Goal: Task Accomplishment & Management: Manage account settings

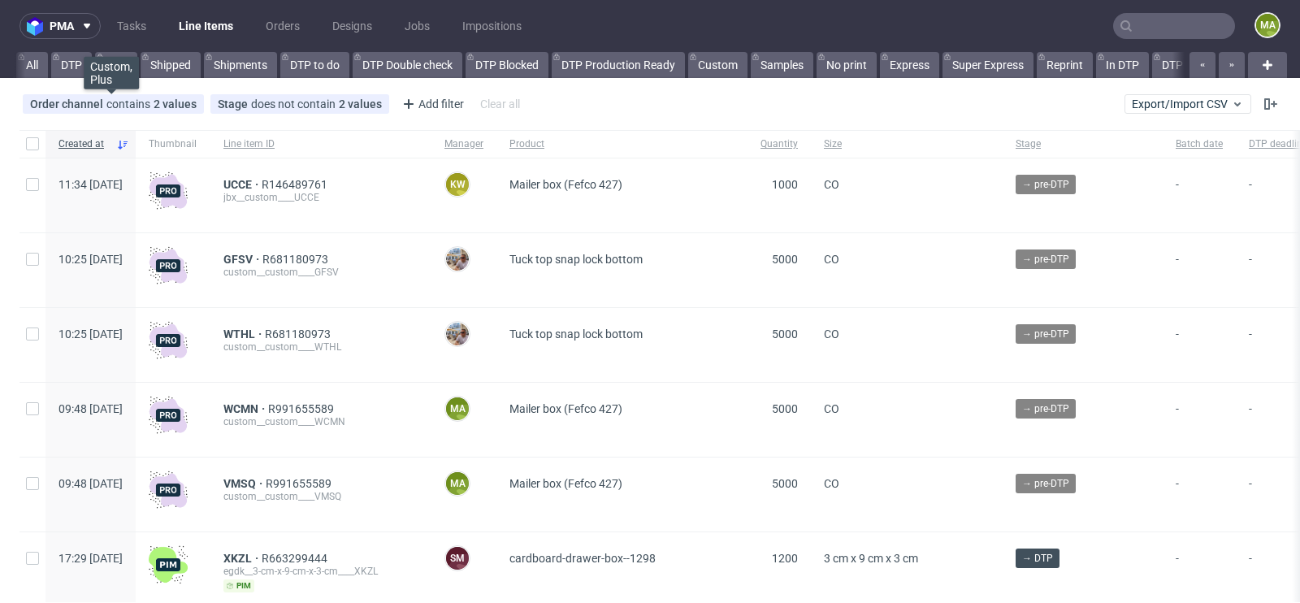
scroll to position [0, 1836]
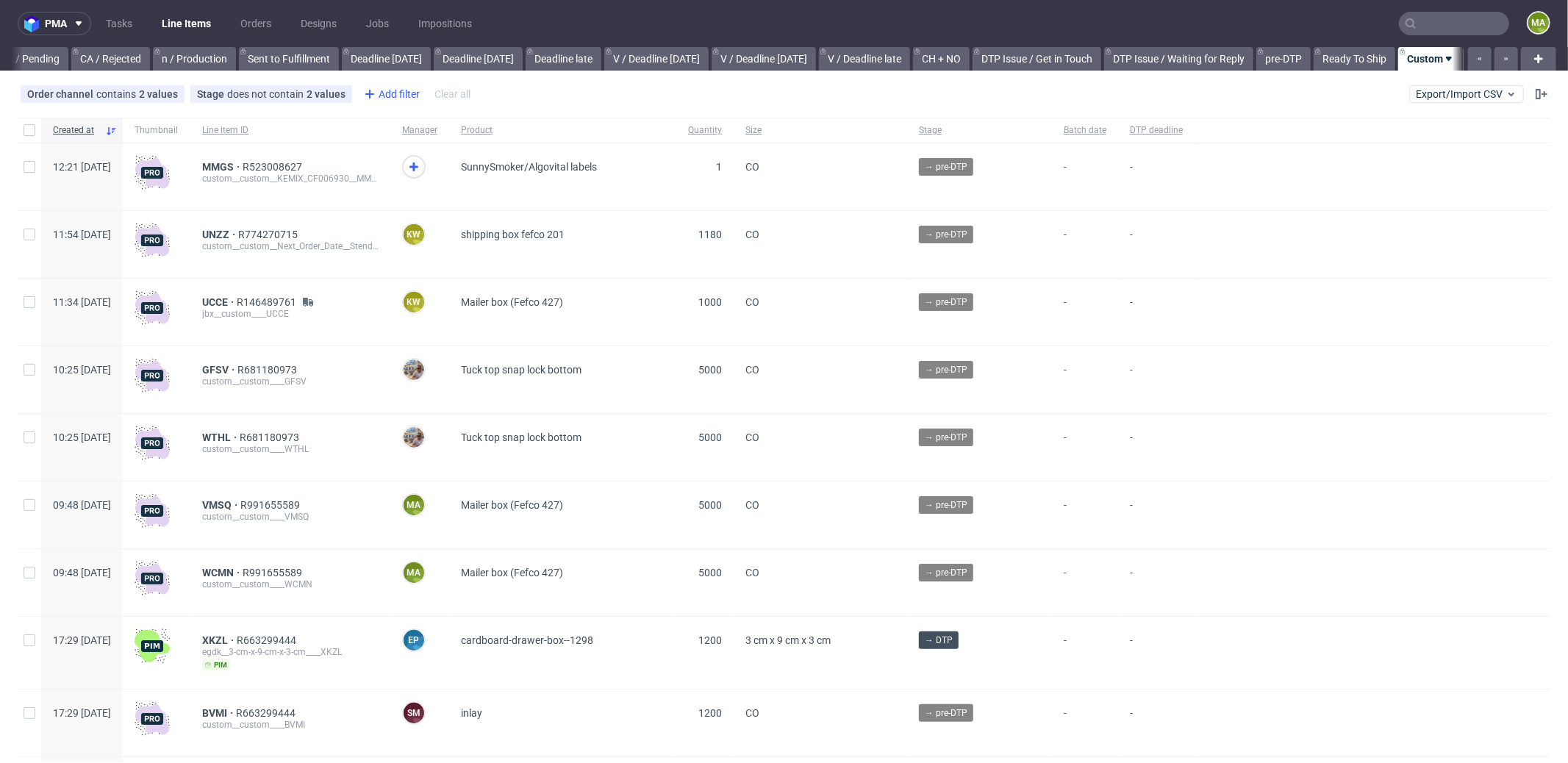
scroll to position [0, 1269]
click at [361, 92] on icon at bounding box center [369, 93] width 17 height 17
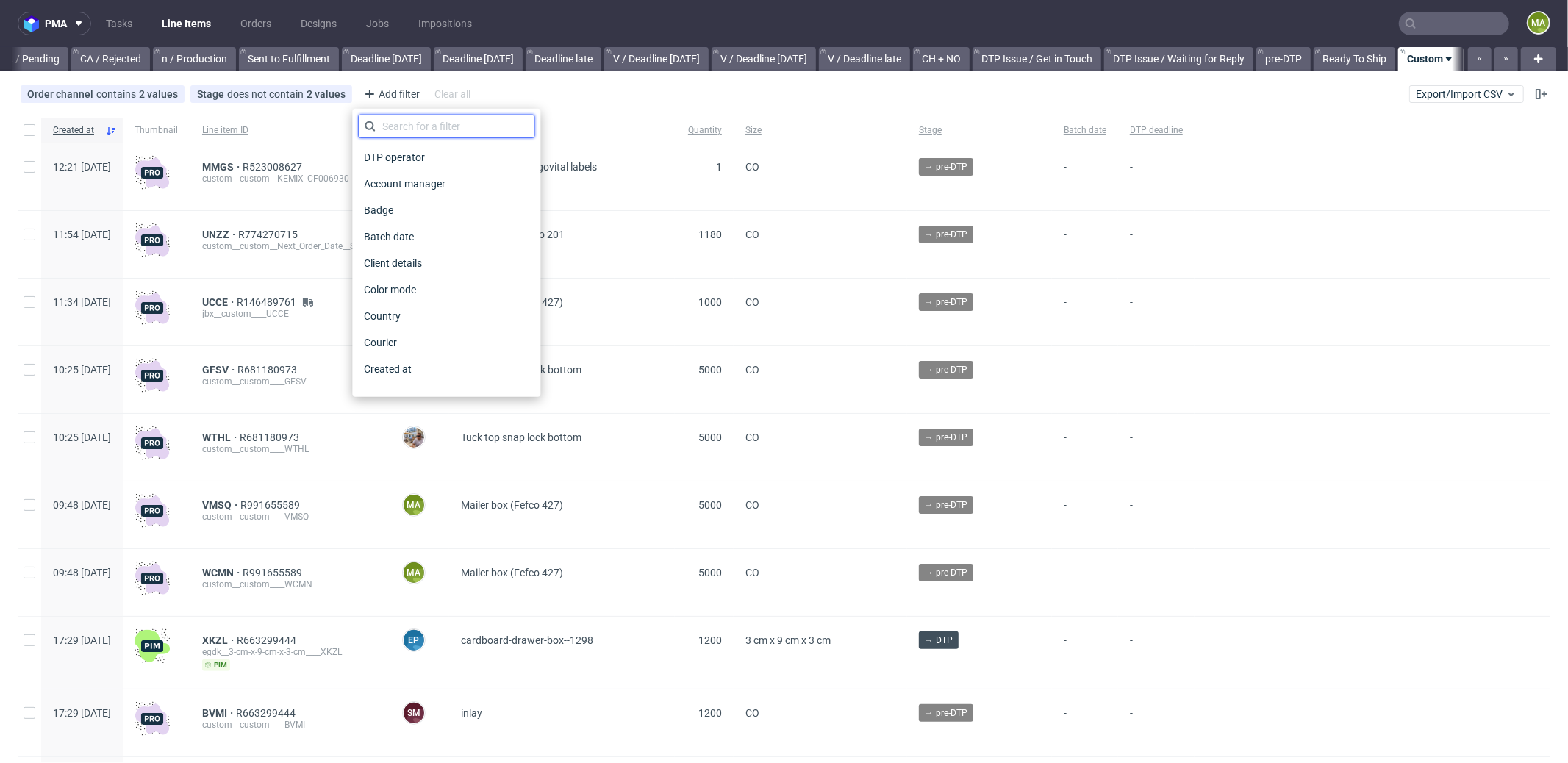
click at [426, 124] on input "text" at bounding box center [446, 127] width 176 height 24
type input "pro"
click at [468, 367] on div "Production manager" at bounding box center [446, 368] width 176 height 21
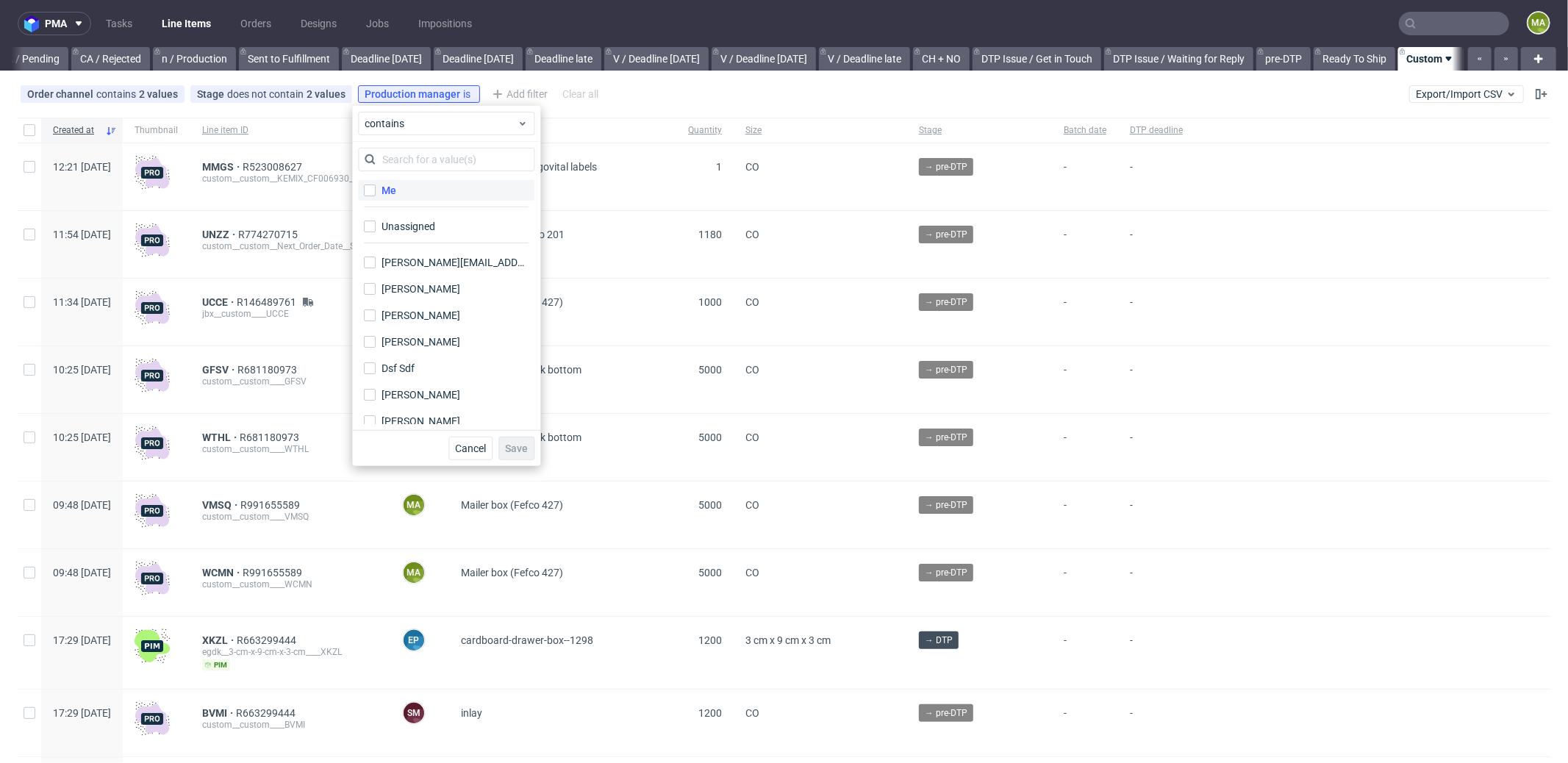
click at [407, 188] on label "Me" at bounding box center [446, 190] width 176 height 21
click at [375, 188] on input "Me" at bounding box center [369, 190] width 12 height 12
checkbox input "true"
click at [518, 443] on span "Save" at bounding box center [516, 448] width 23 height 10
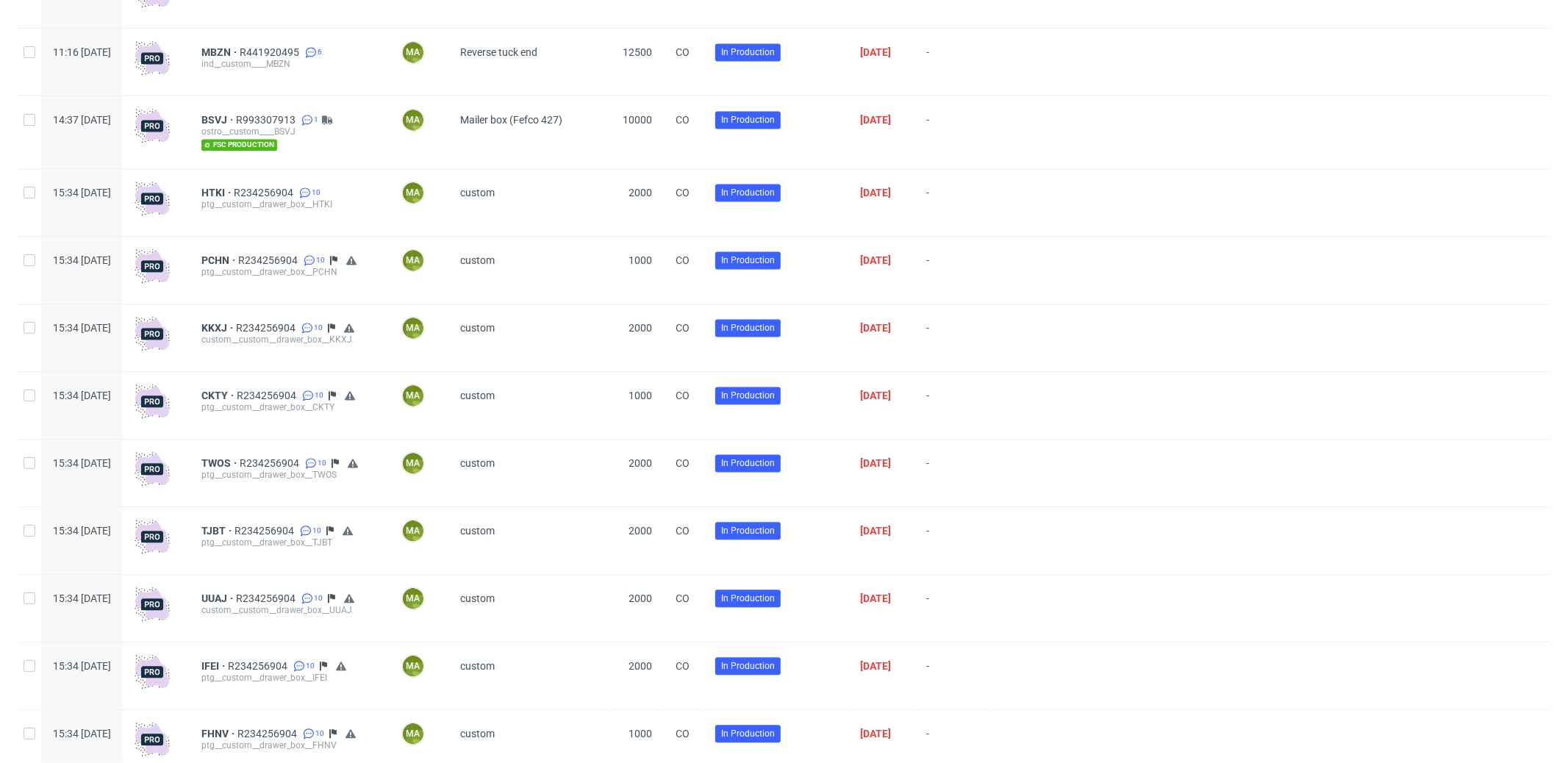
scroll to position [2467, 0]
click at [33, 198] on input "checkbox" at bounding box center [29, 192] width 12 height 12
checkbox input "true"
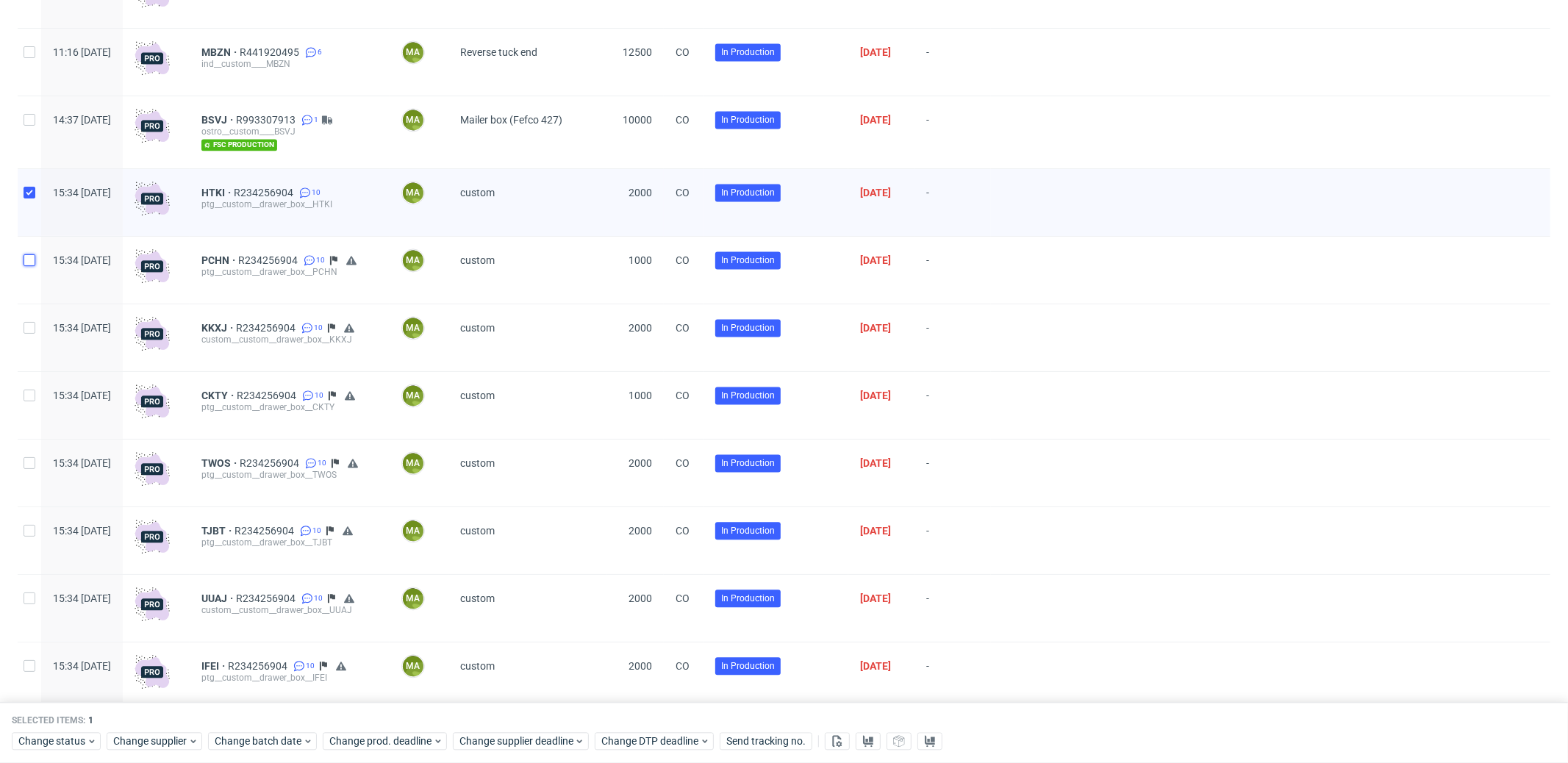
click at [32, 266] on input "checkbox" at bounding box center [29, 260] width 12 height 12
checkbox input "true"
click at [31, 329] on input "checkbox" at bounding box center [29, 328] width 12 height 12
checkbox input "true"
click at [32, 402] on input "checkbox" at bounding box center [29, 396] width 12 height 12
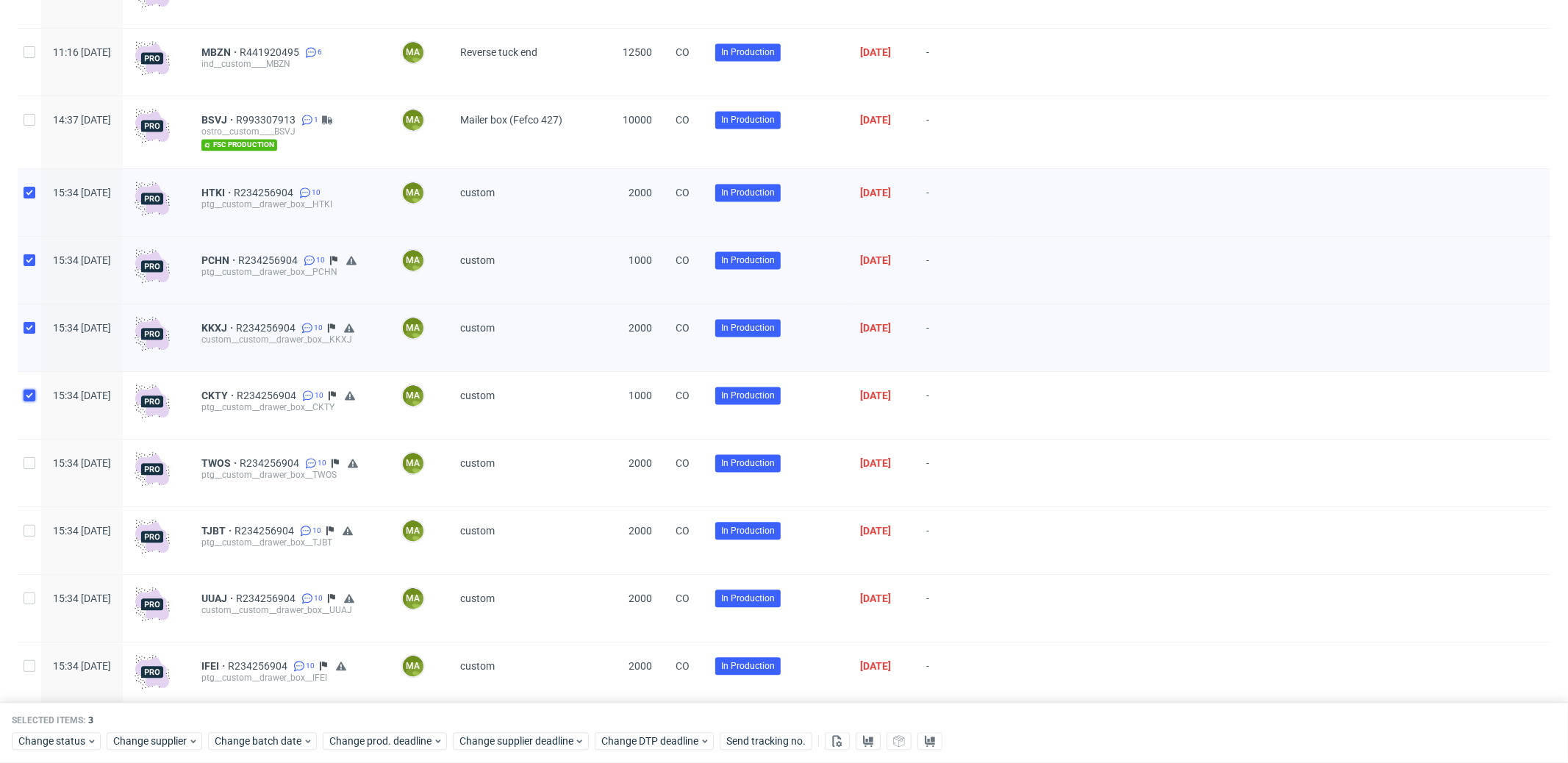
checkbox input "true"
click at [24, 469] on input "checkbox" at bounding box center [29, 463] width 12 height 12
checkbox input "true"
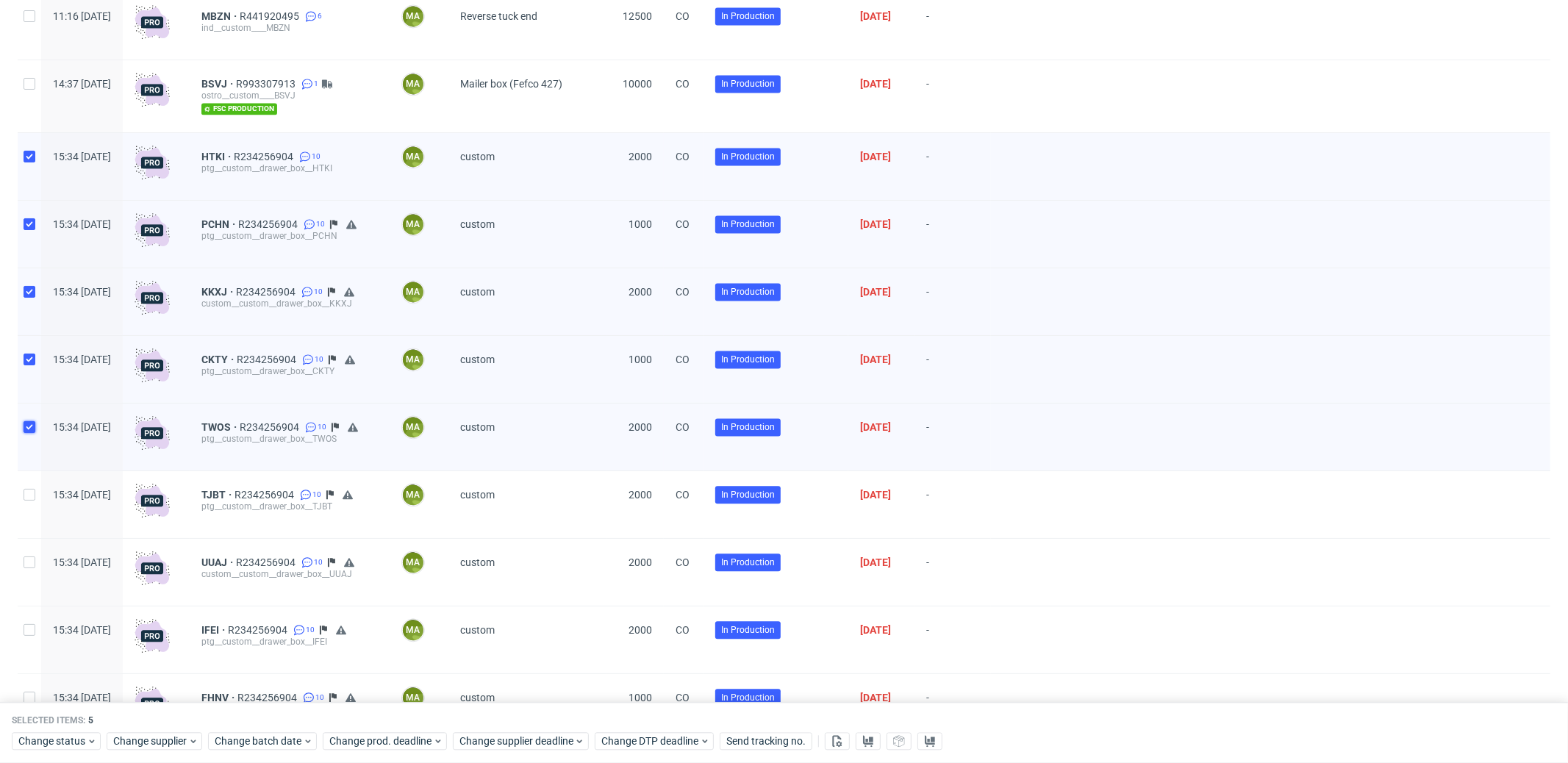
scroll to position [2504, 0]
click at [33, 497] on input "checkbox" at bounding box center [29, 493] width 12 height 12
checkbox input "true"
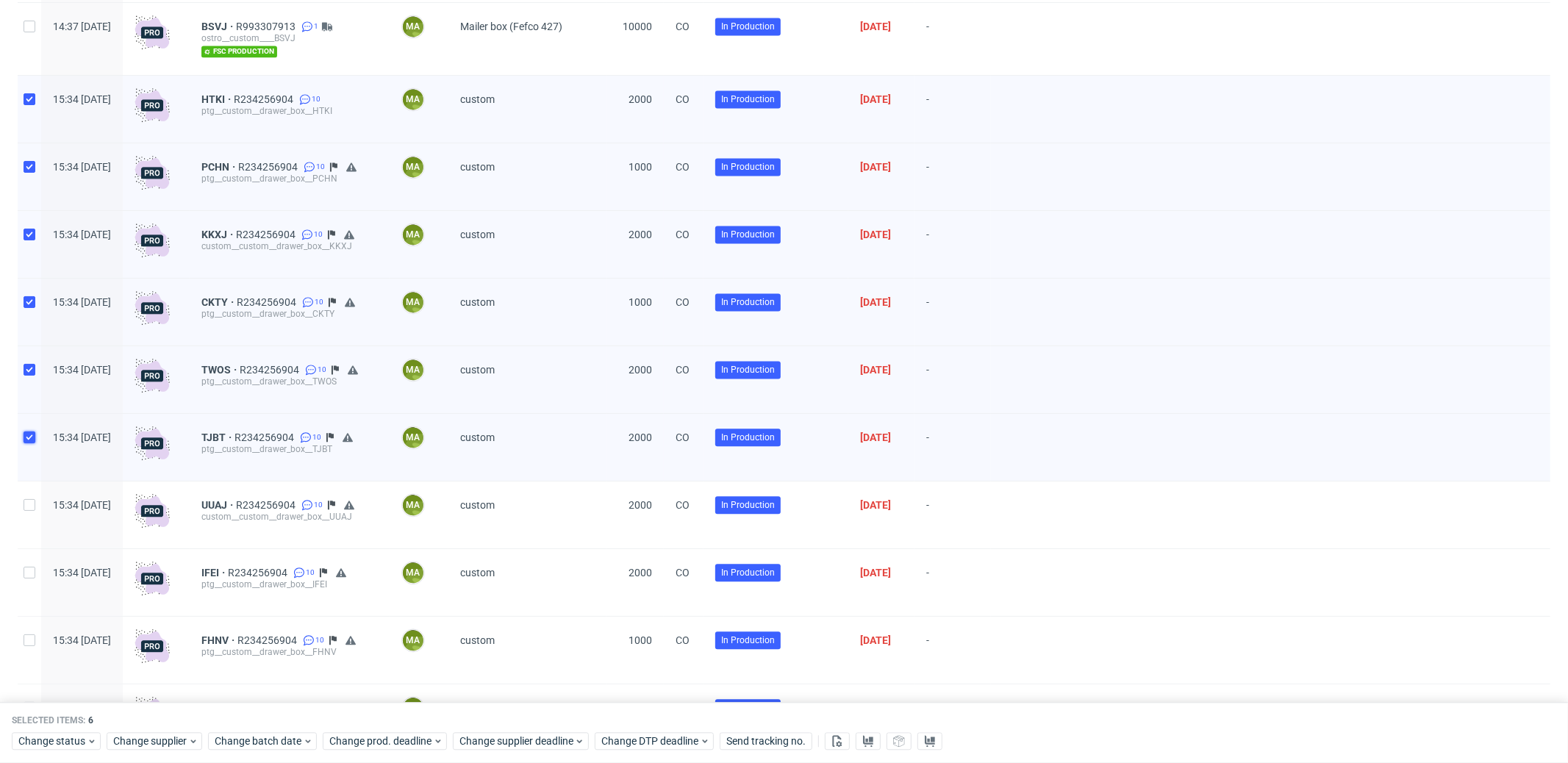
scroll to position [2627, 0]
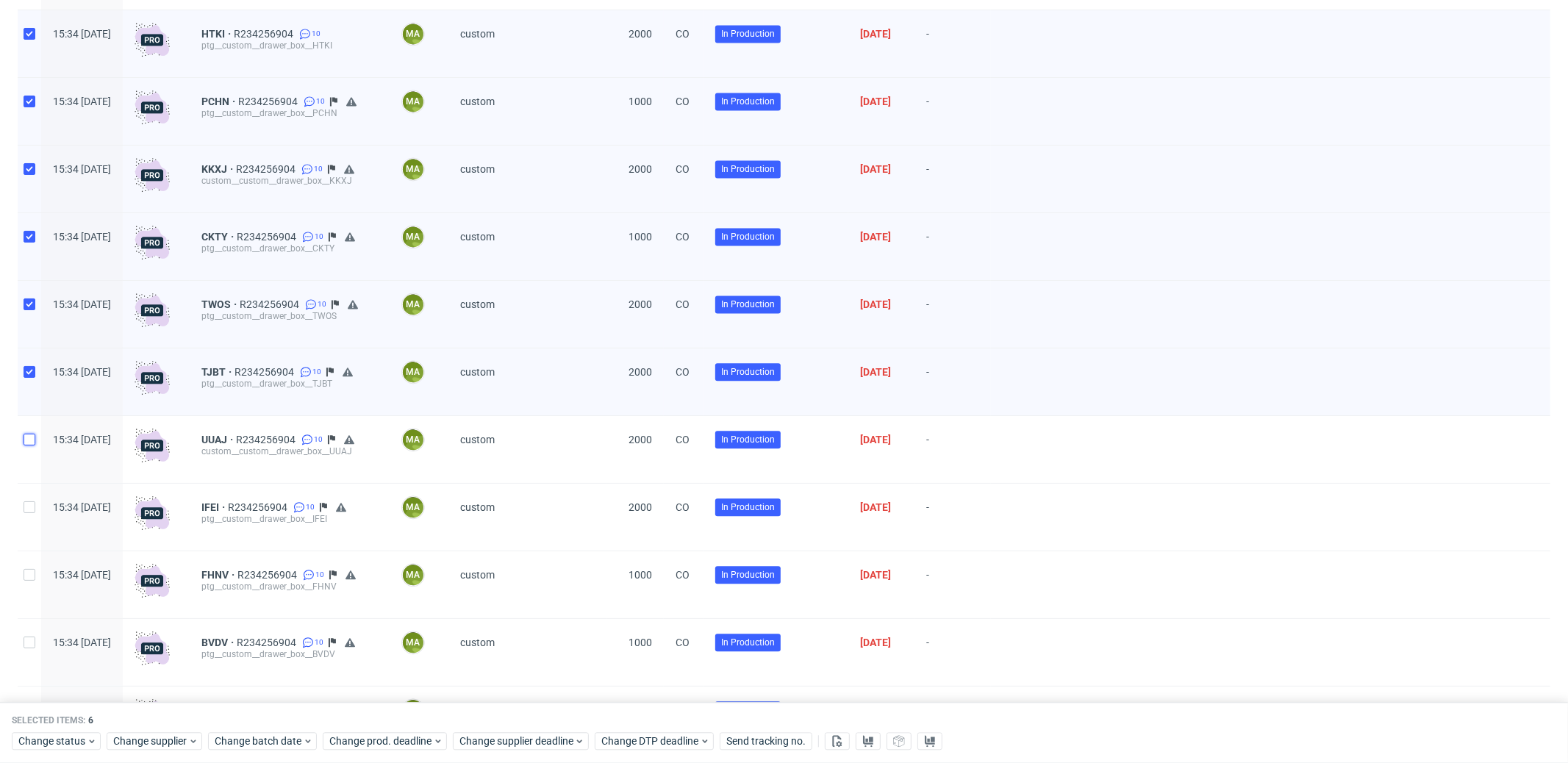
click at [31, 445] on input "checkbox" at bounding box center [29, 439] width 12 height 12
checkbox input "true"
click at [32, 513] on input "checkbox" at bounding box center [29, 507] width 12 height 12
checkbox input "true"
click at [31, 581] on input "checkbox" at bounding box center [29, 575] width 12 height 12
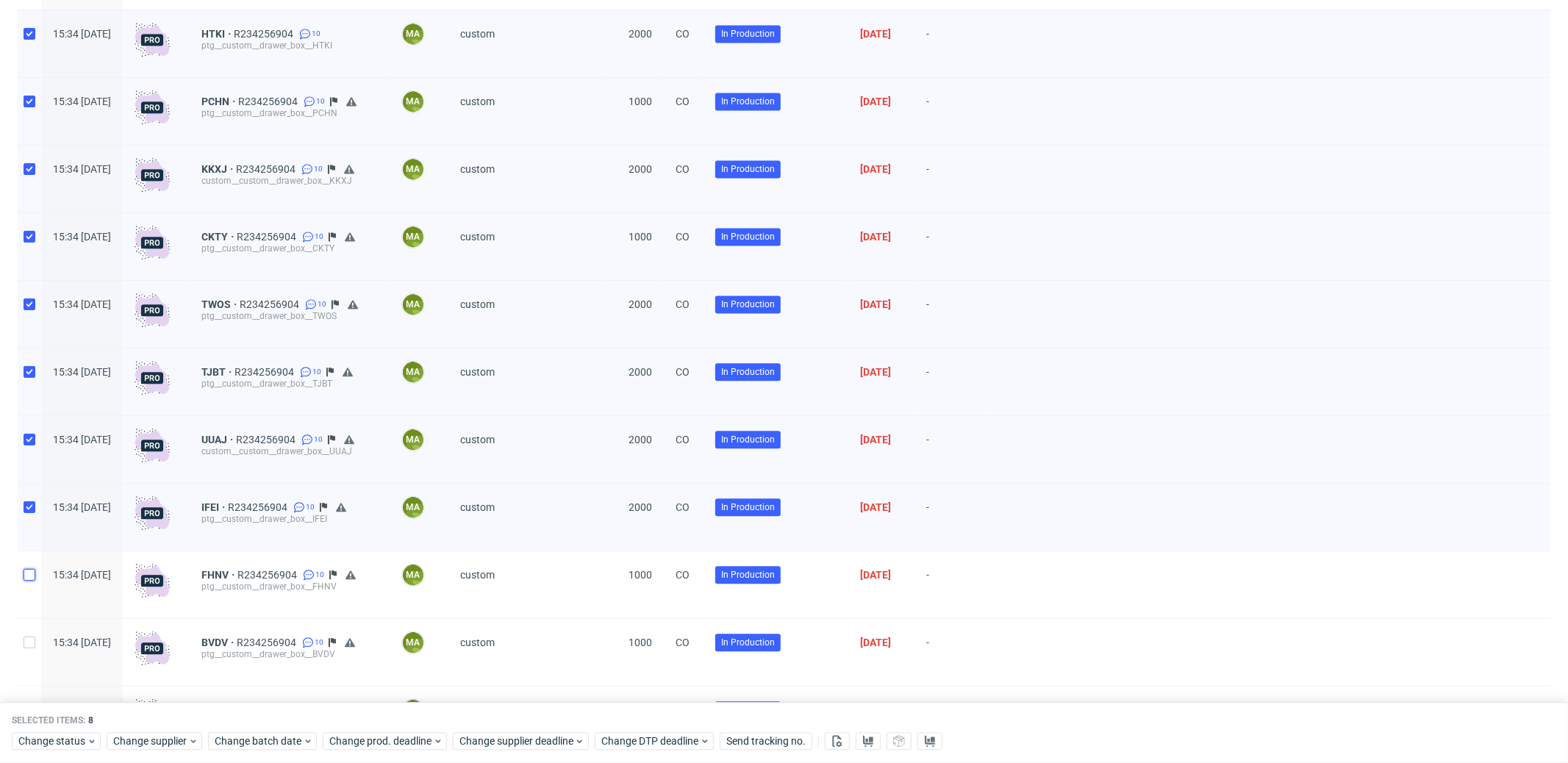
checkbox input "true"
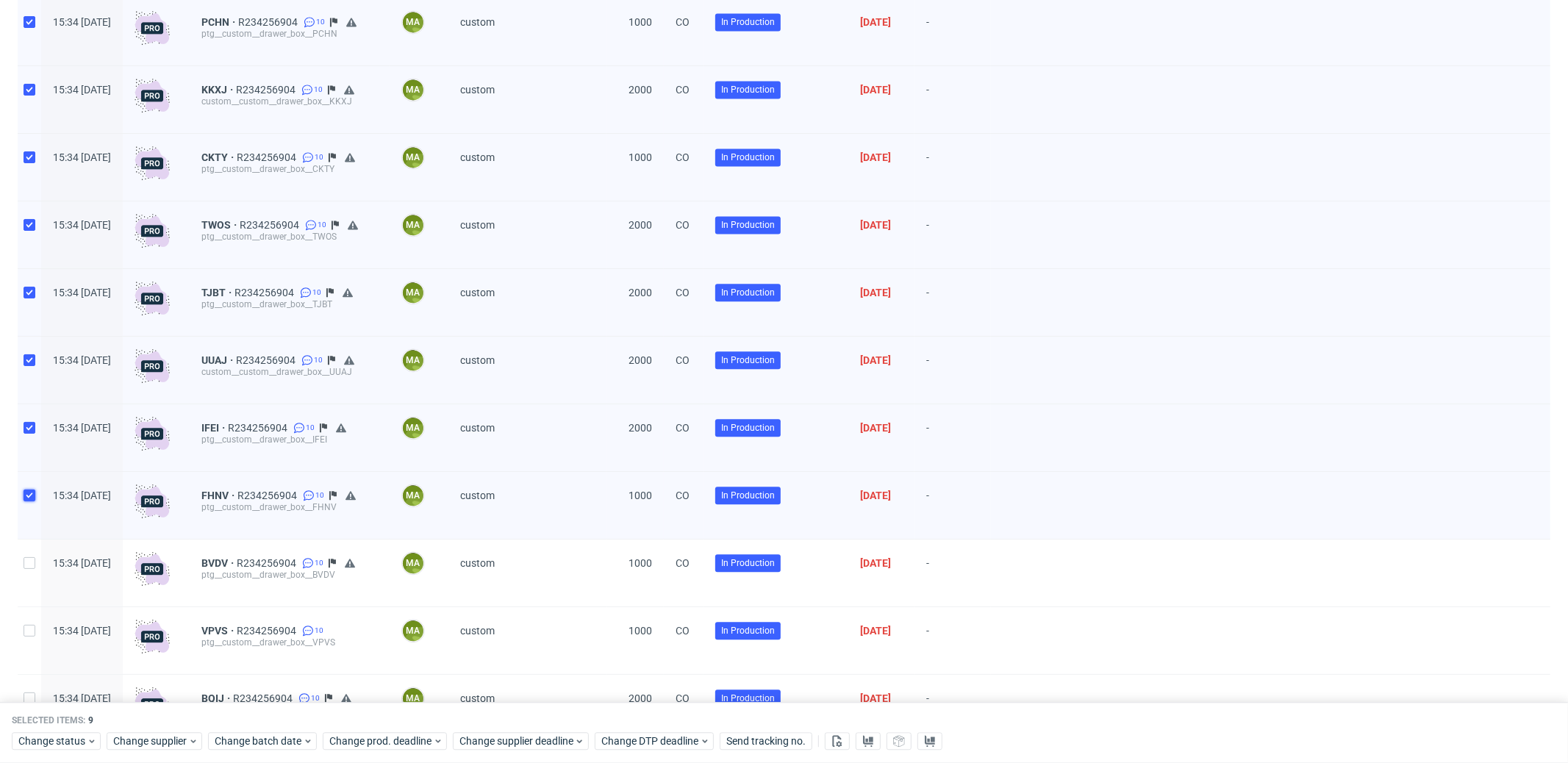
scroll to position [2782, 0]
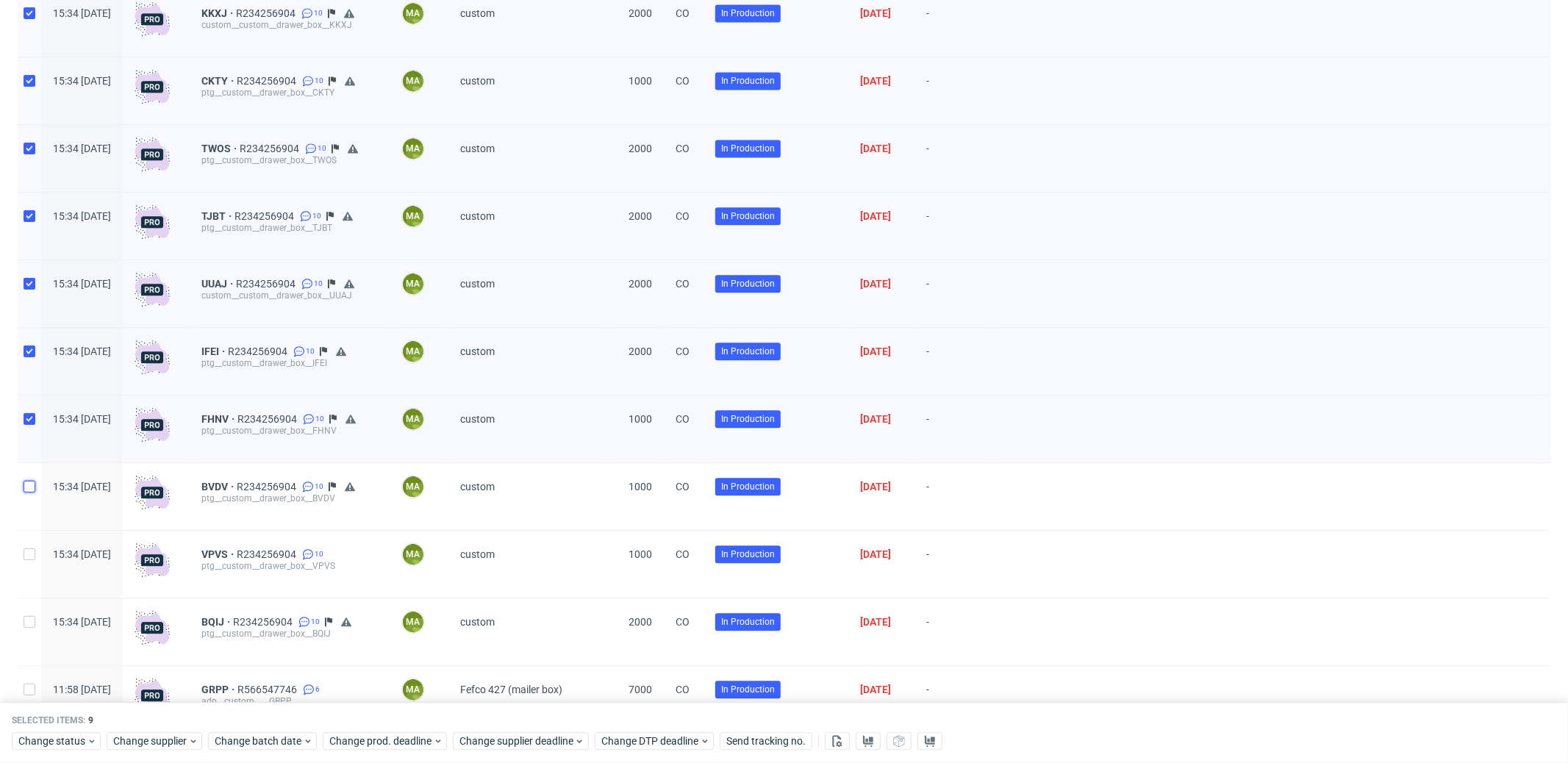
click at [29, 492] on input "checkbox" at bounding box center [29, 486] width 12 height 12
checkbox input "true"
click at [26, 560] on input "checkbox" at bounding box center [29, 554] width 12 height 12
checkbox input "true"
click at [29, 628] on input "checkbox" at bounding box center [29, 622] width 12 height 12
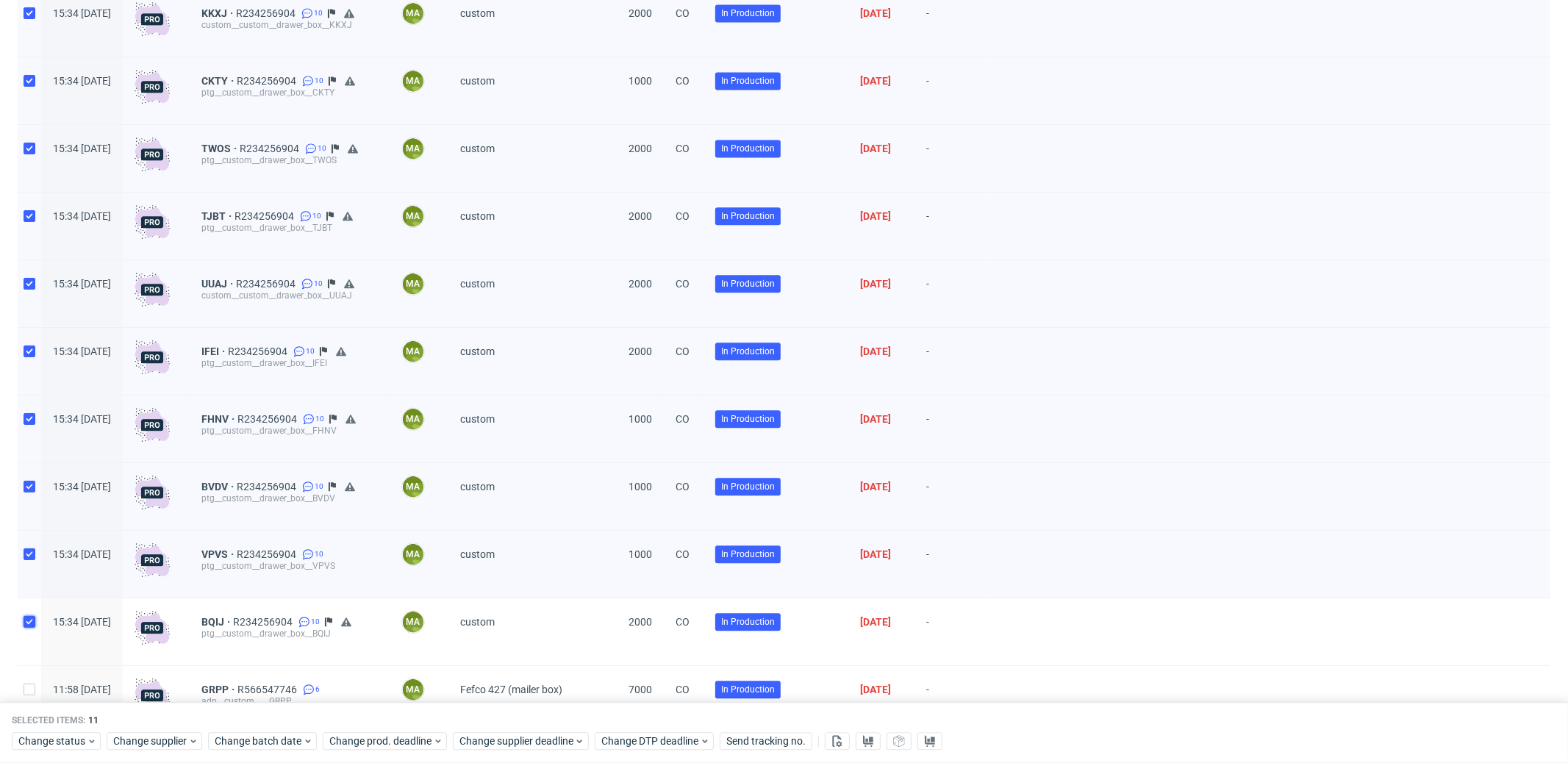
checkbox input "true"
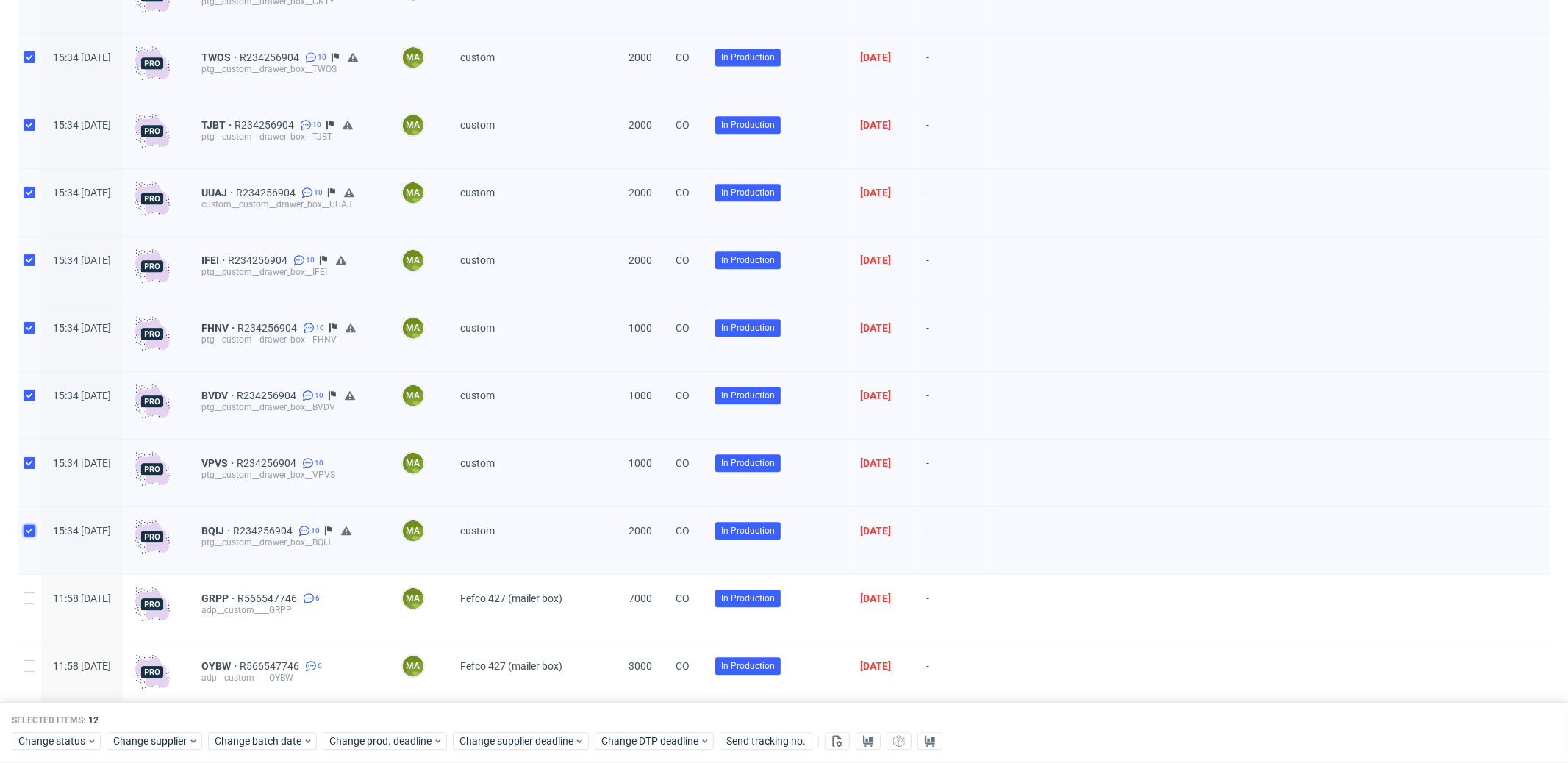
scroll to position [2881, 0]
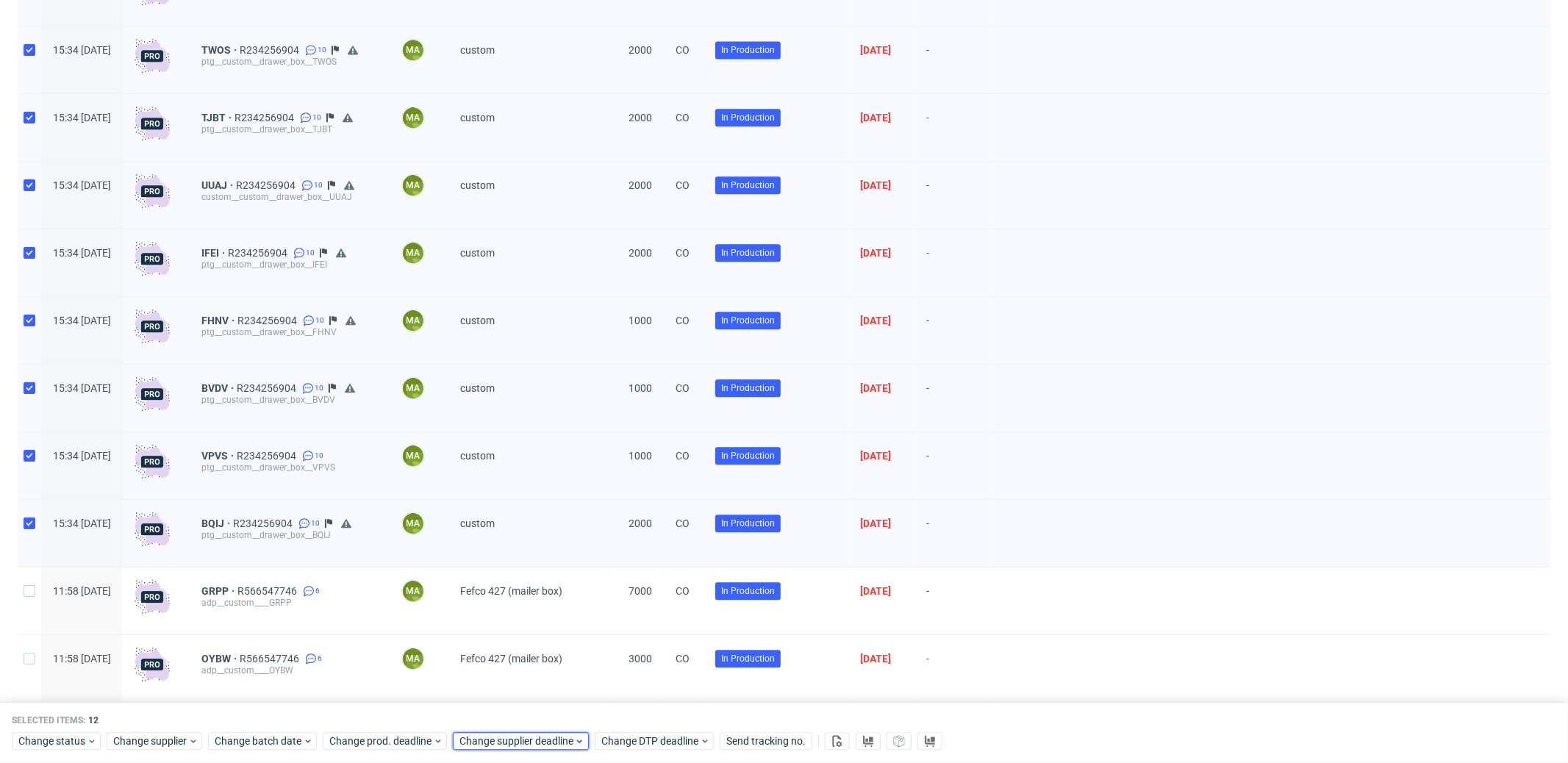
click at [495, 744] on span "Change supplier deadline" at bounding box center [517, 741] width 115 height 14
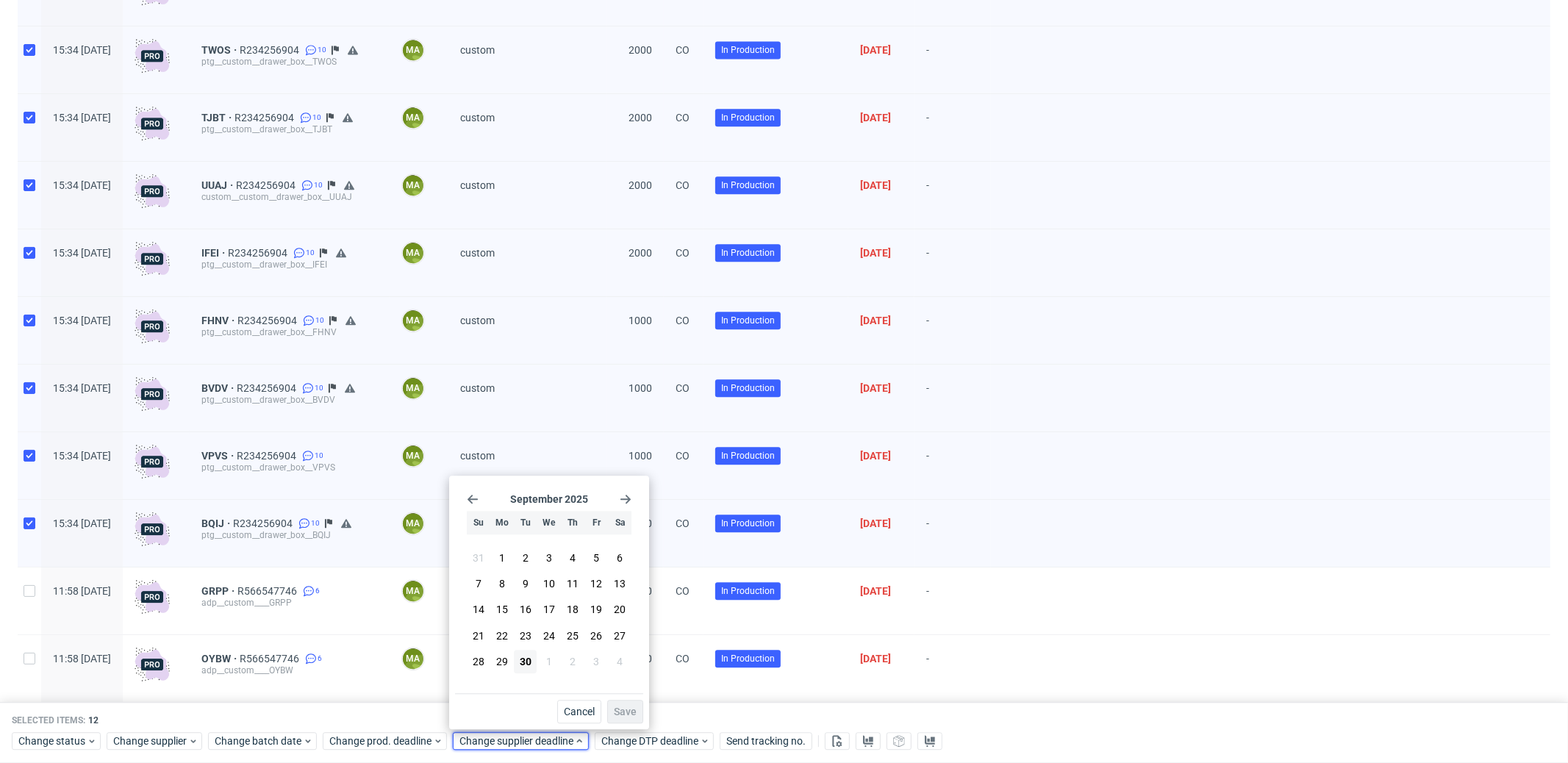
click at [633, 495] on div "September 2025 Su Mo Tu We Th Fr Sa 31 1 2 3 4 5 6 7 8 9 10 11 12 13 14 15 16 1…" at bounding box center [549, 587] width 188 height 212
click at [631, 497] on icon "Go forward 1 month" at bounding box center [625, 499] width 12 height 12
click at [575, 614] on span "16" at bounding box center [572, 610] width 12 height 14
click at [624, 710] on span "Save" at bounding box center [624, 711] width 23 height 10
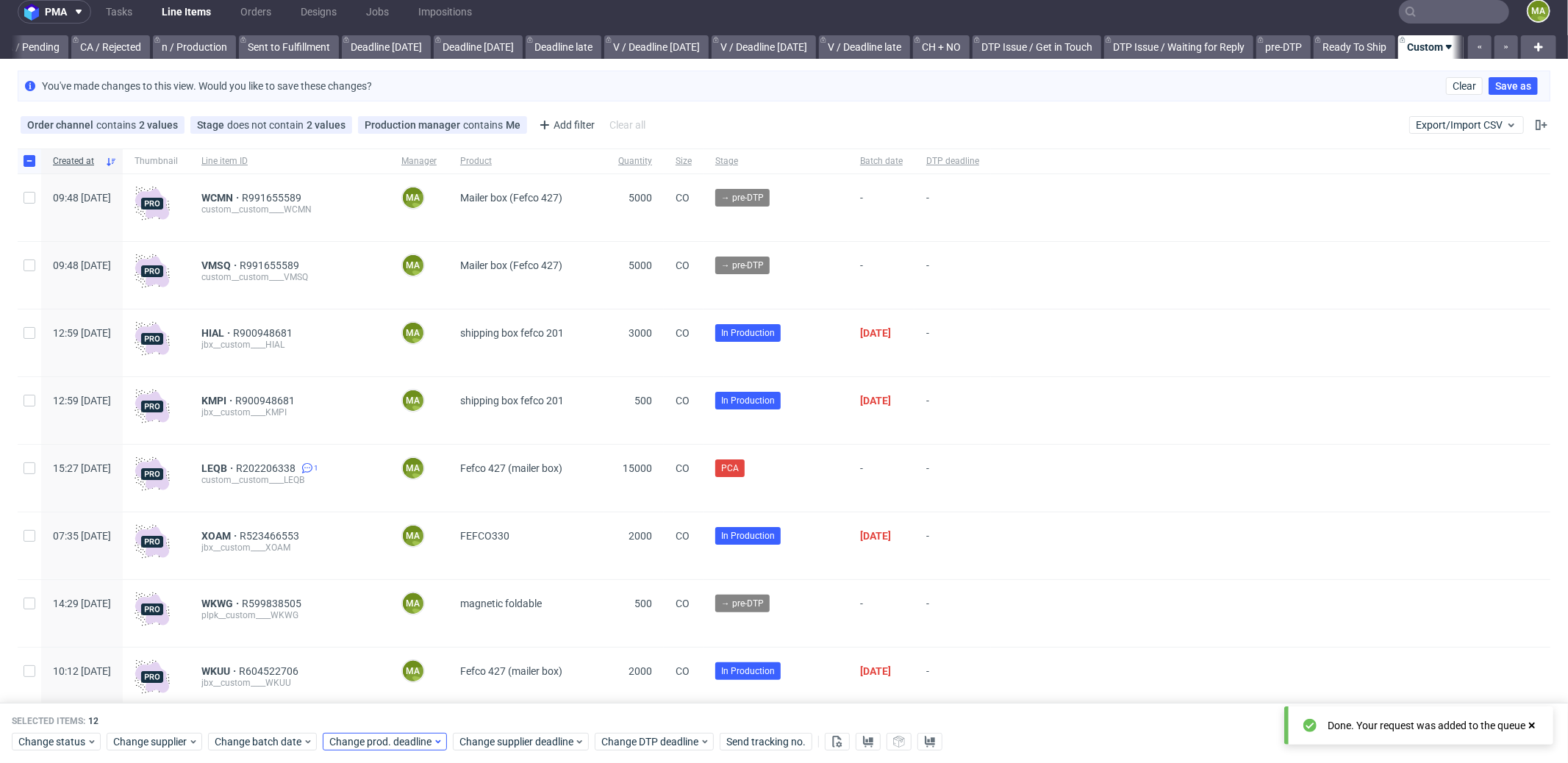
scroll to position [0, 0]
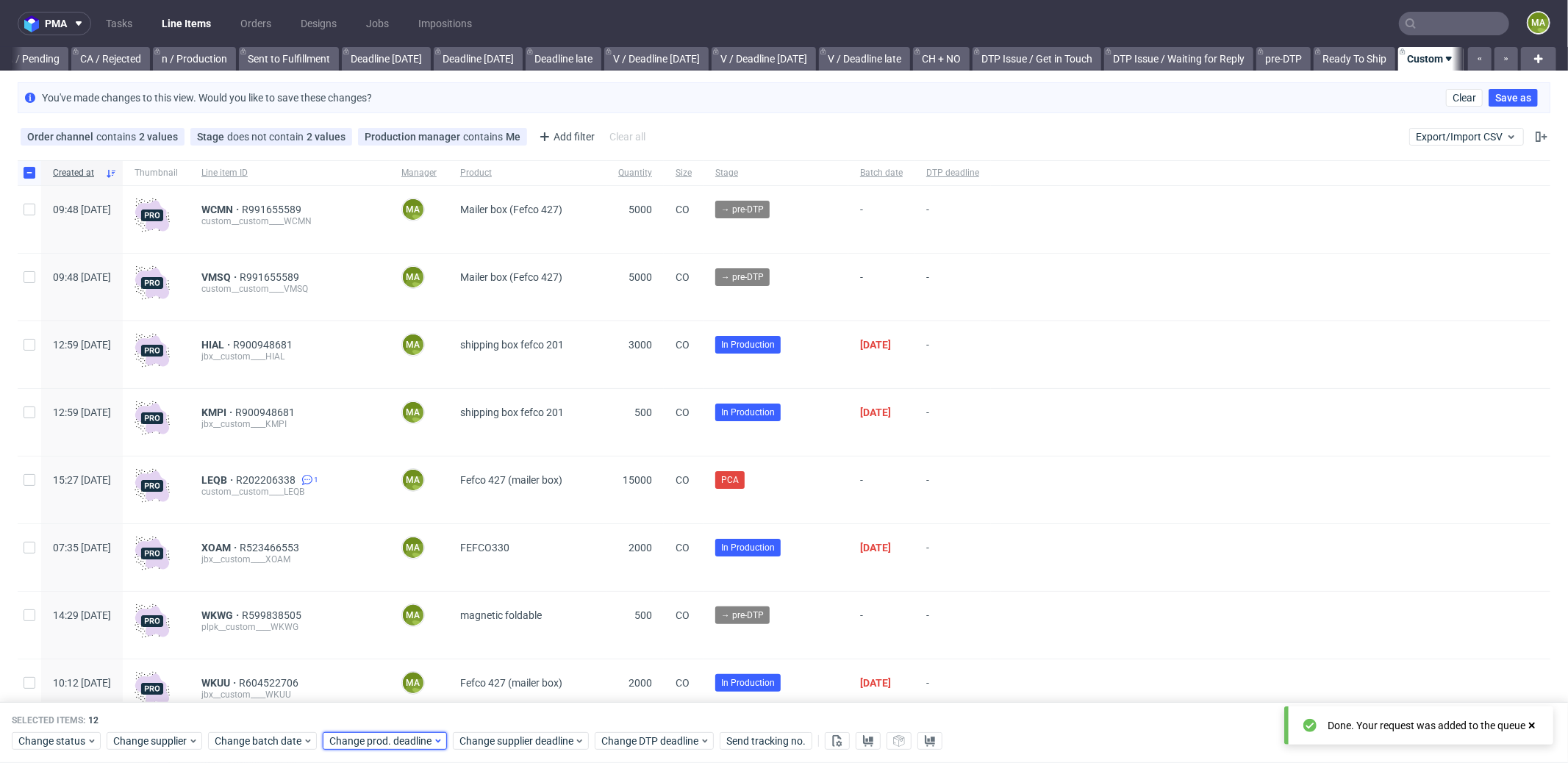
click at [405, 741] on span "Change prod. deadline" at bounding box center [381, 741] width 104 height 14
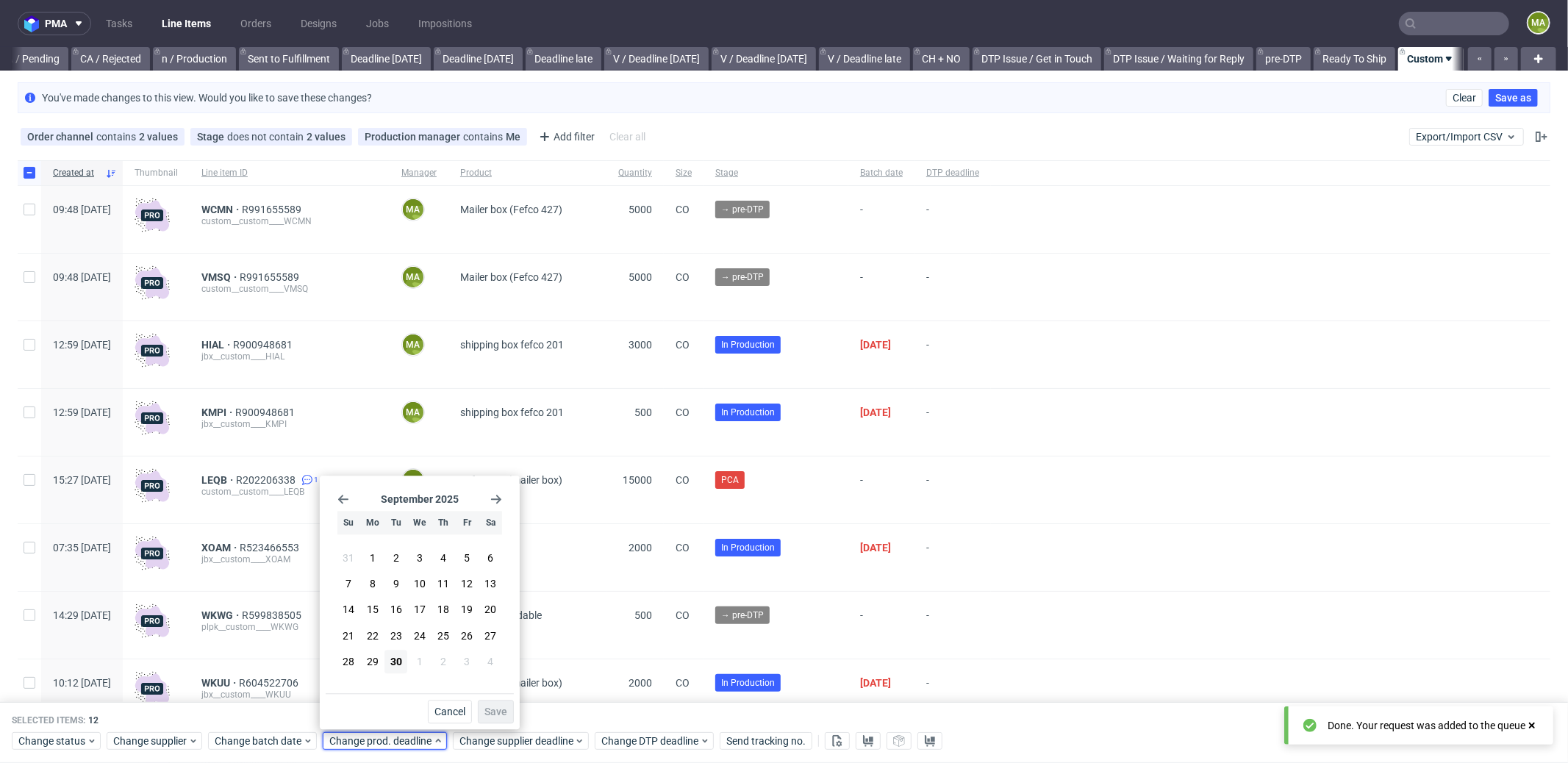
click at [497, 499] on icon "Go forward 1 month" at bounding box center [496, 499] width 12 height 12
click at [375, 640] on span "20" at bounding box center [372, 636] width 12 height 14
click at [508, 711] on button "Save" at bounding box center [496, 711] width 36 height 24
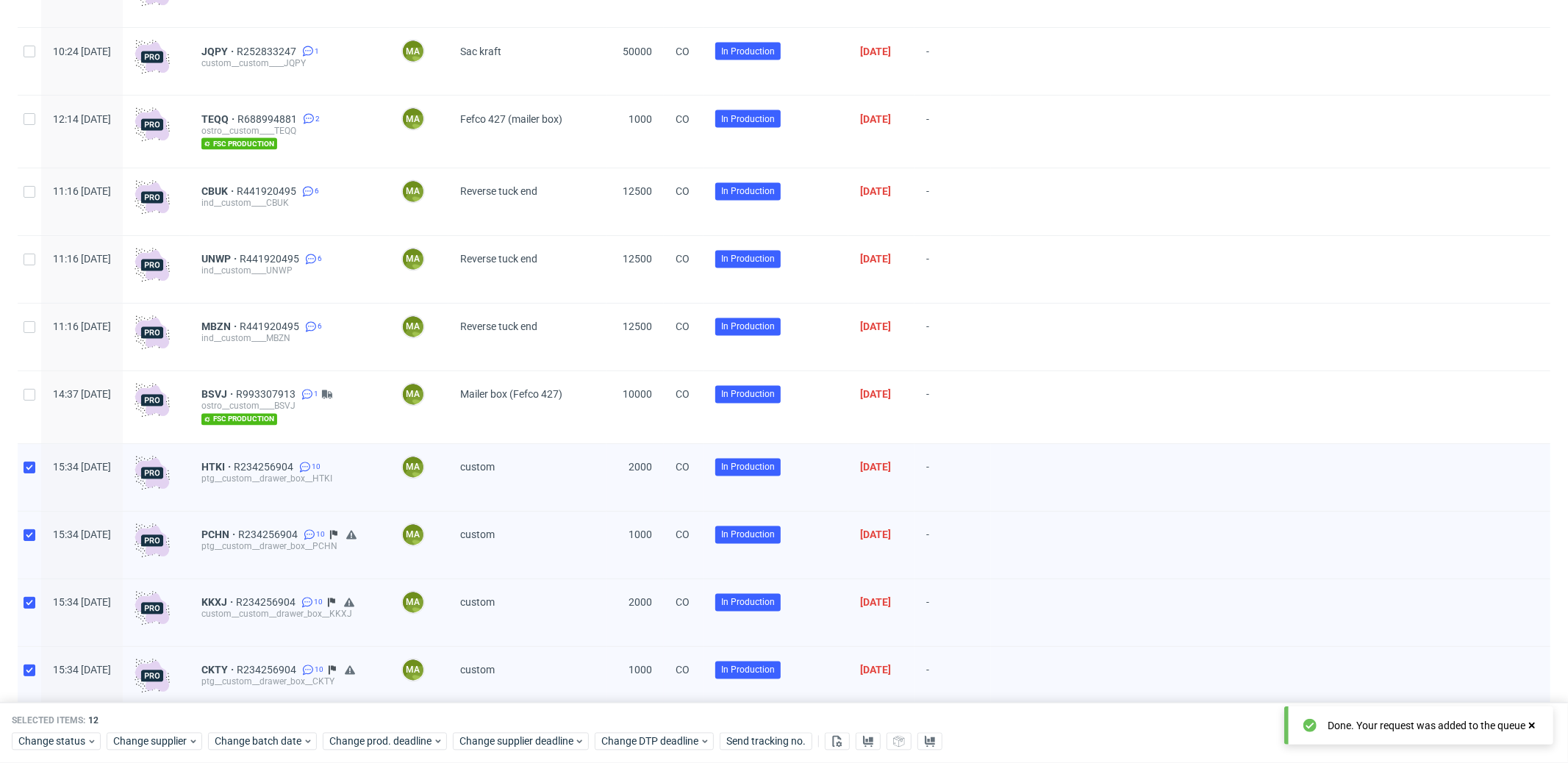
scroll to position [2765, 0]
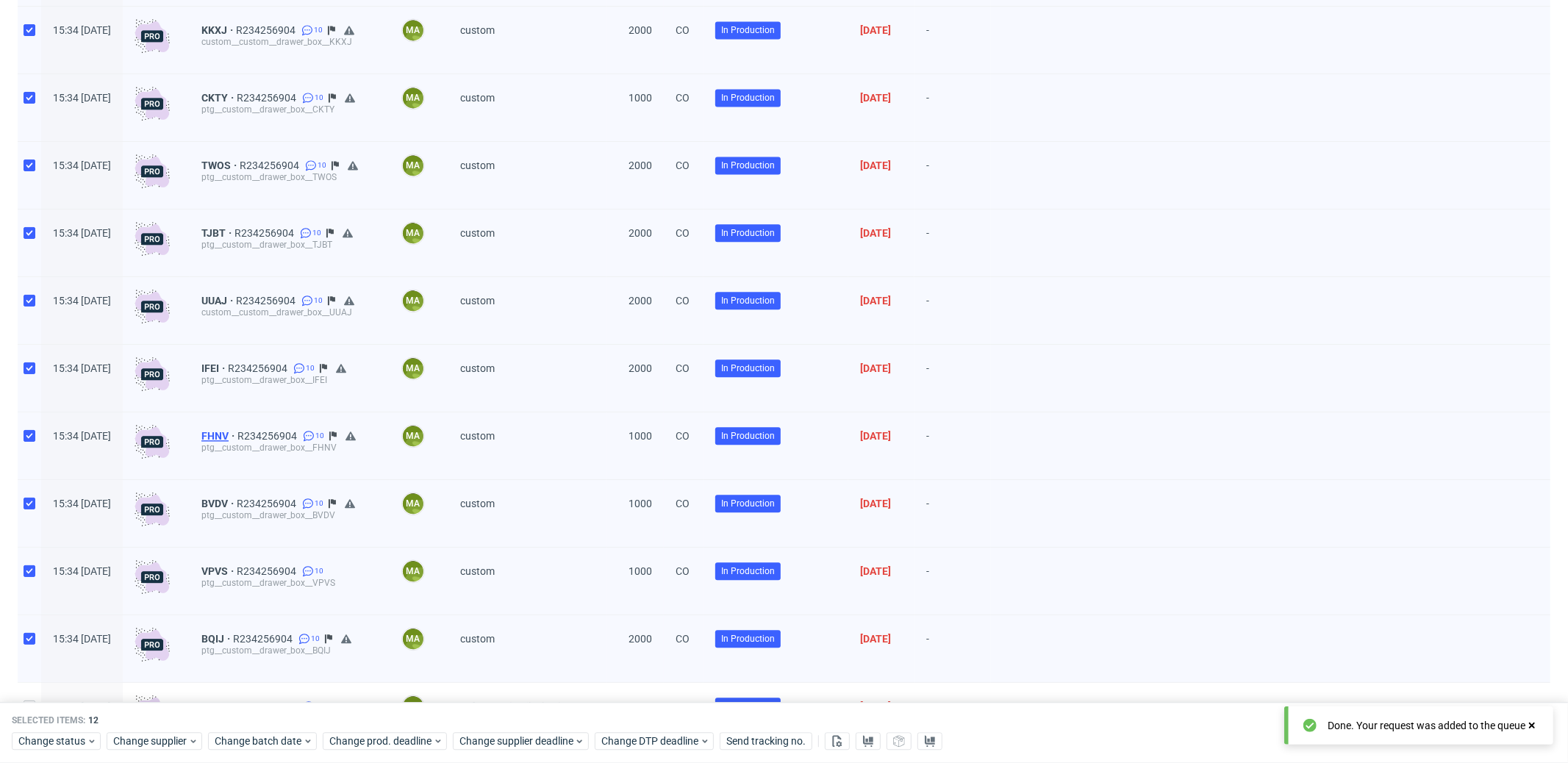
click at [237, 438] on span "FHNV" at bounding box center [220, 435] width 36 height 12
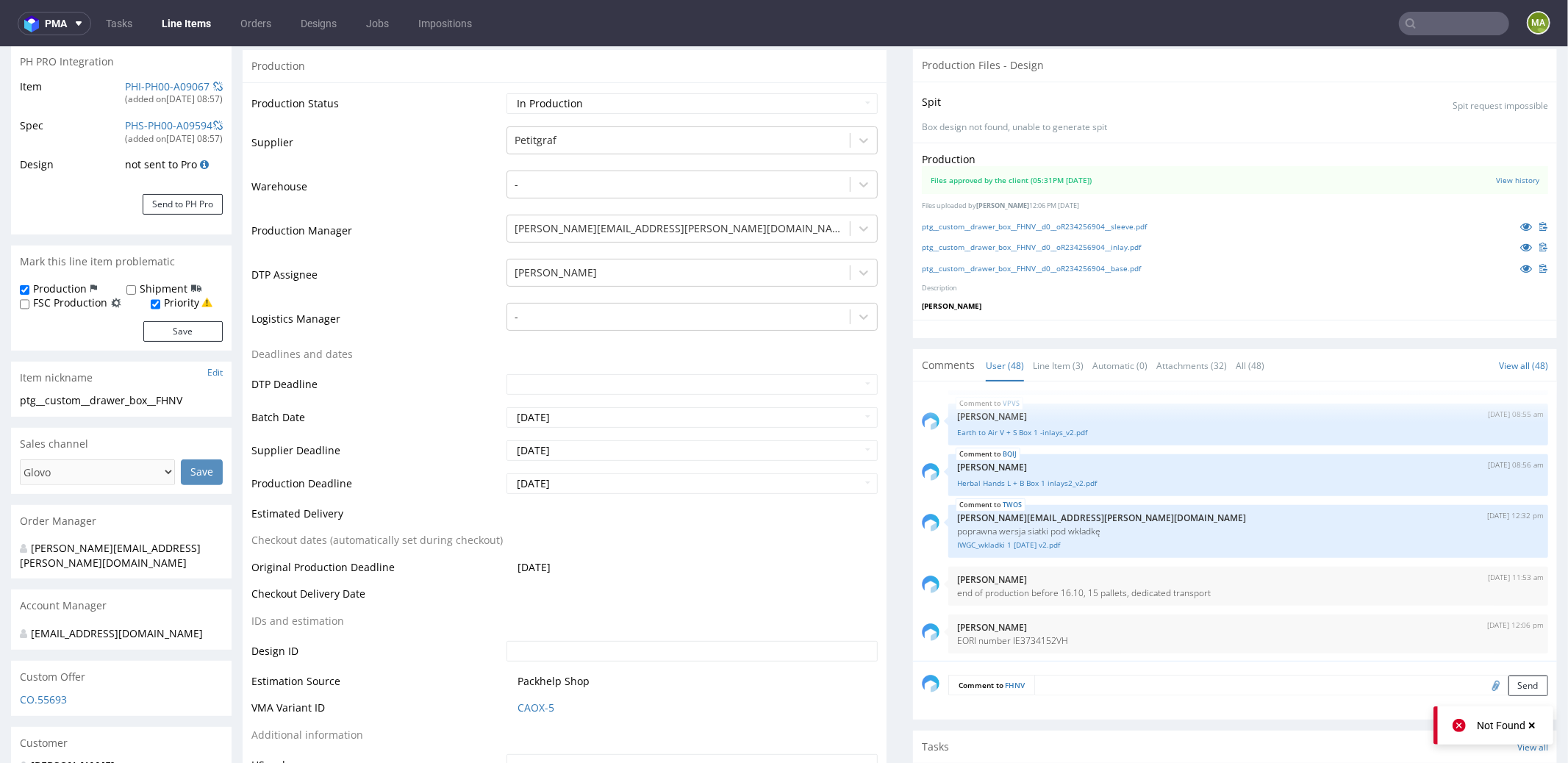
scroll to position [226, 0]
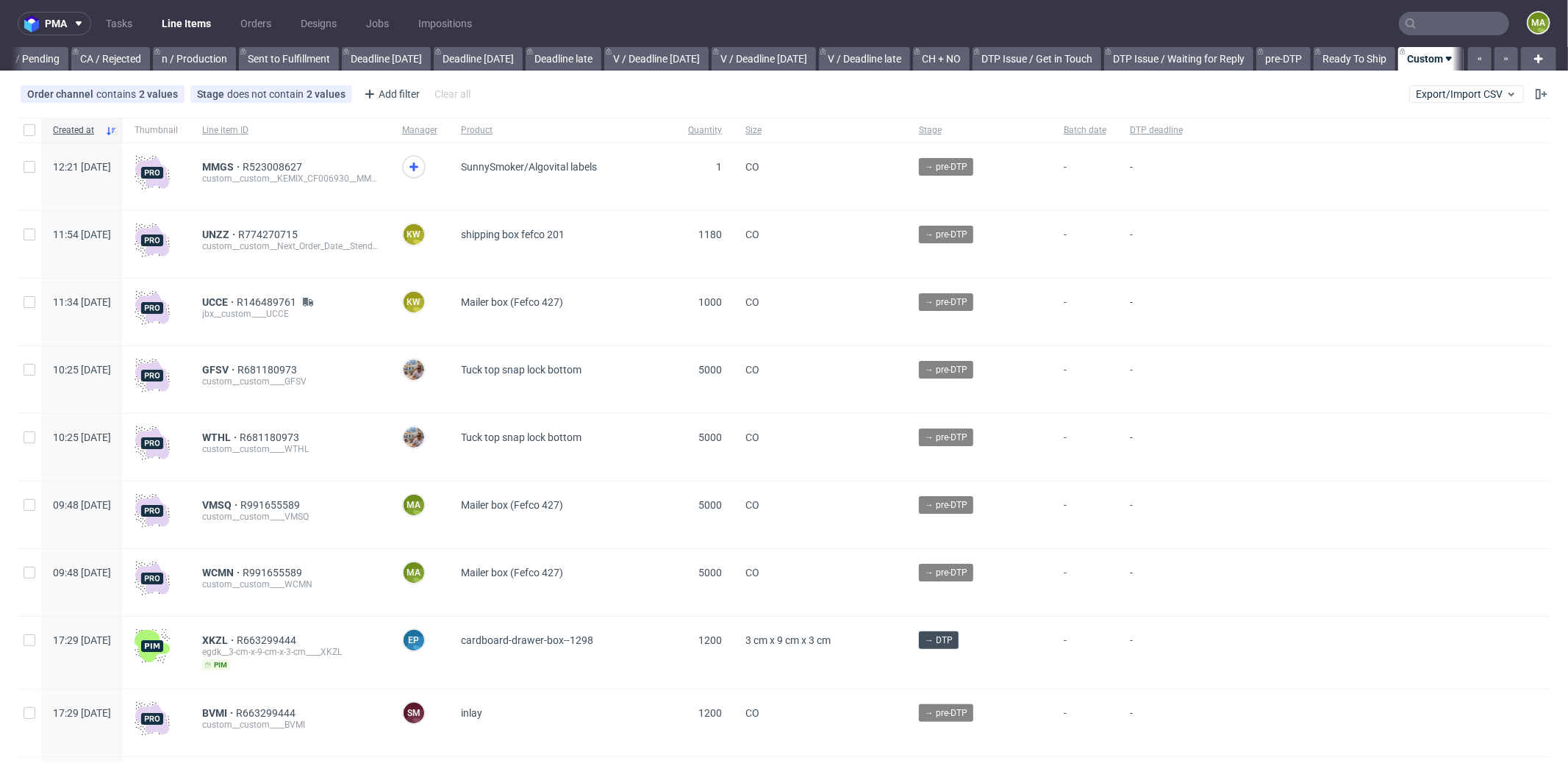
scroll to position [0, 1269]
click at [1441, 27] on input "text" at bounding box center [1454, 24] width 110 height 24
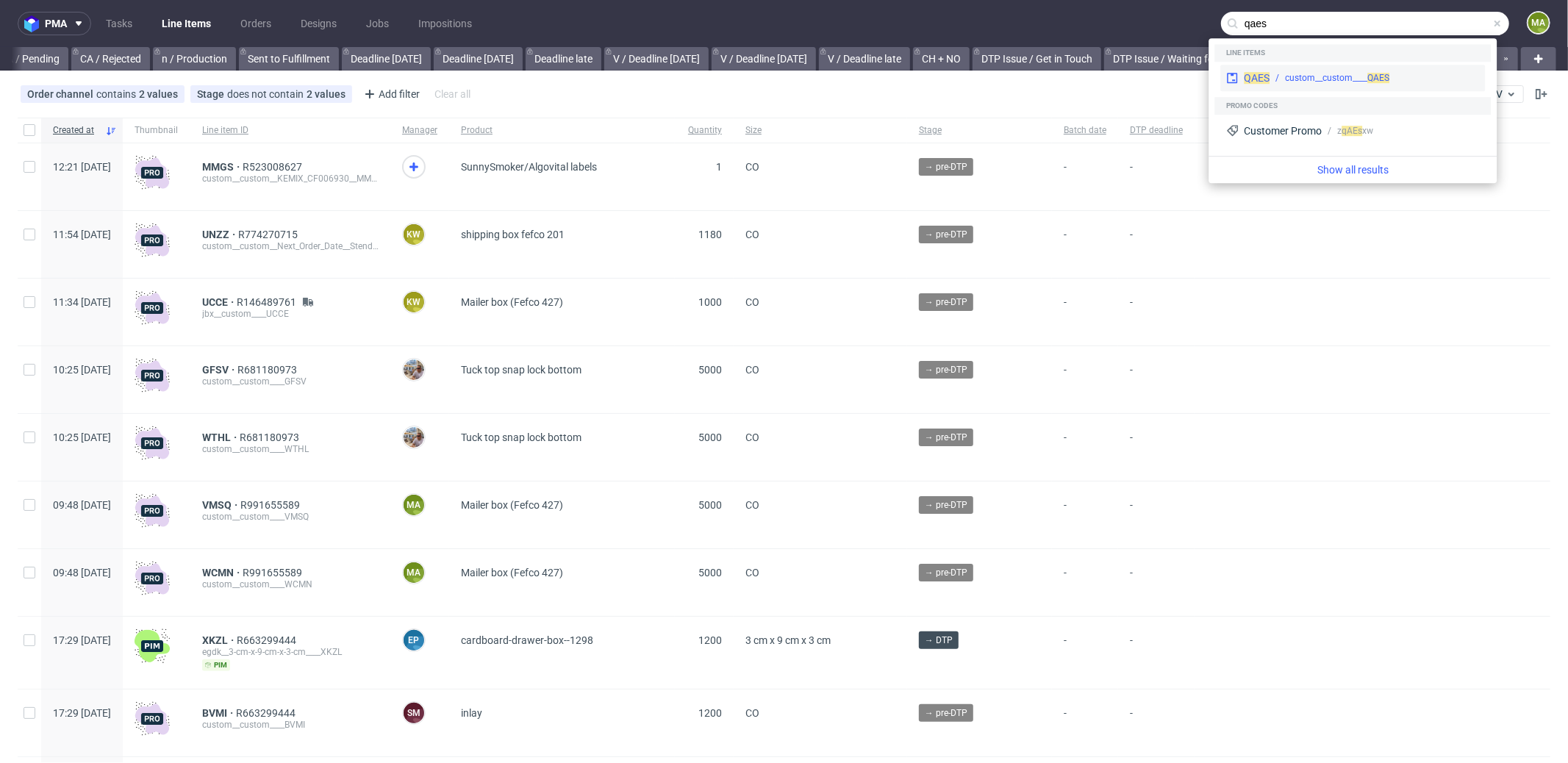
type input "qaes"
click at [1264, 76] on span "QAES" at bounding box center [1256, 78] width 25 height 12
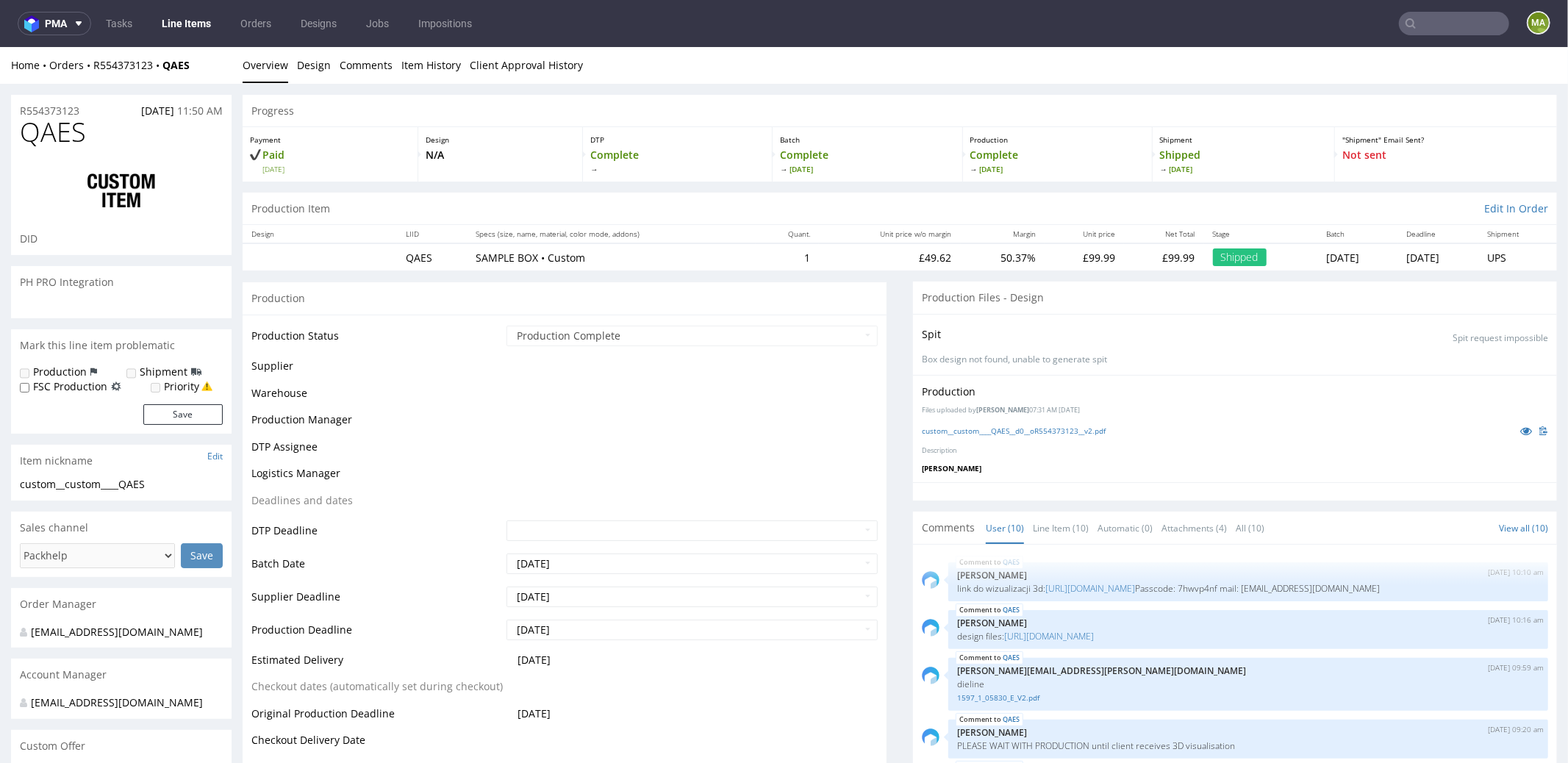
scroll to position [272, 0]
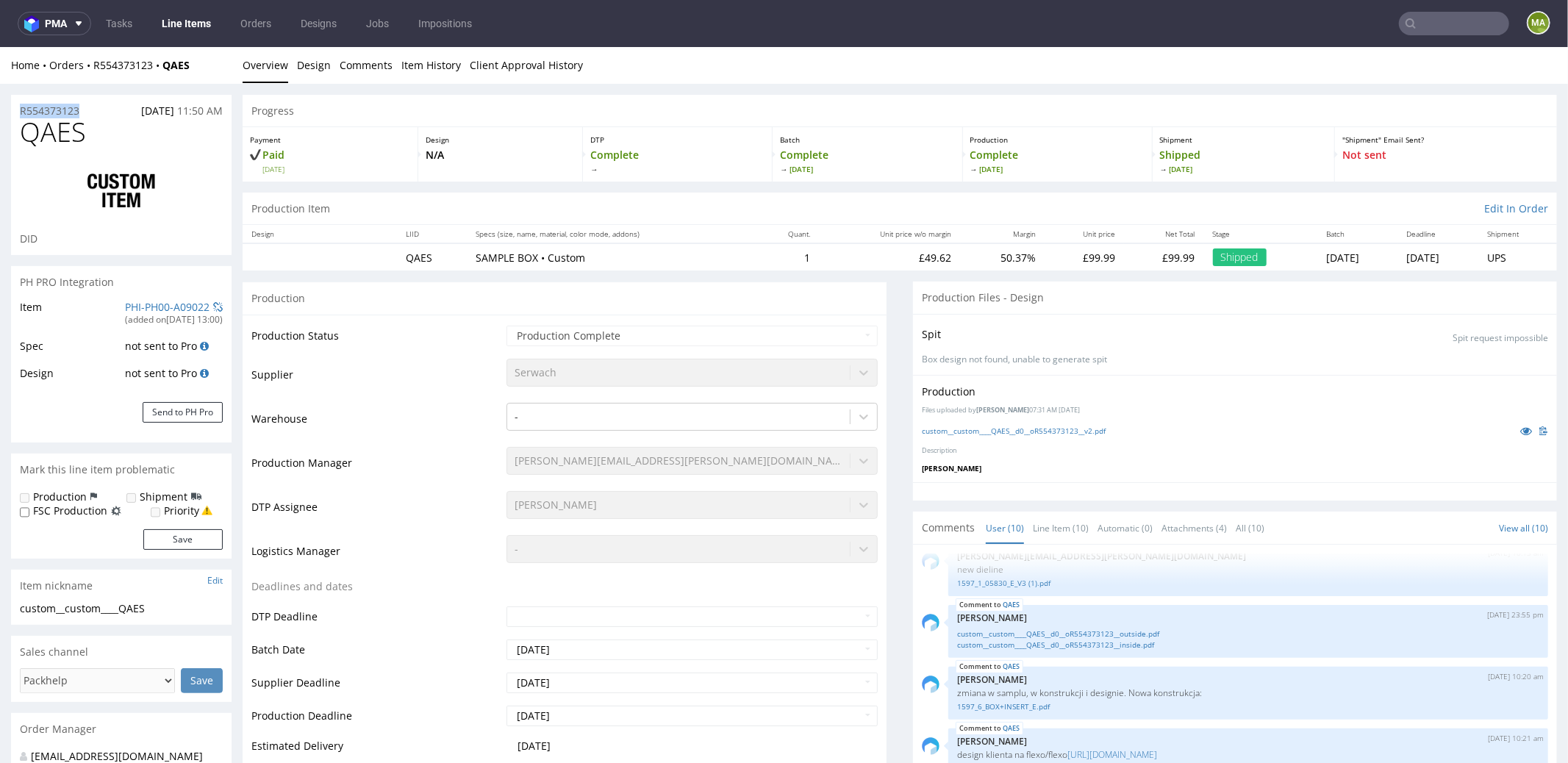
drag, startPoint x: 89, startPoint y: 109, endPoint x: 0, endPoint y: 111, distance: 89.0
copy p "R554373123"
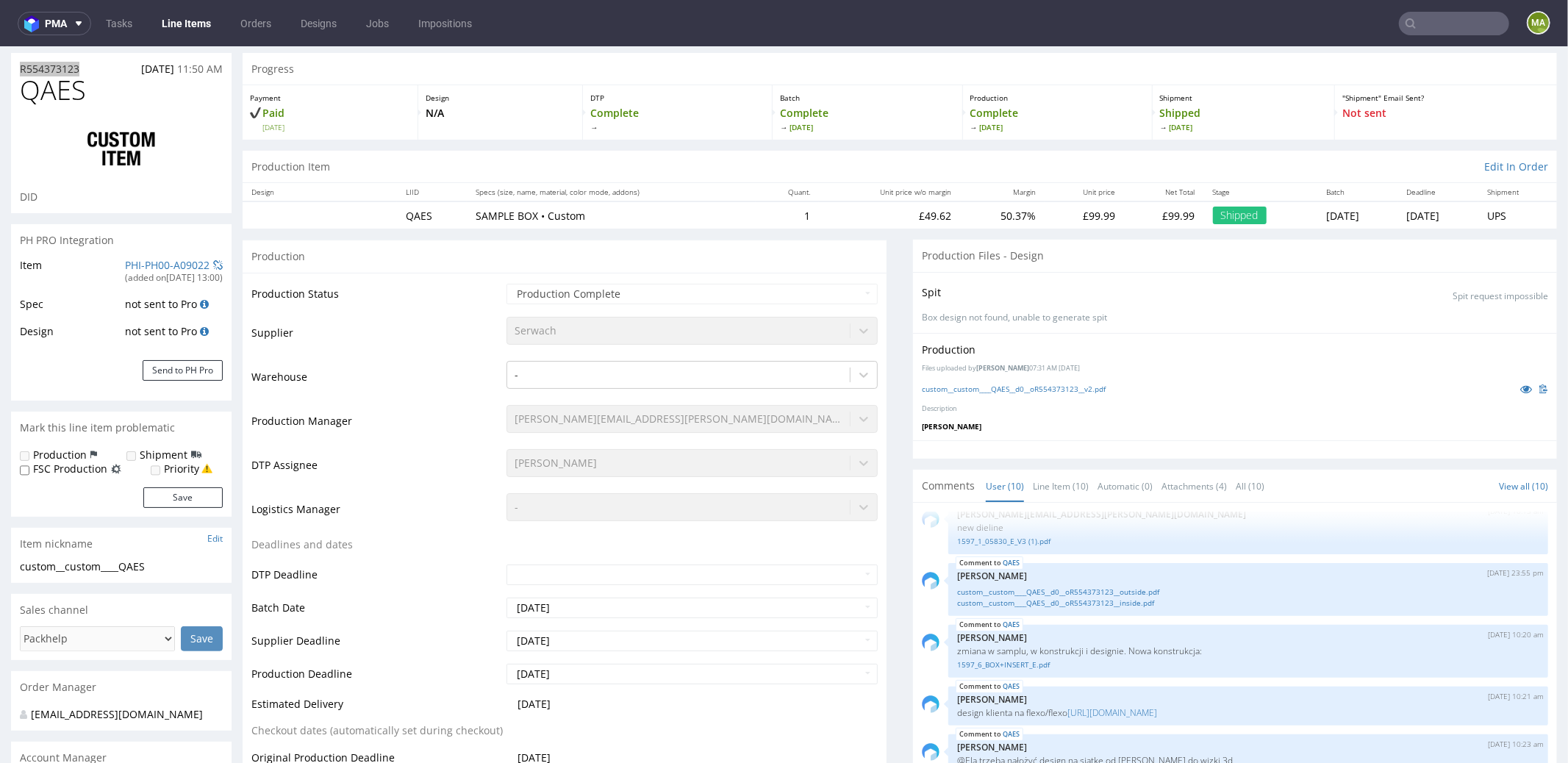
scroll to position [0, 0]
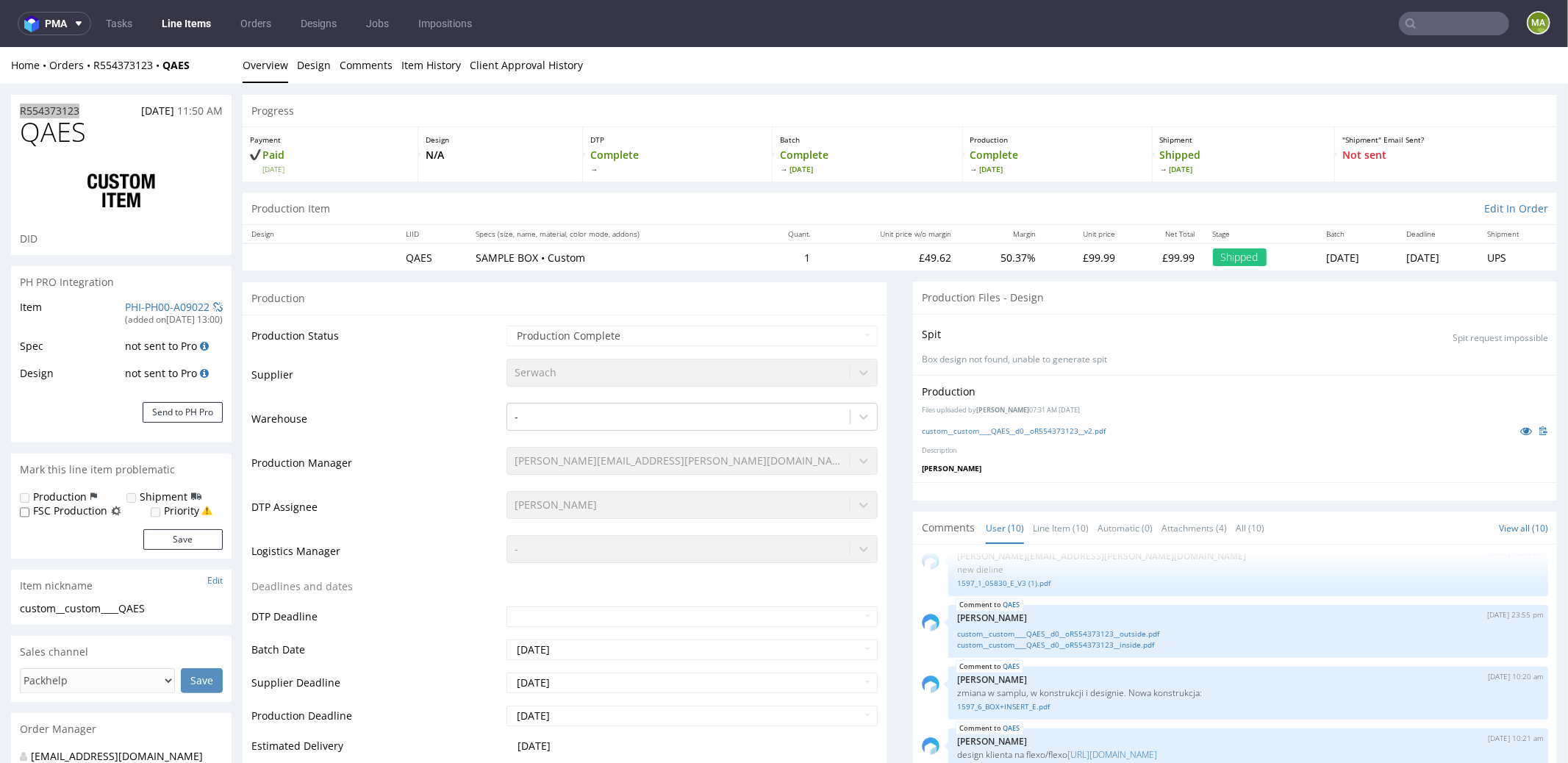
click at [1435, 29] on input "text" at bounding box center [1454, 24] width 110 height 24
type input "f"
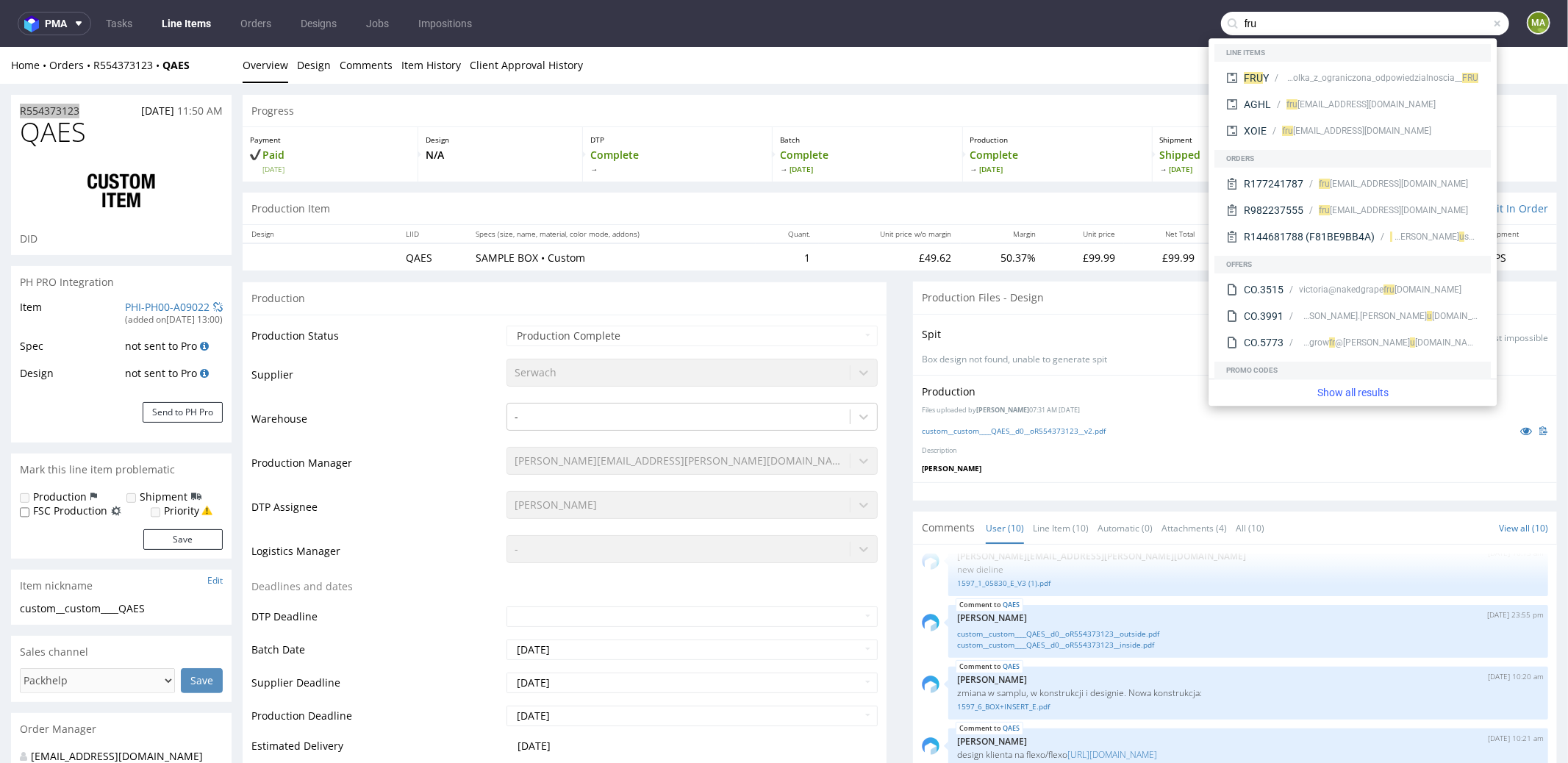
type input "frui"
click at [1248, 15] on input "frui" at bounding box center [1364, 24] width 288 height 24
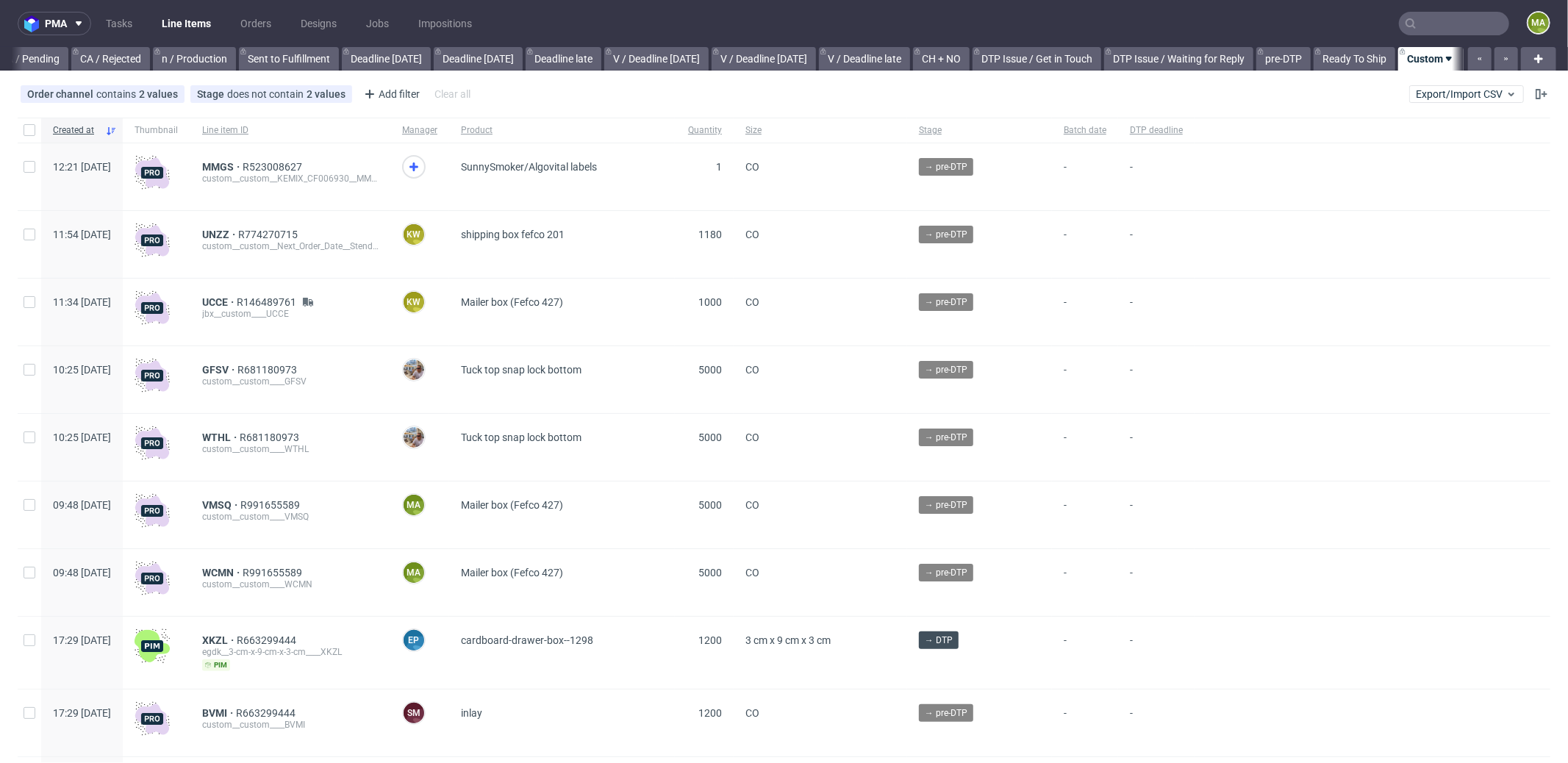
scroll to position [0, 1269]
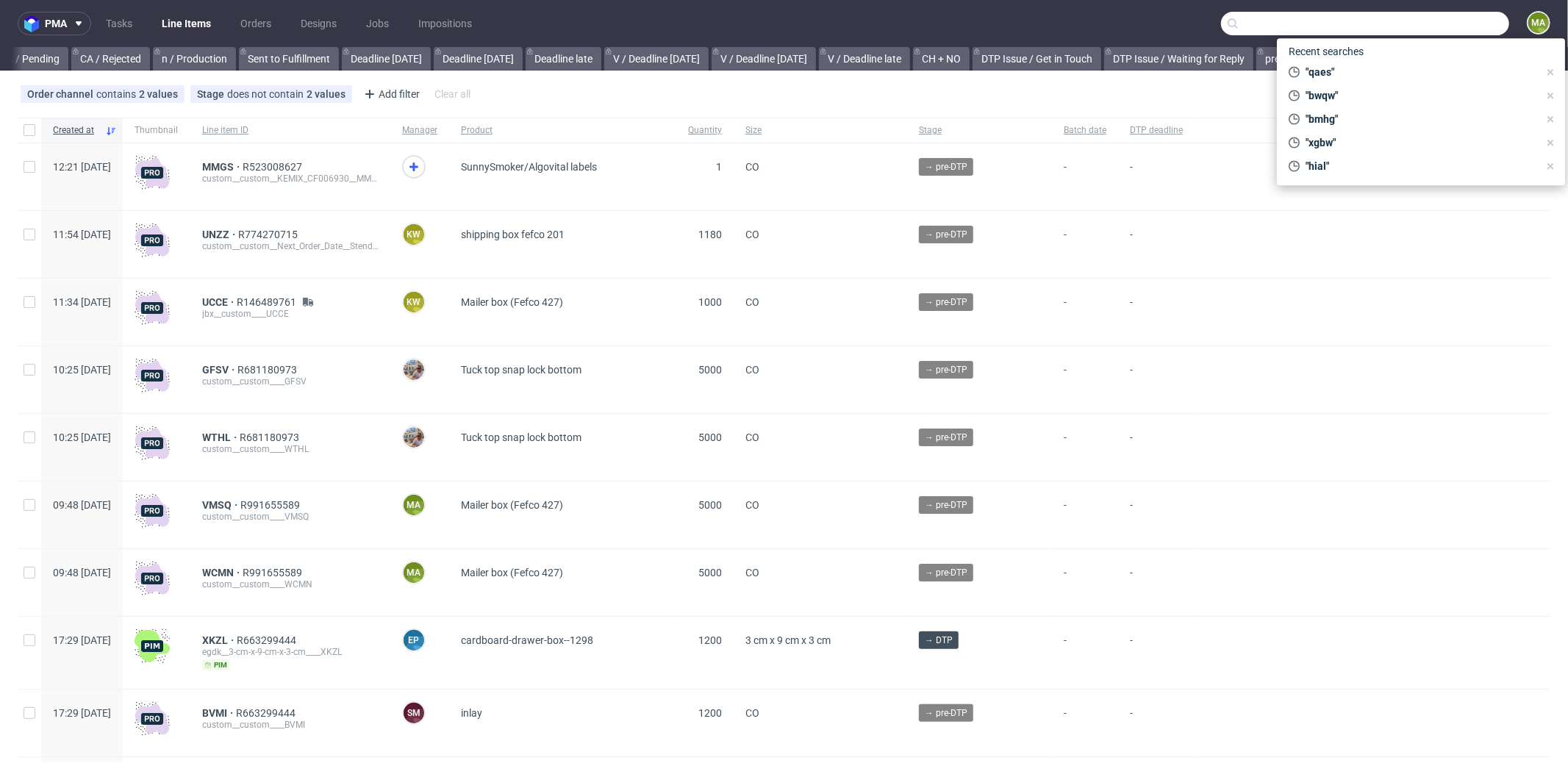
click at [1426, 20] on input "text" at bounding box center [1364, 24] width 288 height 24
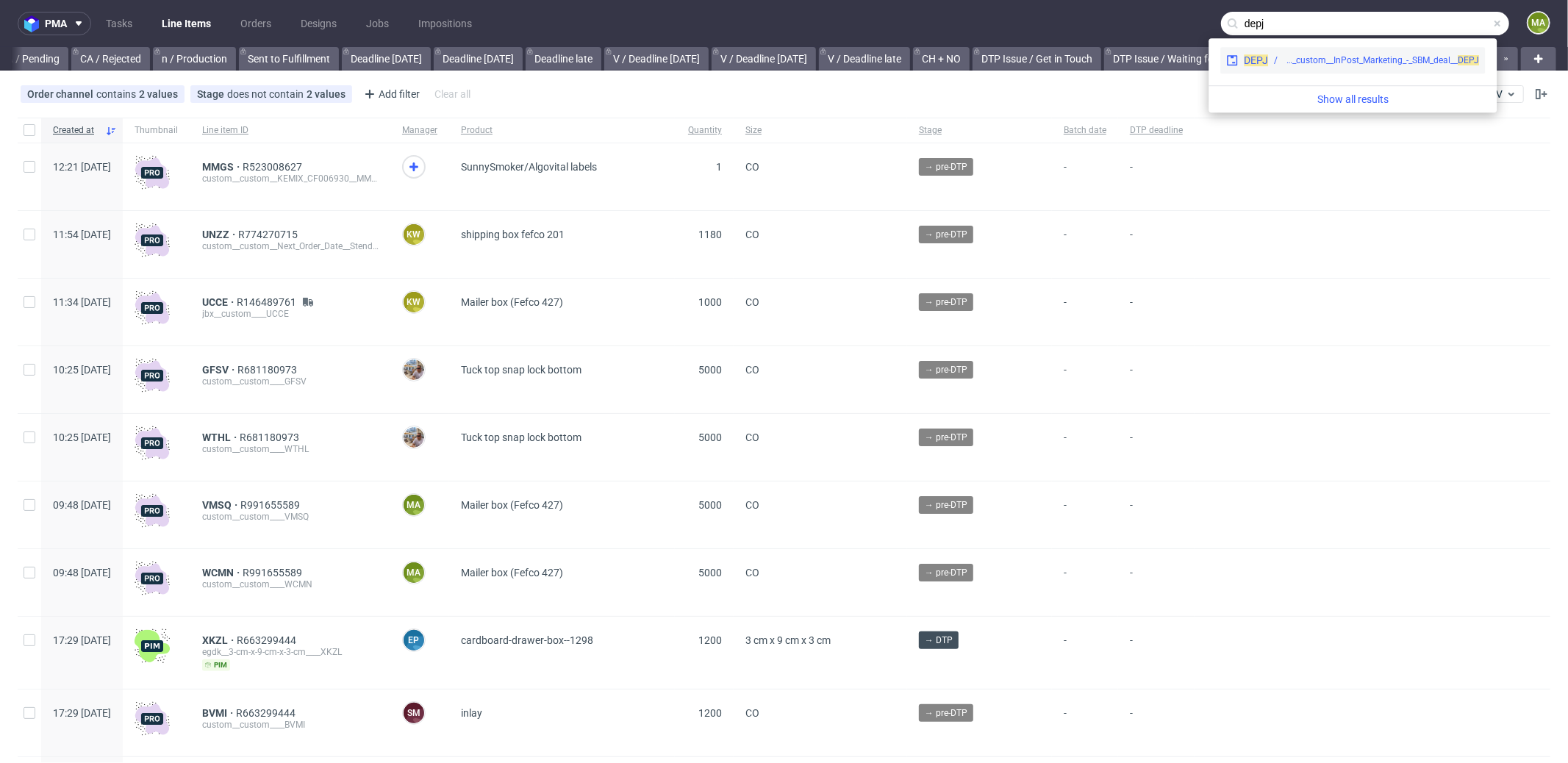
type input "depj"
click at [1260, 48] on div "DEPJ adp__custom__InPost_Marketing_-_SBM_deal__ DEPJ" at bounding box center [1352, 60] width 264 height 26
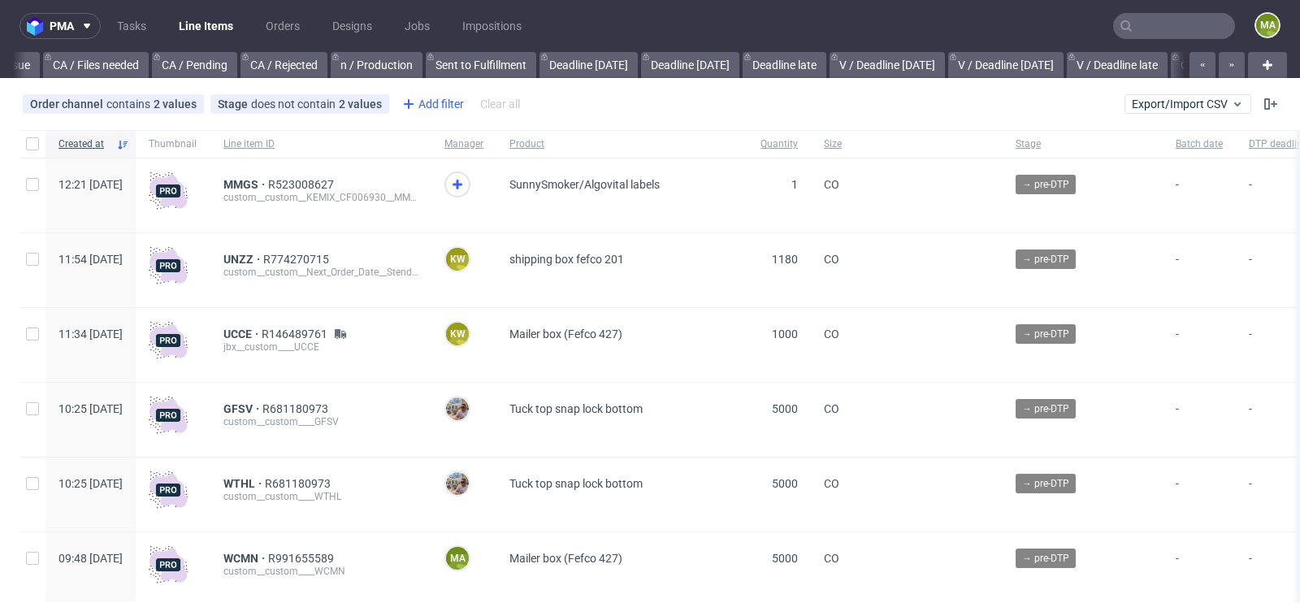
scroll to position [0, 1836]
click at [431, 97] on div "Add filter" at bounding box center [431, 104] width 71 height 26
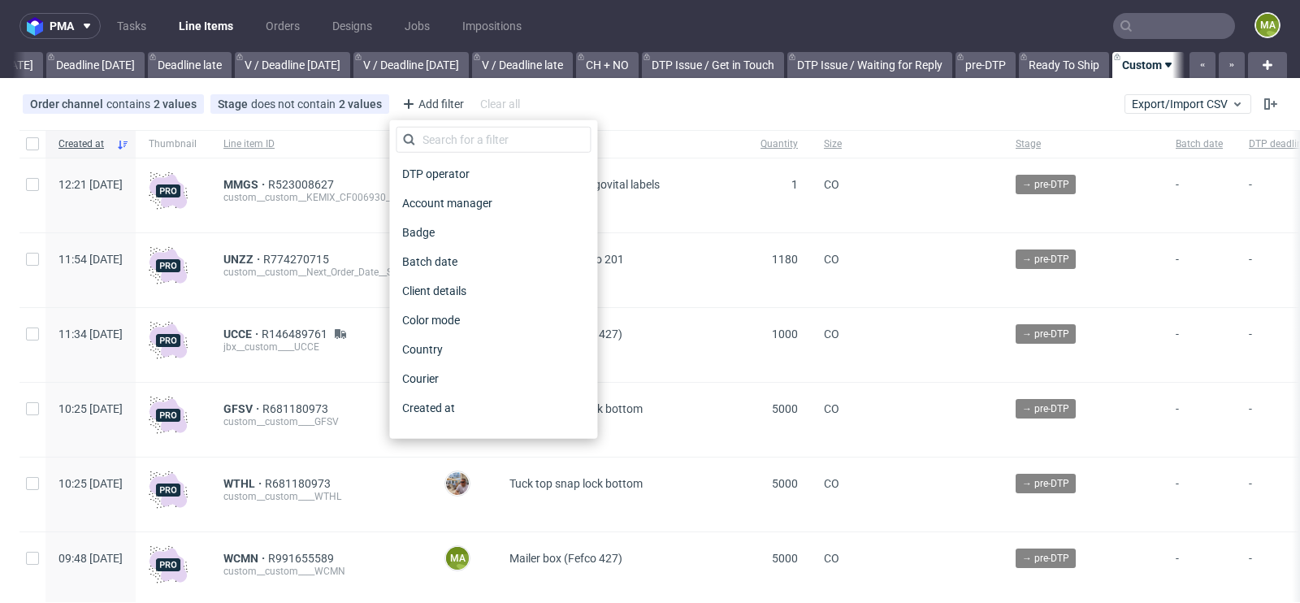
click at [456, 120] on div "DTP operator Account manager Badge Batch date Client details Color mode Country…" at bounding box center [493, 279] width 208 height 318
click at [458, 129] on input "text" at bounding box center [493, 140] width 195 height 26
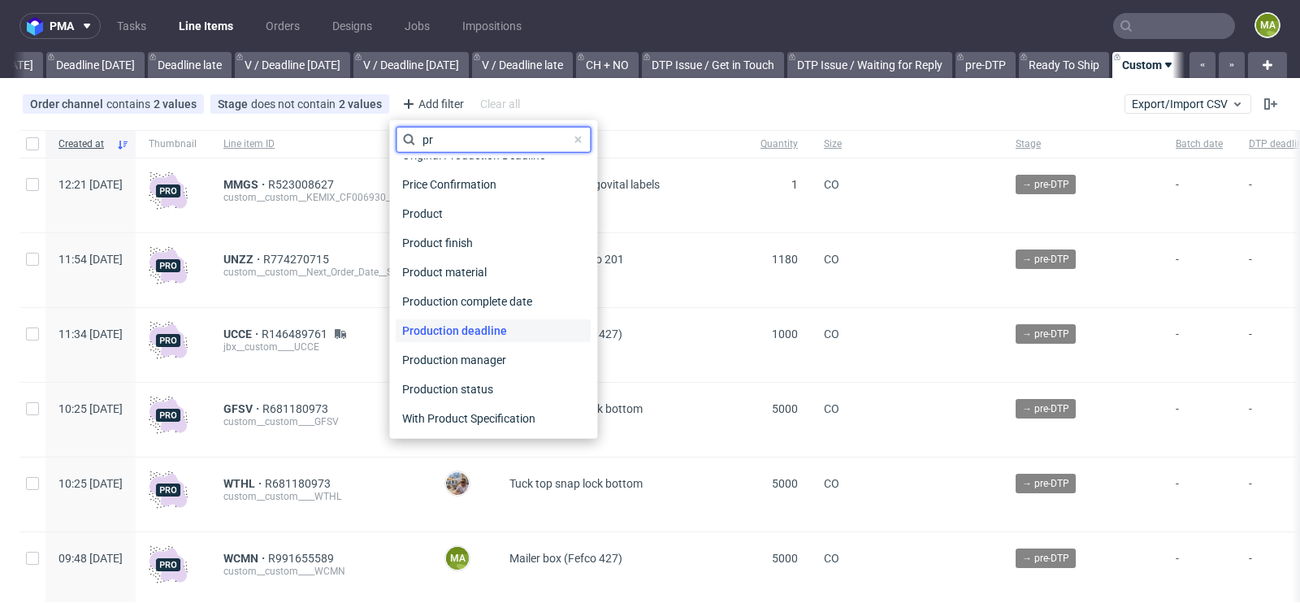
scroll to position [77, 0]
type input "pr"
click at [496, 356] on span "Production manager" at bounding box center [455, 359] width 119 height 23
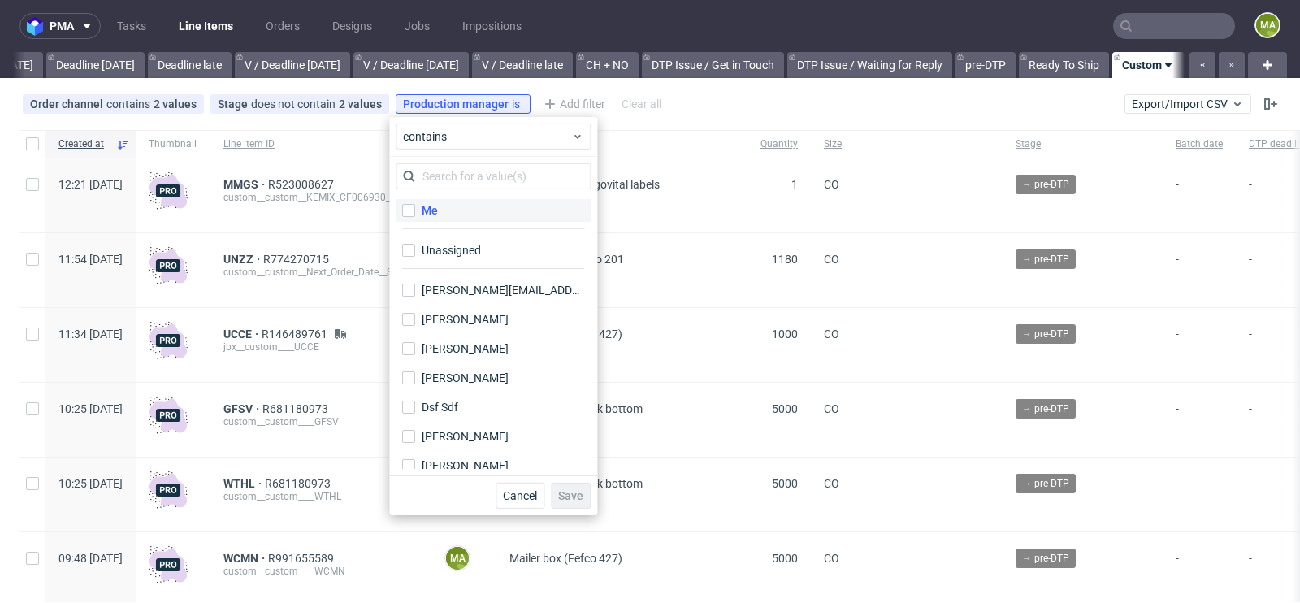
click at [474, 214] on label "Me" at bounding box center [493, 210] width 195 height 23
click at [415, 214] on input "Me" at bounding box center [408, 210] width 13 height 13
checkbox input "true"
click at [579, 491] on span "Save" at bounding box center [570, 495] width 25 height 11
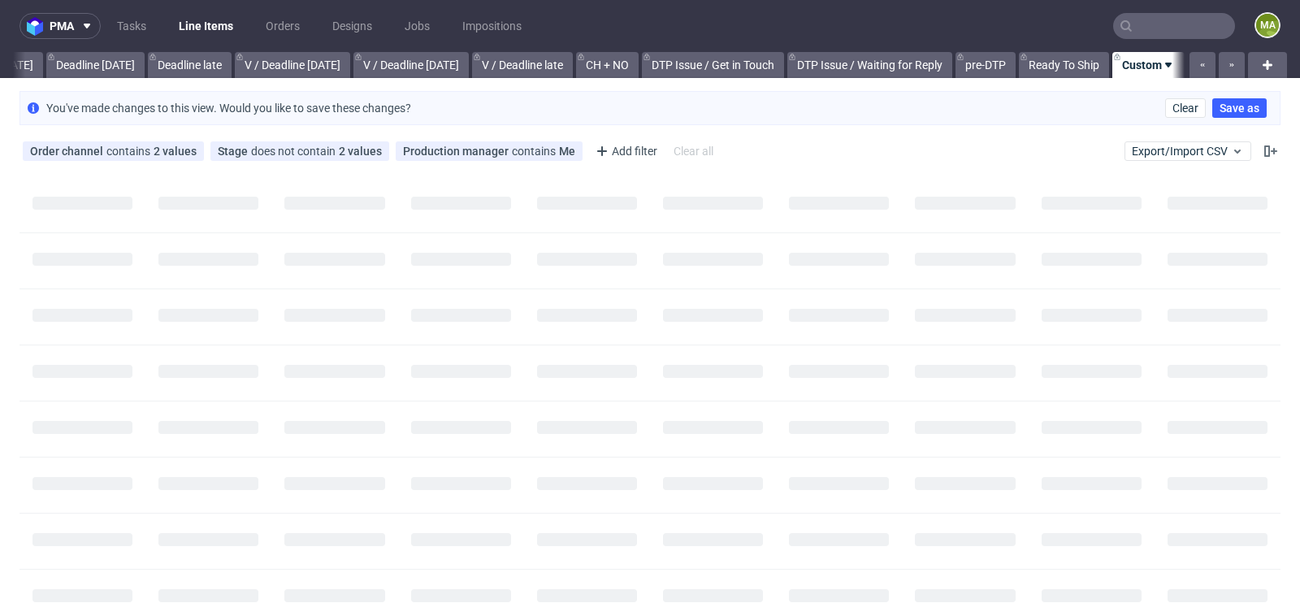
scroll to position [0, 1836]
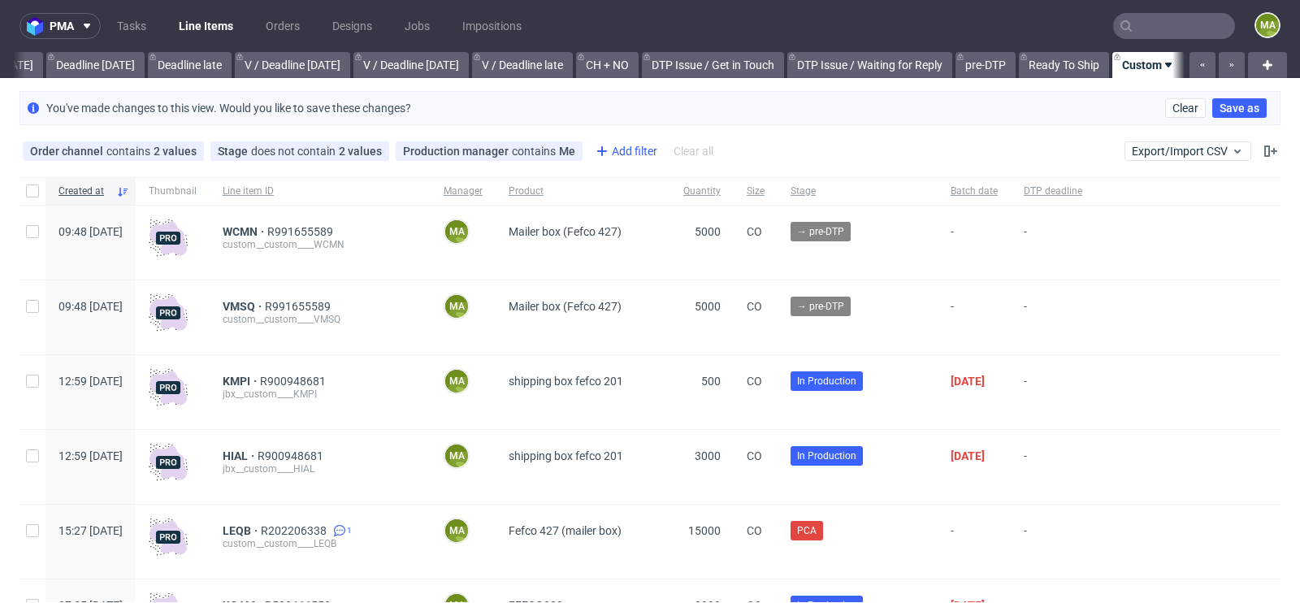
click at [632, 161] on div "Add filter" at bounding box center [624, 151] width 71 height 26
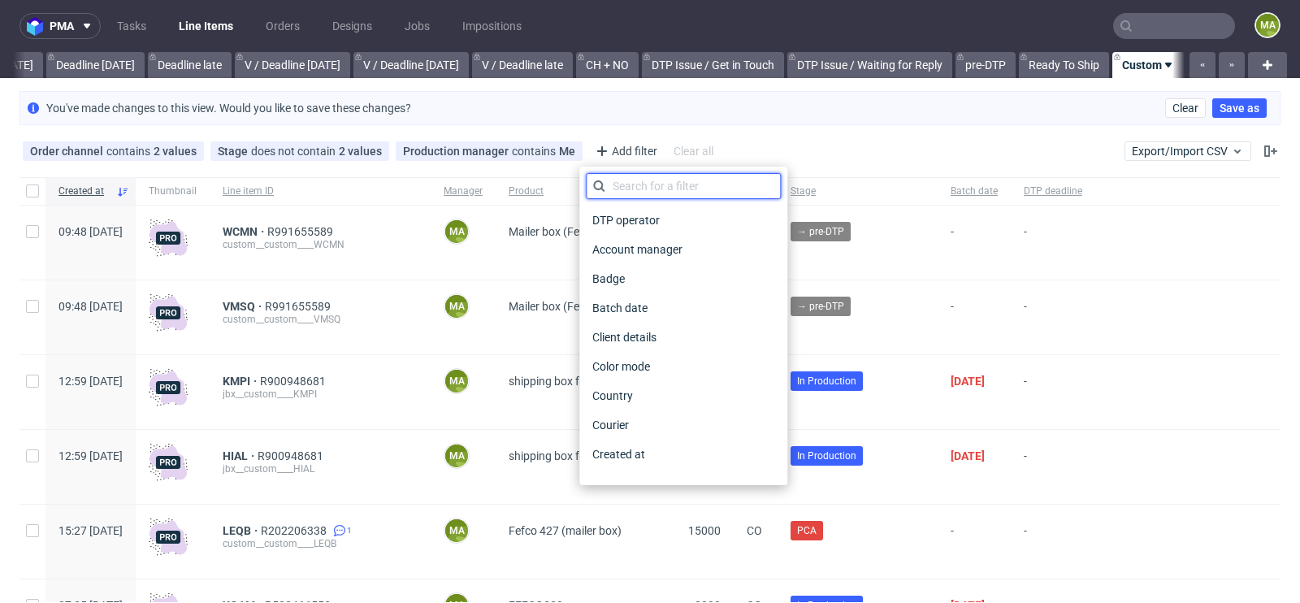
click at [642, 181] on input "text" at bounding box center [683, 186] width 195 height 26
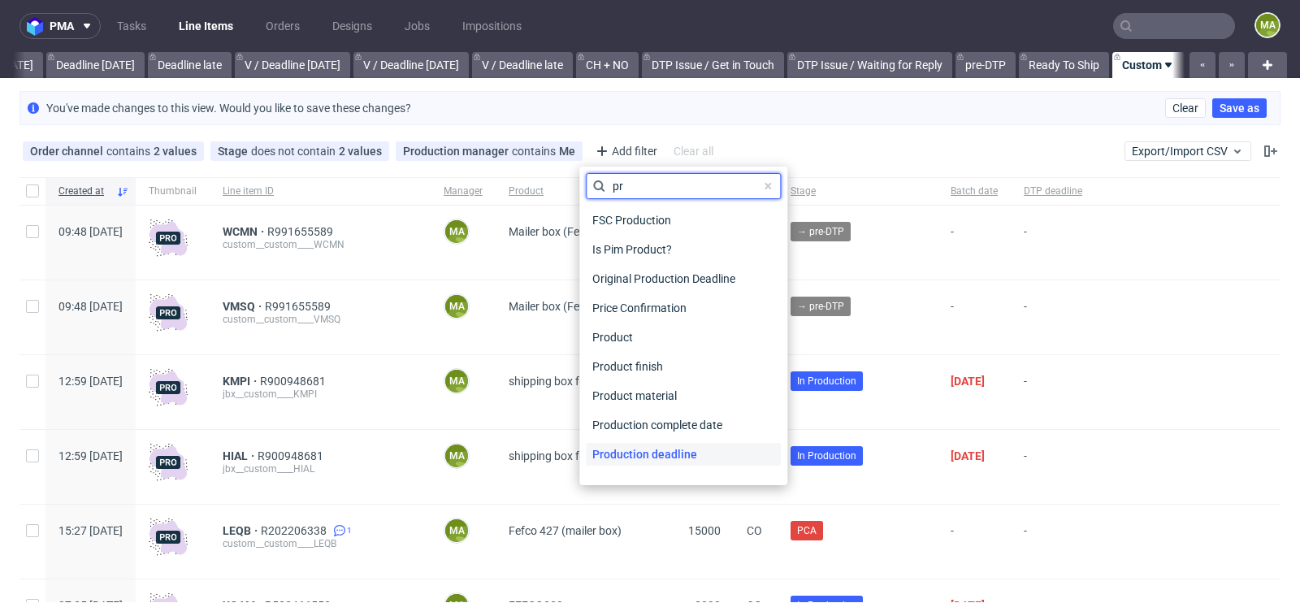
type input "pr"
click at [669, 450] on span "Production deadline" at bounding box center [645, 454] width 118 height 23
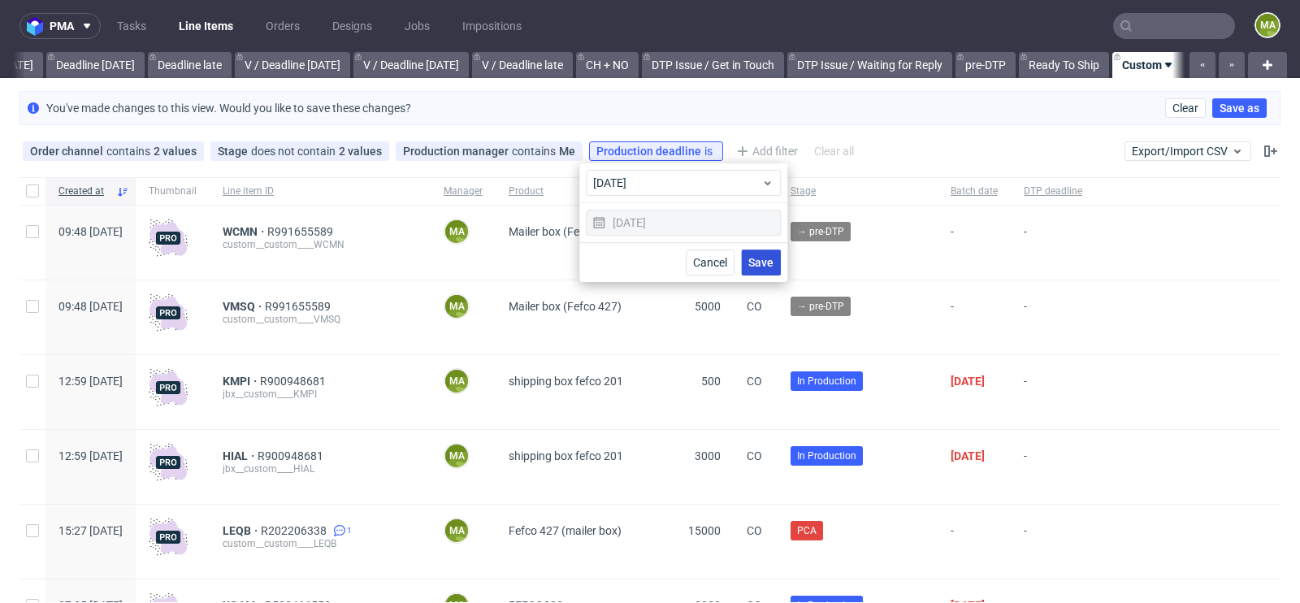
click at [755, 271] on button "Save" at bounding box center [761, 262] width 40 height 26
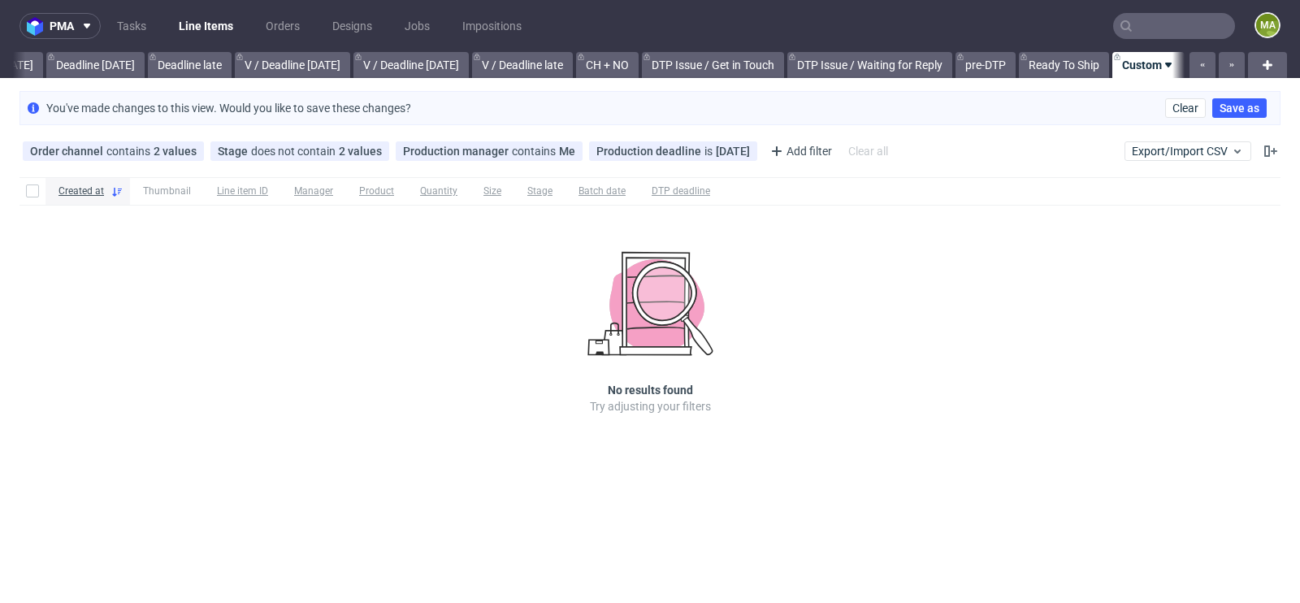
click at [673, 160] on div "Order channel contains 2 values Custom, Plus Stage does not contain 2 values Ca…" at bounding box center [456, 151] width 875 height 26
click at [669, 151] on div "Production deadline is today" at bounding box center [673, 151] width 154 height 13
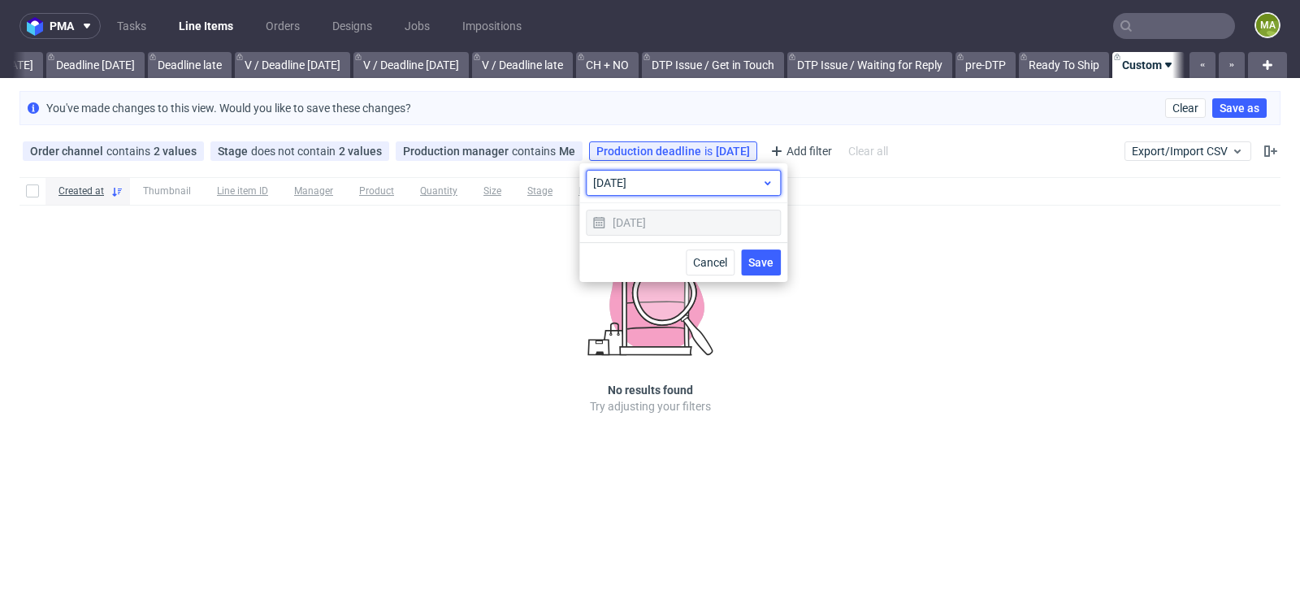
click at [667, 186] on span "today" at bounding box center [677, 183] width 168 height 16
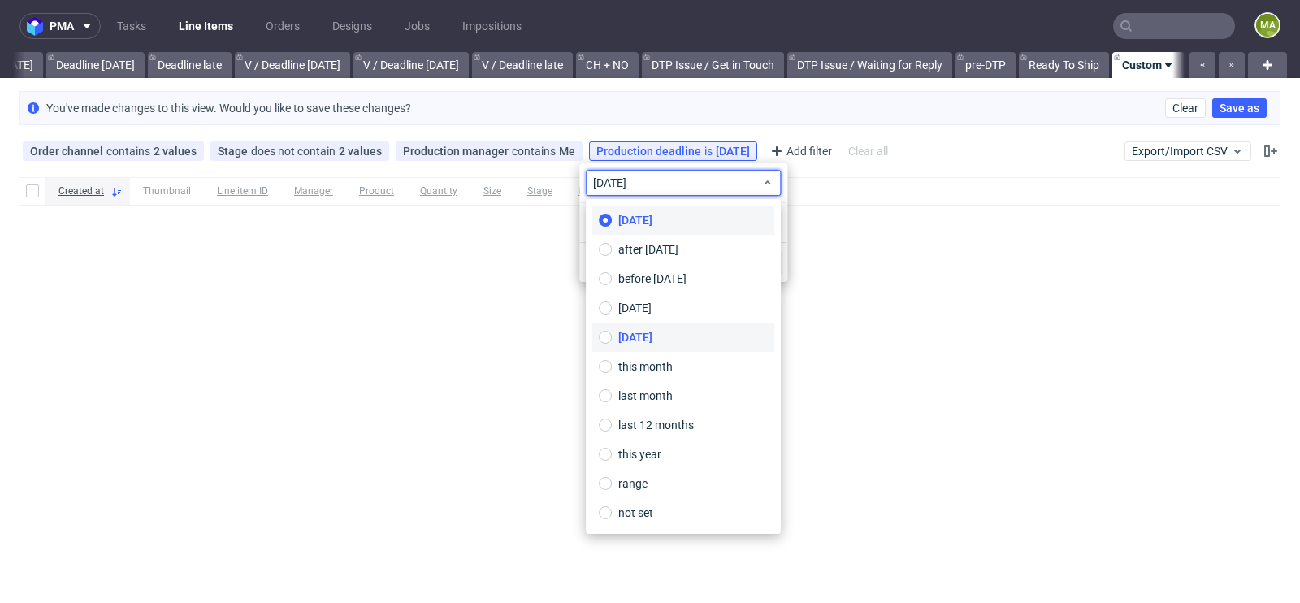
click at [667, 343] on label "tomorrow" at bounding box center [683, 336] width 182 height 29
type input "01/10/2025"
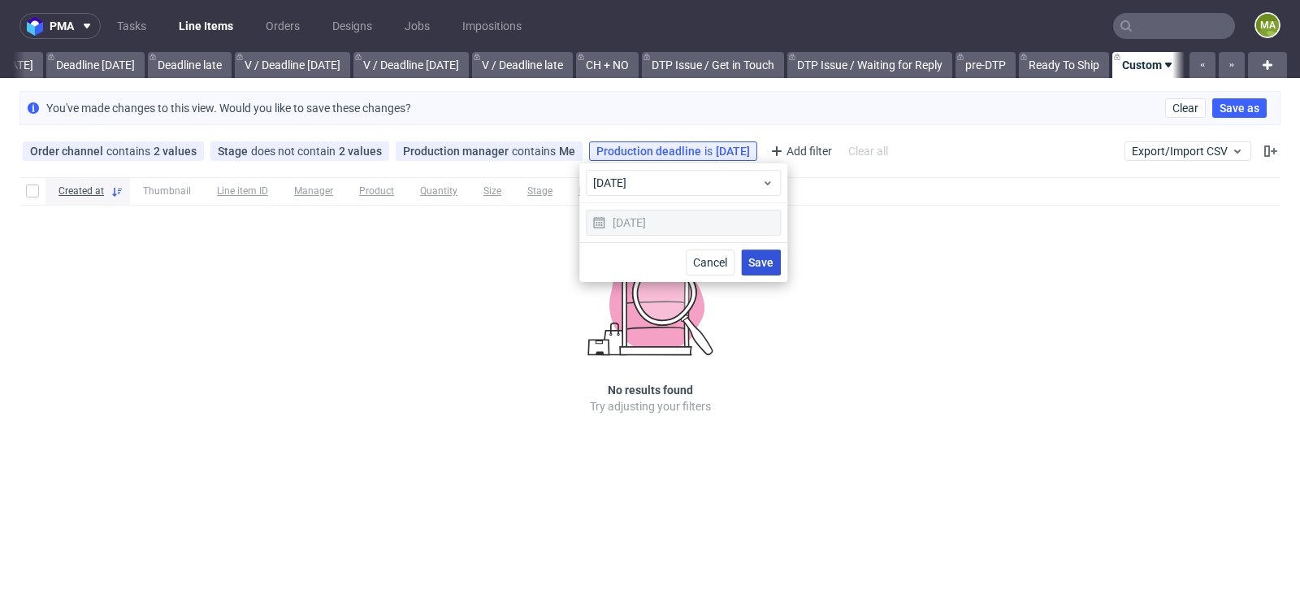
click at [750, 266] on span "Save" at bounding box center [760, 262] width 25 height 11
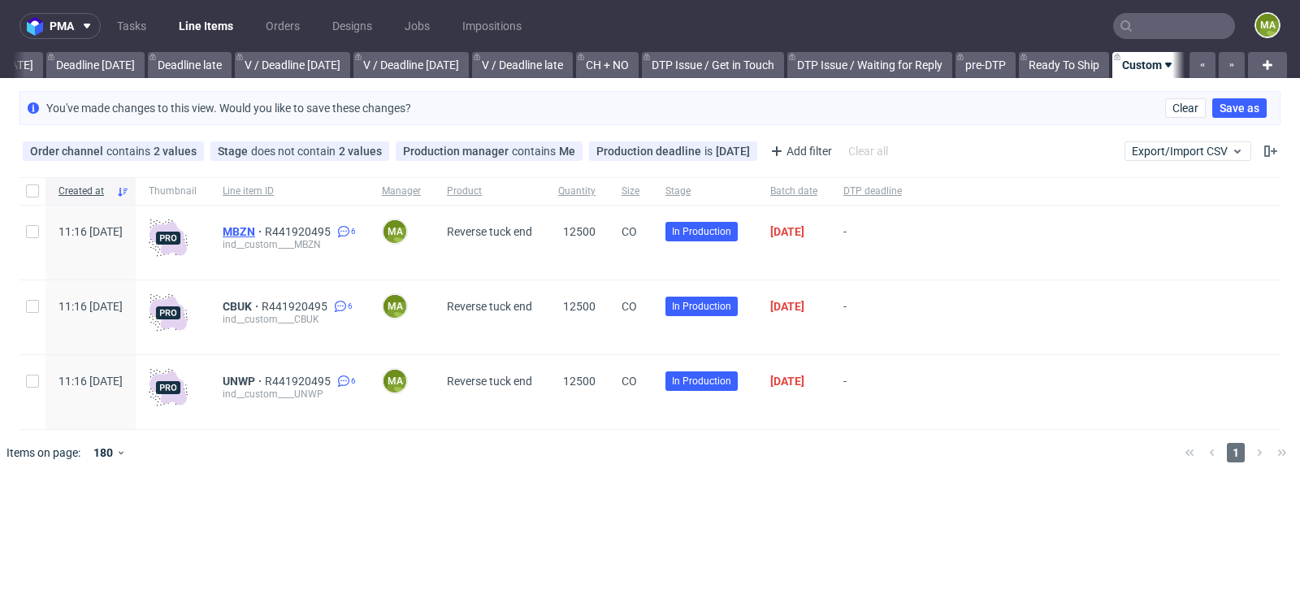
click at [265, 232] on span "MBZN" at bounding box center [244, 231] width 42 height 13
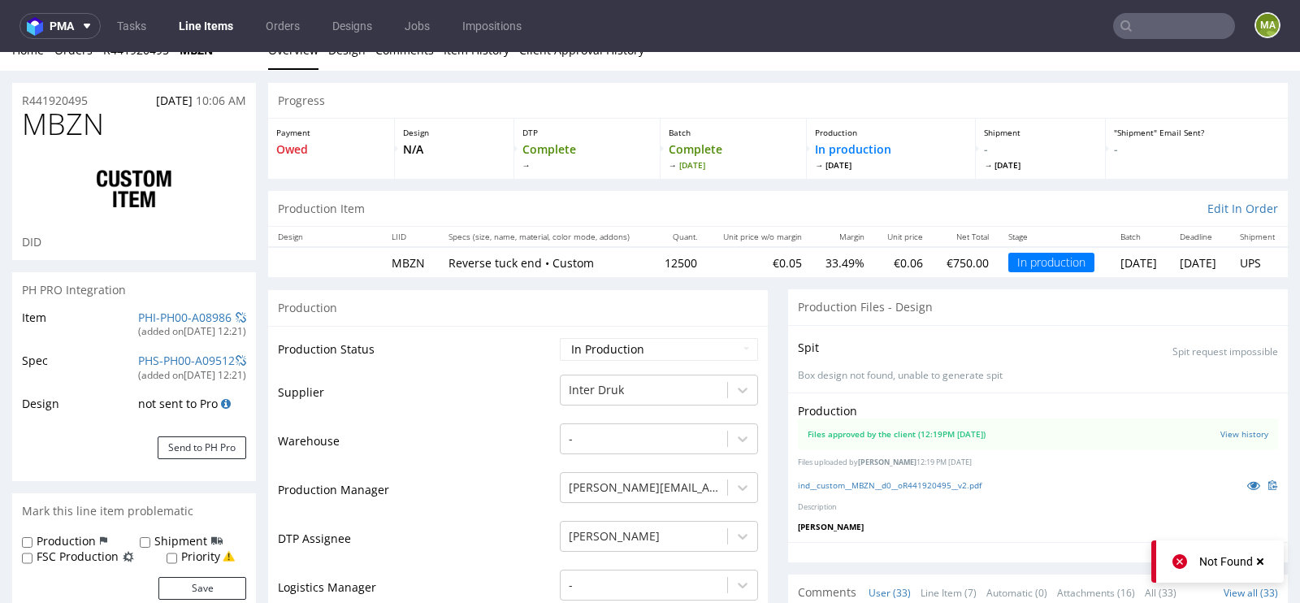
scroll to position [61, 0]
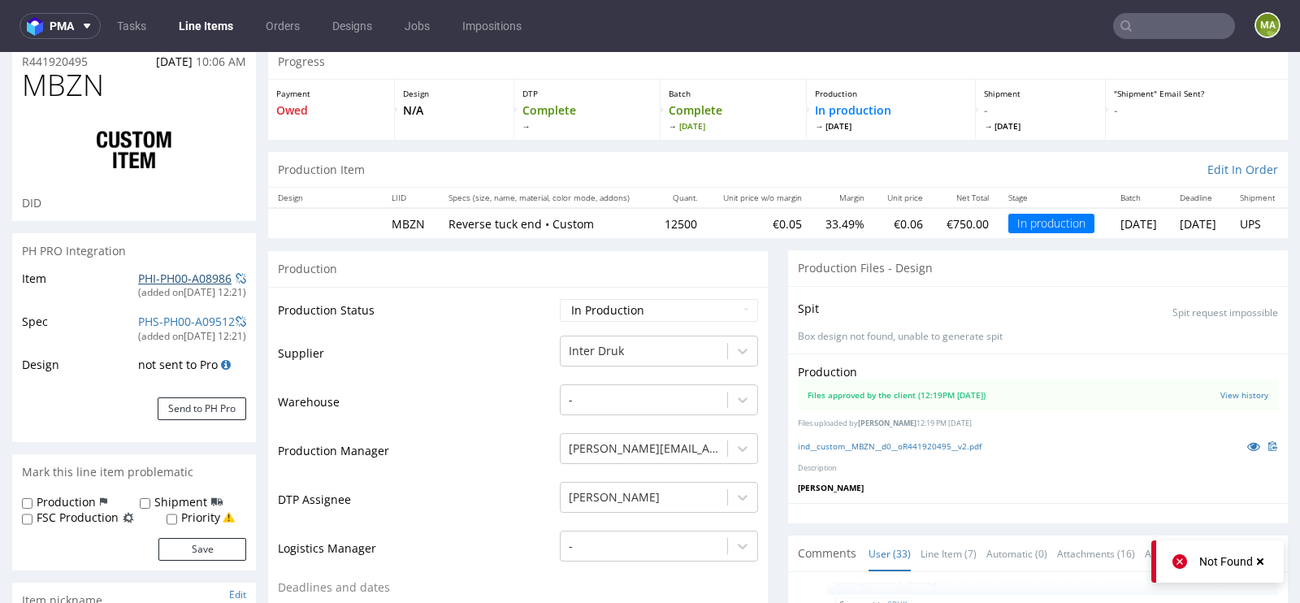
click at [171, 275] on link "PHI-PH00-A08986" at bounding box center [184, 277] width 93 height 15
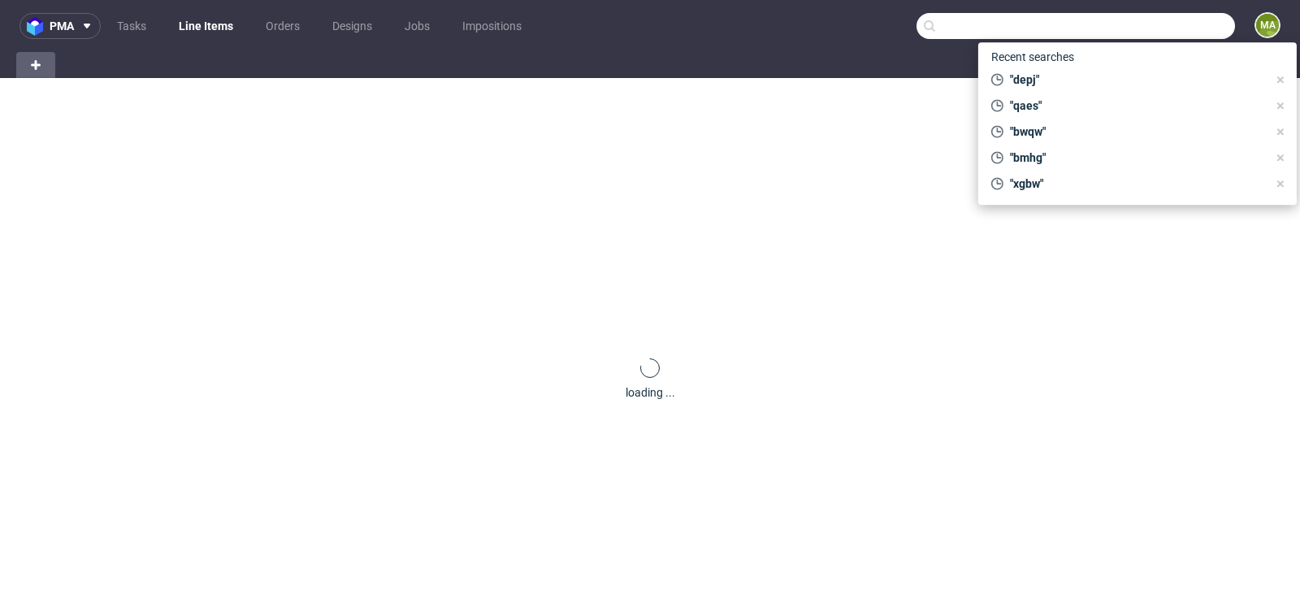
click at [1181, 26] on input "text" at bounding box center [1075, 26] width 318 height 26
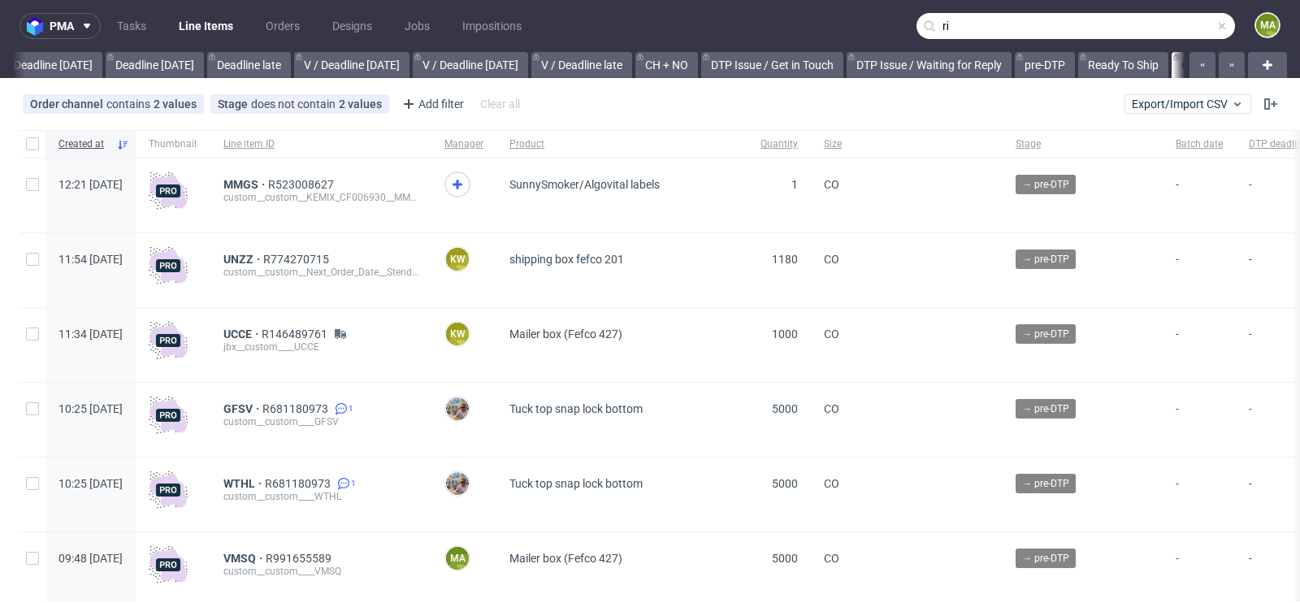
scroll to position [0, 1836]
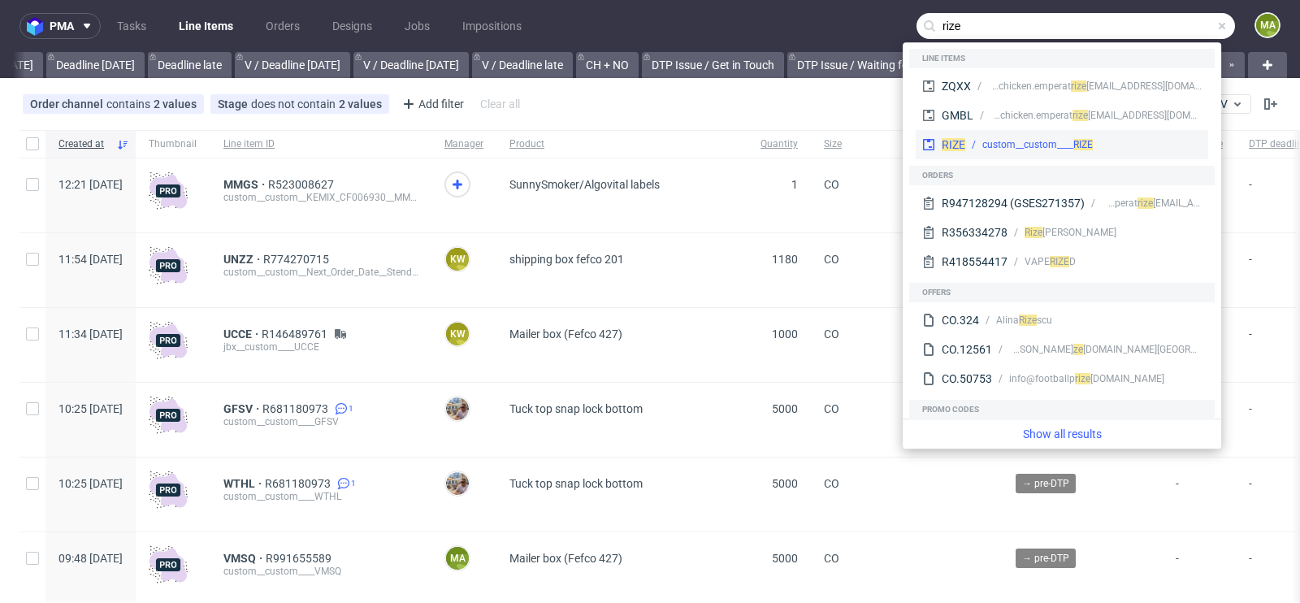
type input "rize"
click at [993, 133] on div "RIZE custom__custom____ RIZE" at bounding box center [1061, 144] width 292 height 29
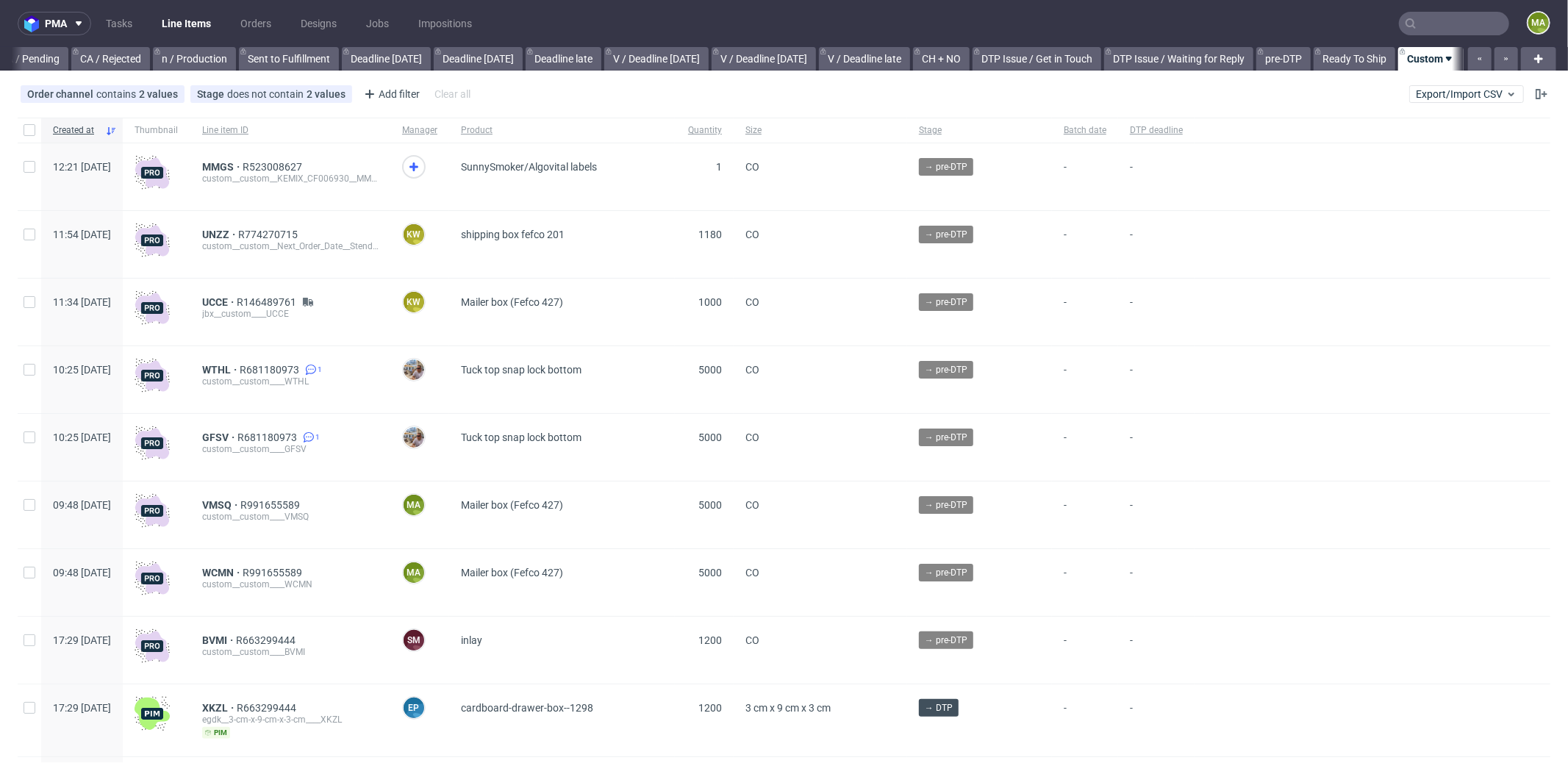
scroll to position [0, 1269]
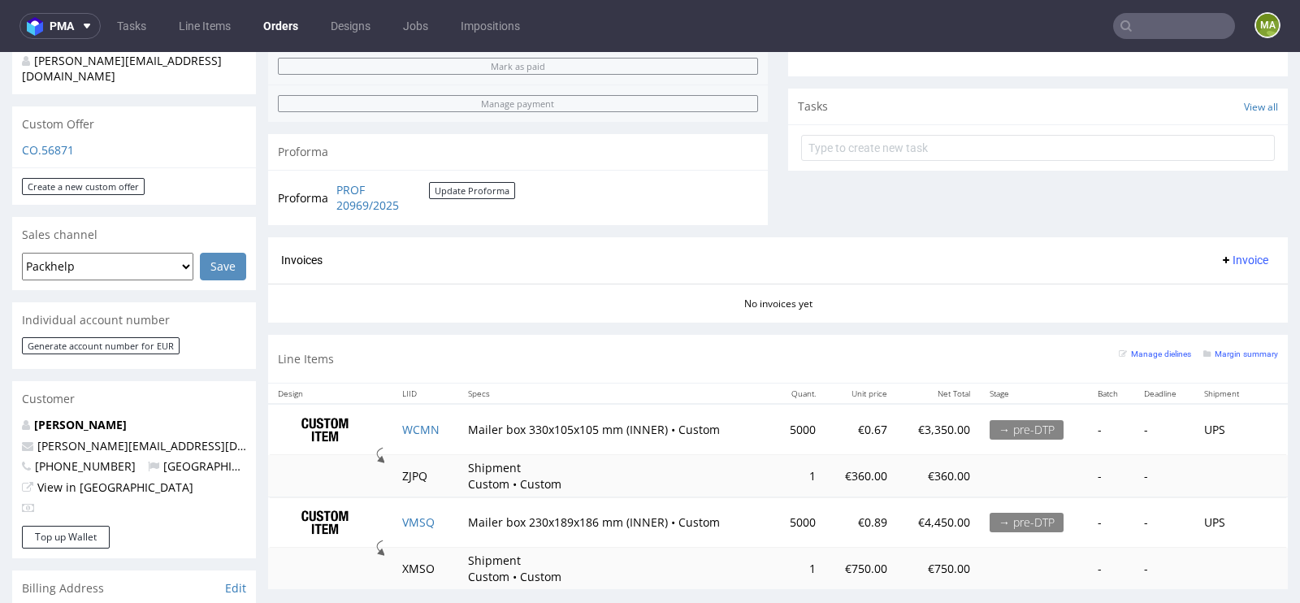
scroll to position [636, 0]
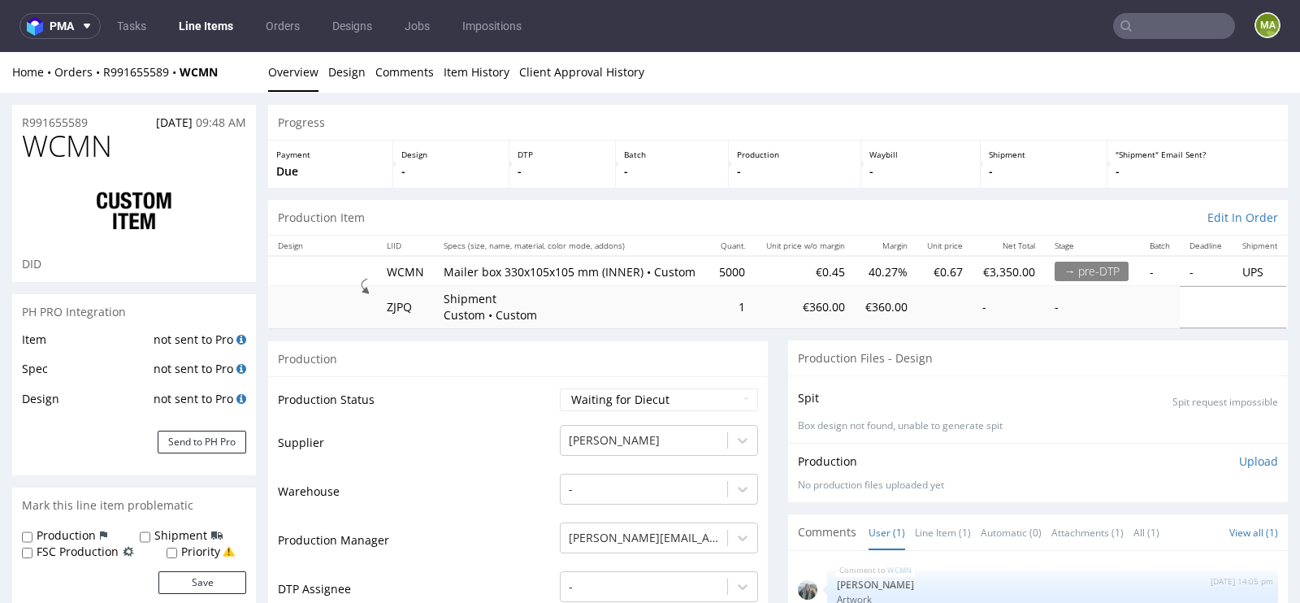
scroll to position [343, 0]
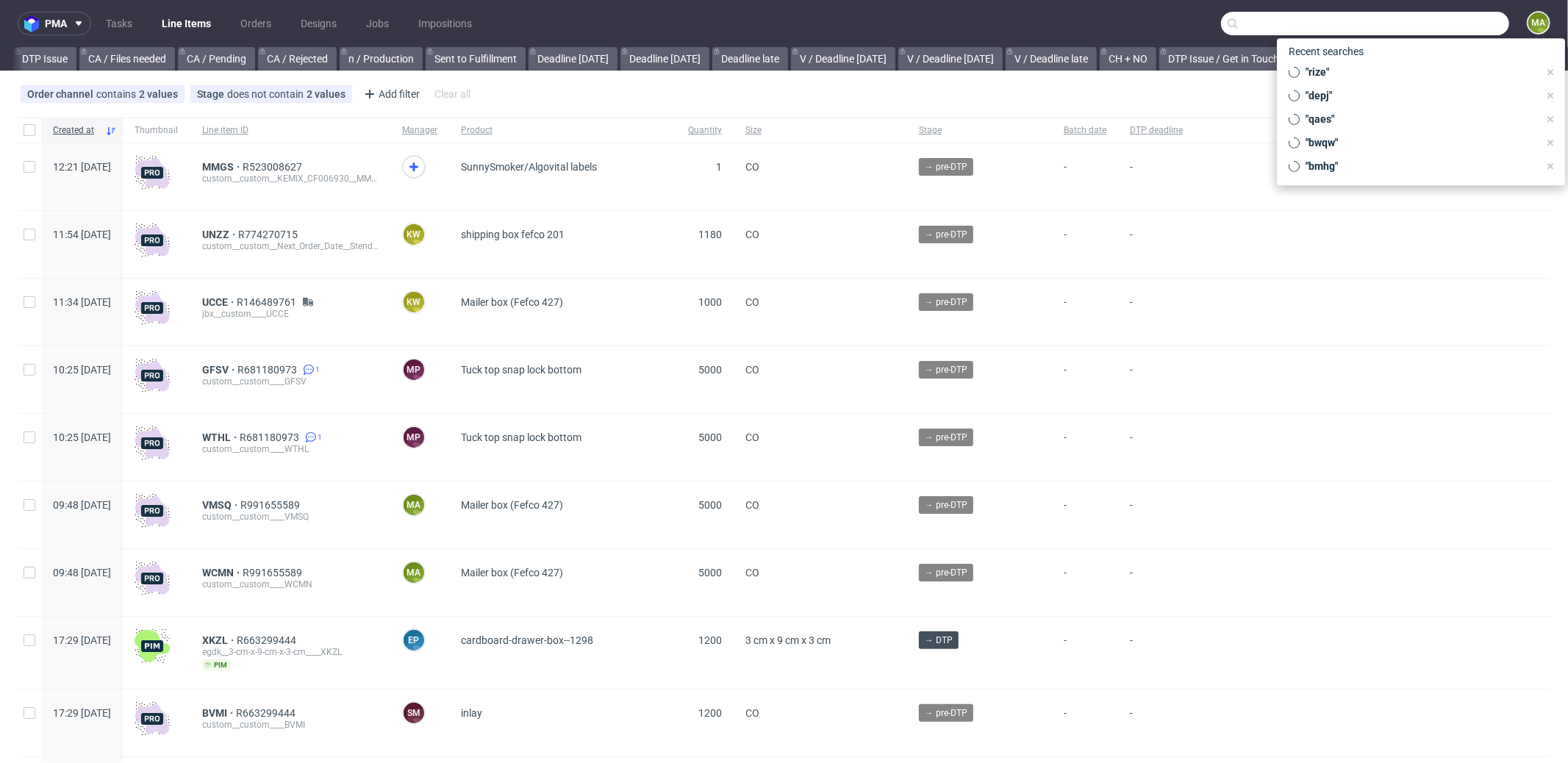
click at [1457, 29] on input "text" at bounding box center [1364, 24] width 288 height 24
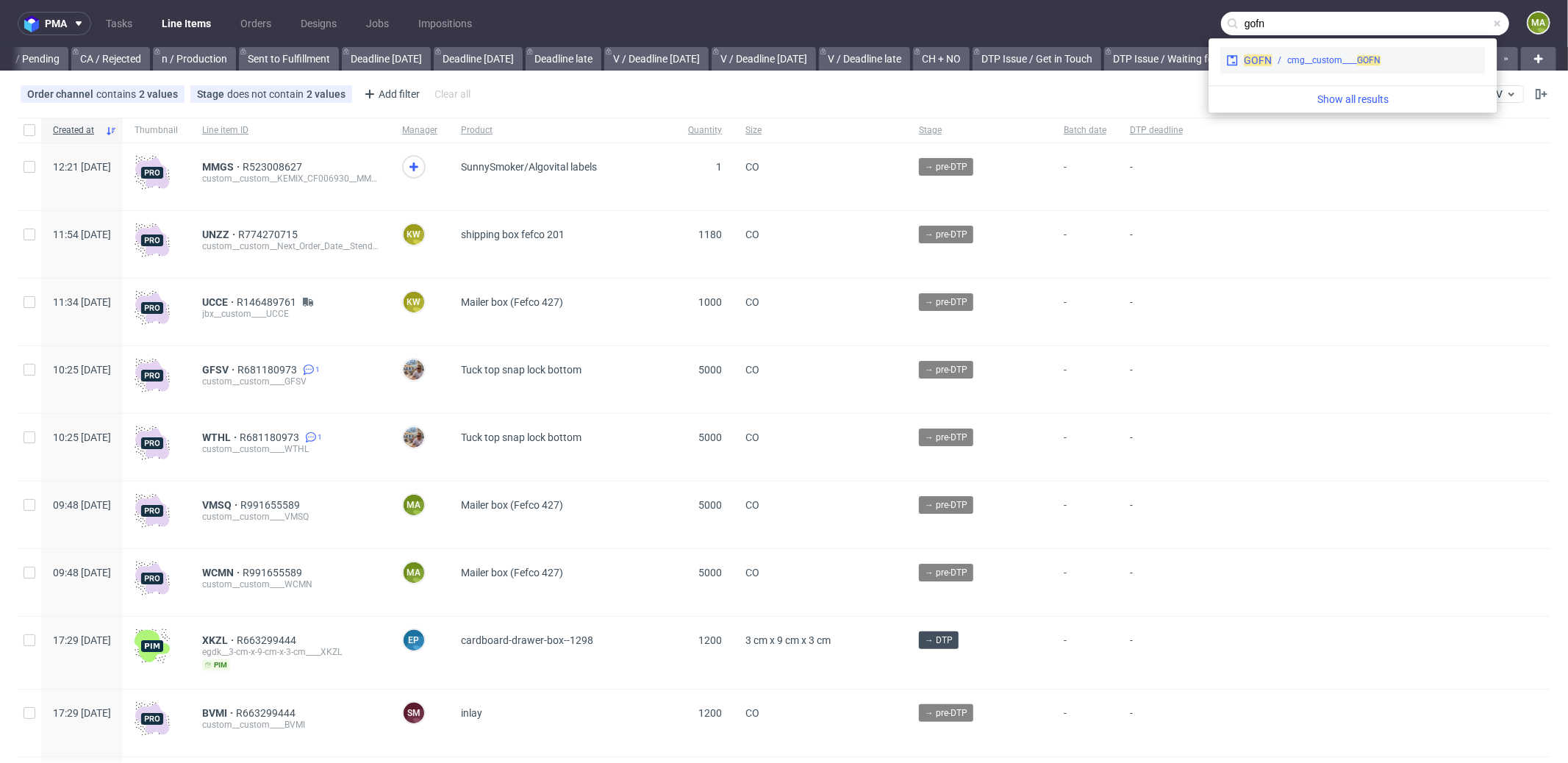
type input "gofn"
click at [1337, 62] on div "cmg__custom____ GOFN" at bounding box center [1333, 60] width 93 height 14
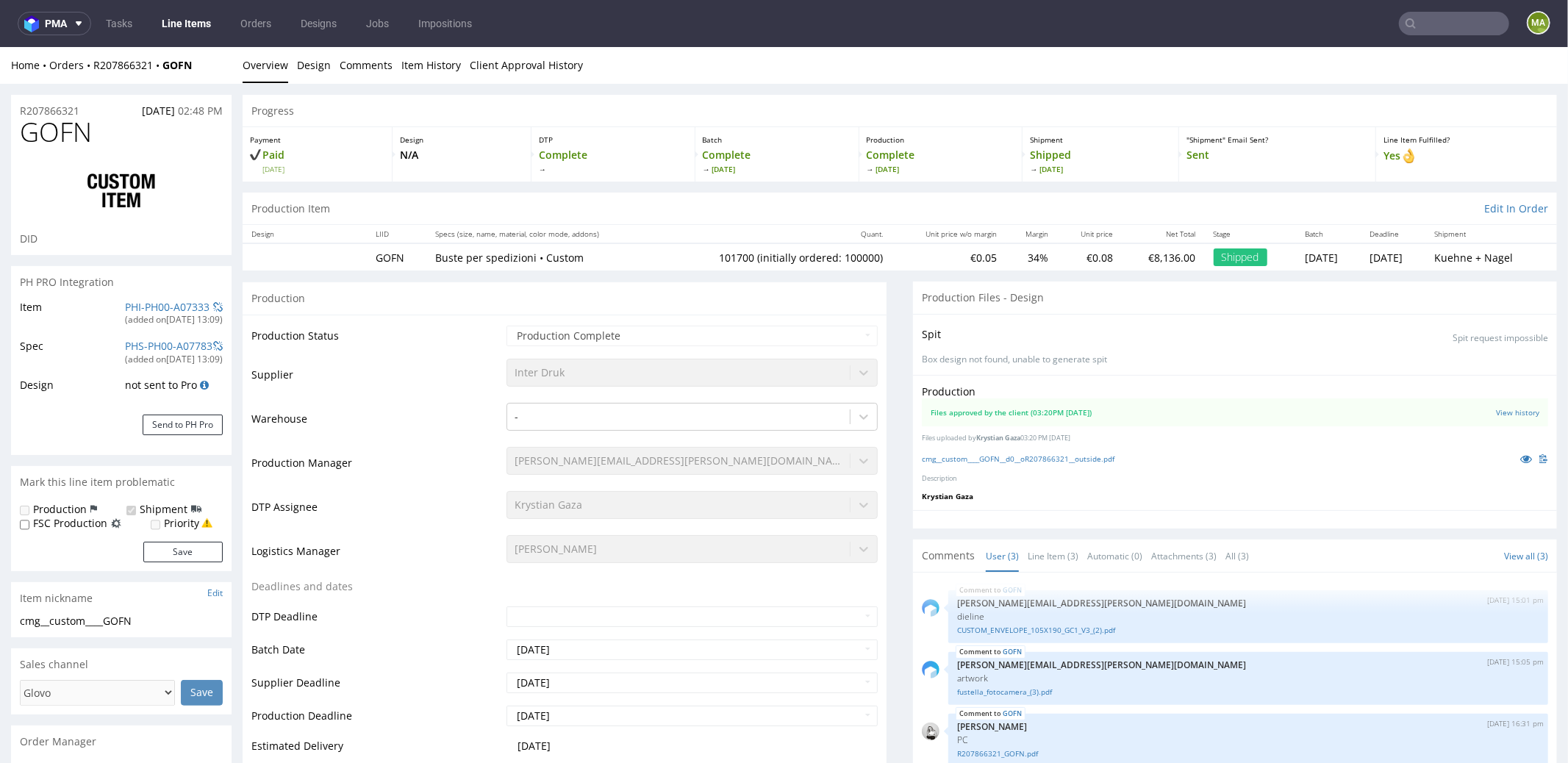
select select "in_progress"
click at [158, 300] on link "PHI-PH00-A07333" at bounding box center [166, 306] width 84 height 14
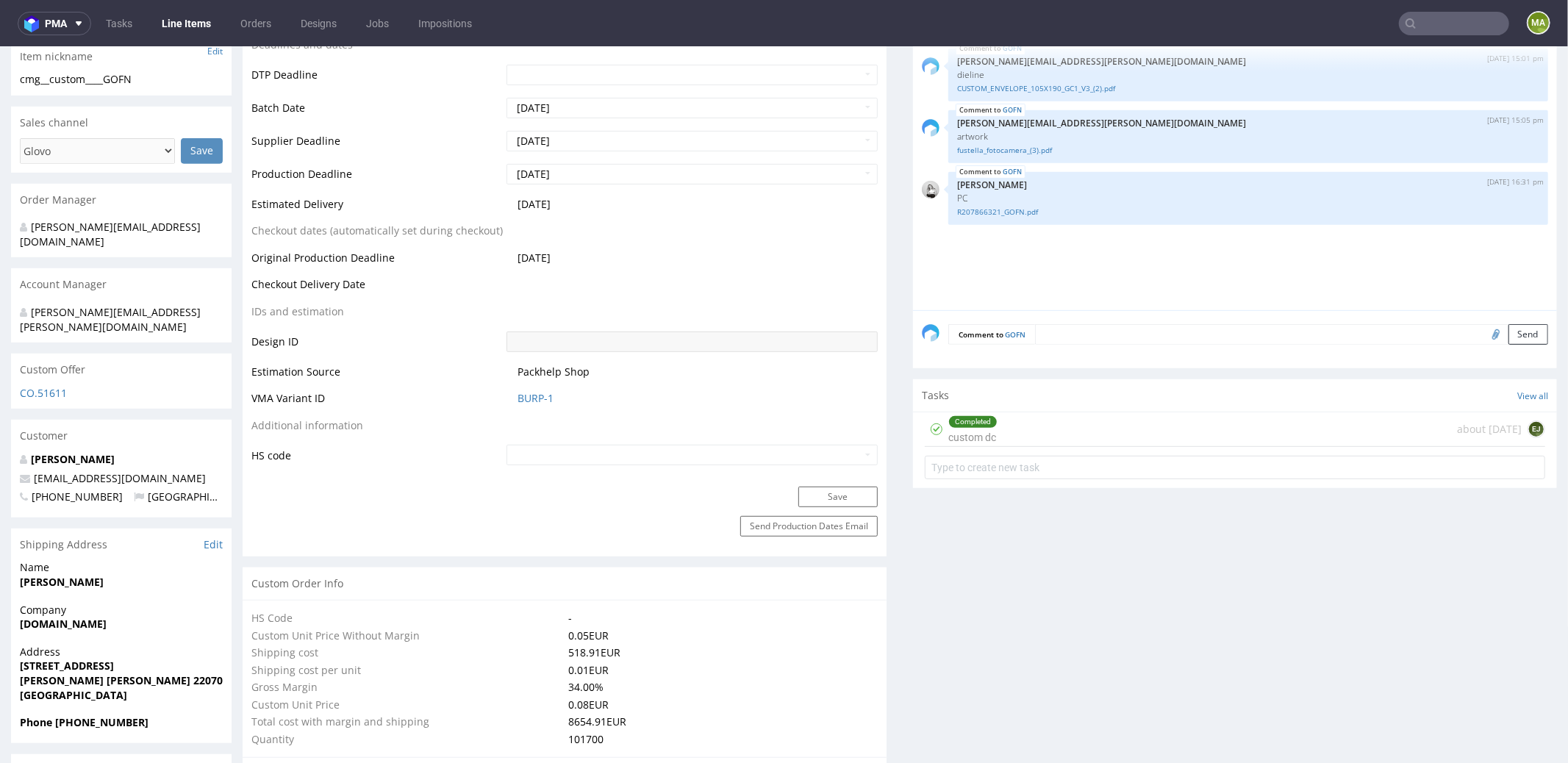
click at [531, 409] on td "BURP-1" at bounding box center [690, 403] width 375 height 27
click at [528, 398] on link "BURP-1" at bounding box center [536, 397] width 36 height 14
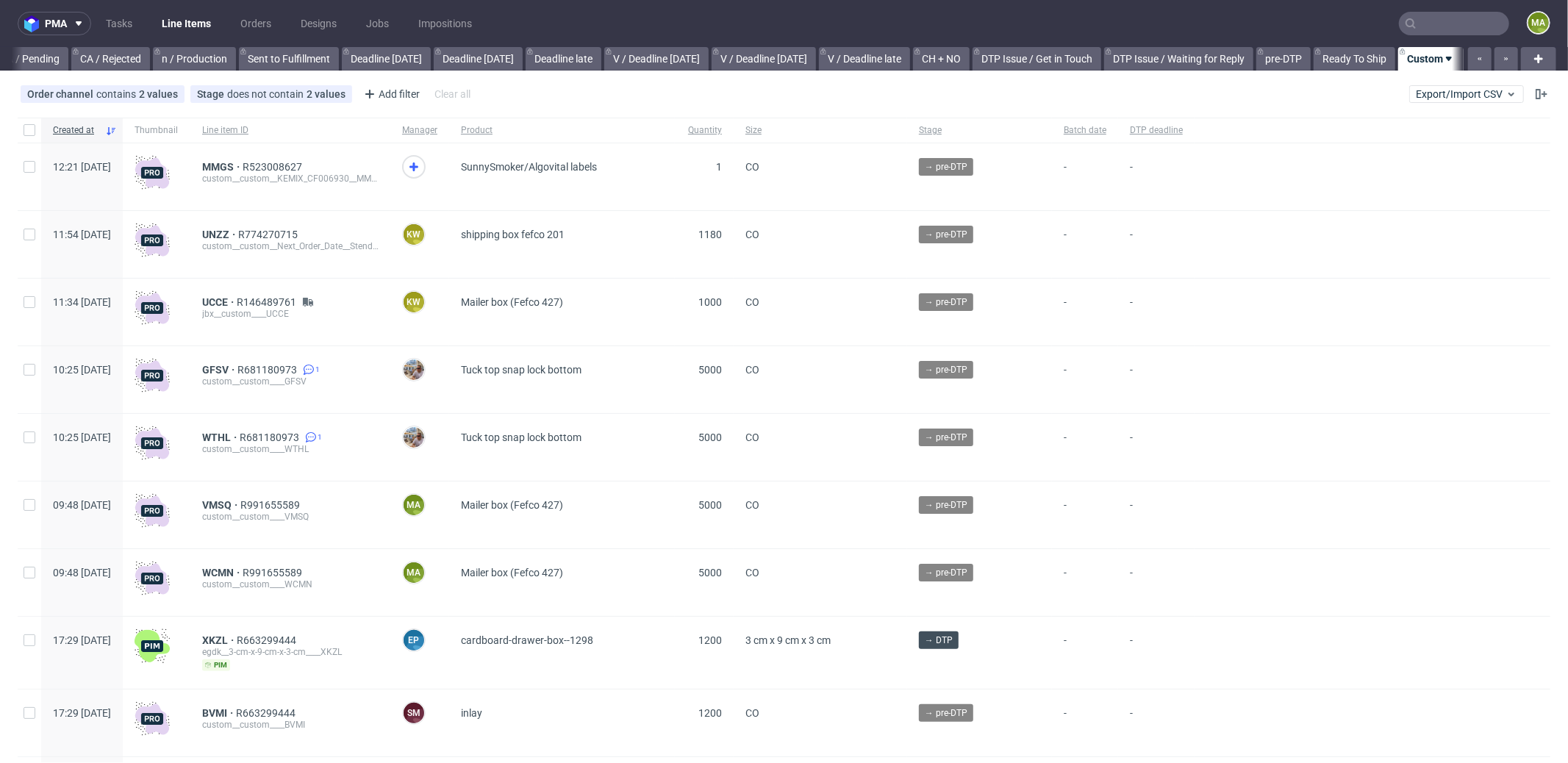
scroll to position [0, 1269]
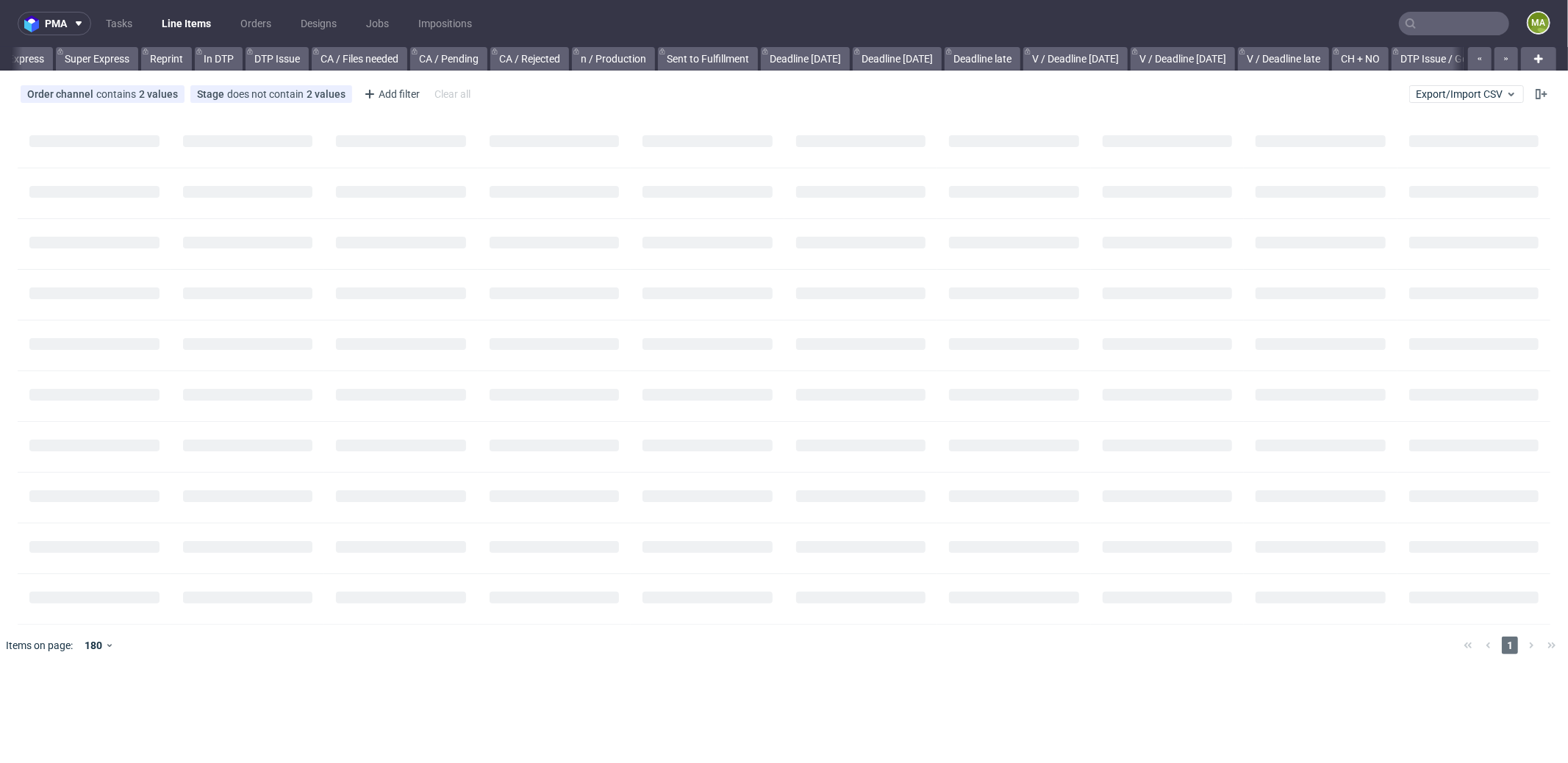
click at [1424, 20] on input "text" at bounding box center [1454, 24] width 110 height 24
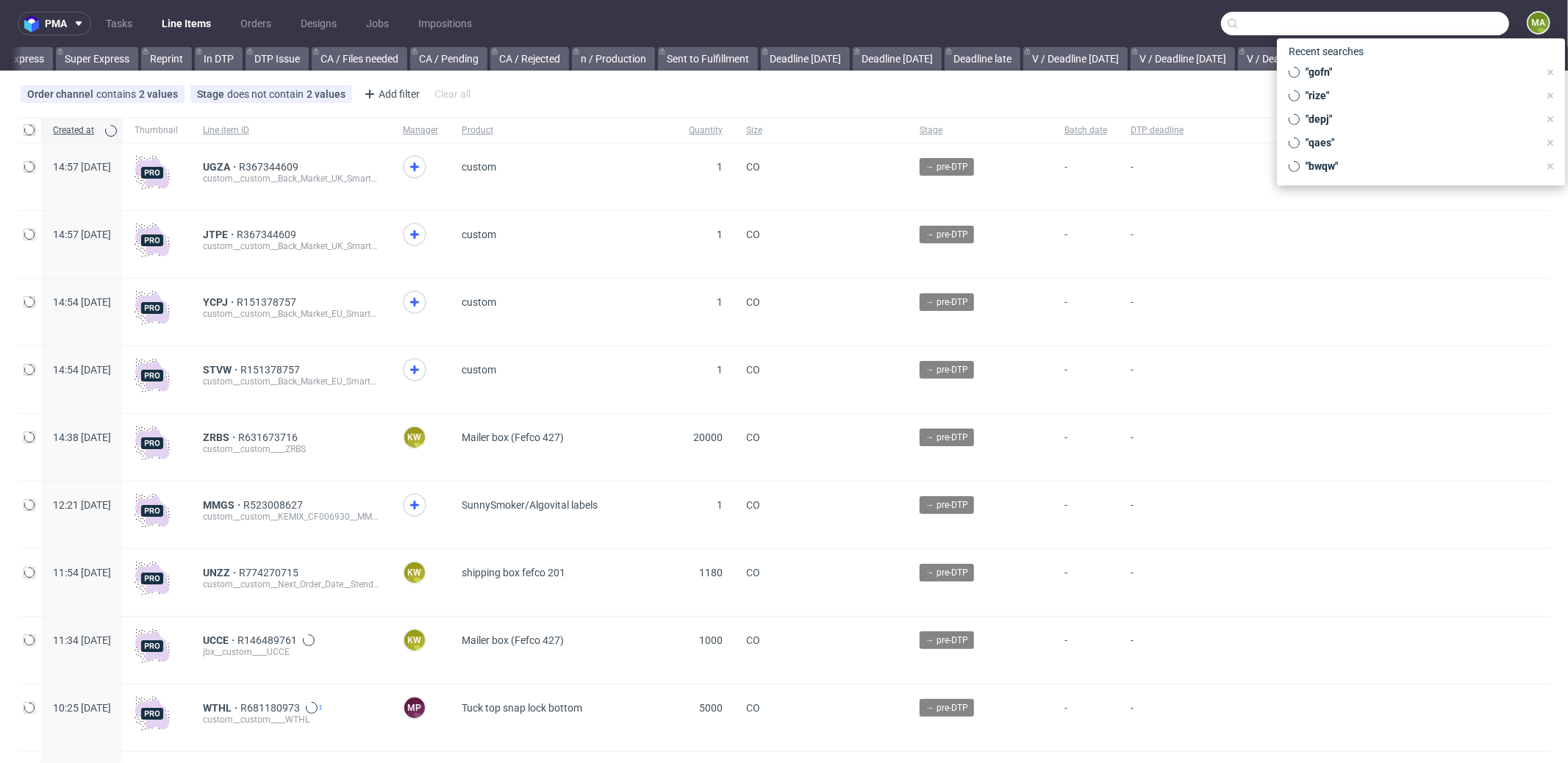
scroll to position [0, 1269]
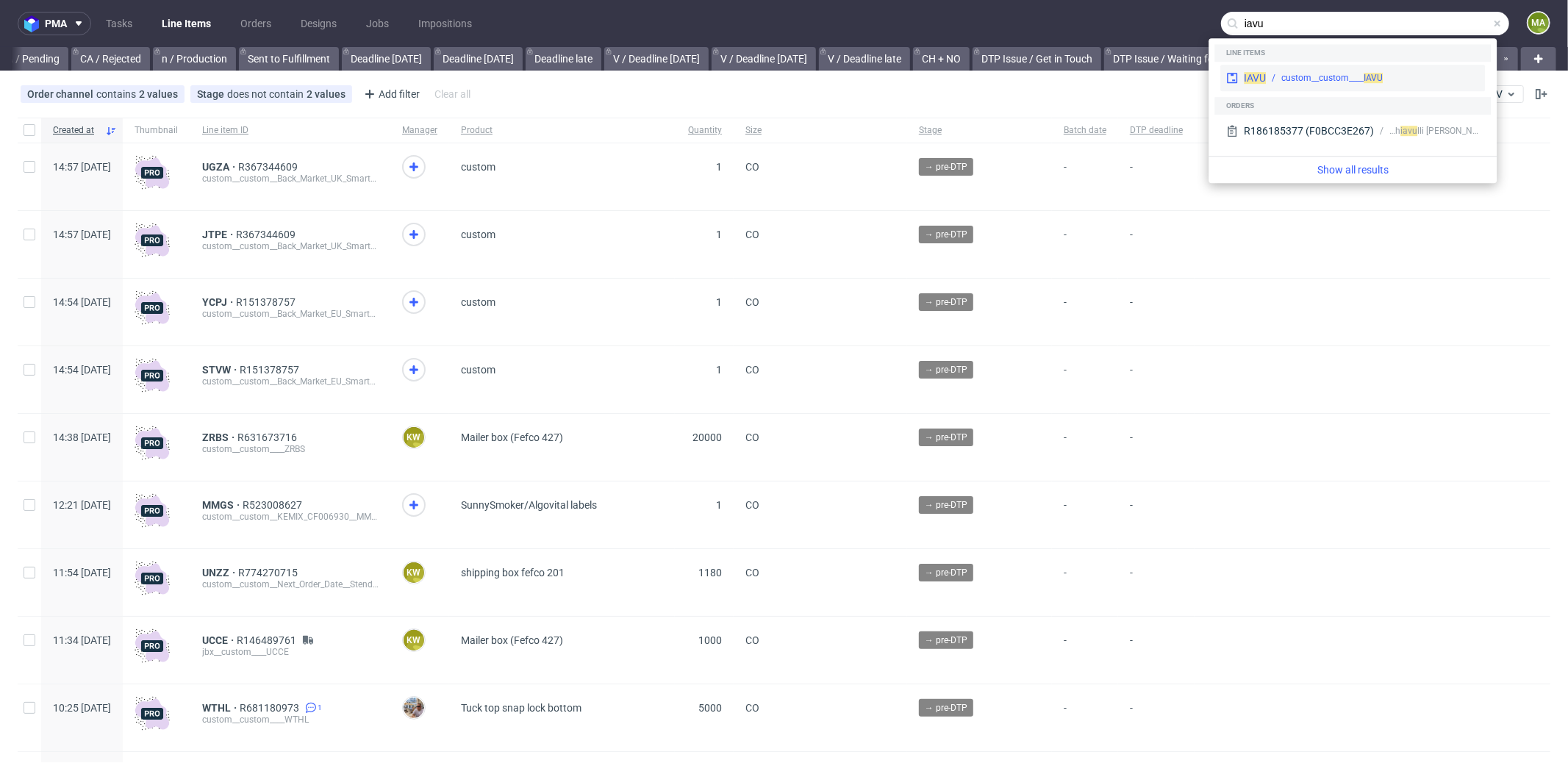
type input "iavu"
click at [1310, 71] on div "IAVU custom__custom____ IAVU" at bounding box center [1352, 77] width 264 height 26
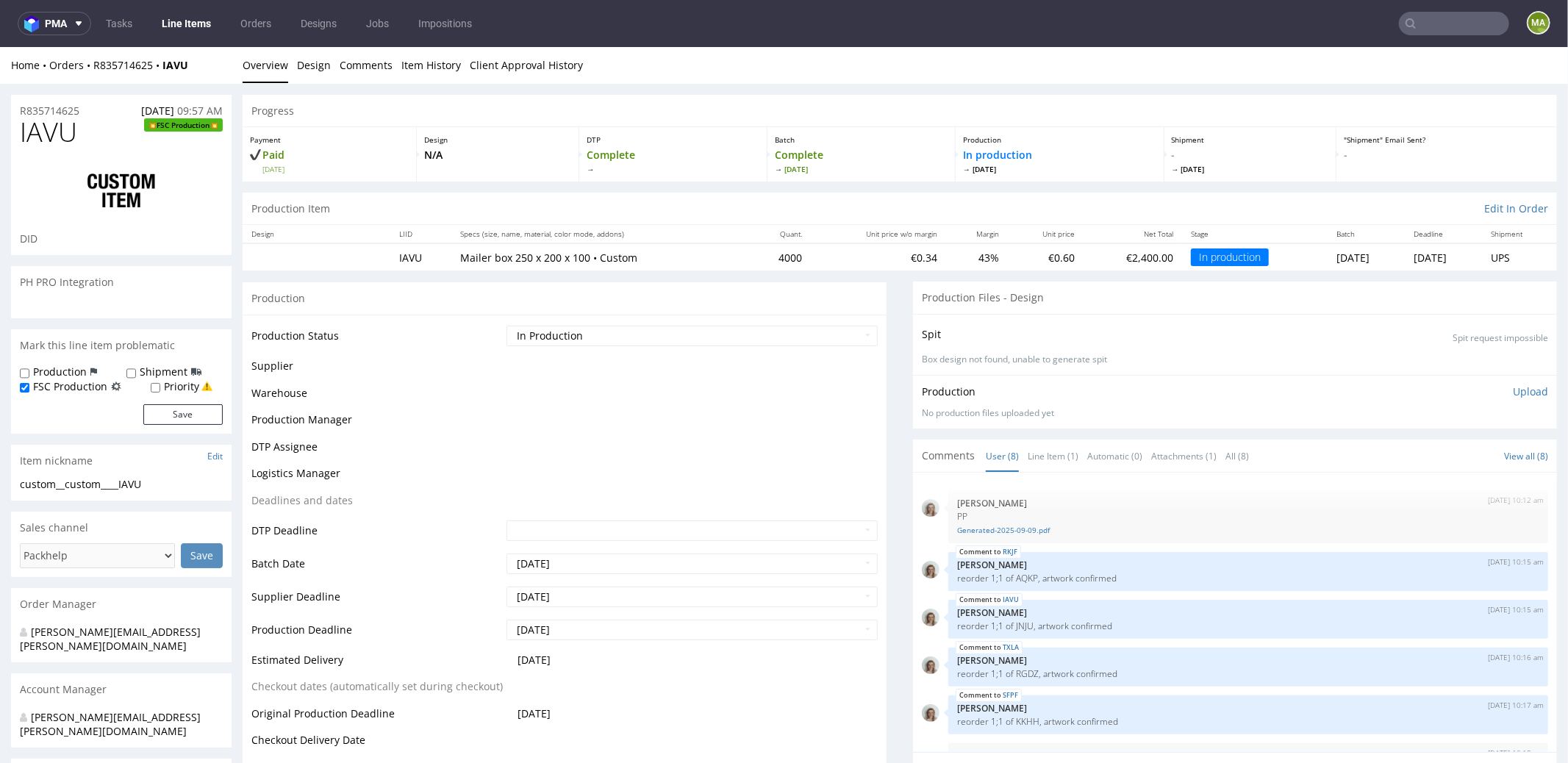
scroll to position [135, 0]
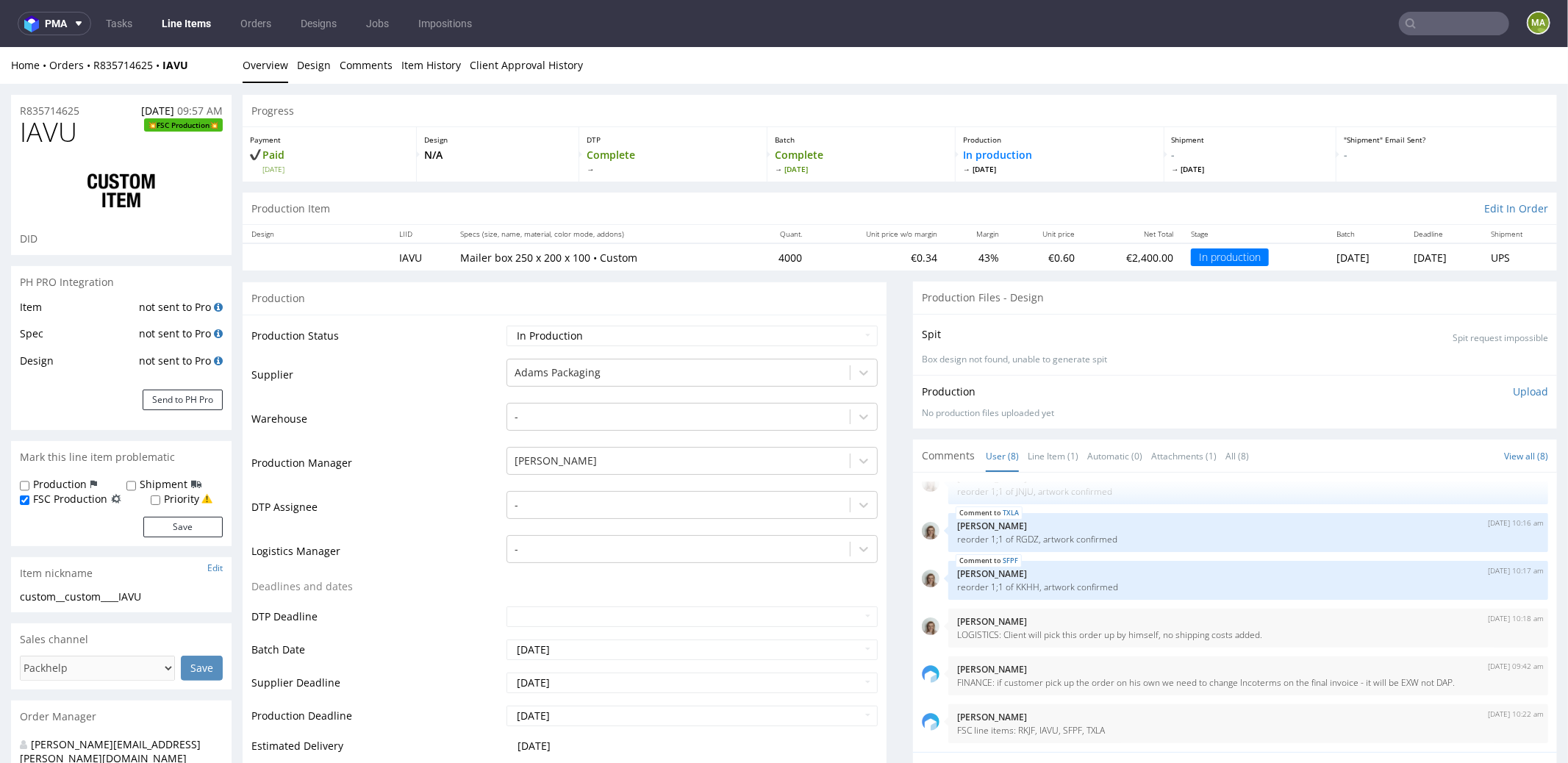
select select "in_progress"
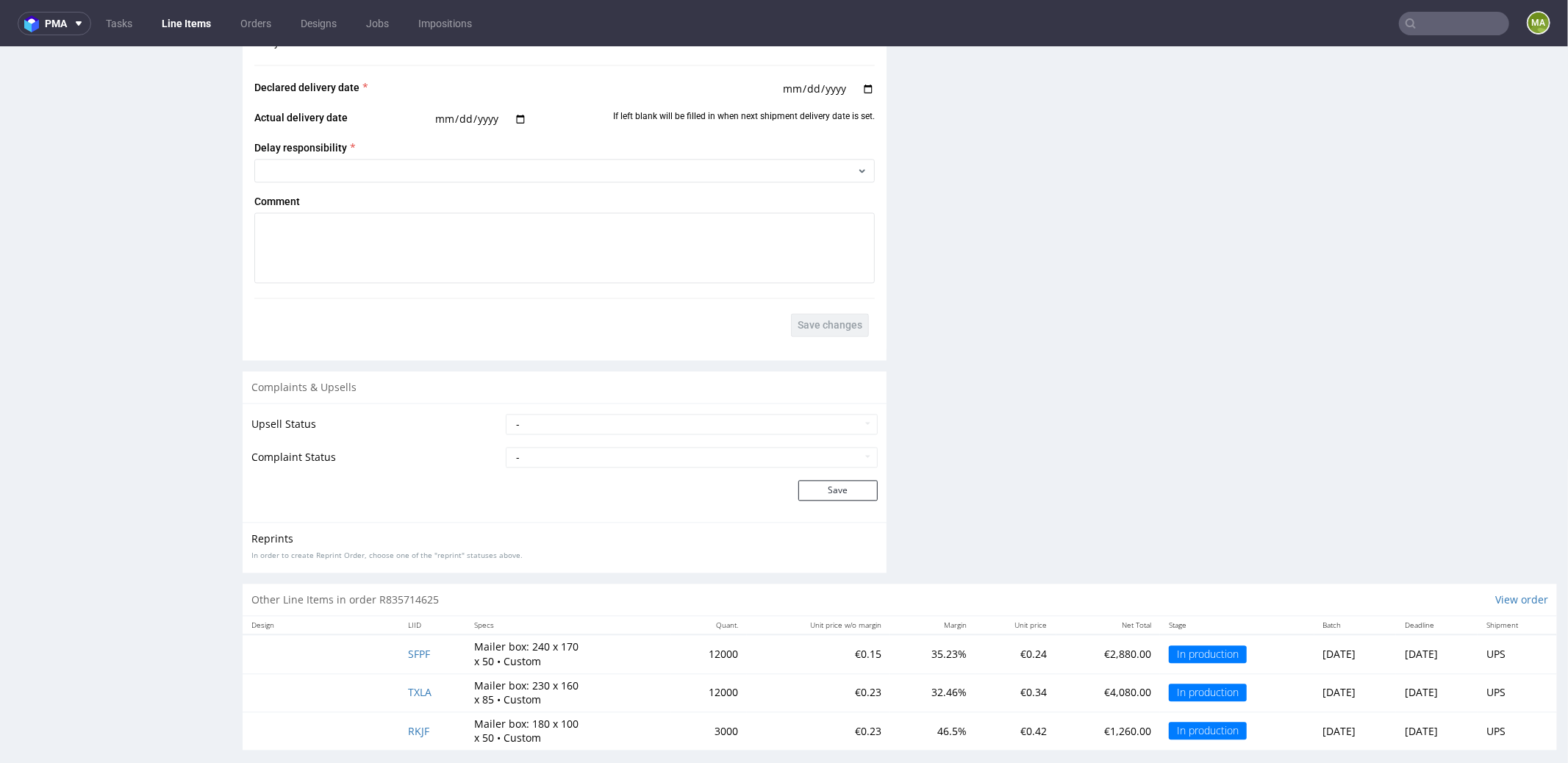
scroll to position [2588, 0]
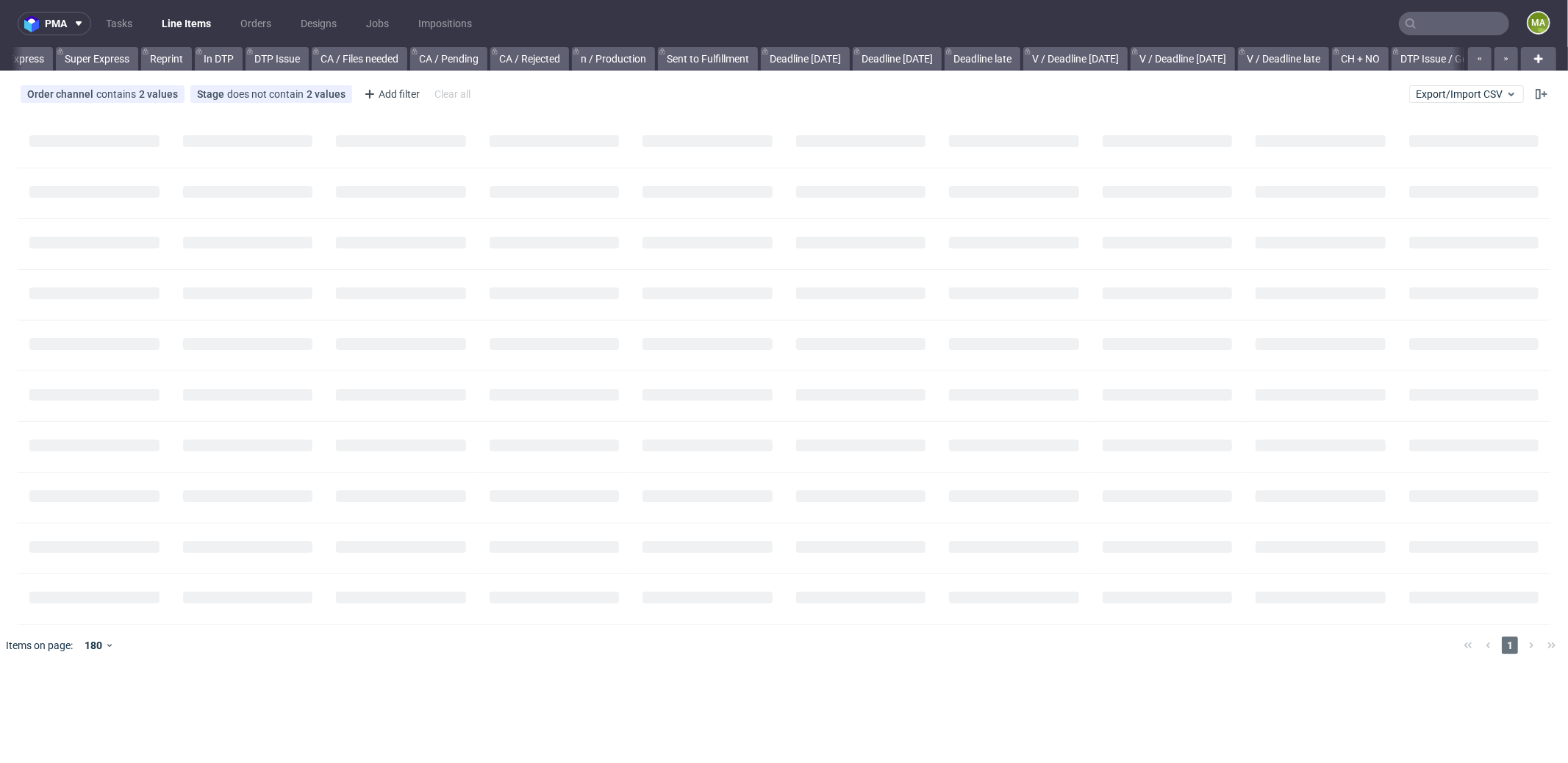
click at [1442, 24] on input "text" at bounding box center [1454, 24] width 110 height 24
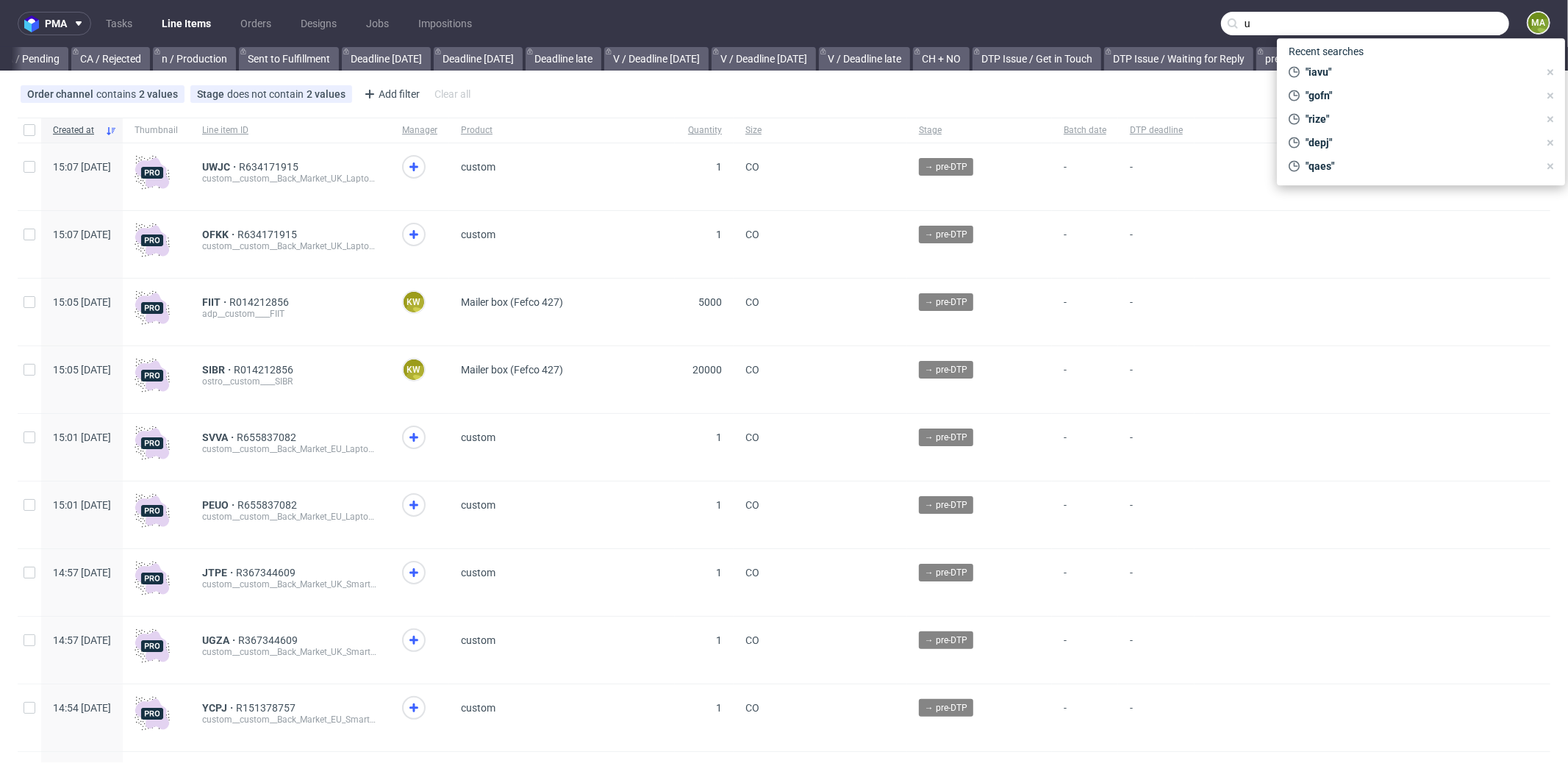
scroll to position [0, 1269]
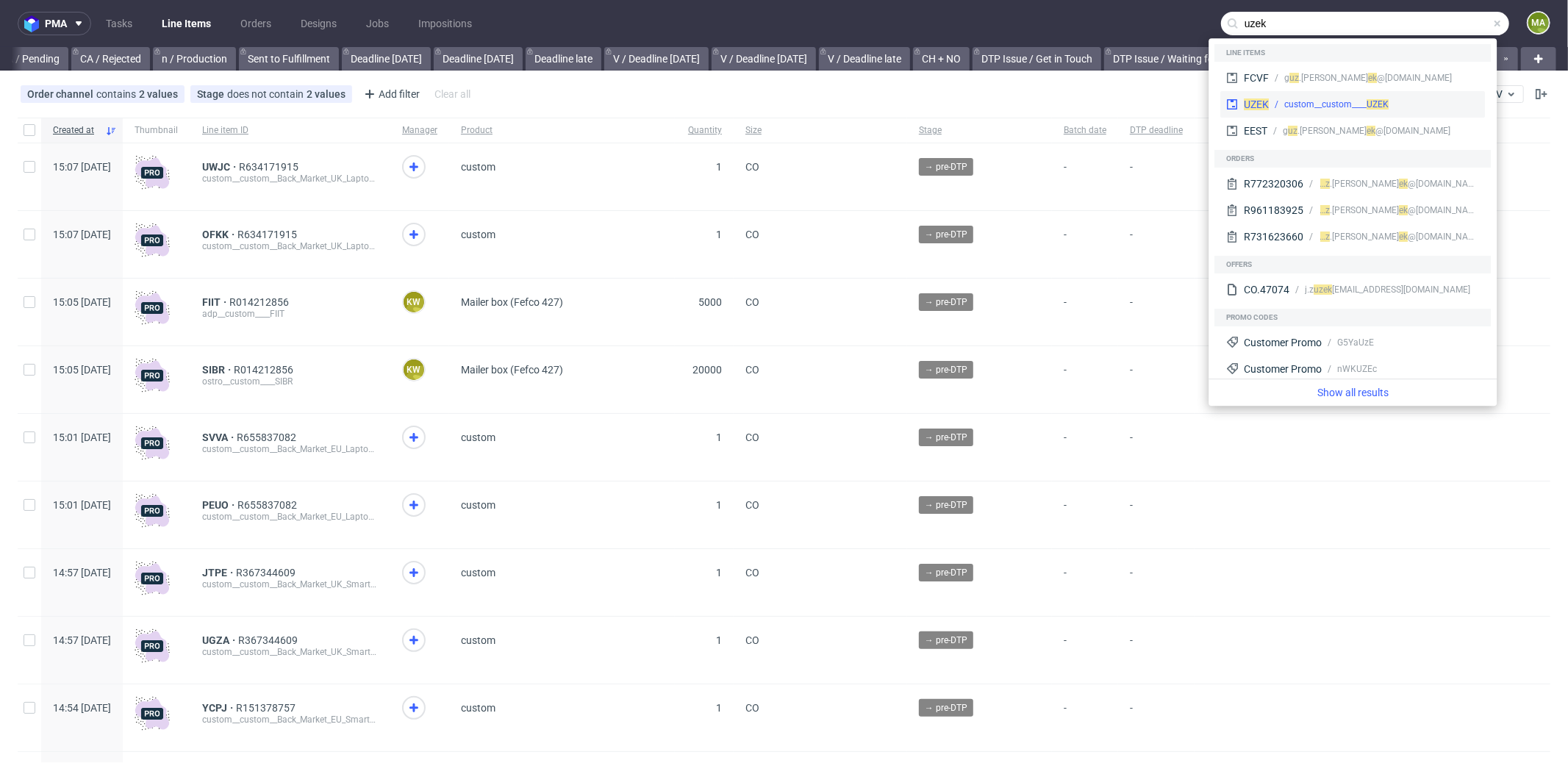
type input "uzek"
click at [1281, 100] on div "custom__custom____ UZEK" at bounding box center [1373, 104] width 210 height 14
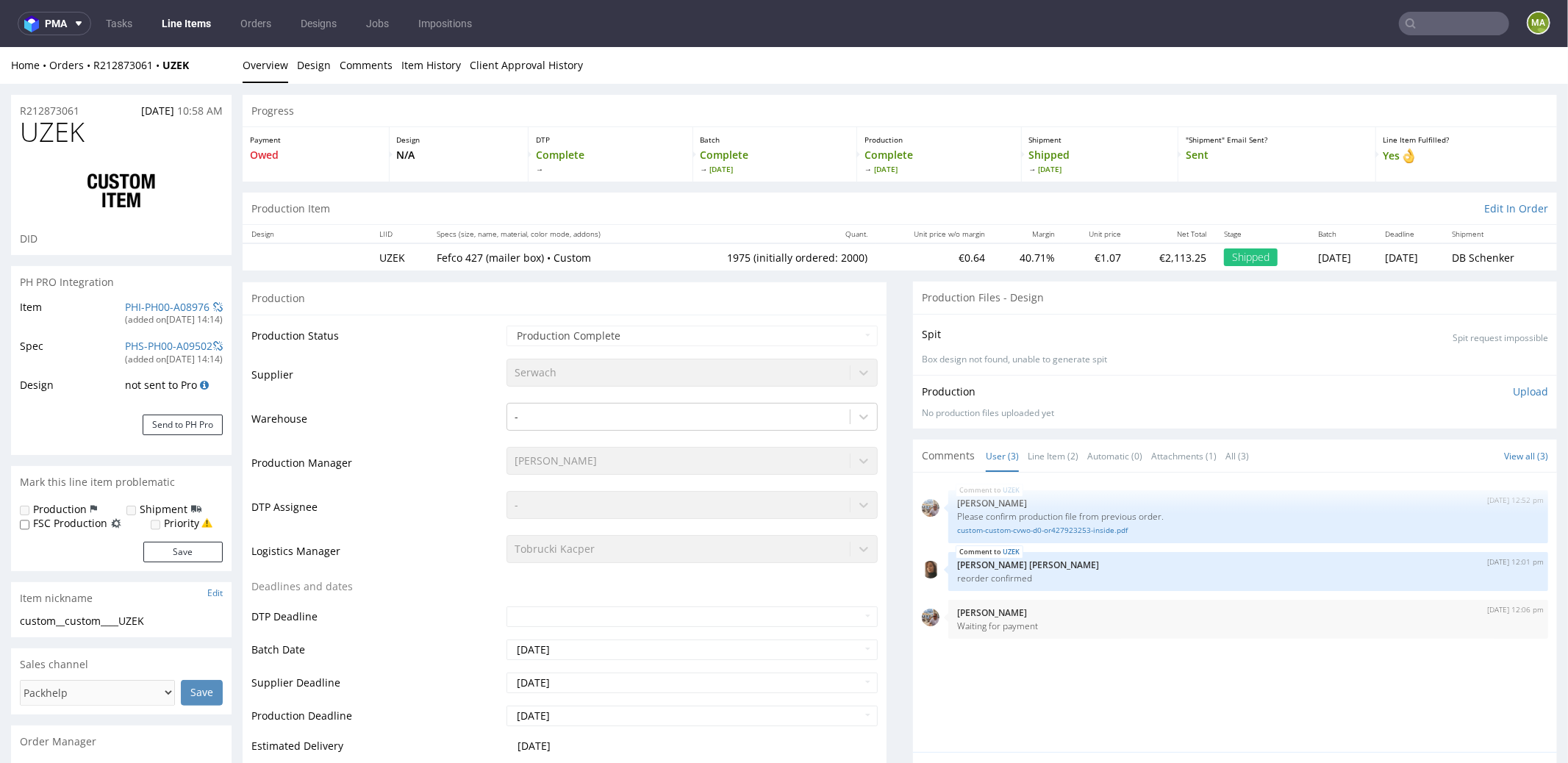
click at [1440, 35] on nav "pma Tasks Line Items Orders Designs Jobs Impositions ma" at bounding box center [784, 24] width 1568 height 47
click at [1442, 33] on input "text" at bounding box center [1454, 24] width 110 height 24
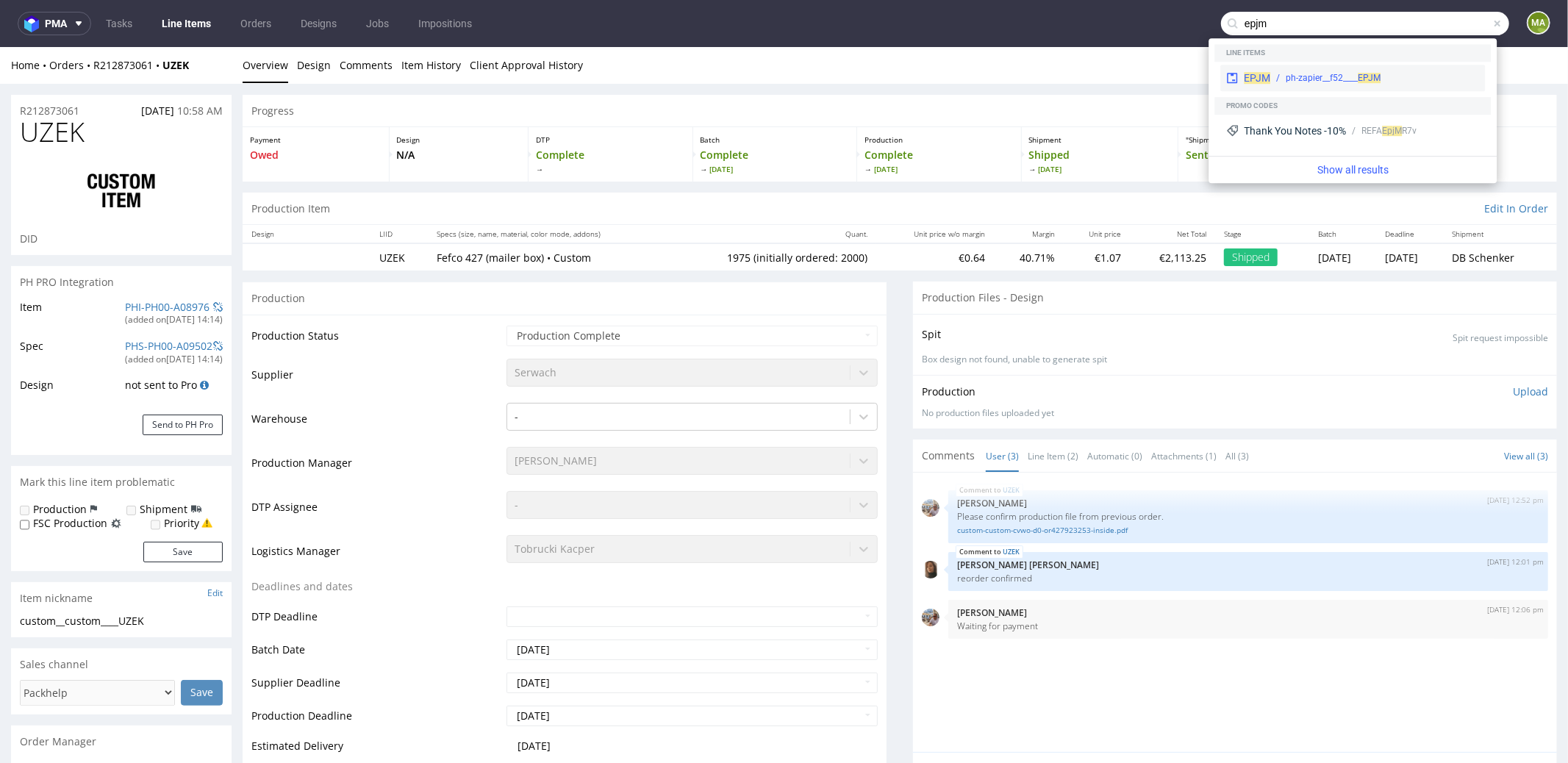
type input "epjm"
click at [1314, 74] on div "ph-zapier__f52____ EPJM" at bounding box center [1333, 78] width 95 height 14
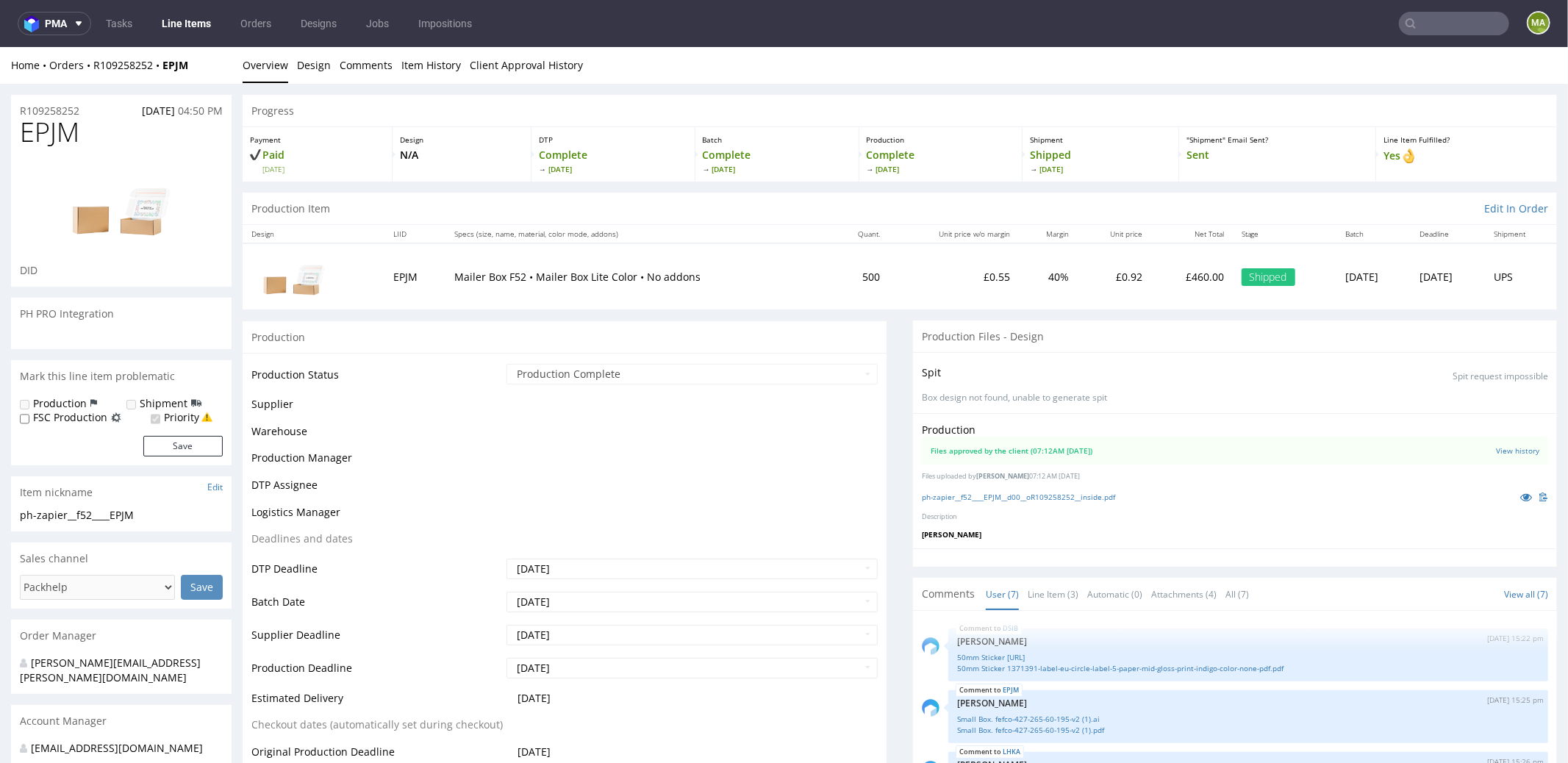
scroll to position [151, 0]
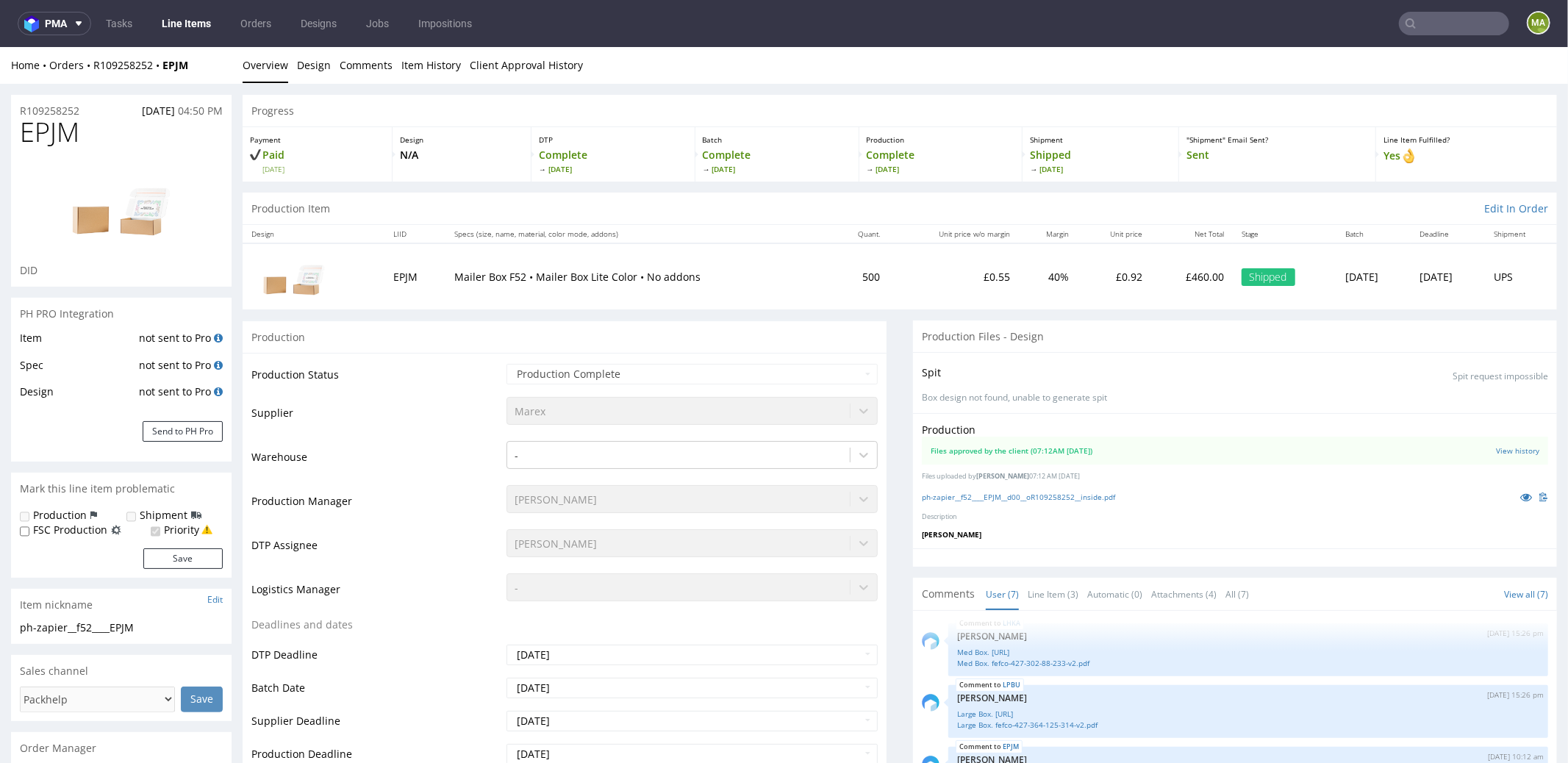
click at [1427, 29] on input "text" at bounding box center [1454, 24] width 110 height 24
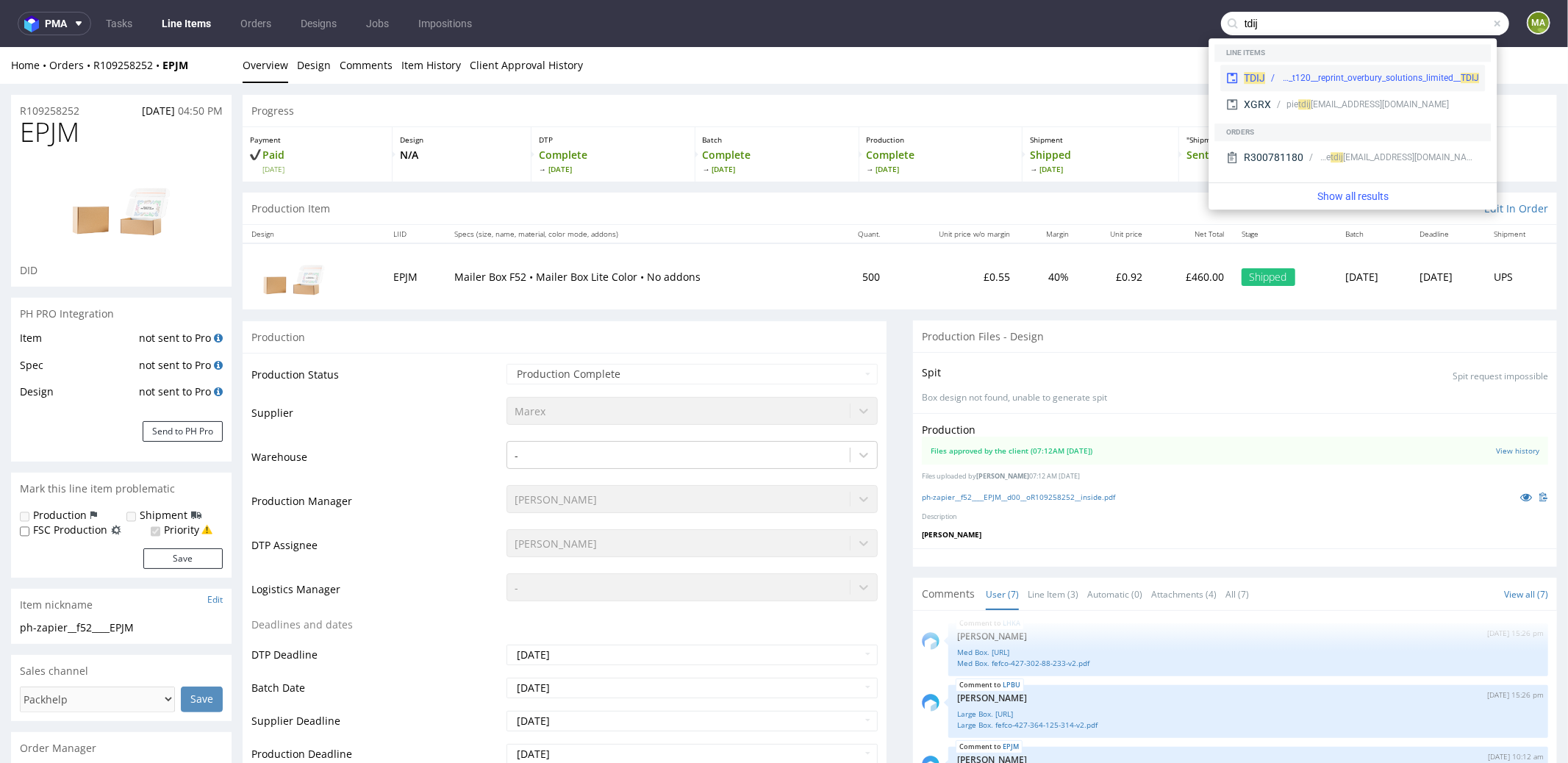
type input "tdij"
click at [1297, 75] on div "bds__t120__reprint_overbury_solutions_limited__ TDIJ" at bounding box center [1379, 78] width 198 height 14
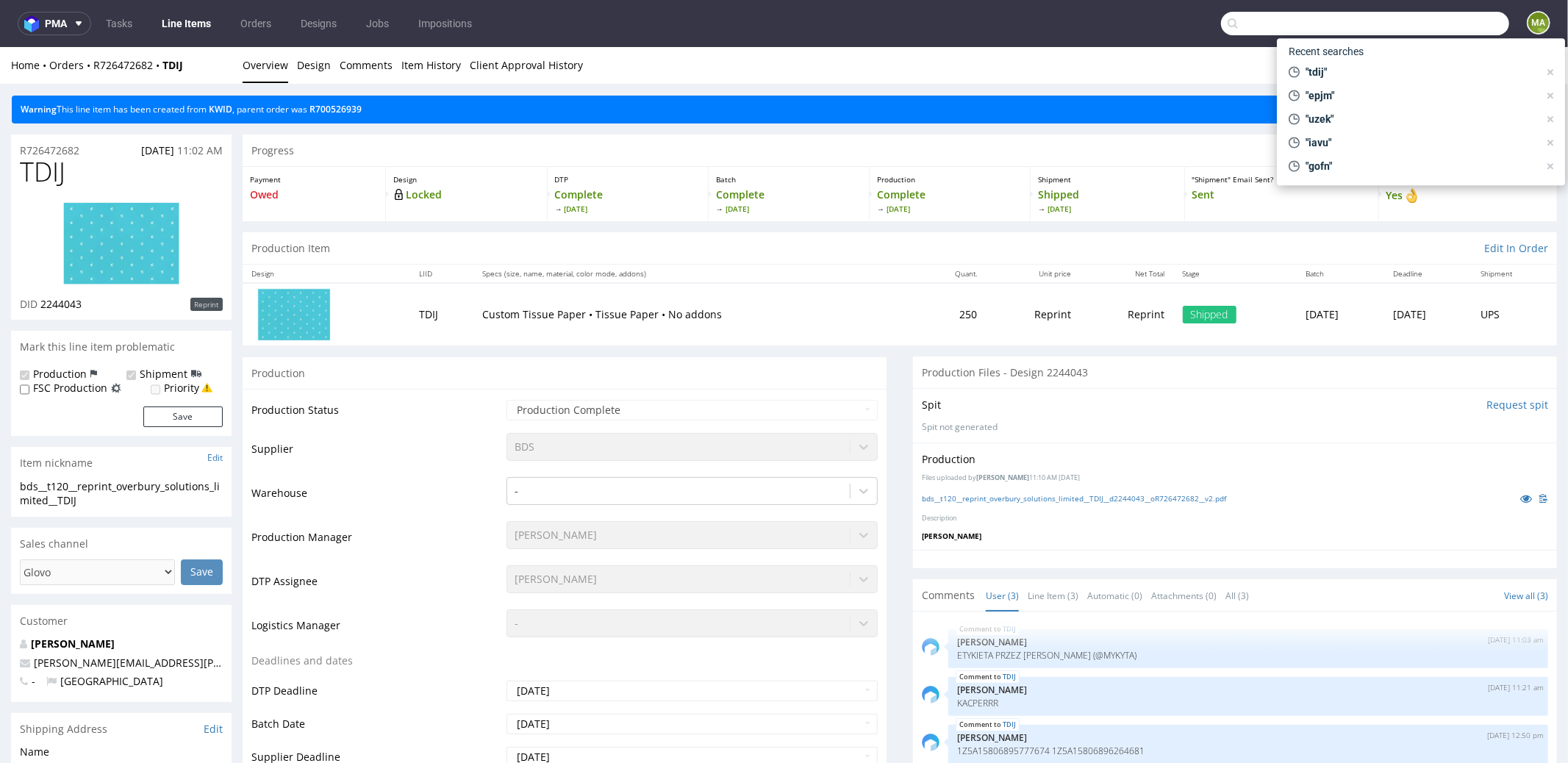
click at [1435, 24] on input "text" at bounding box center [1364, 24] width 288 height 24
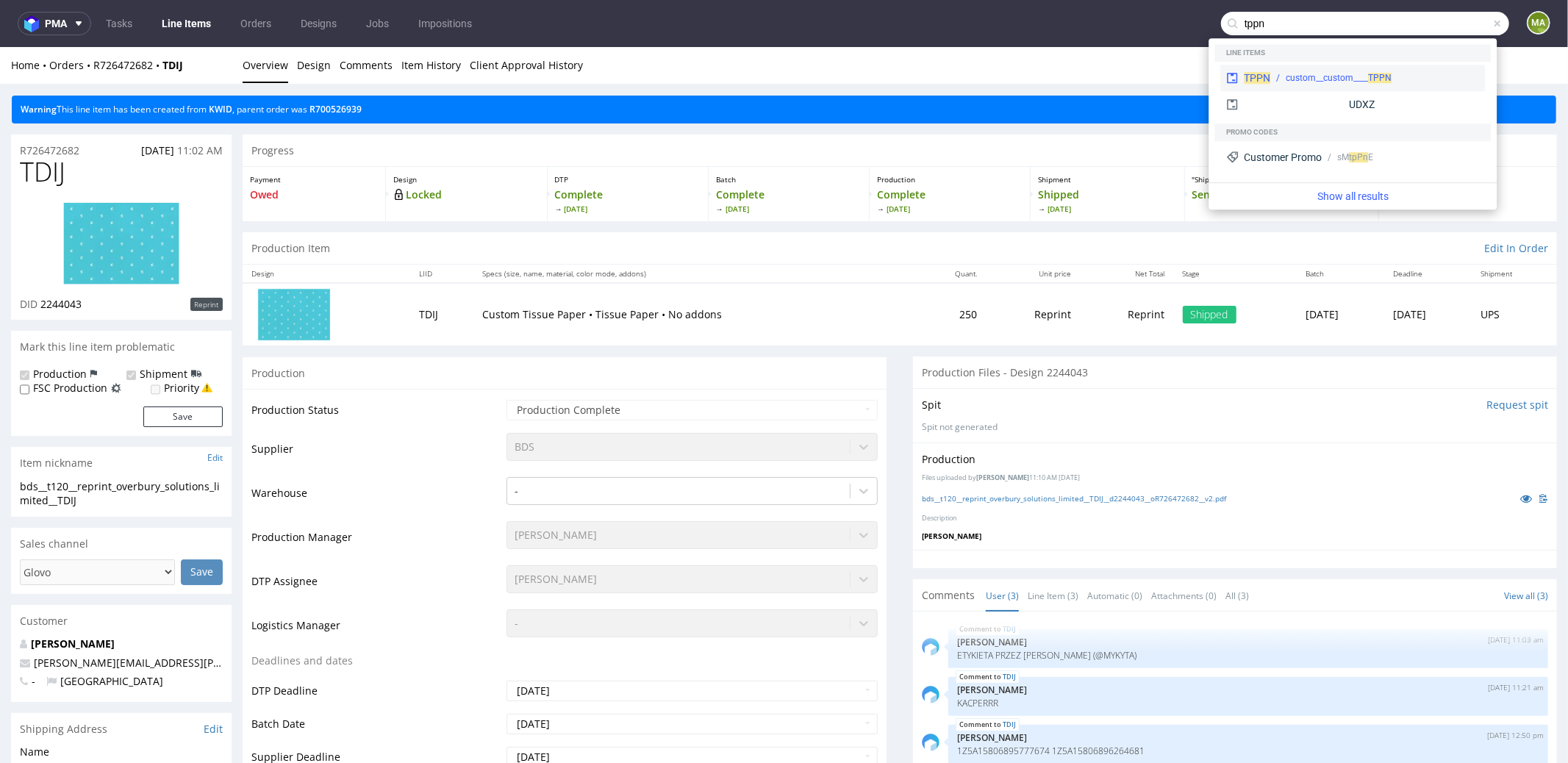
type input "tppn"
click at [1278, 70] on div "TPPN custom__custom____ TPPN" at bounding box center [1352, 77] width 264 height 26
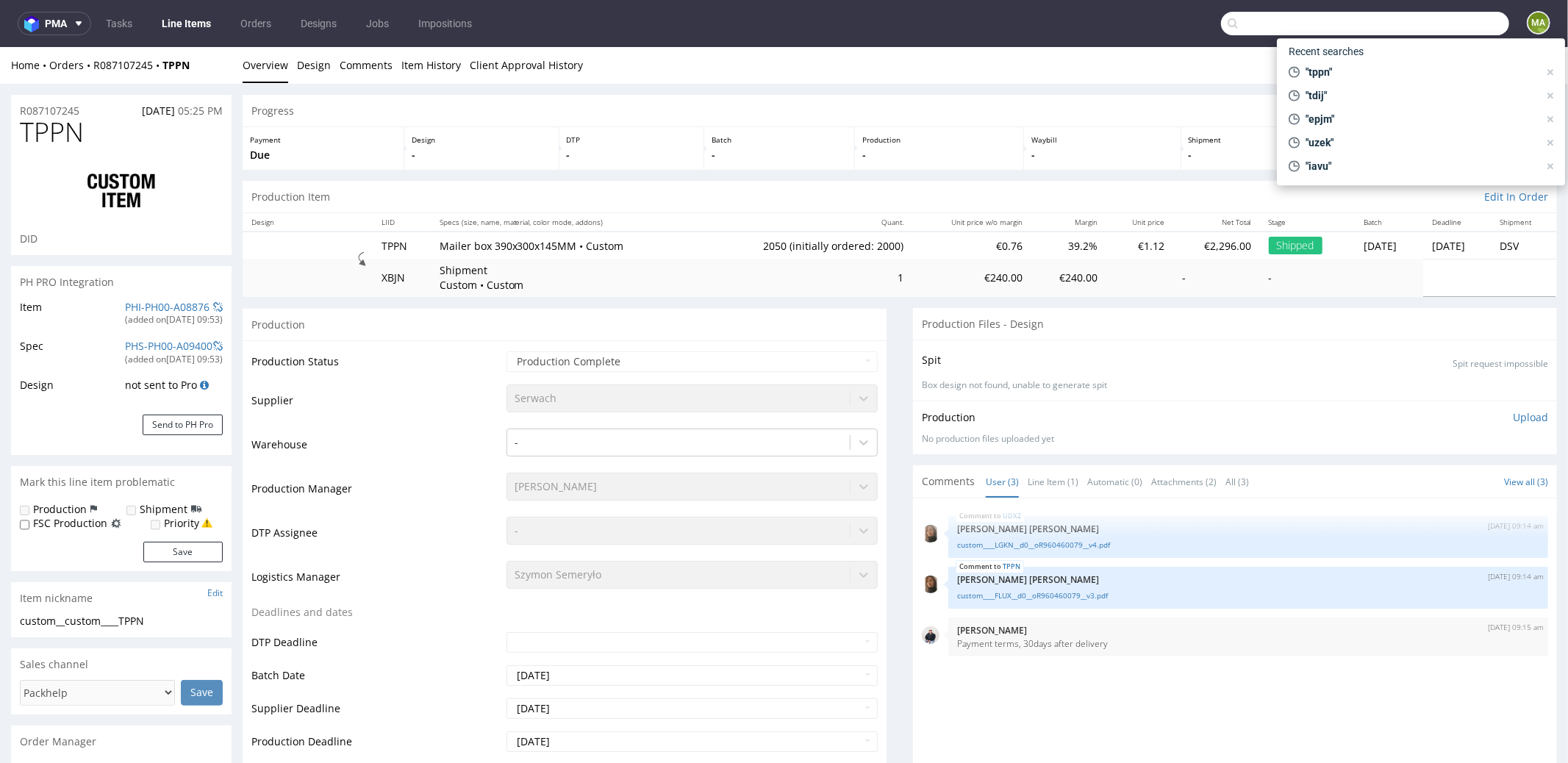
click at [1416, 24] on input "text" at bounding box center [1364, 24] width 288 height 24
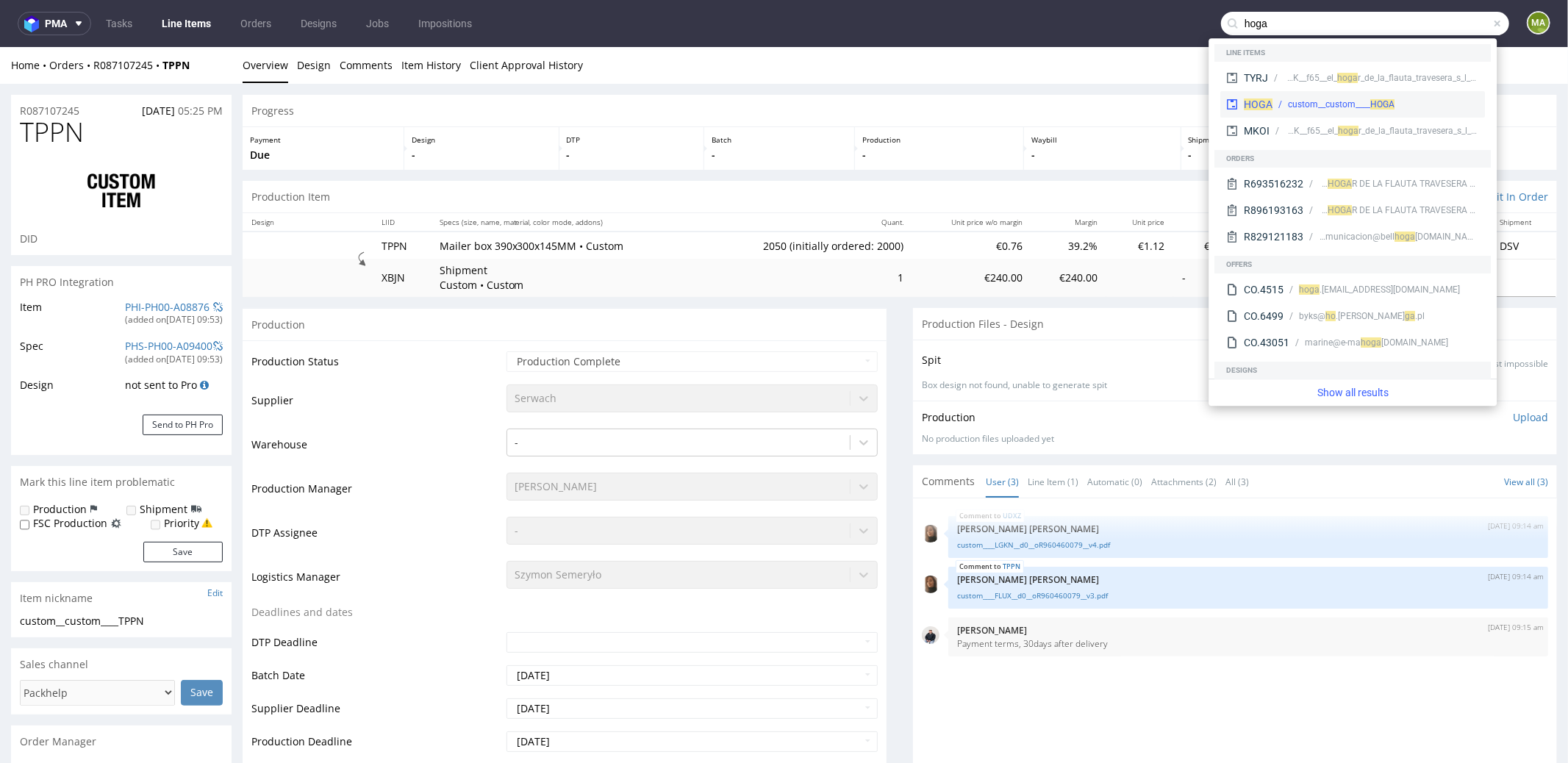
type input "hoga"
click at [1278, 93] on div "HOGA custom__custom____ HOGA" at bounding box center [1352, 104] width 264 height 26
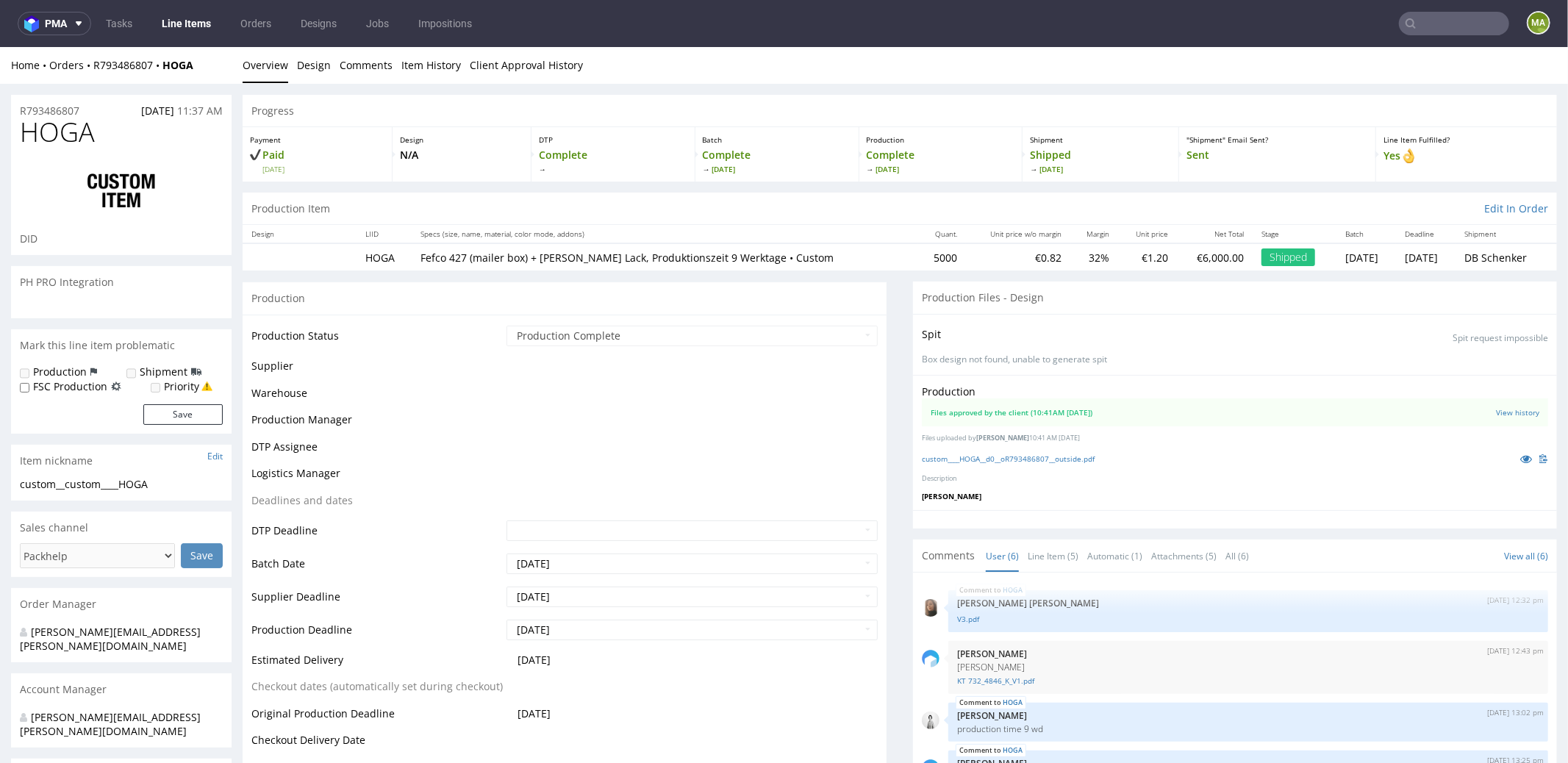
scroll to position [108, 0]
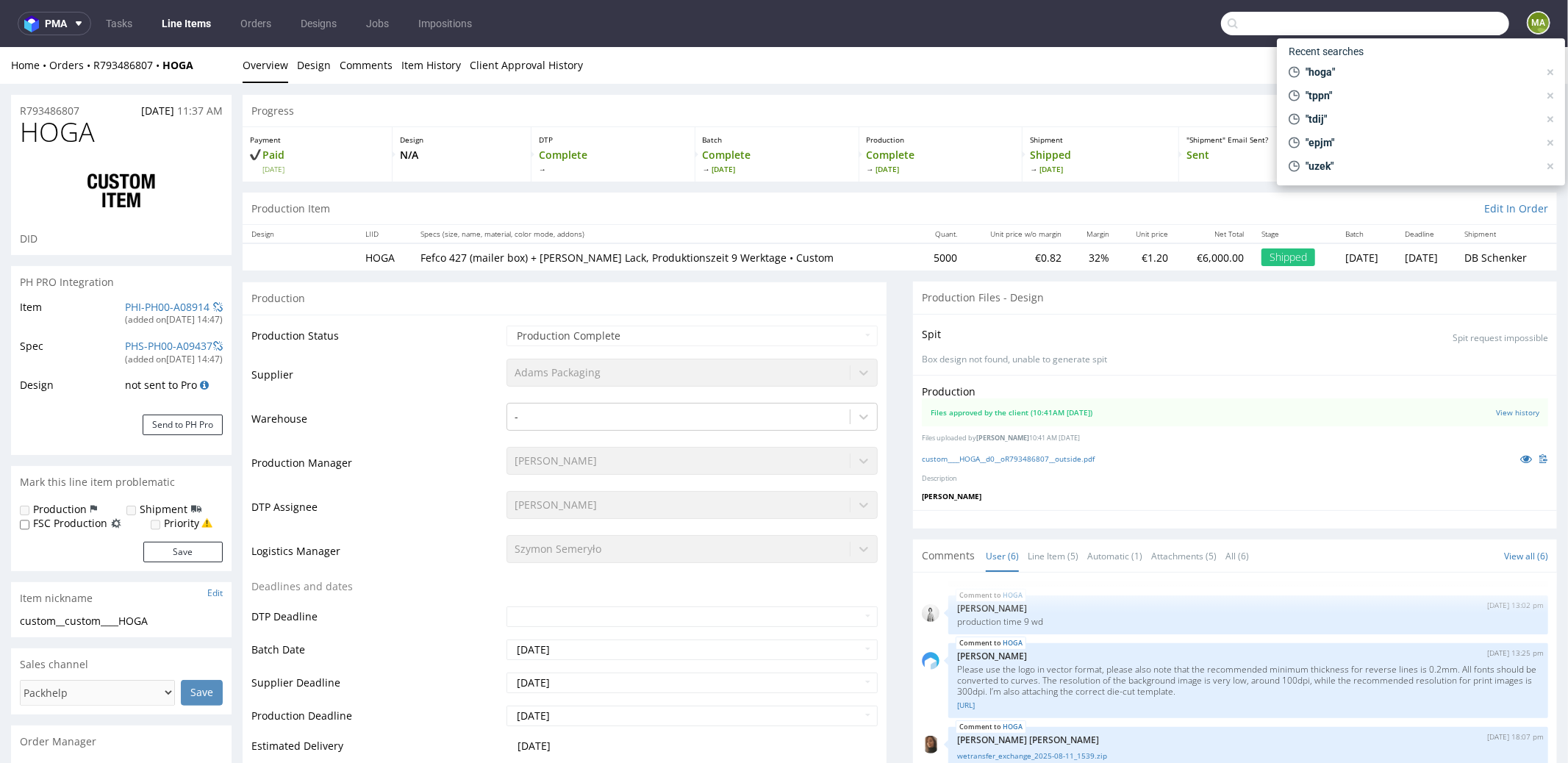
click at [1456, 22] on input "text" at bounding box center [1364, 24] width 288 height 24
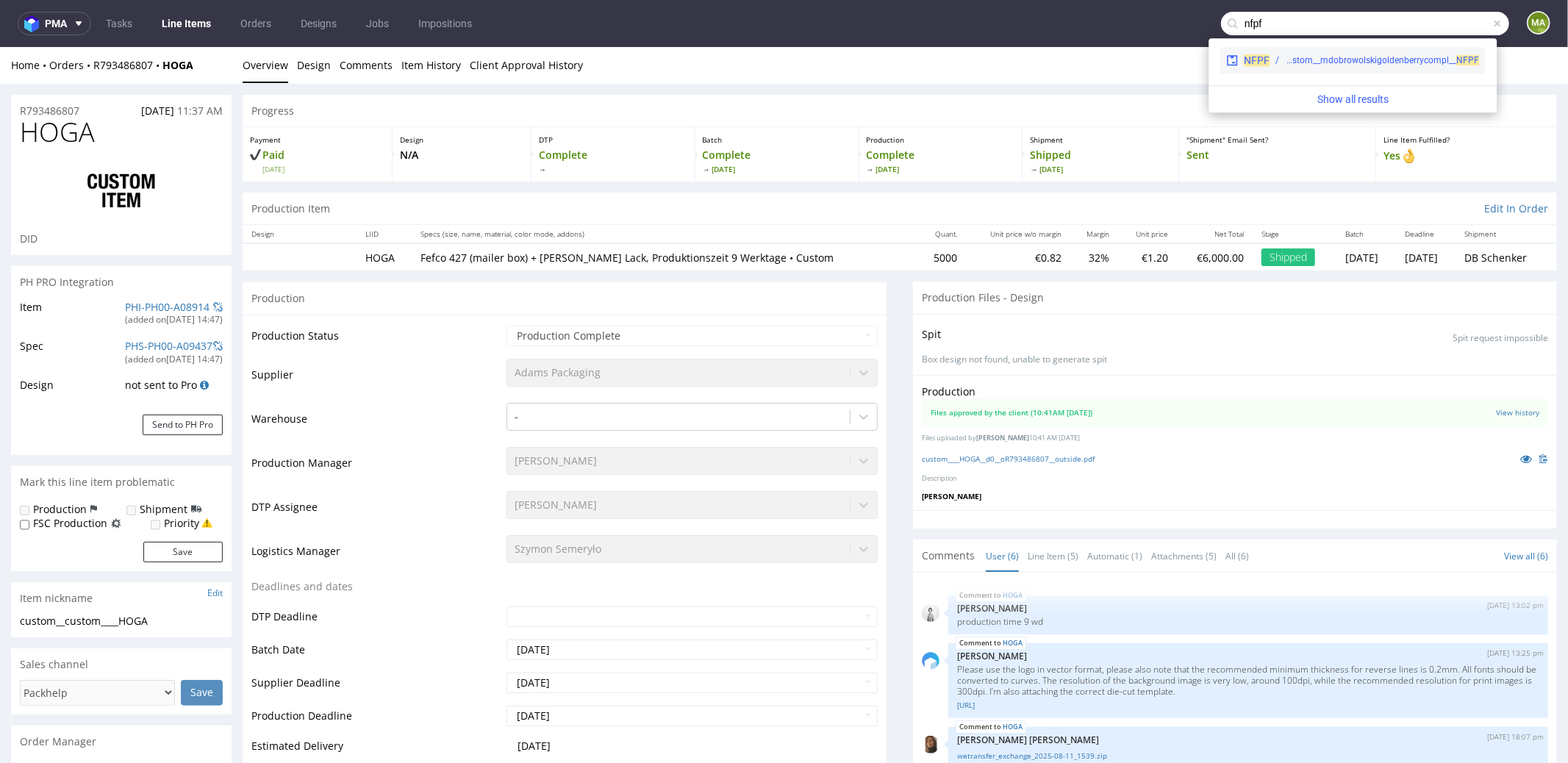
type input "nfpf"
click at [1324, 72] on div "NFPF custom__custom__mdobrowolskigoldenberrycompl__ NFPF" at bounding box center [1352, 60] width 264 height 26
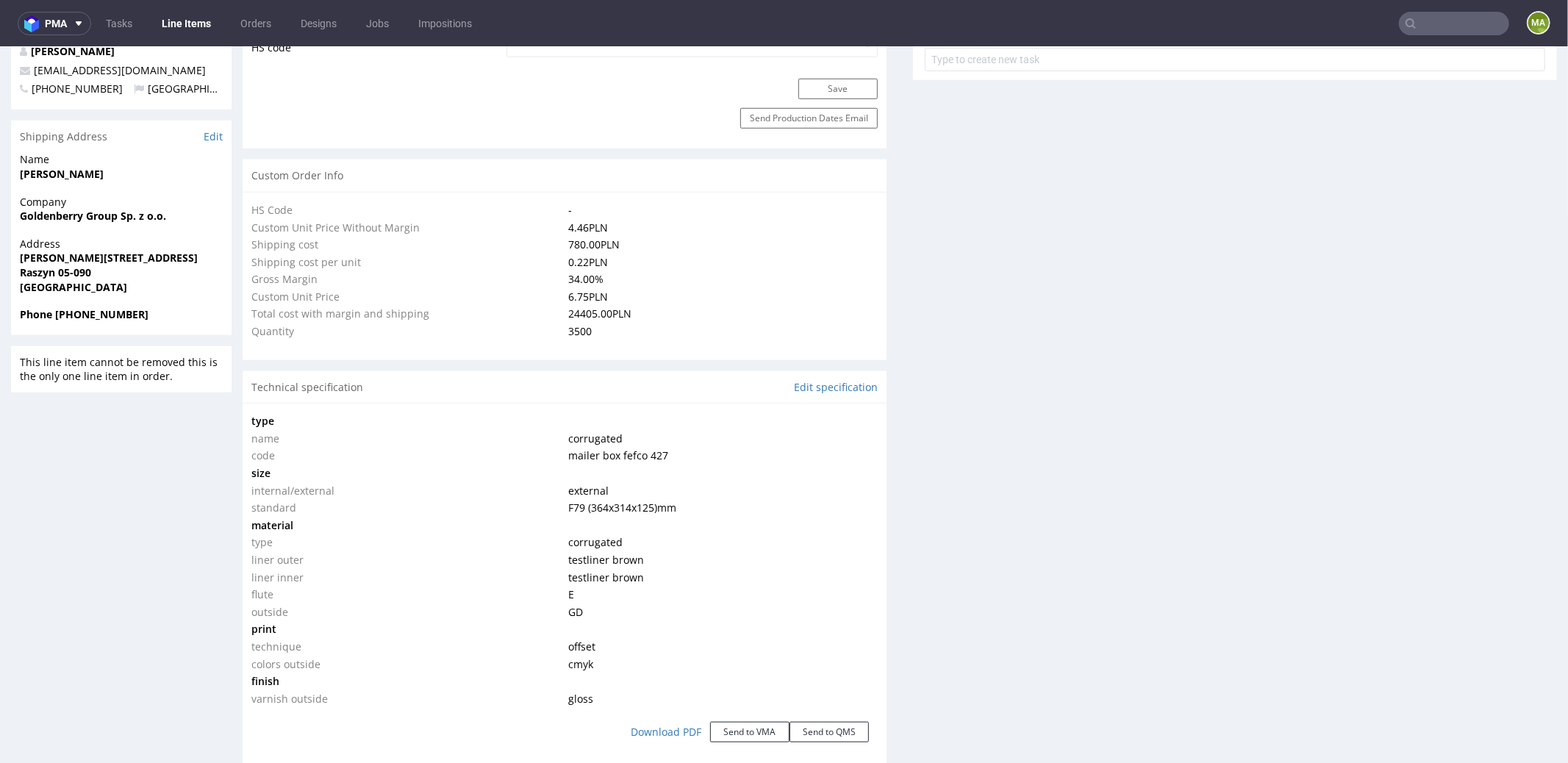
scroll to position [1300, 0]
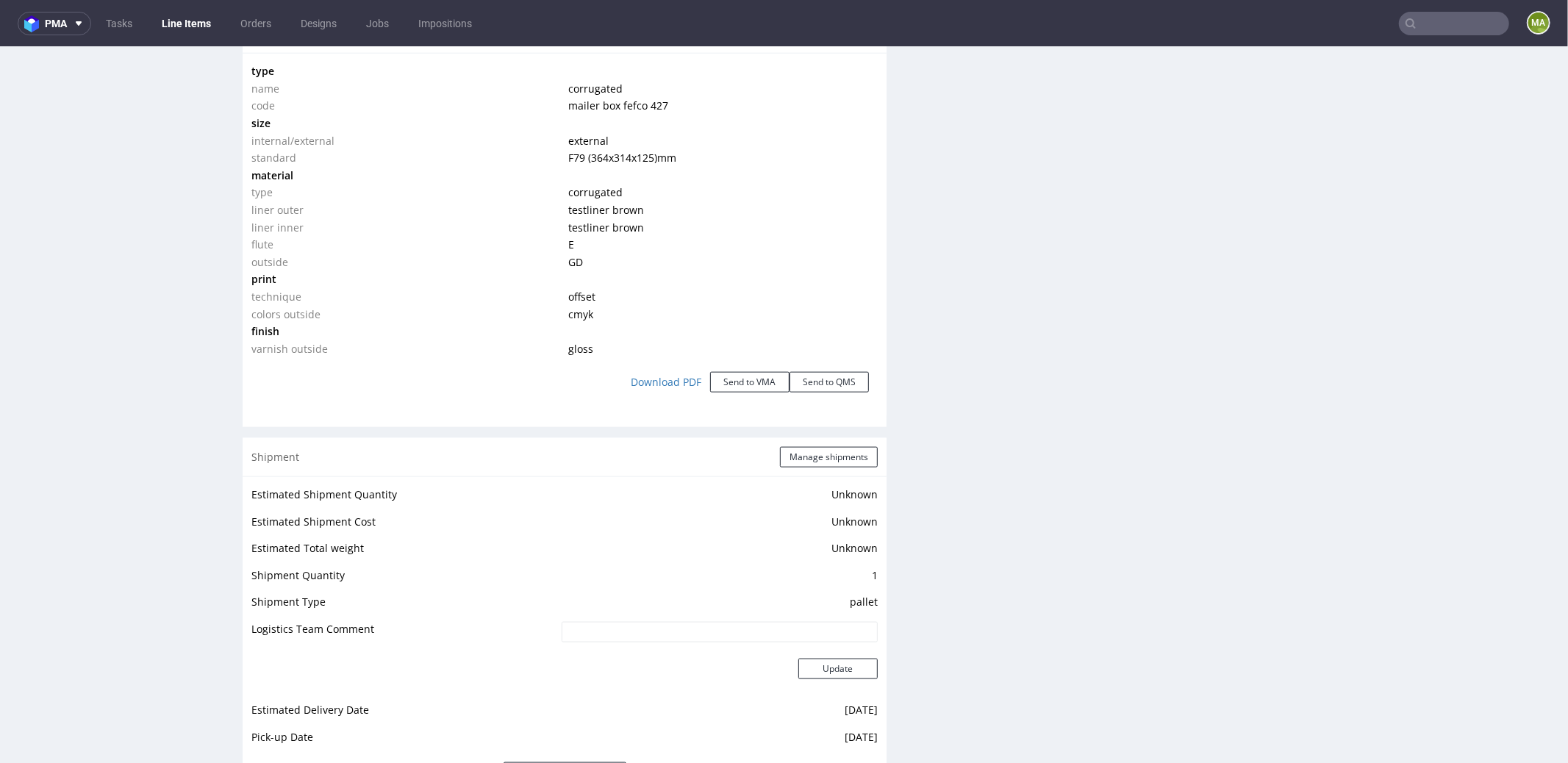
click at [1452, 27] on input "text" at bounding box center [1454, 24] width 110 height 24
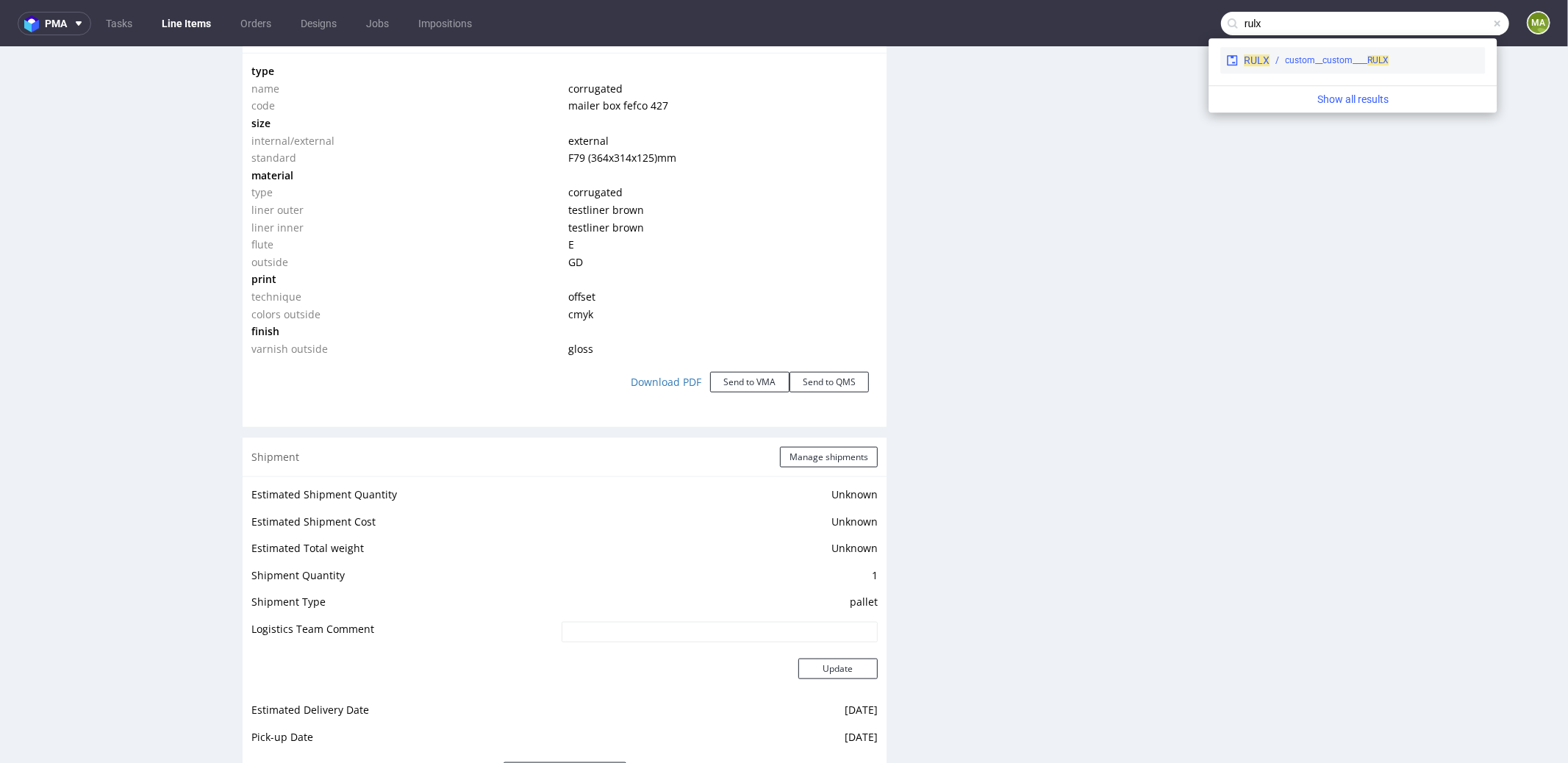
type input "rulx"
click at [1336, 63] on div "custom__custom____ RULX" at bounding box center [1336, 60] width 104 height 14
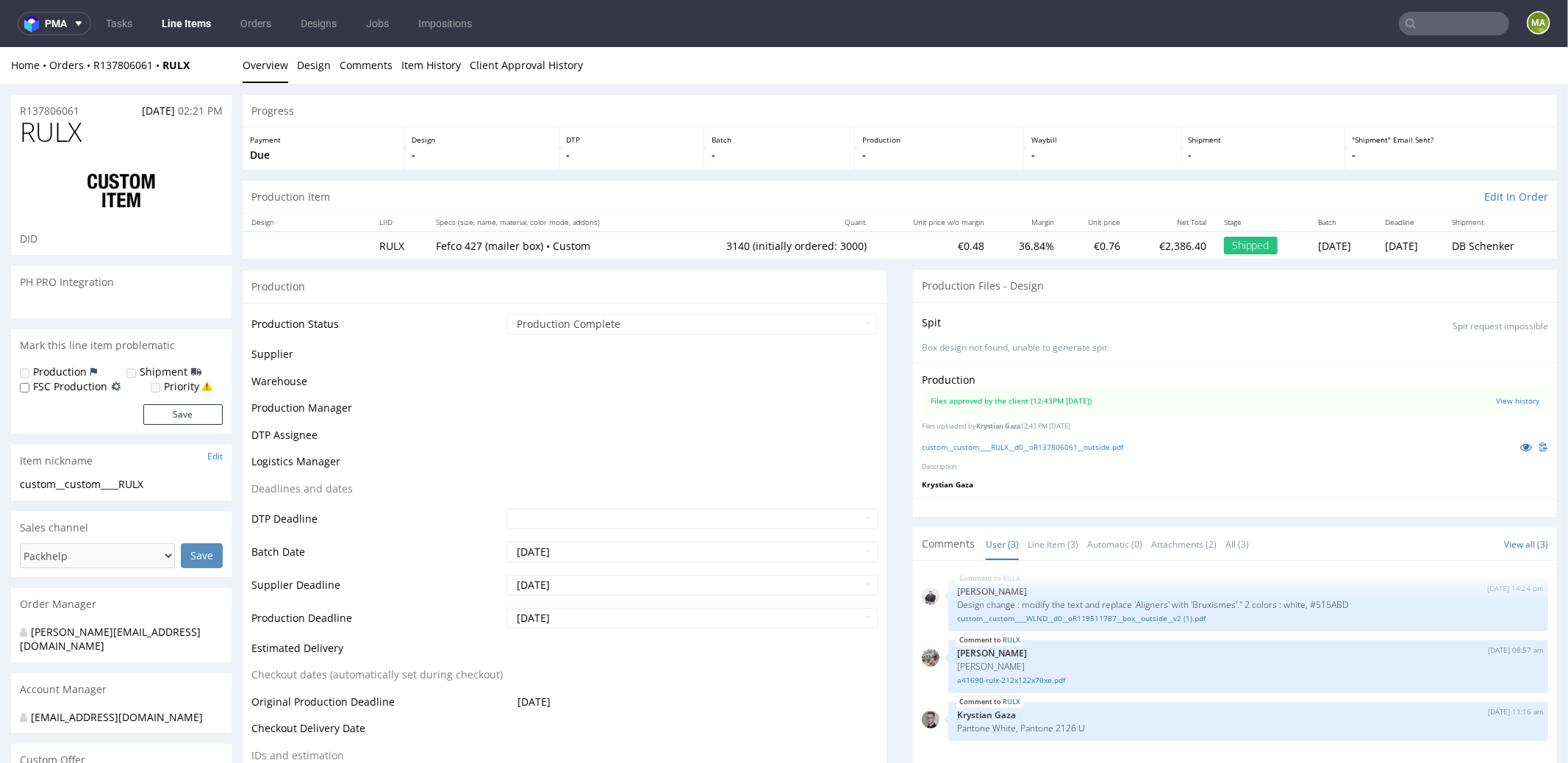
select select "in_progress"
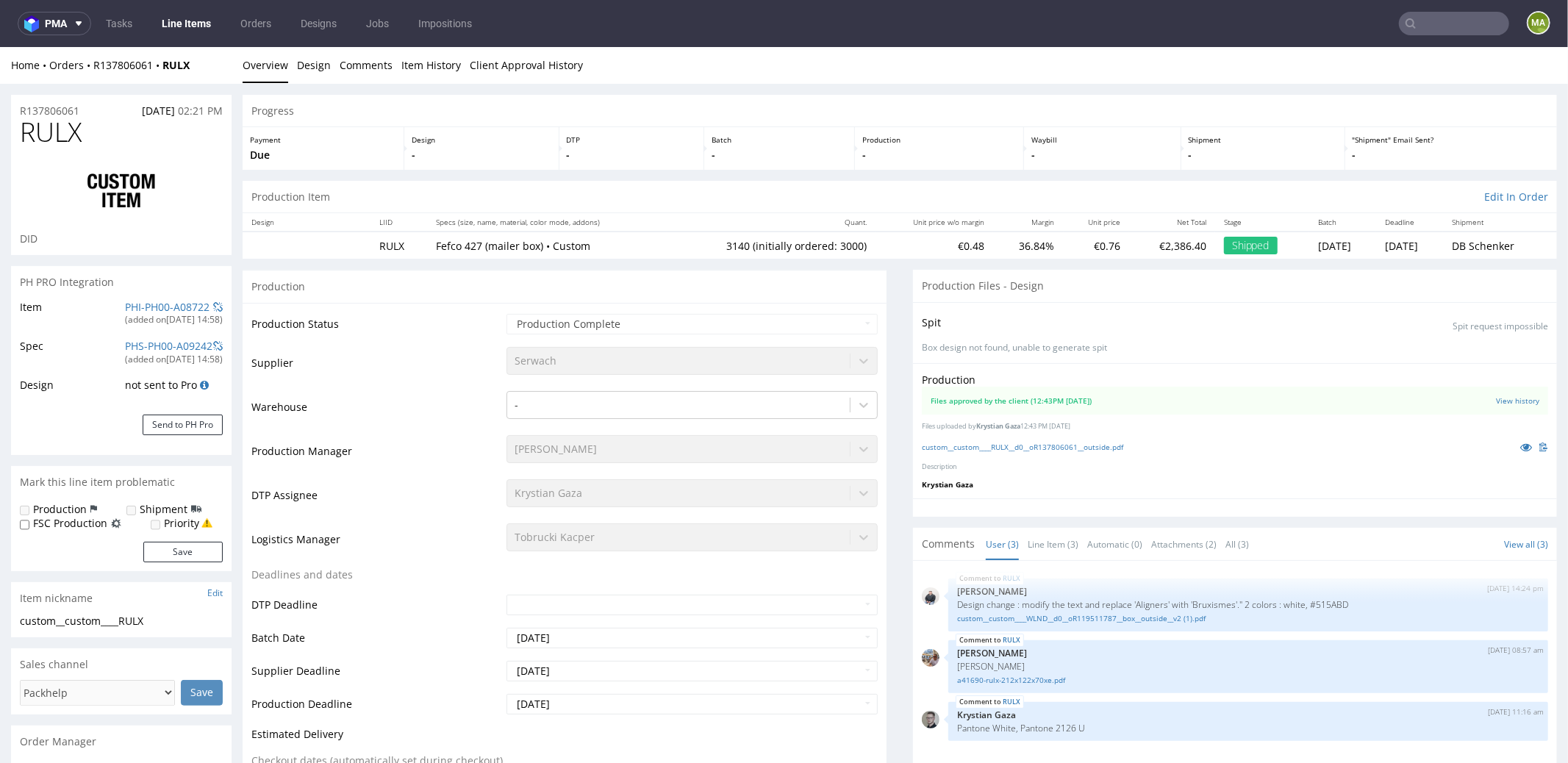
click at [1509, 24] on div "ma" at bounding box center [1529, 24] width 41 height 25
click at [1470, 17] on input "text" at bounding box center [1454, 24] width 110 height 24
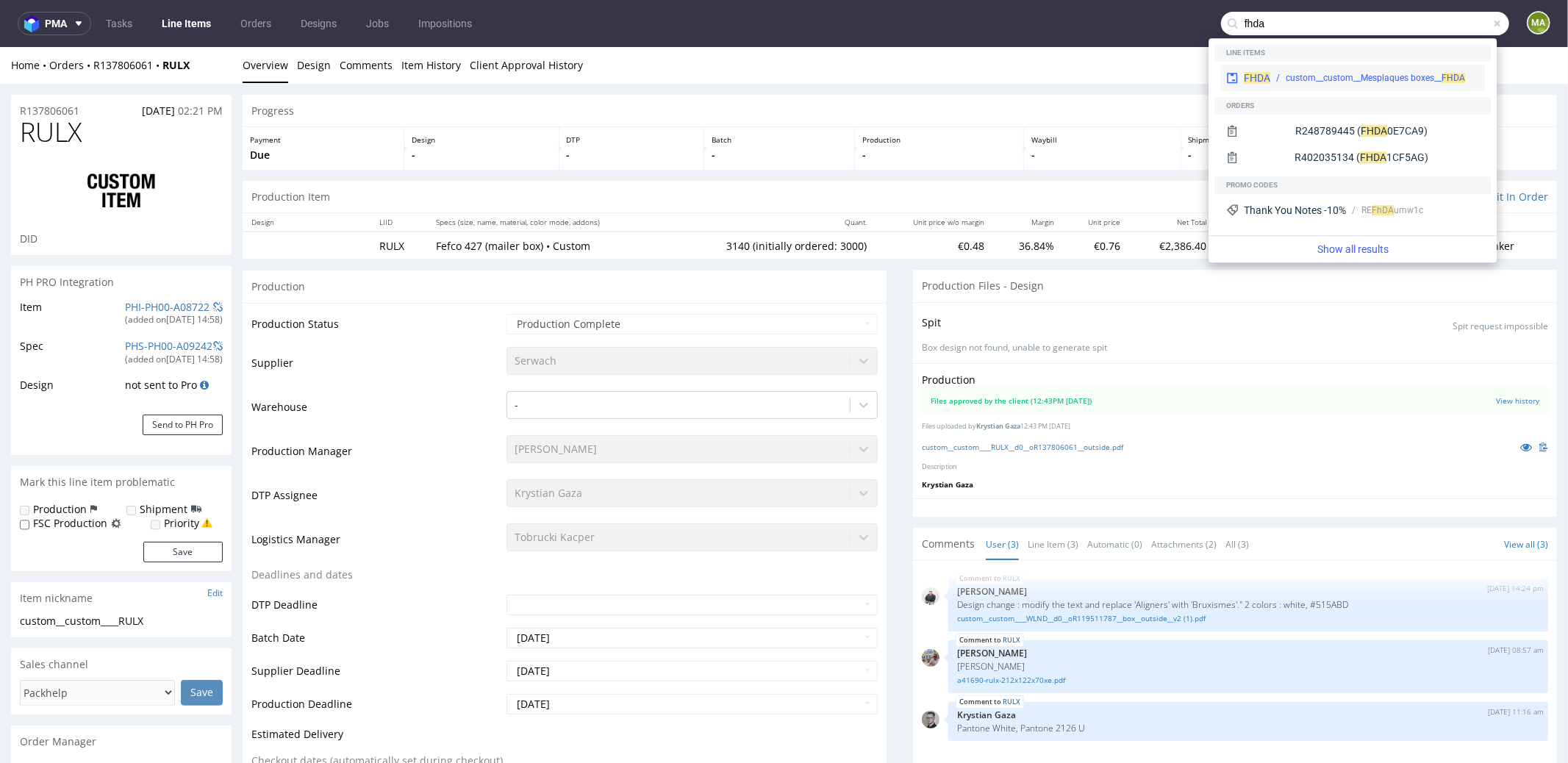
type input "fhda"
drag, startPoint x: 1333, startPoint y: 72, endPoint x: 1332, endPoint y: 25, distance: 47.0
click at [1333, 72] on div "custom__custom__Mesplaques boxes__ FHDA" at bounding box center [1375, 78] width 179 height 14
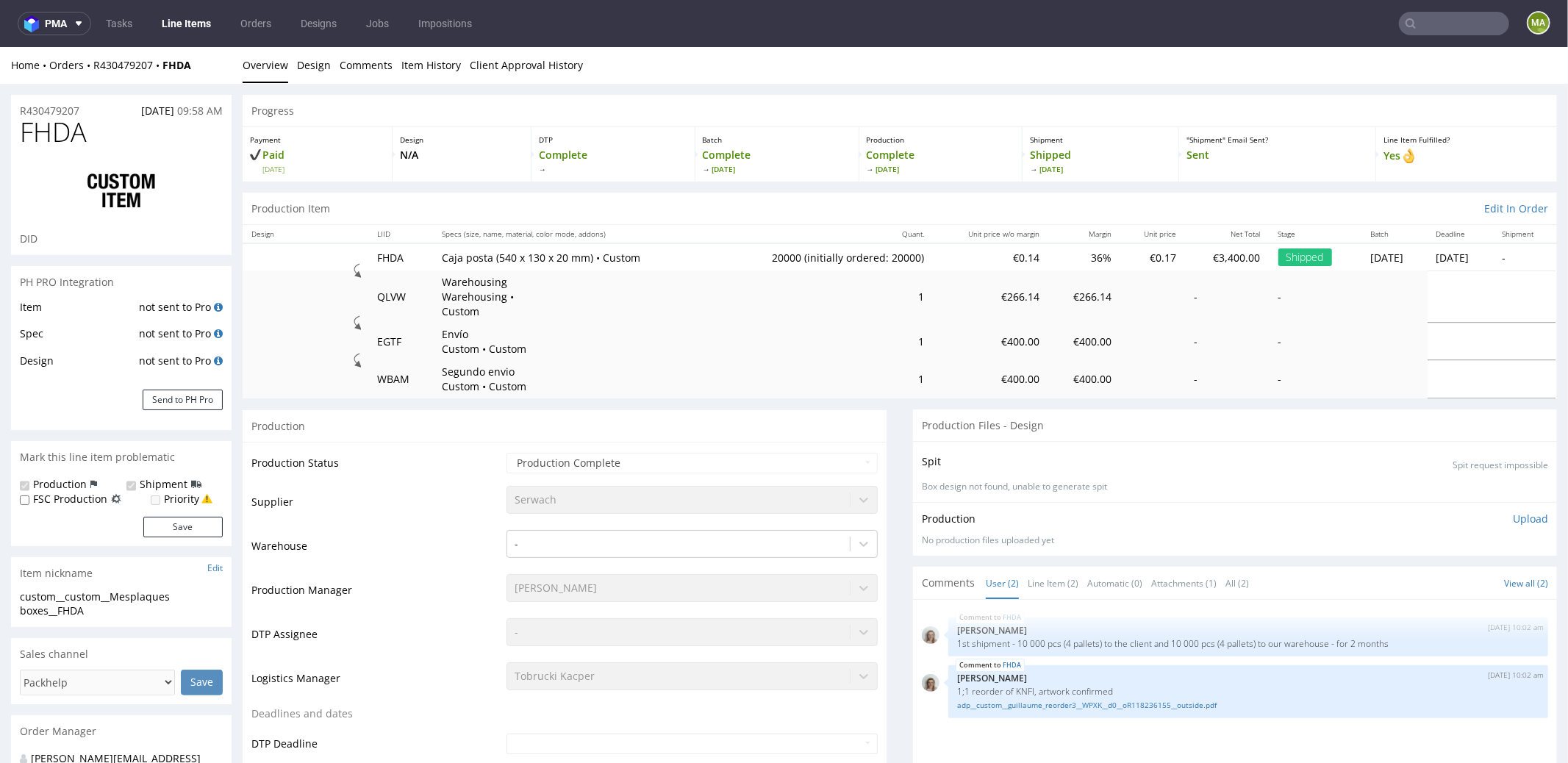
select select "in_progress"
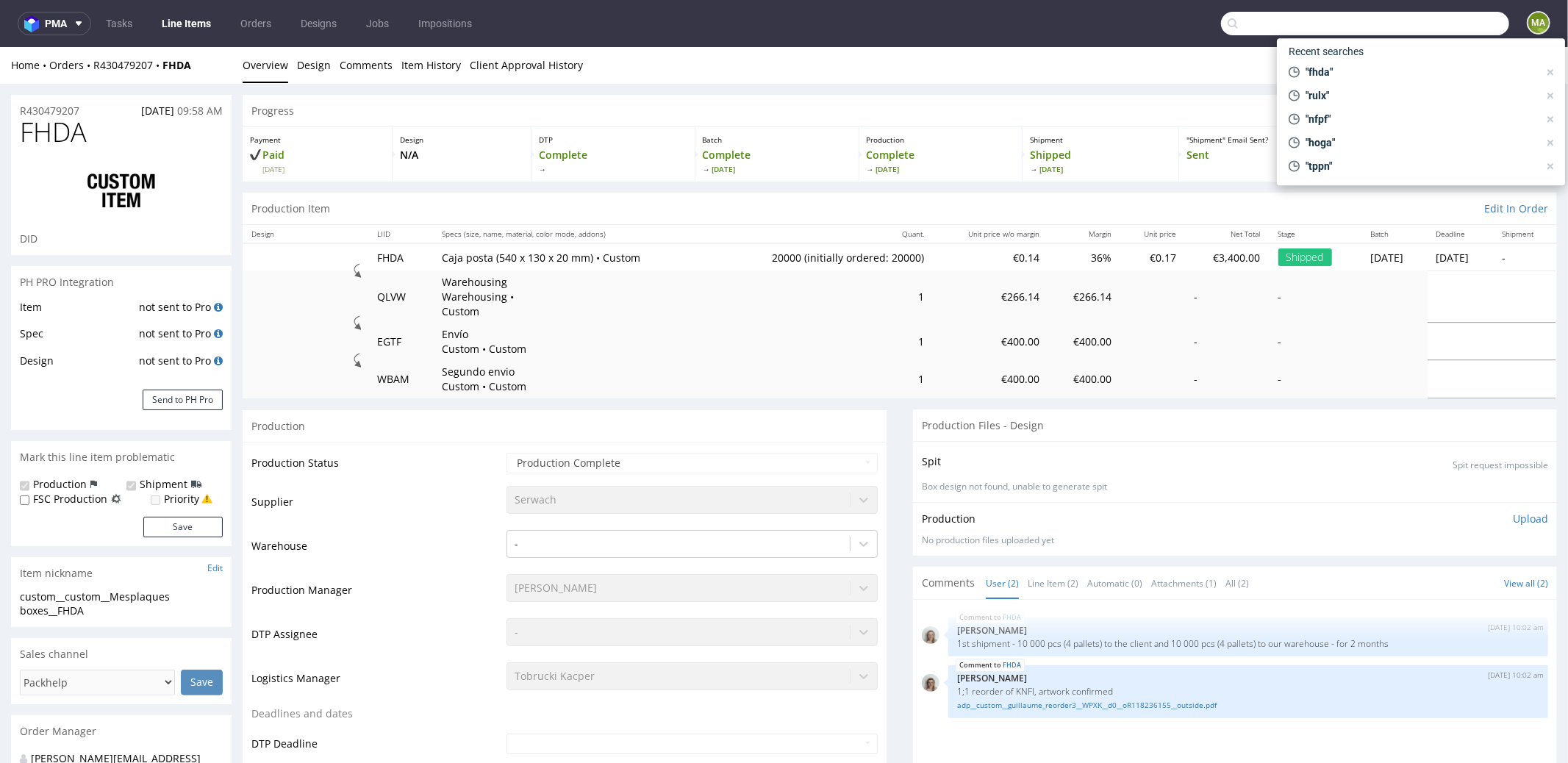
click at [1424, 12] on input "text" at bounding box center [1364, 24] width 288 height 24
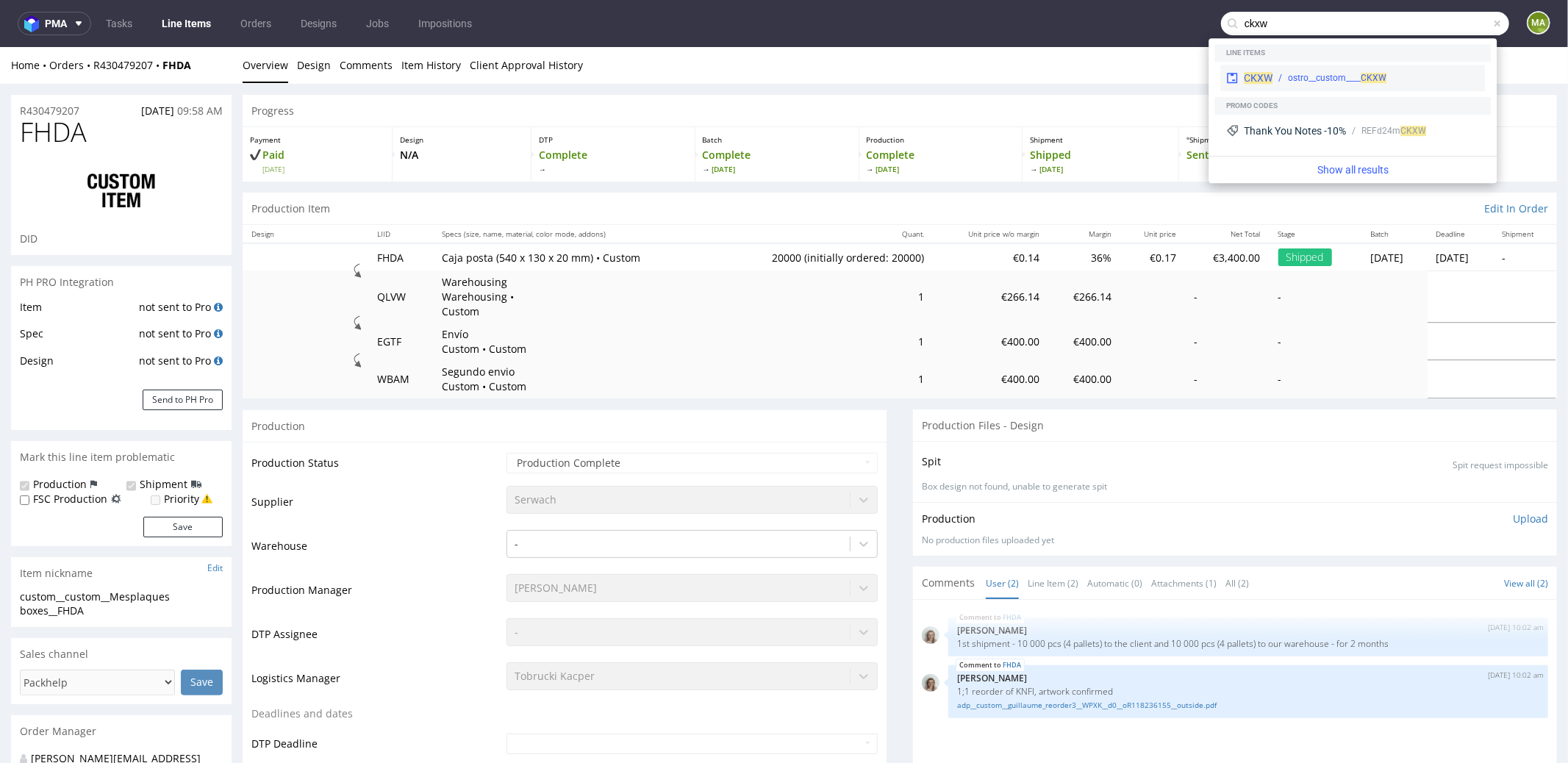
type input "ckxw"
click at [1274, 71] on div "CKXW ostro__custom____ CKXW" at bounding box center [1352, 77] width 264 height 26
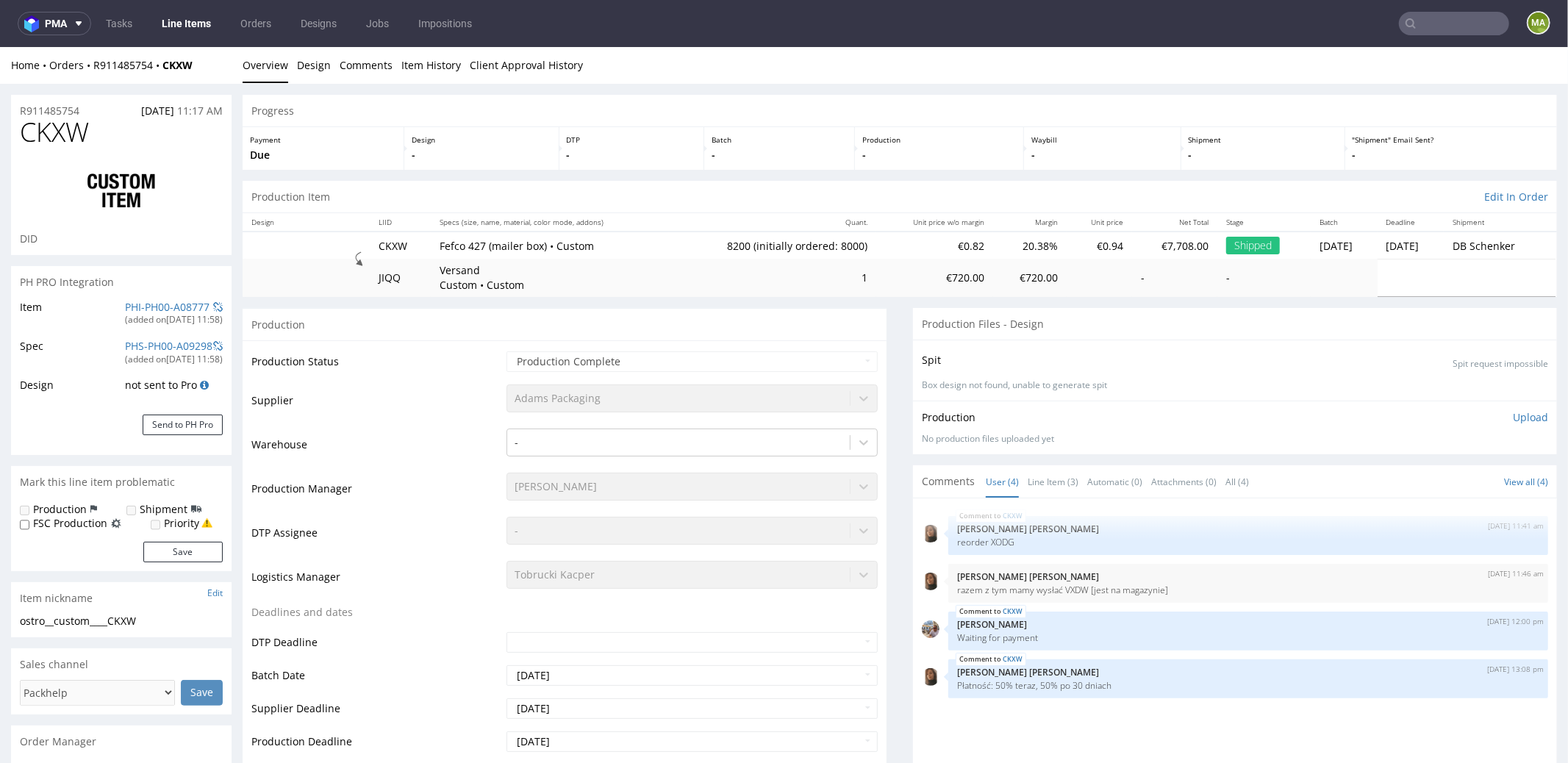
type input "8200"
click at [1467, 25] on input "text" at bounding box center [1454, 24] width 110 height 24
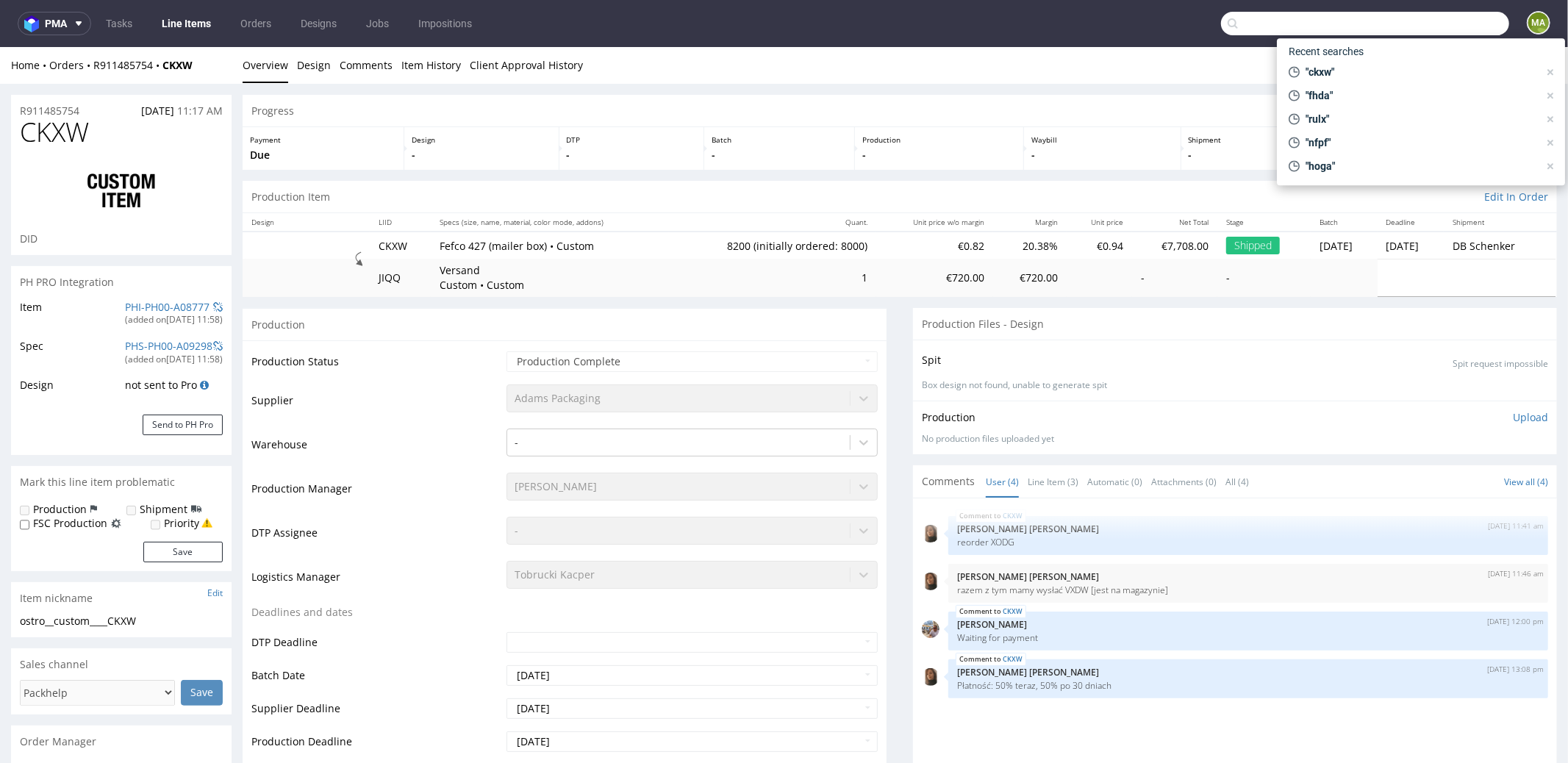
paste input "CNKV"
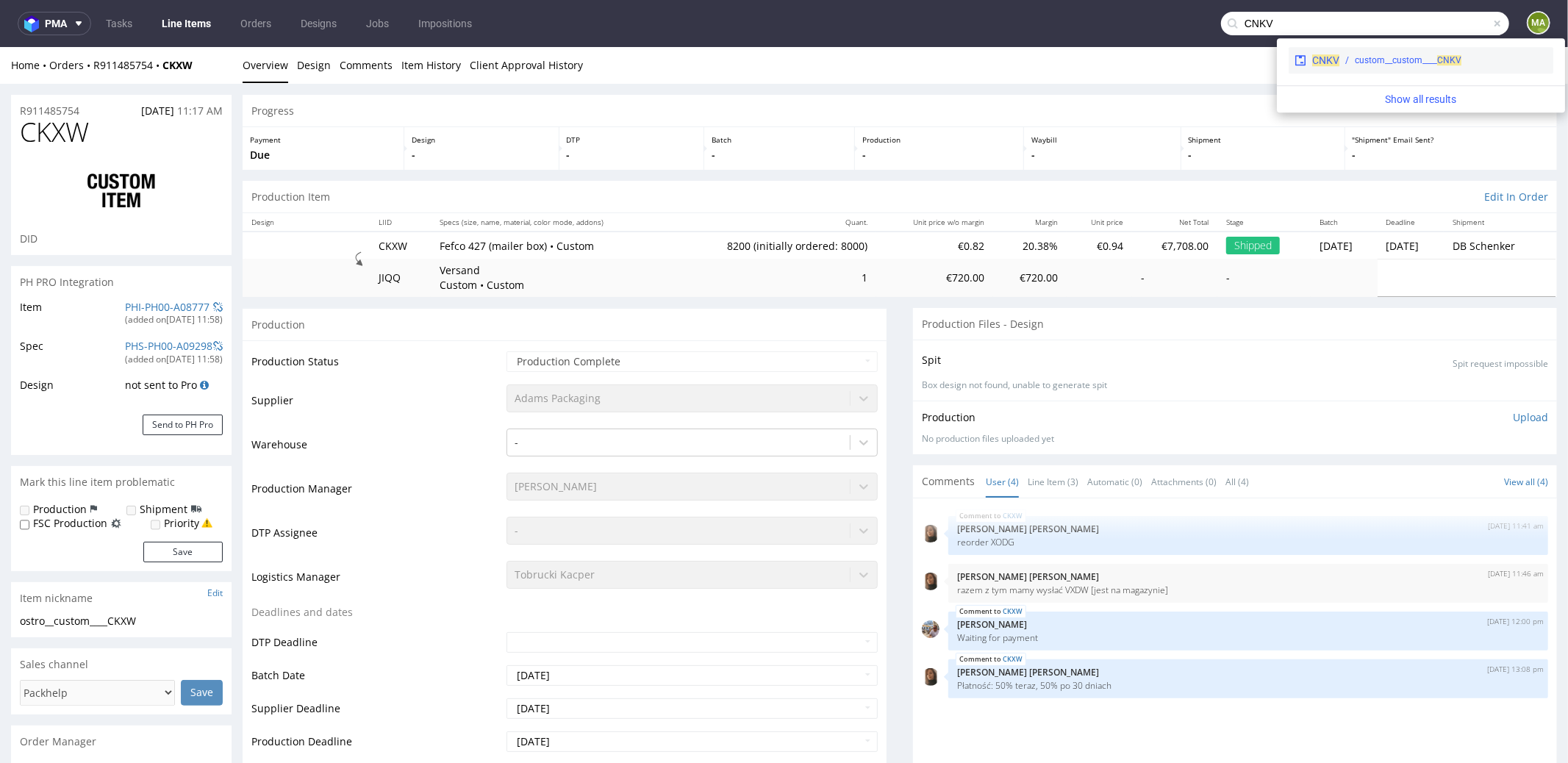
type input "CNKV"
click at [1345, 64] on div "custom__custom____ CNKV" at bounding box center [1443, 60] width 208 height 14
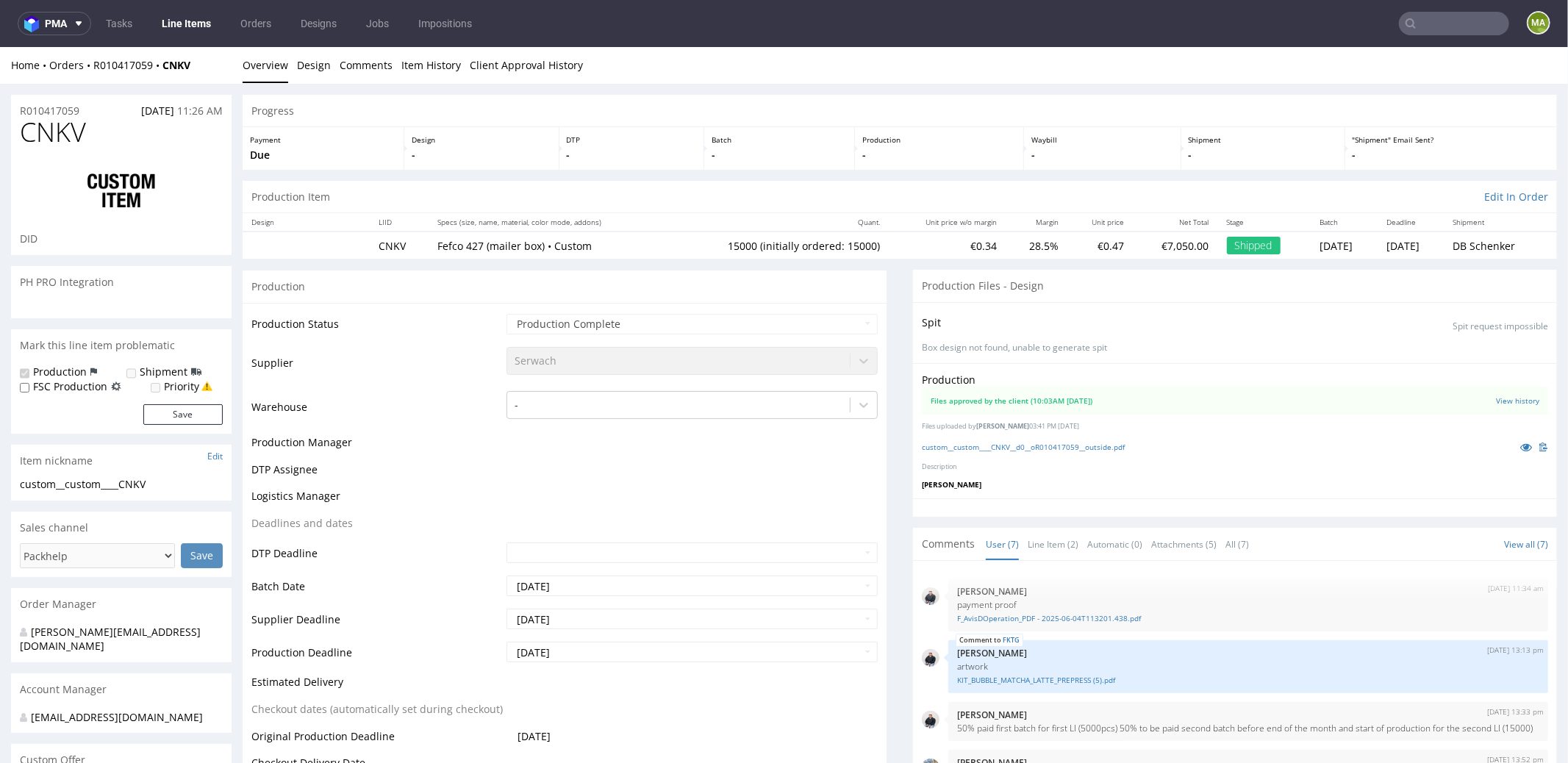
scroll to position [164, 0]
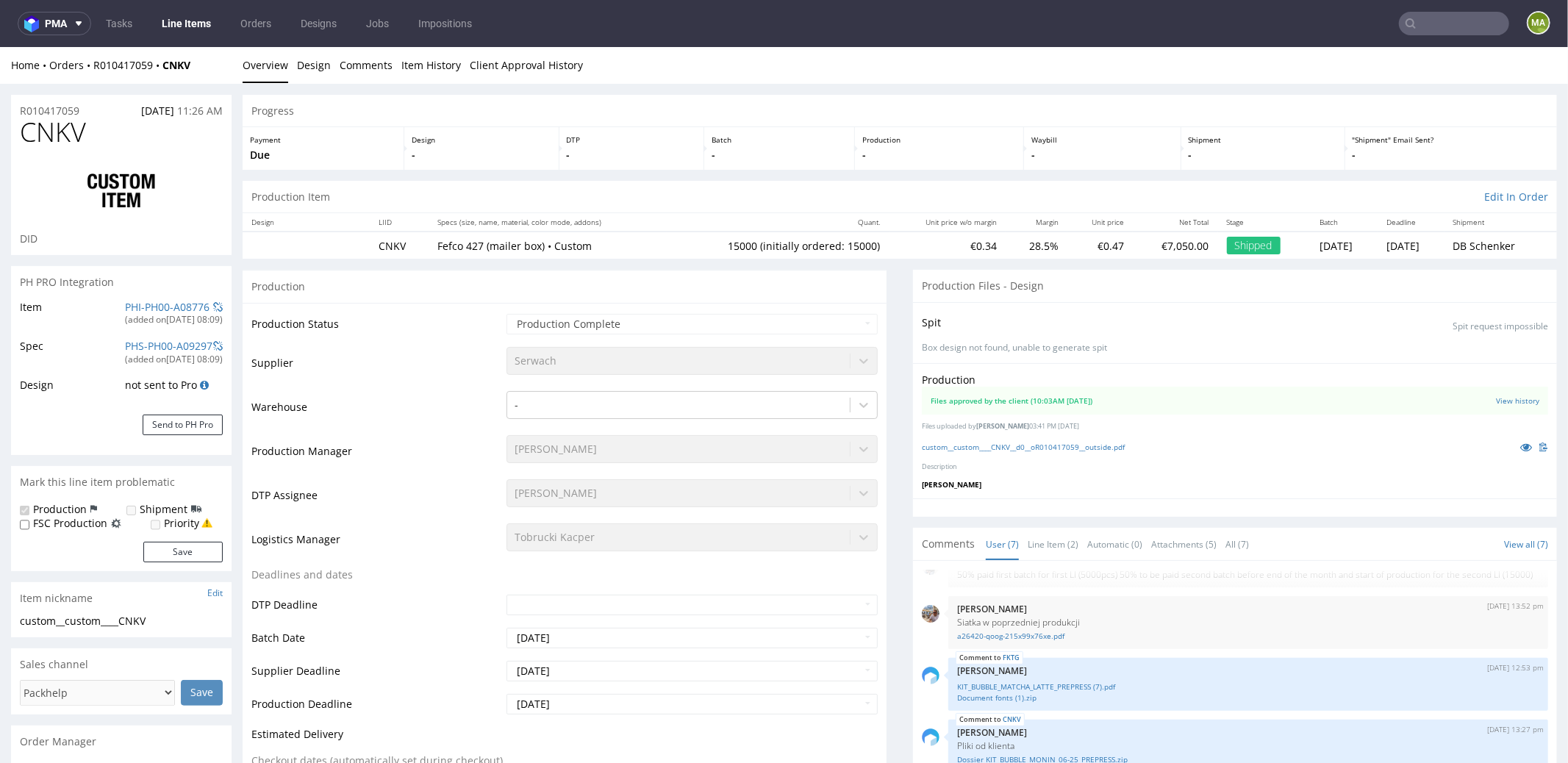
type input "15000"
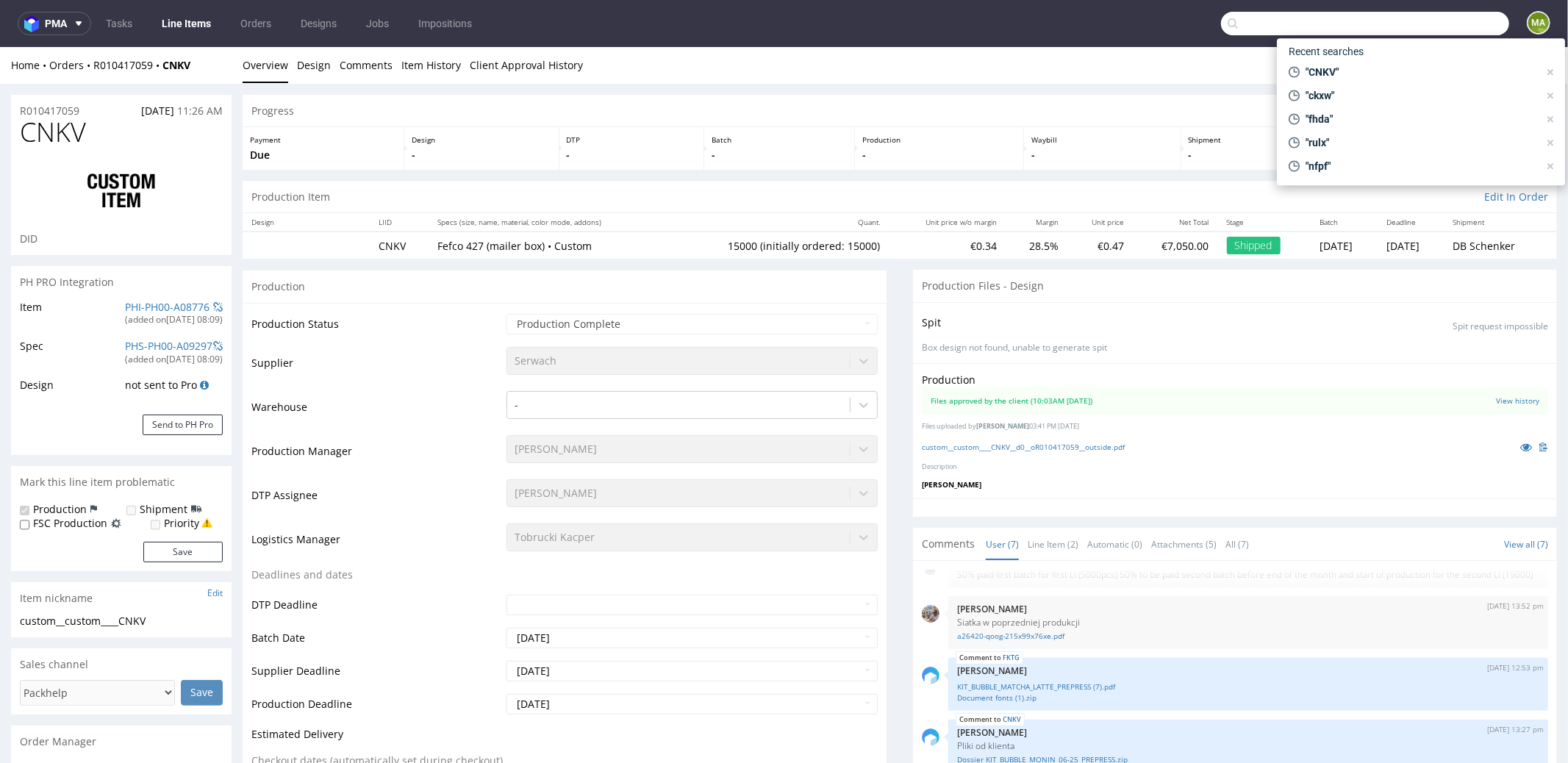
click at [1429, 18] on input "text" at bounding box center [1364, 24] width 288 height 24
paste input "AETU"
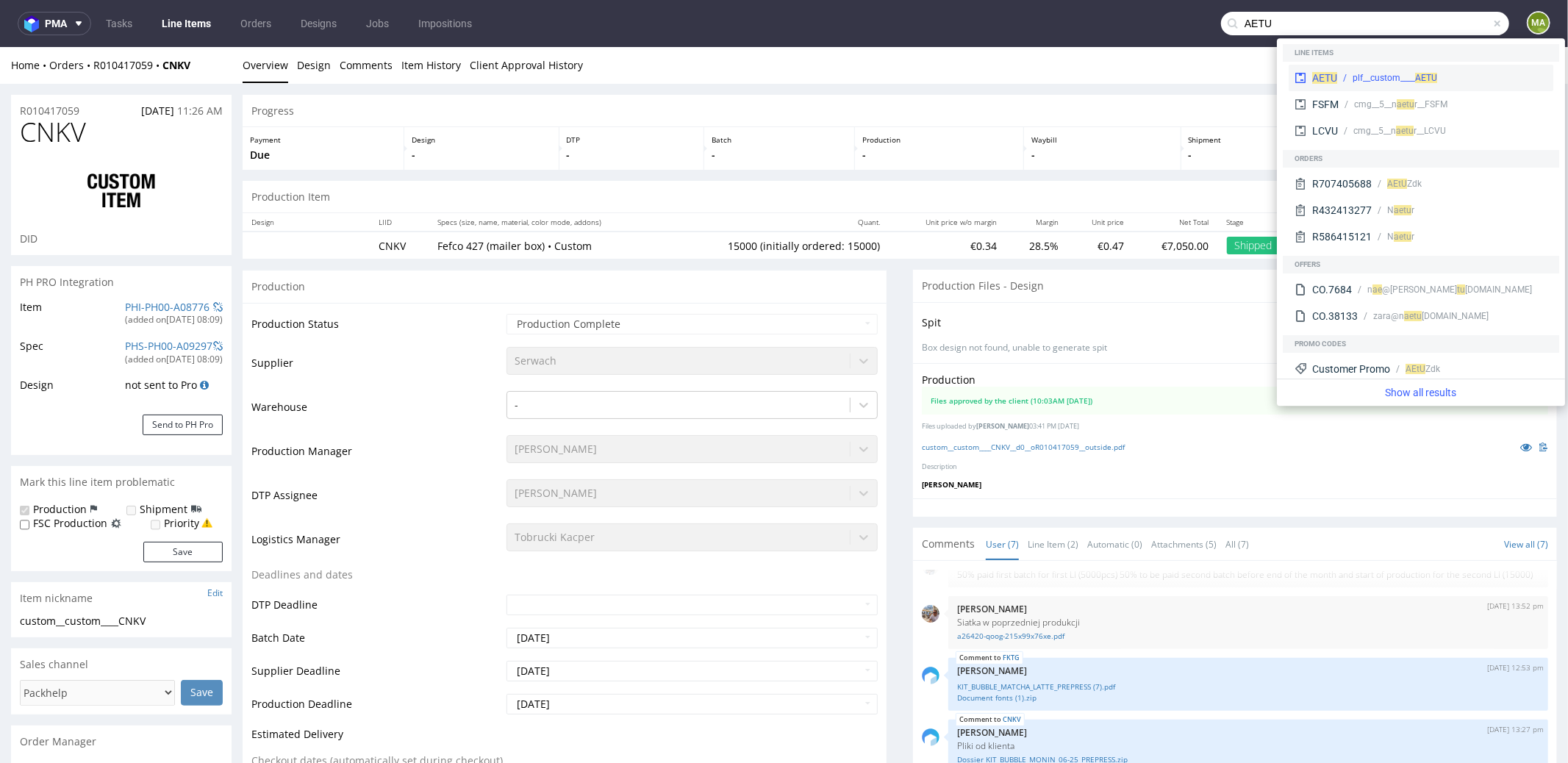
type input "AETU"
click at [1369, 77] on div "plf__custom____ AETU" at bounding box center [1394, 78] width 84 height 14
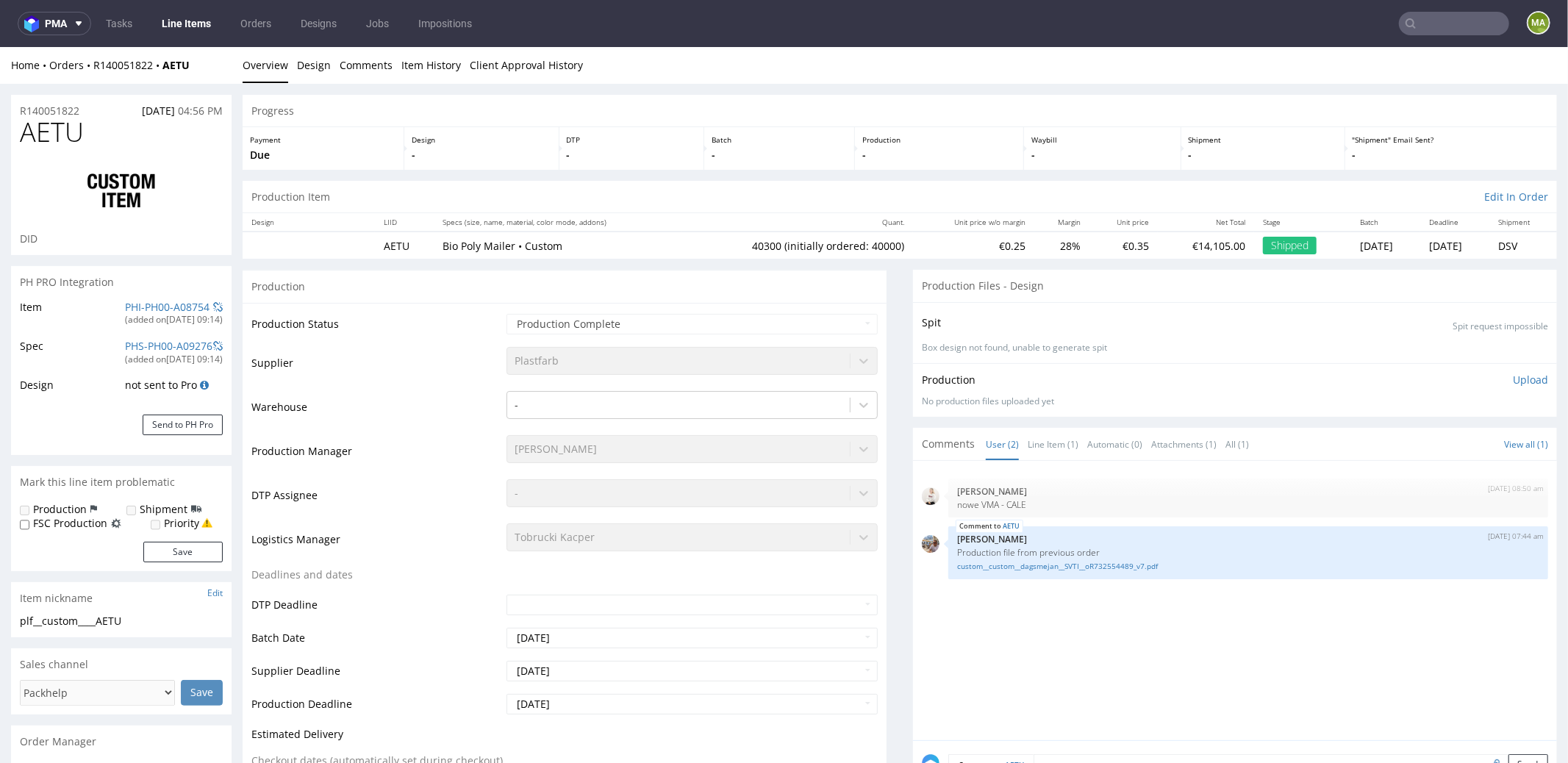
type input "40300"
click at [1428, 17] on input "text" at bounding box center [1454, 24] width 110 height 24
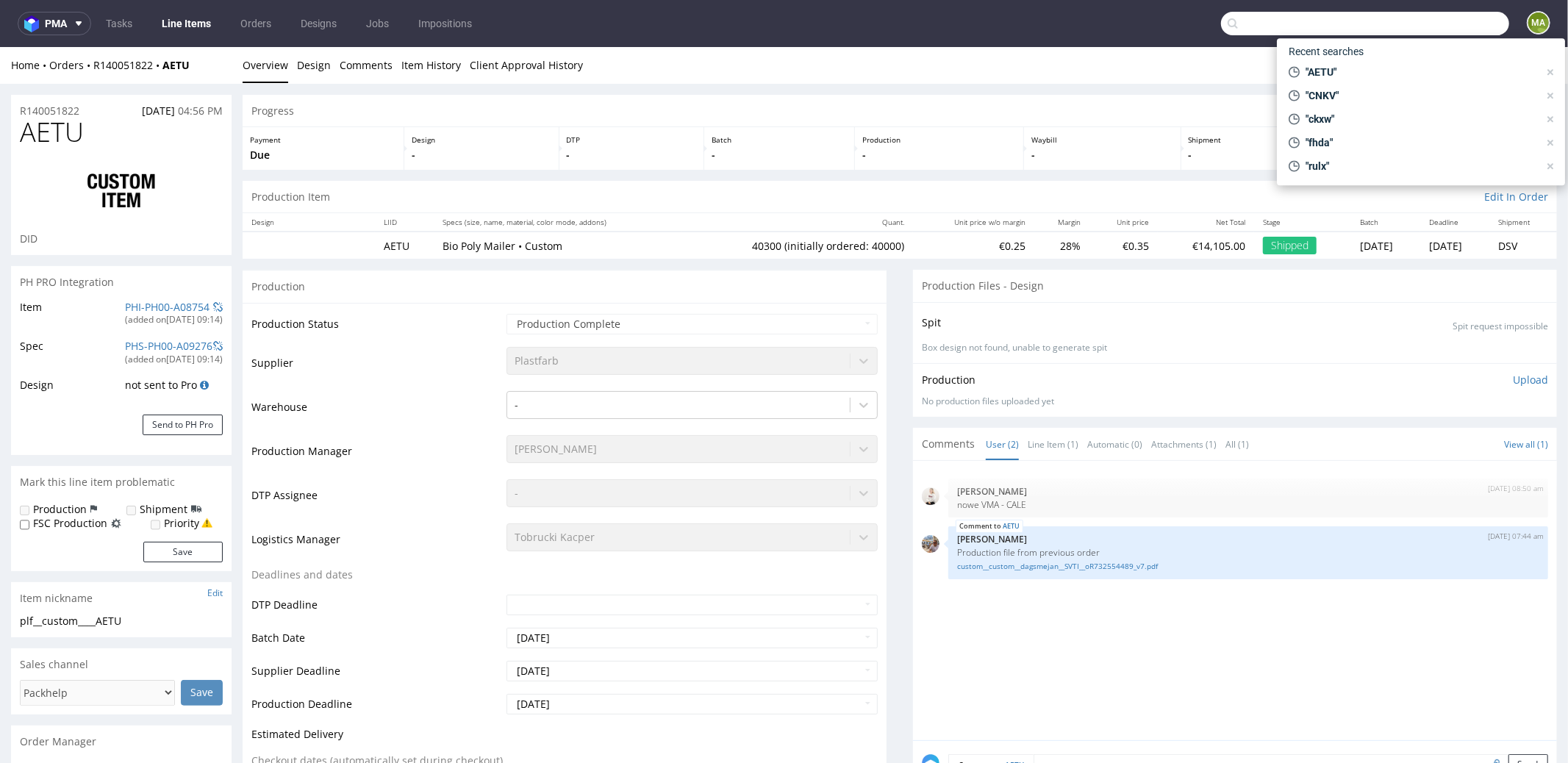
paste input "NGCP"
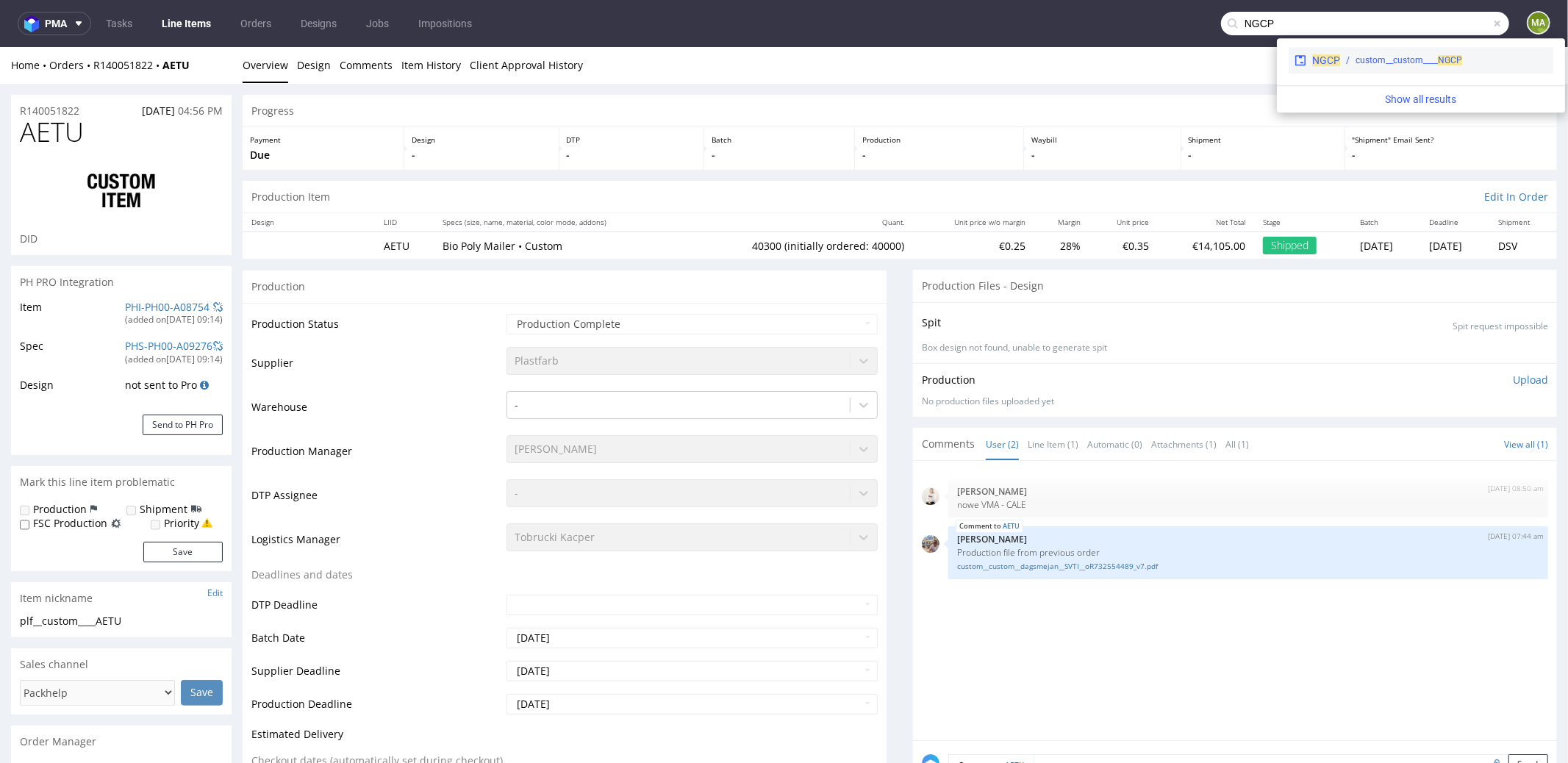
type input "NGCP"
click at [1355, 62] on div "custom__custom____ NGCP" at bounding box center [1409, 60] width 107 height 14
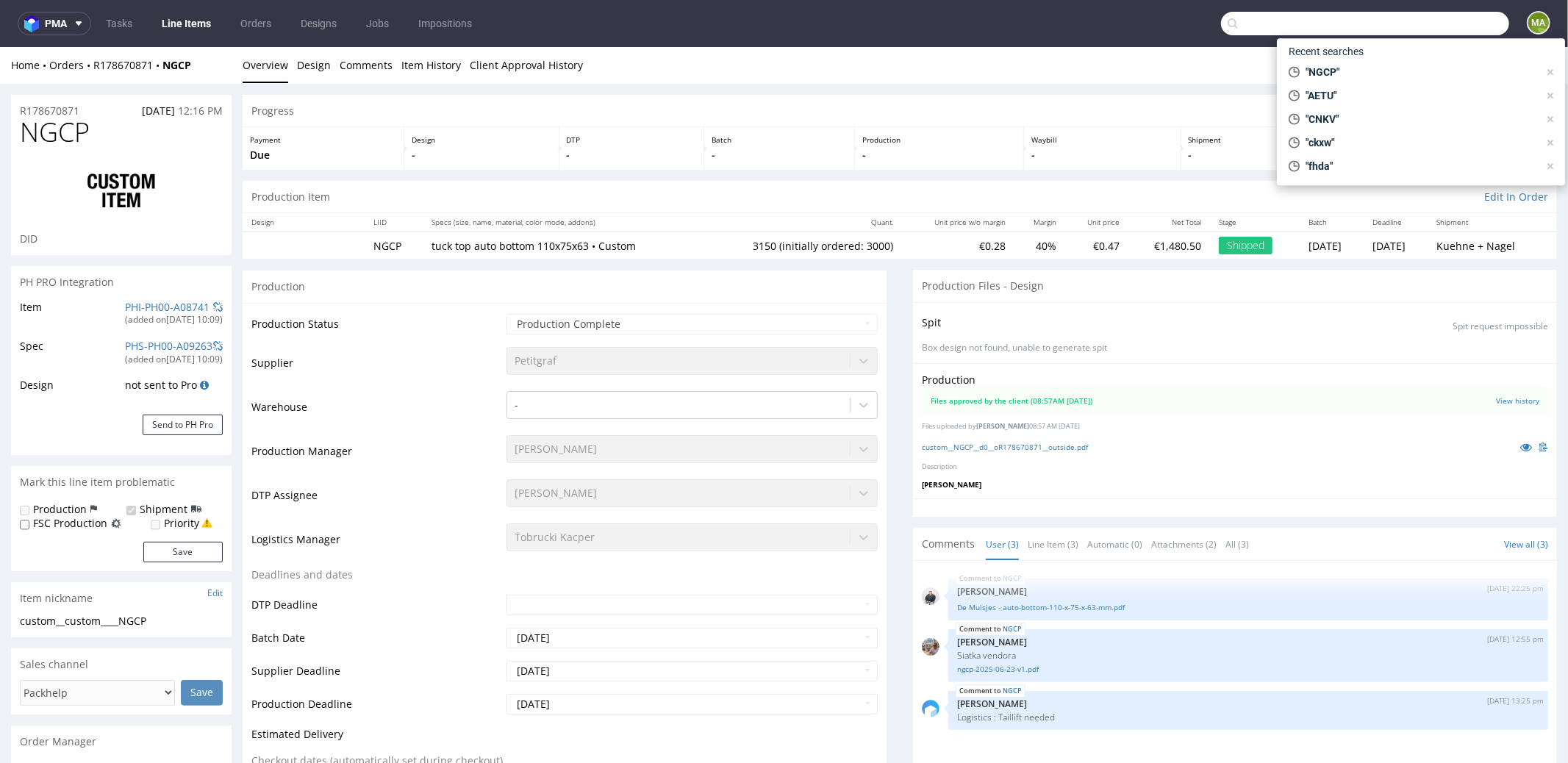
click at [1423, 24] on input "text" at bounding box center [1364, 24] width 288 height 24
paste input "DQYM"
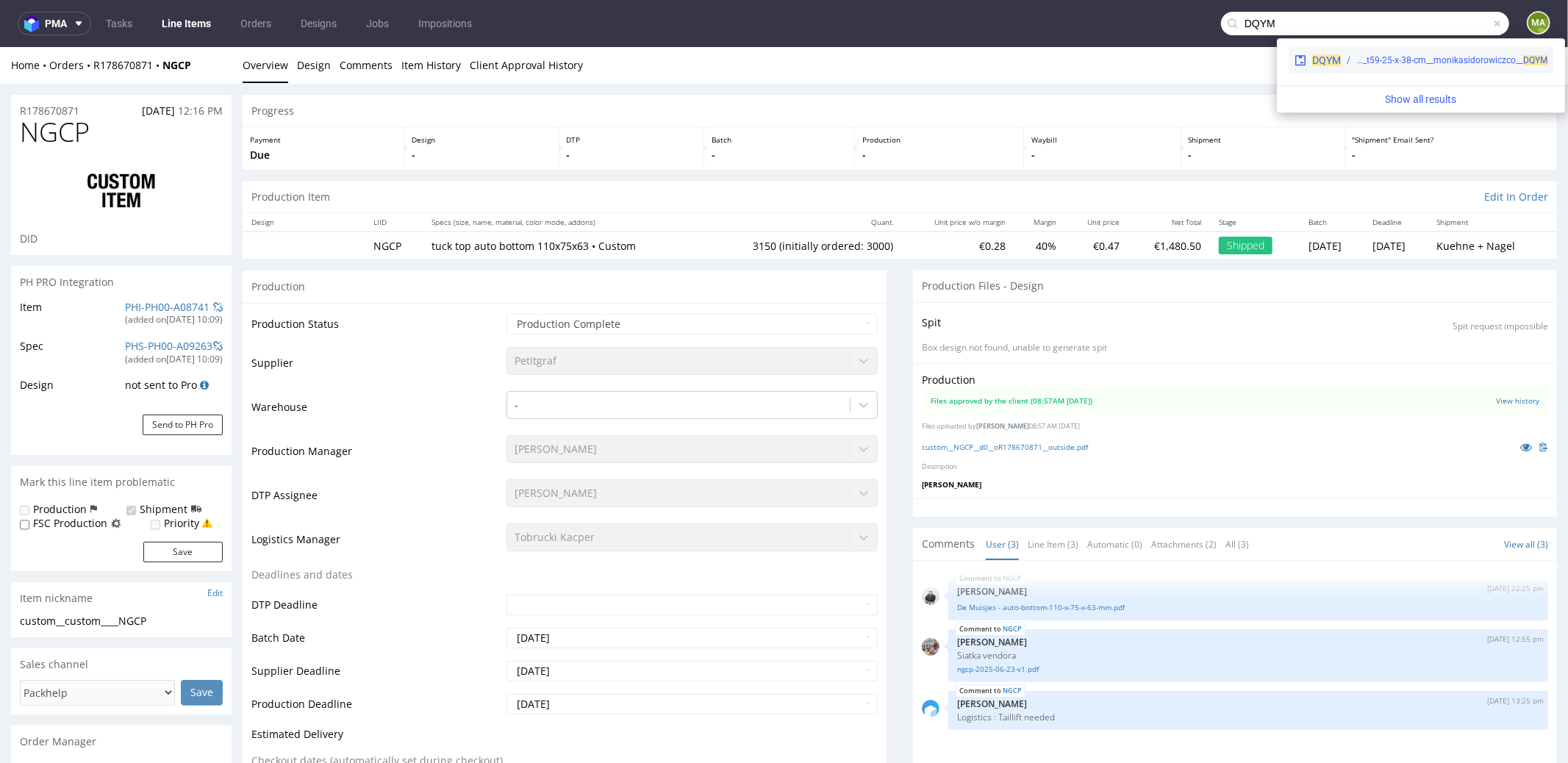
type input "DQYM"
click at [1364, 58] on div "bds__t59-25-x-38-cm__monikasidorowiczco__ DQYM" at bounding box center [1451, 60] width 191 height 14
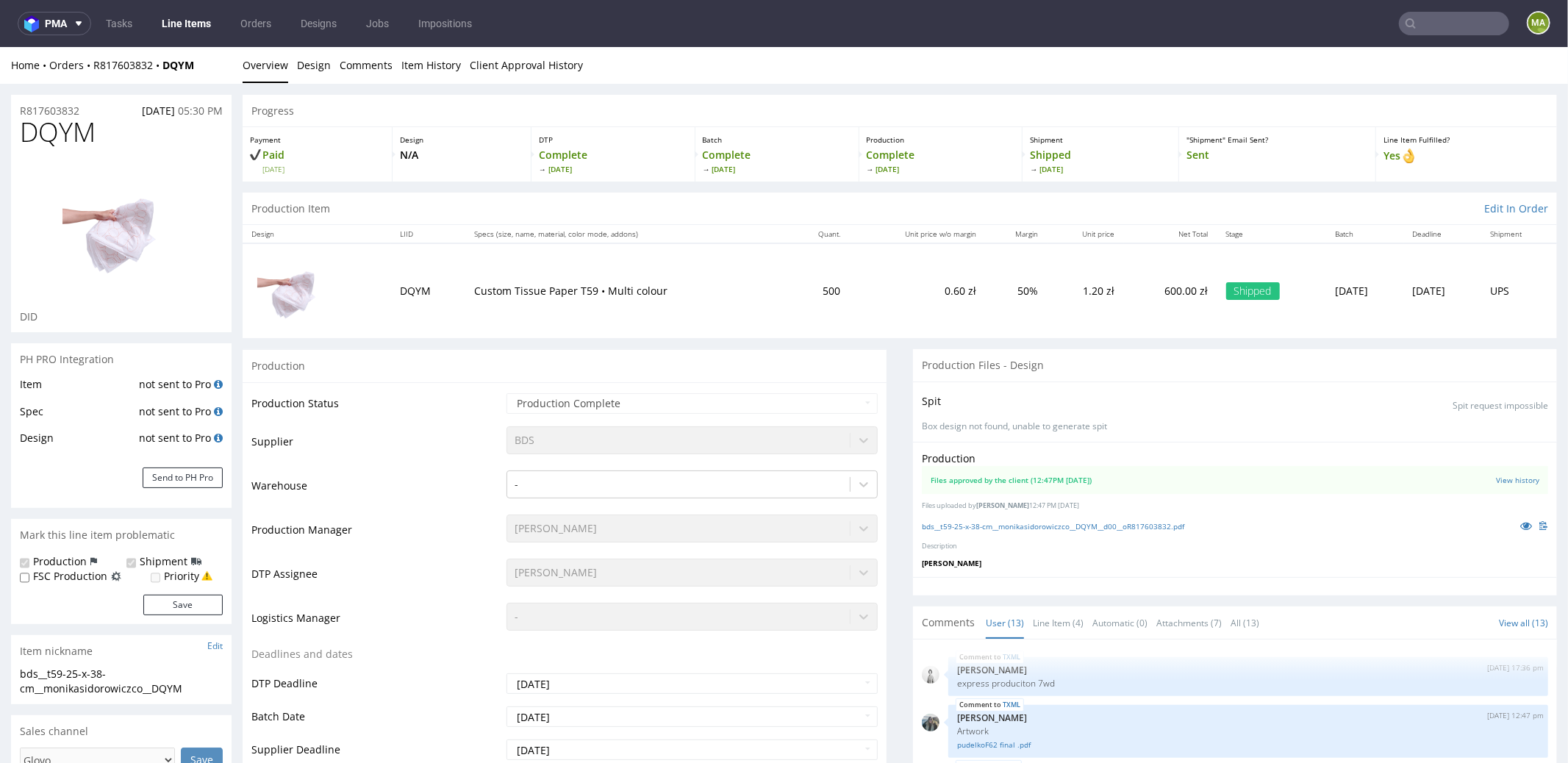
scroll to position [468, 0]
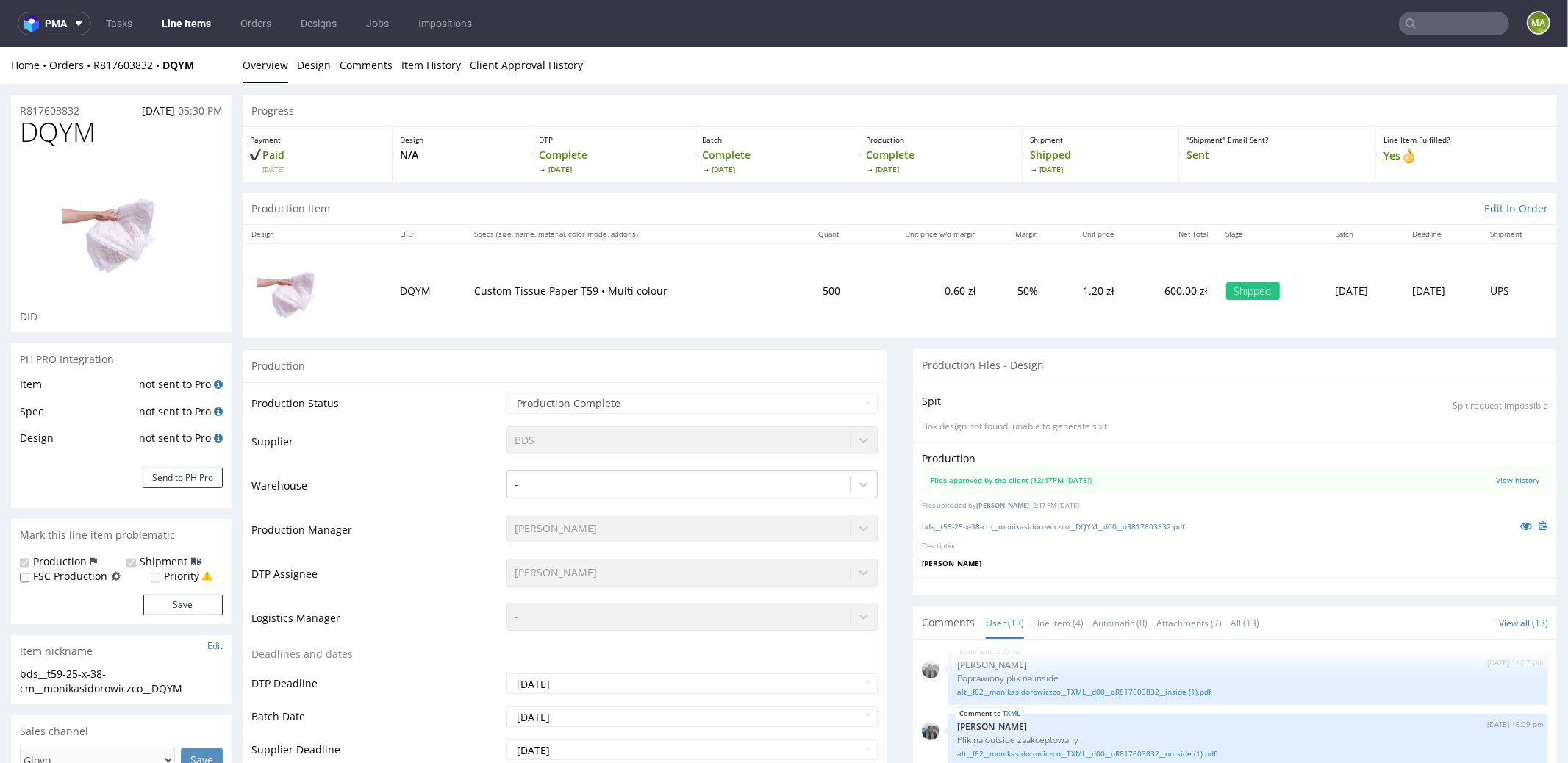
click at [1431, 22] on input "text" at bounding box center [1454, 24] width 110 height 24
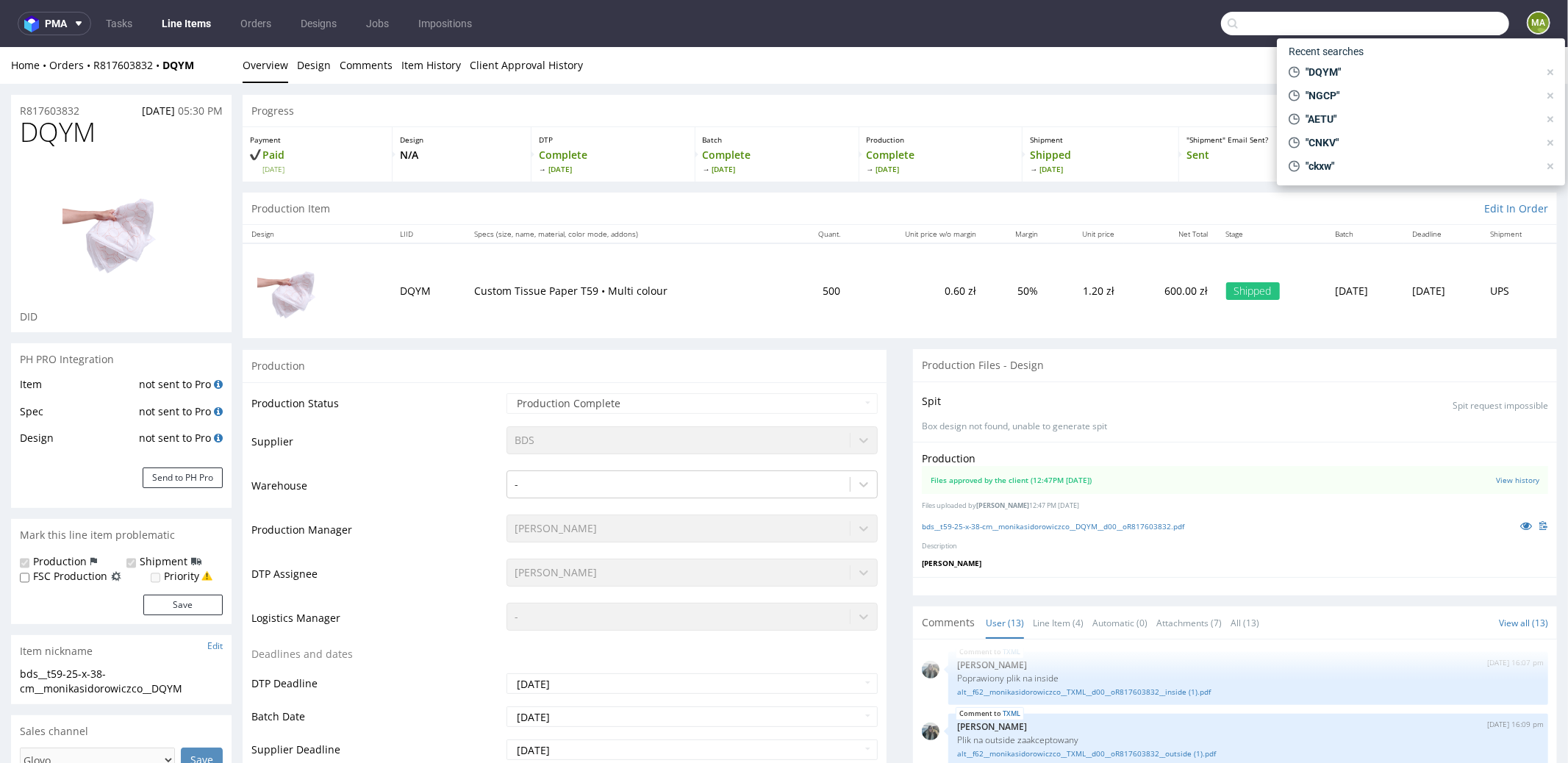
paste input "YBDJ"
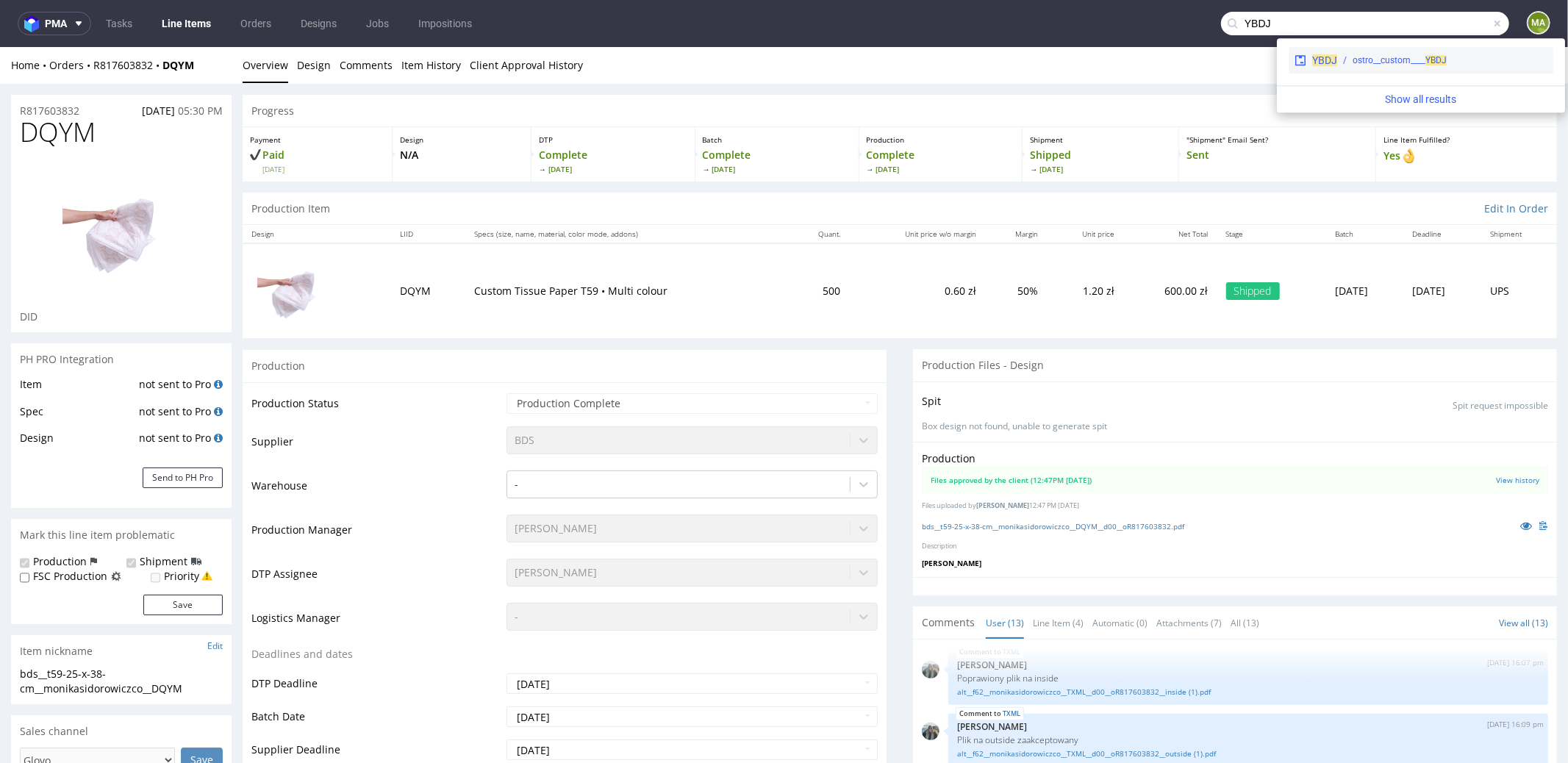
type input "YBDJ"
drag, startPoint x: 1368, startPoint y: 53, endPoint x: 1368, endPoint y: 6, distance: 47.0
click at [1368, 53] on div "ostro__custom____ YBDJ" at bounding box center [1400, 60] width 94 height 14
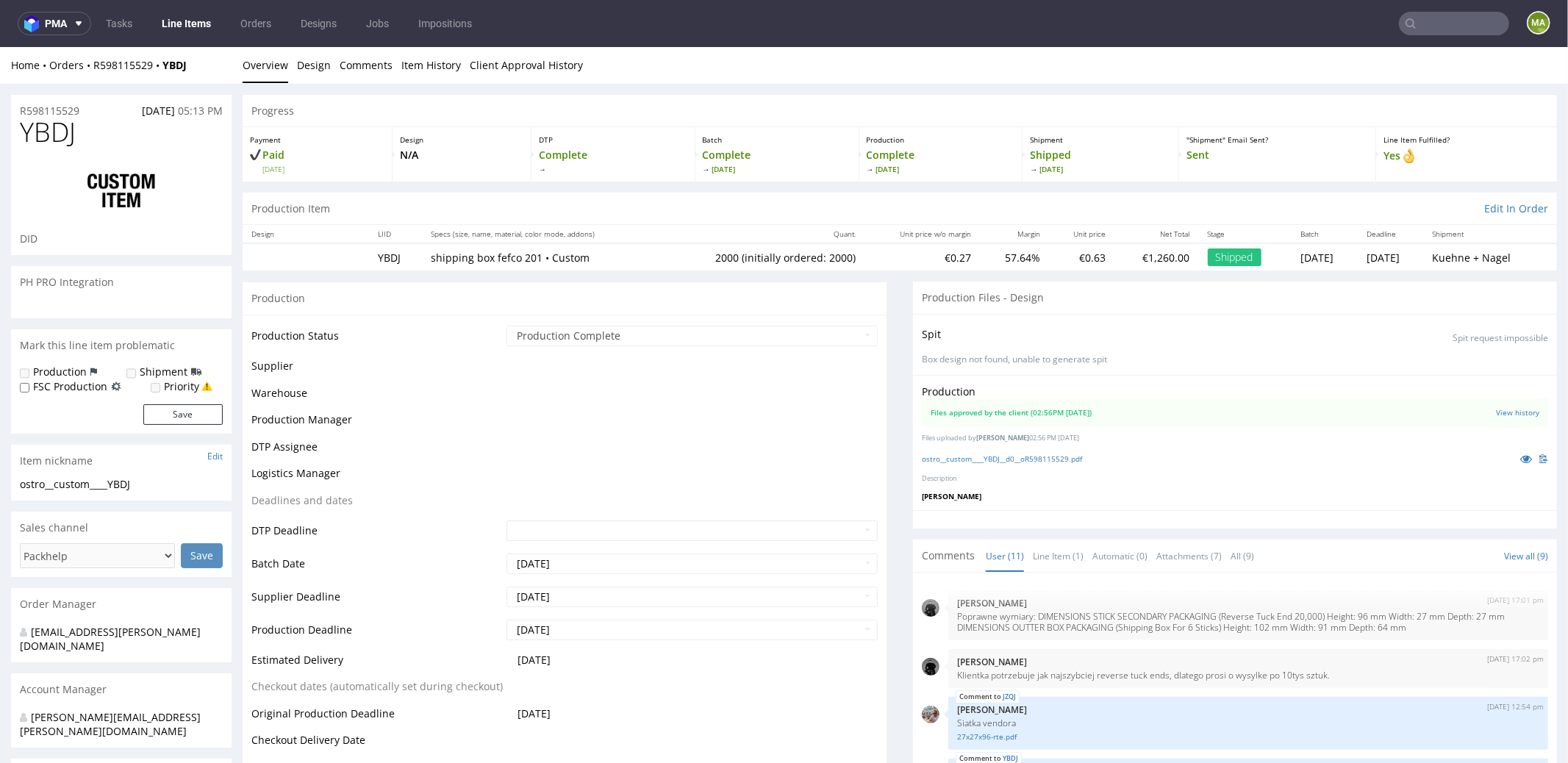
scroll to position [396, 0]
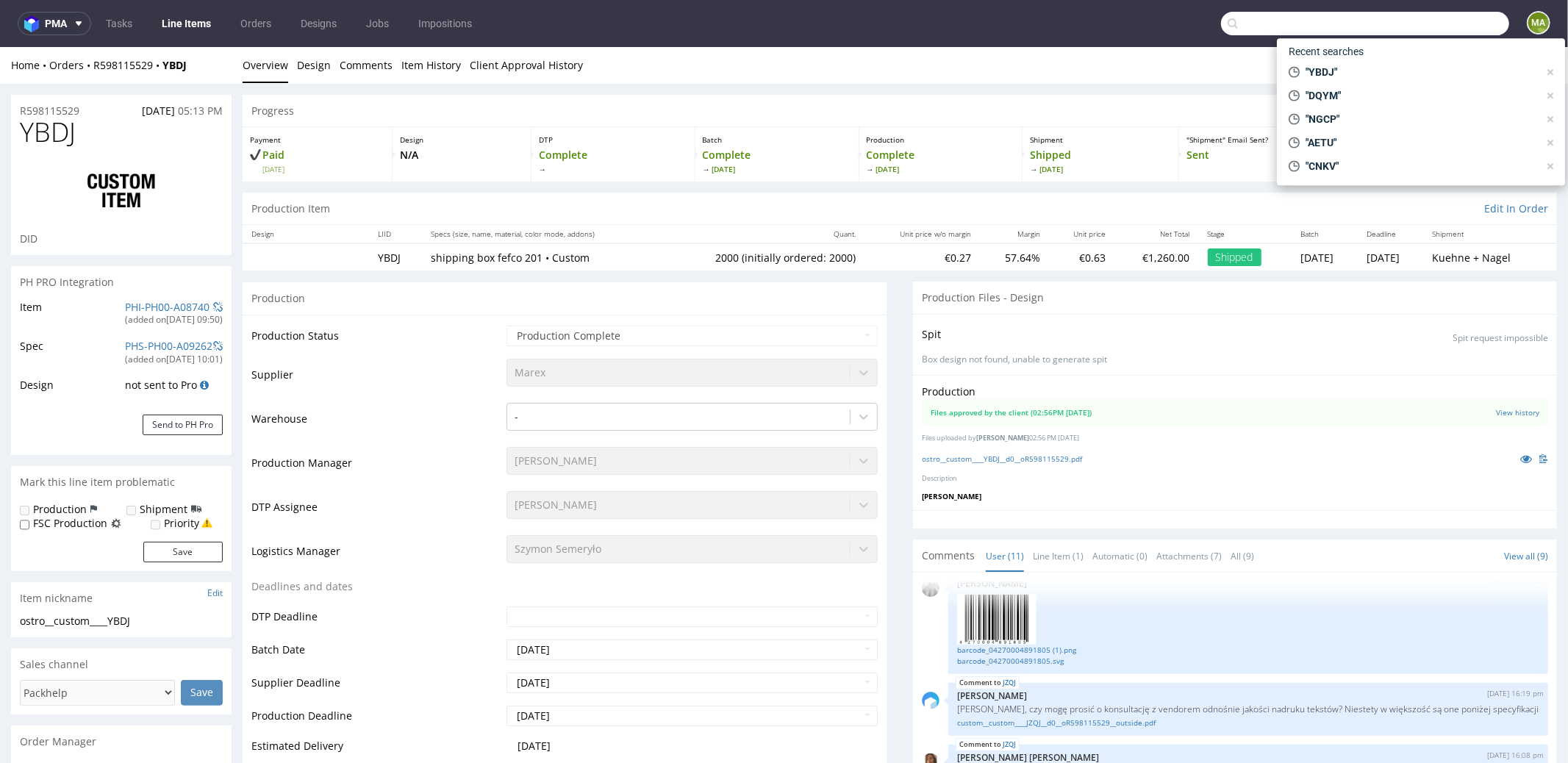
click at [1431, 33] on input "text" at bounding box center [1364, 24] width 288 height 24
paste input "PJAB"
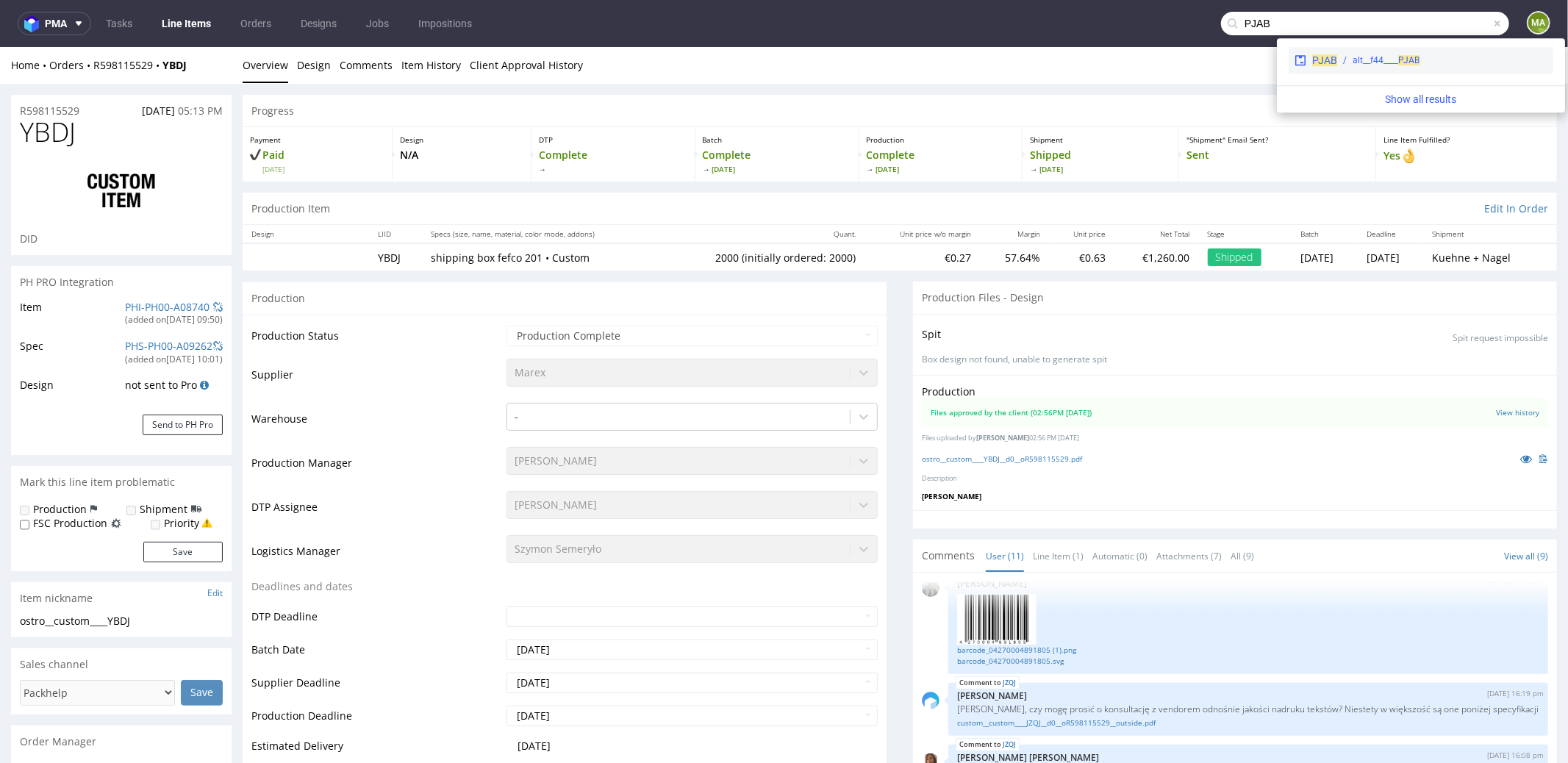
type input "PJAB"
click at [1383, 63] on div "alt__f44____ PJAB" at bounding box center [1386, 60] width 67 height 14
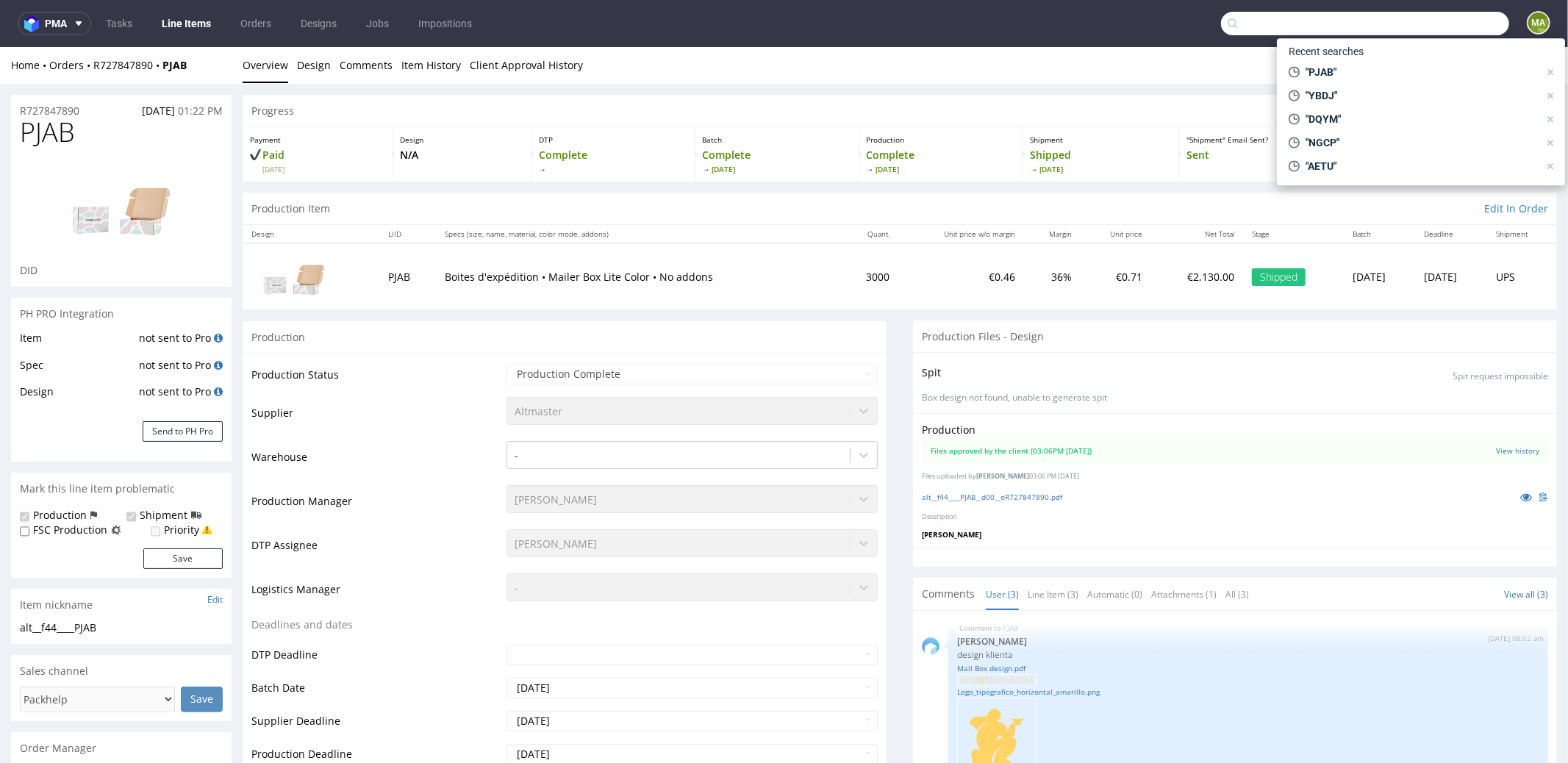
click at [1455, 33] on input "text" at bounding box center [1364, 24] width 288 height 24
paste input "ZQLJ"
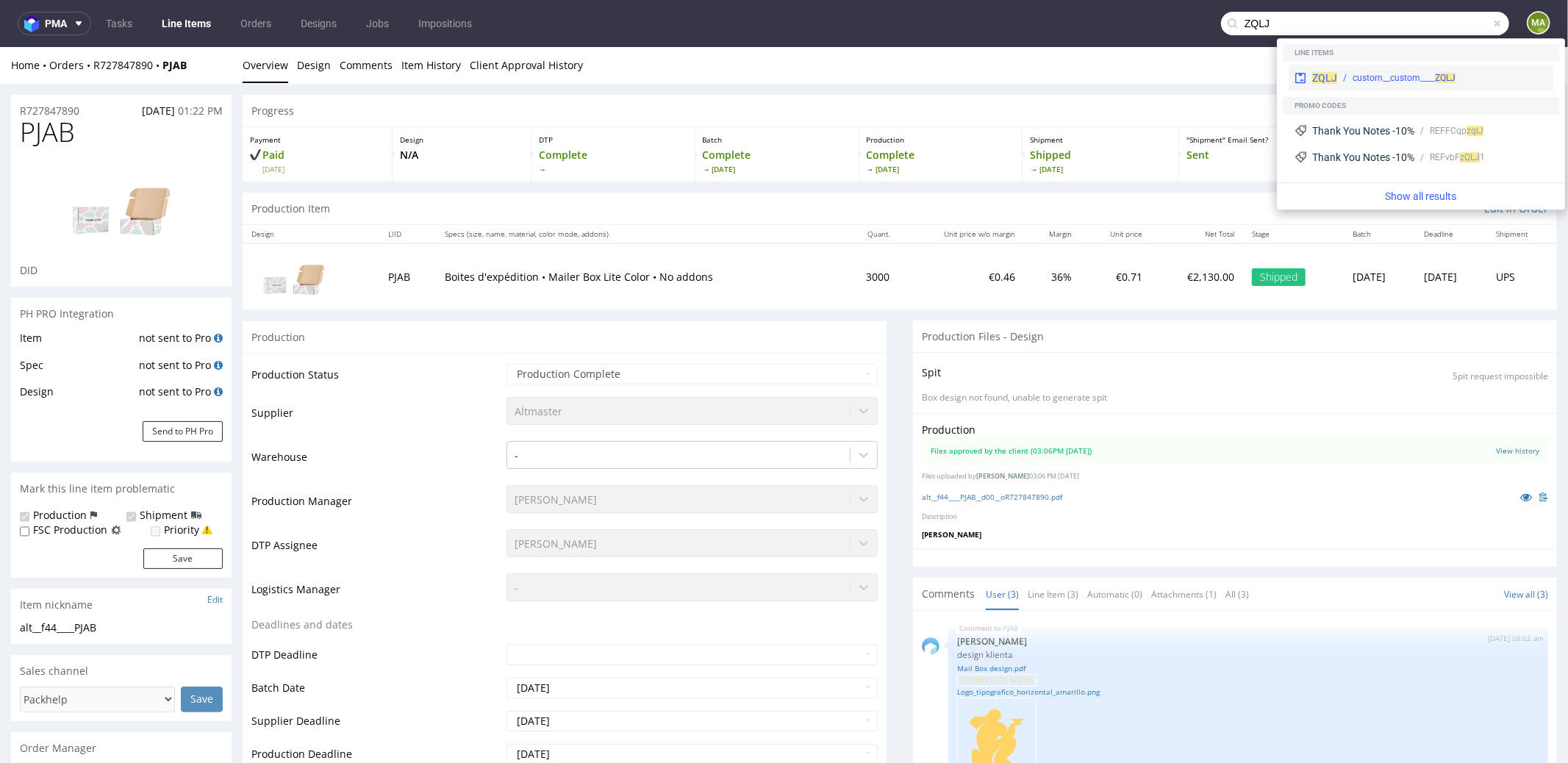
type input "ZQLJ"
click at [1353, 76] on div "custom__custom____ ZQLJ" at bounding box center [1404, 78] width 103 height 14
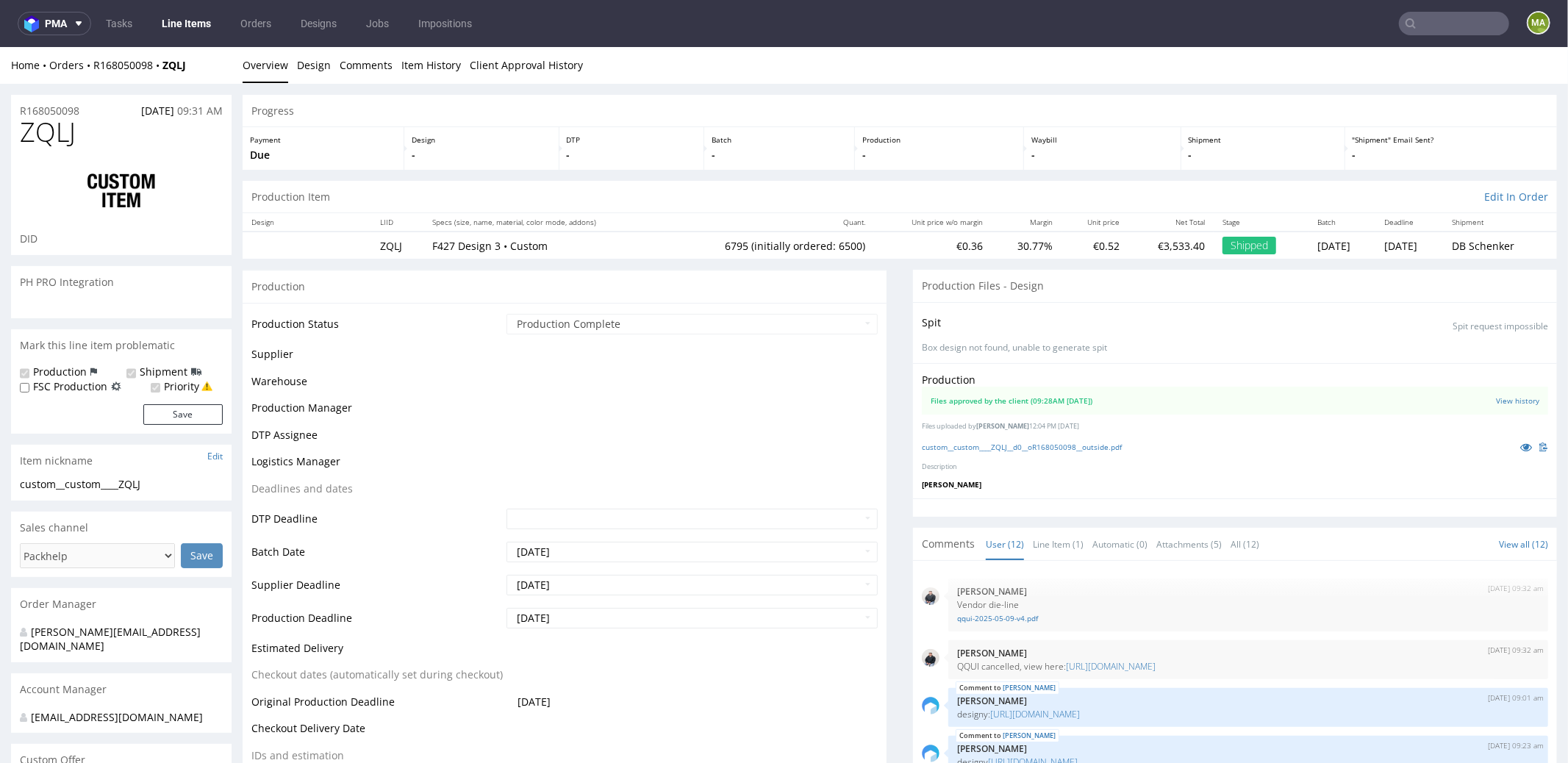
scroll to position [382, 0]
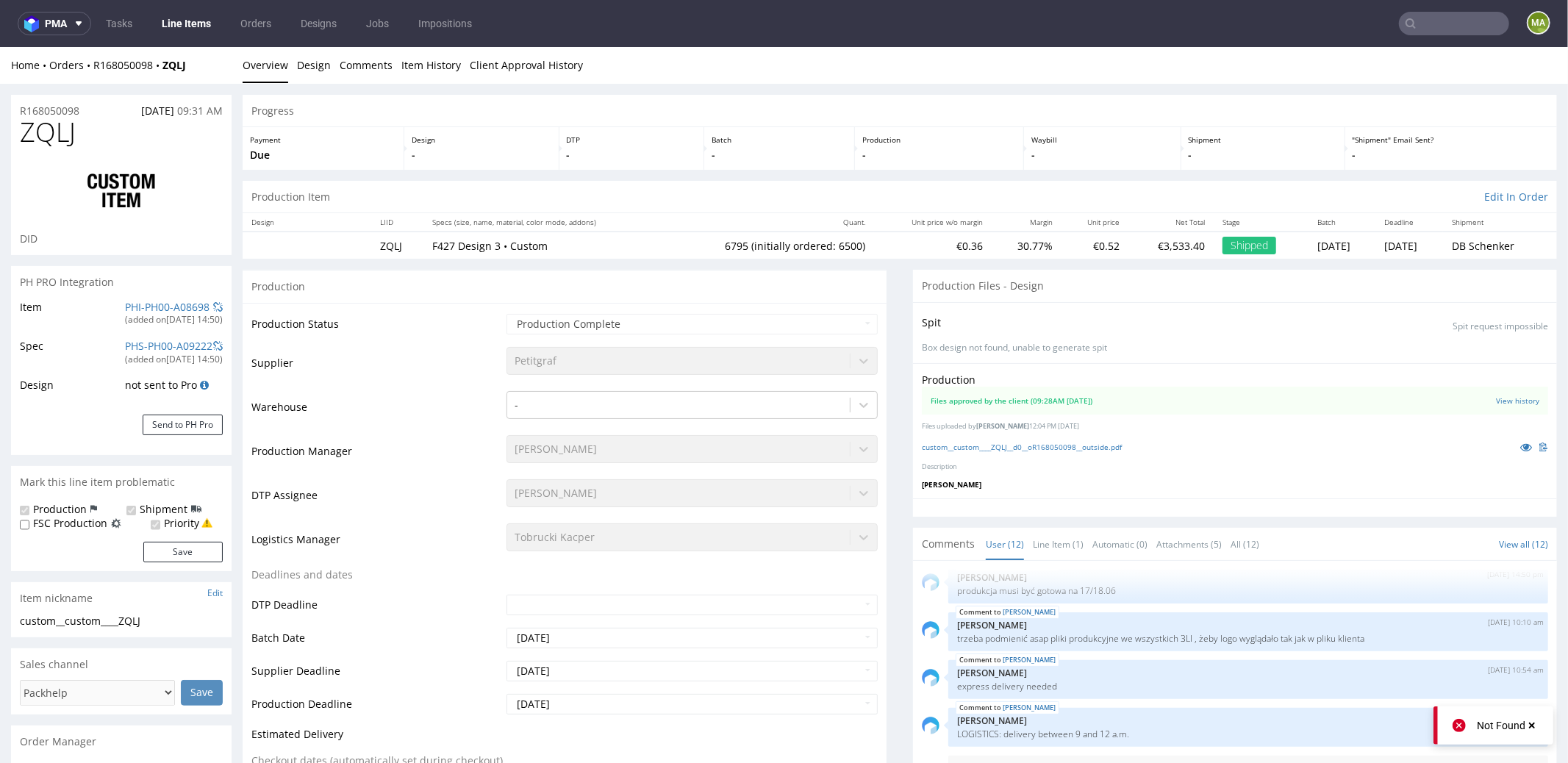
click at [1420, 29] on input "text" at bounding box center [1454, 24] width 110 height 24
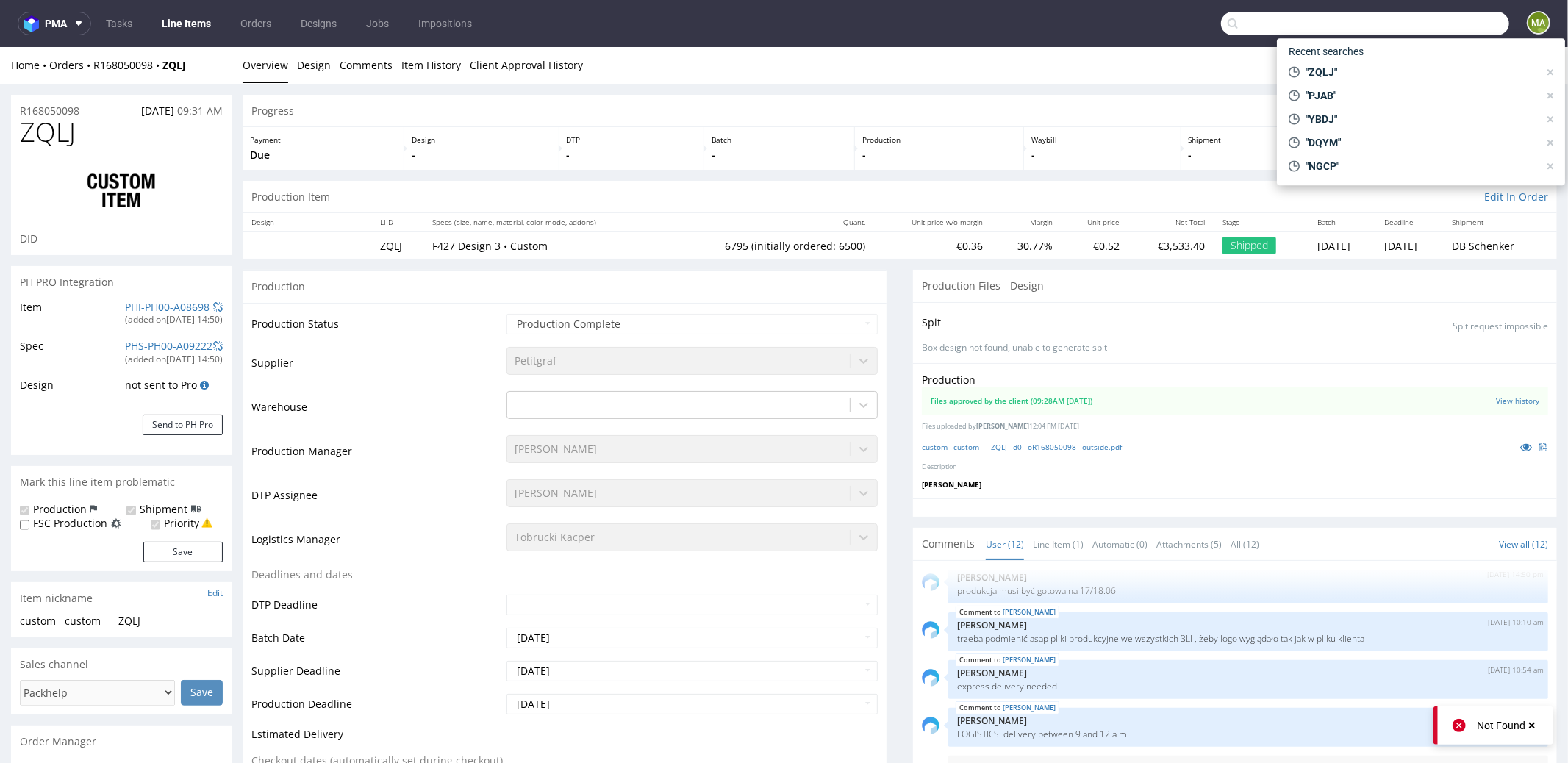
paste input "VDOC"
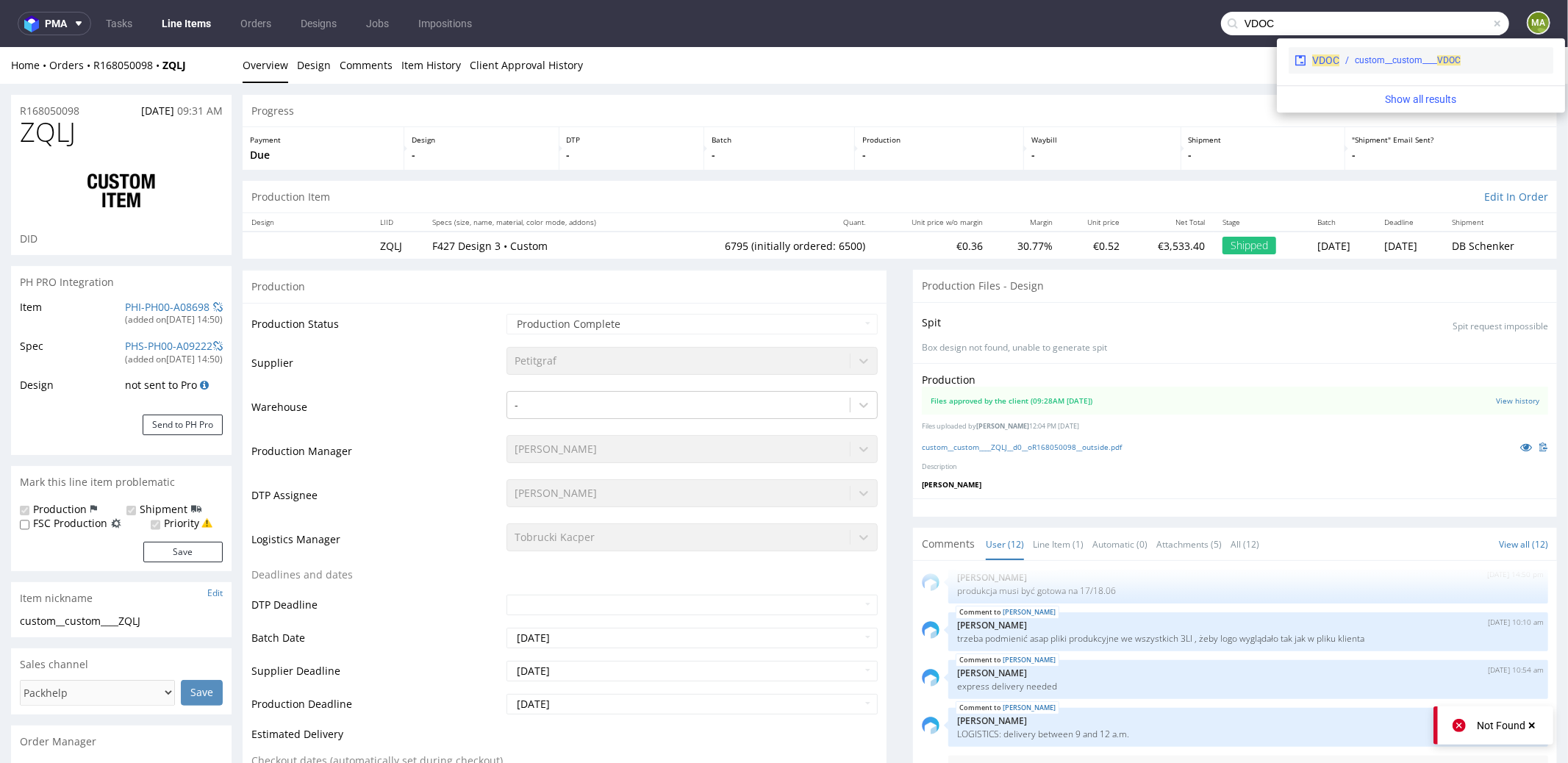
type input "VDOC"
click at [1334, 60] on span "VDOC" at bounding box center [1326, 60] width 27 height 12
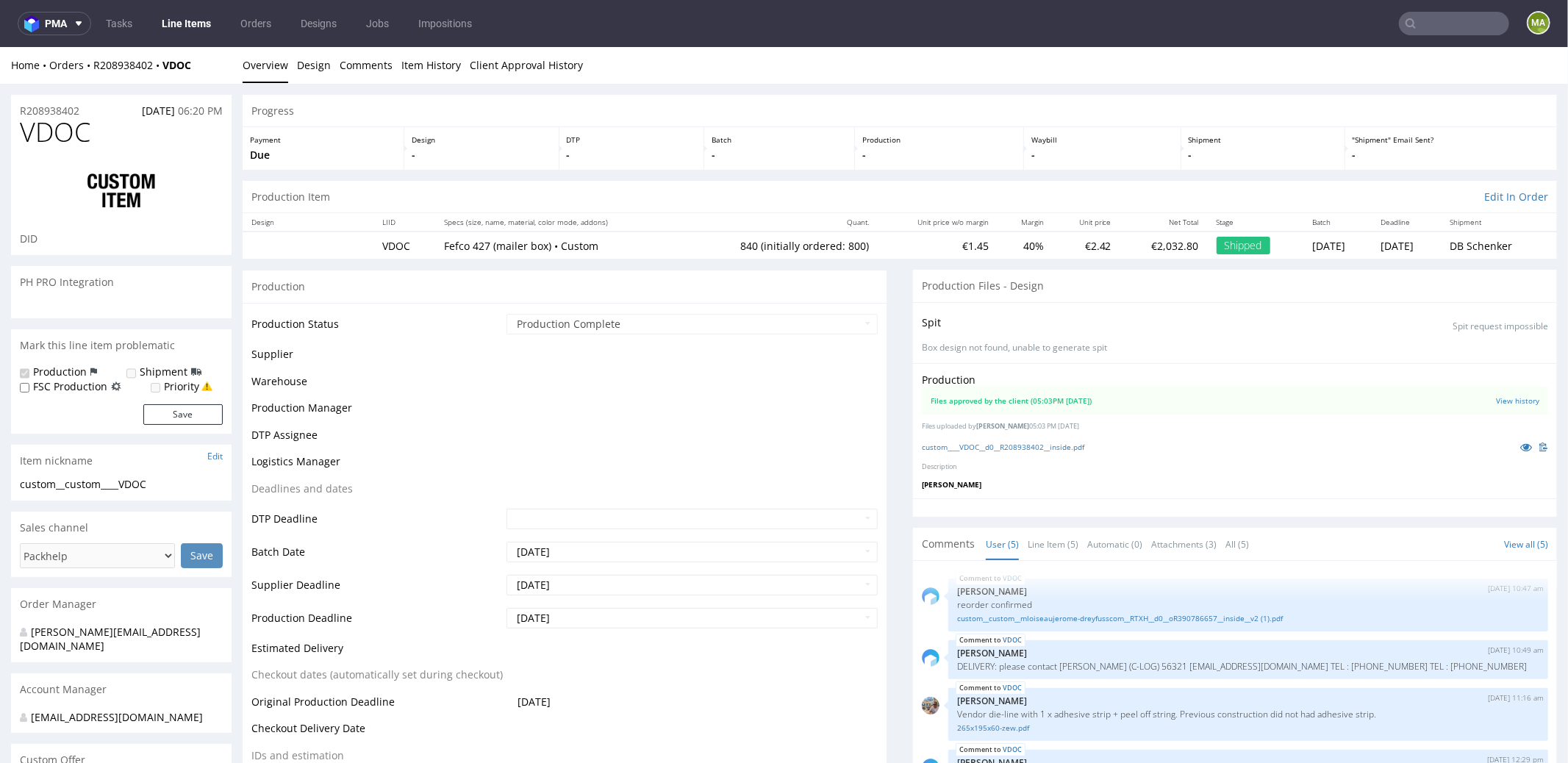
scroll to position [42, 0]
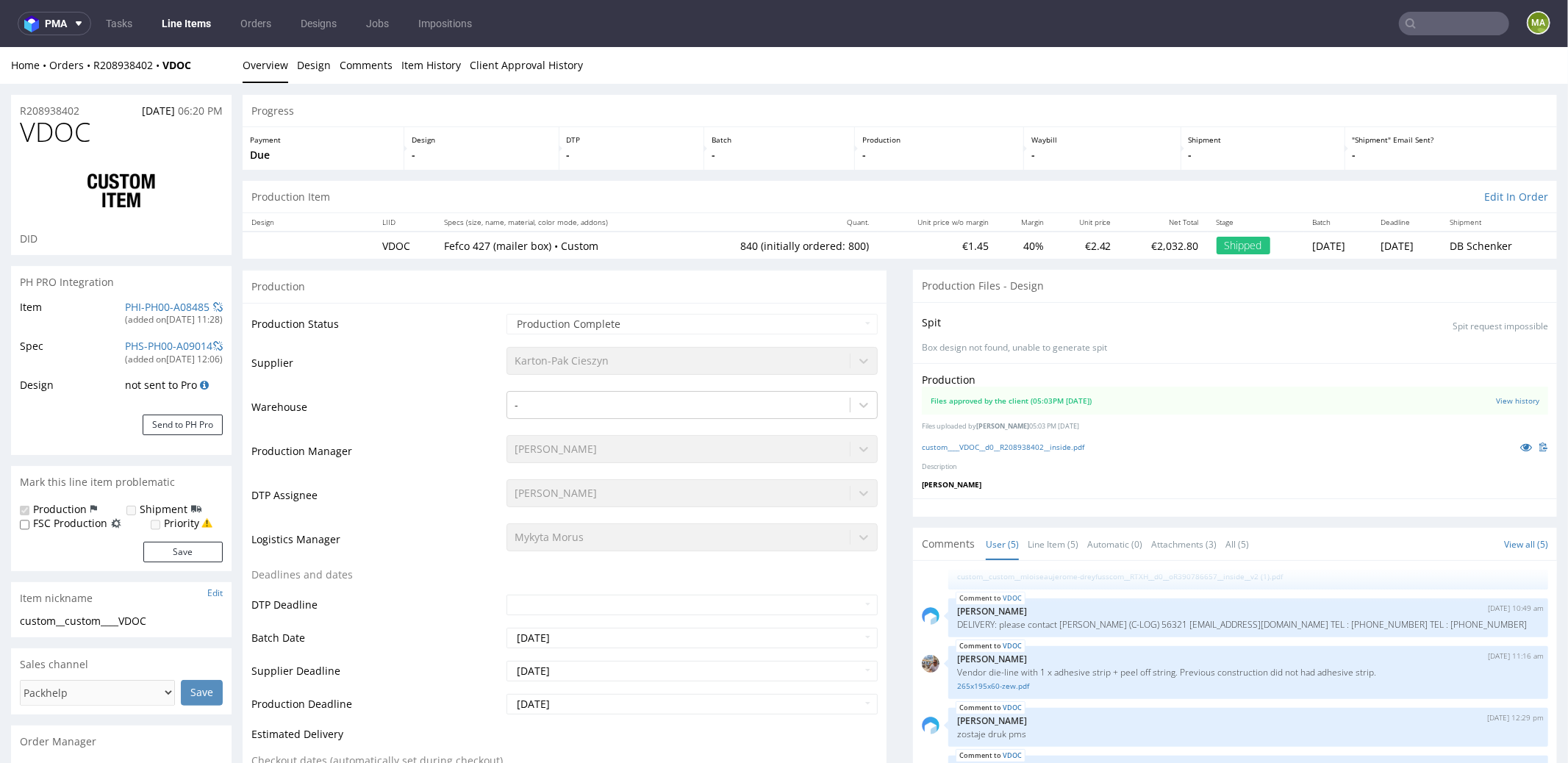
click at [1426, 28] on input "text" at bounding box center [1454, 24] width 110 height 24
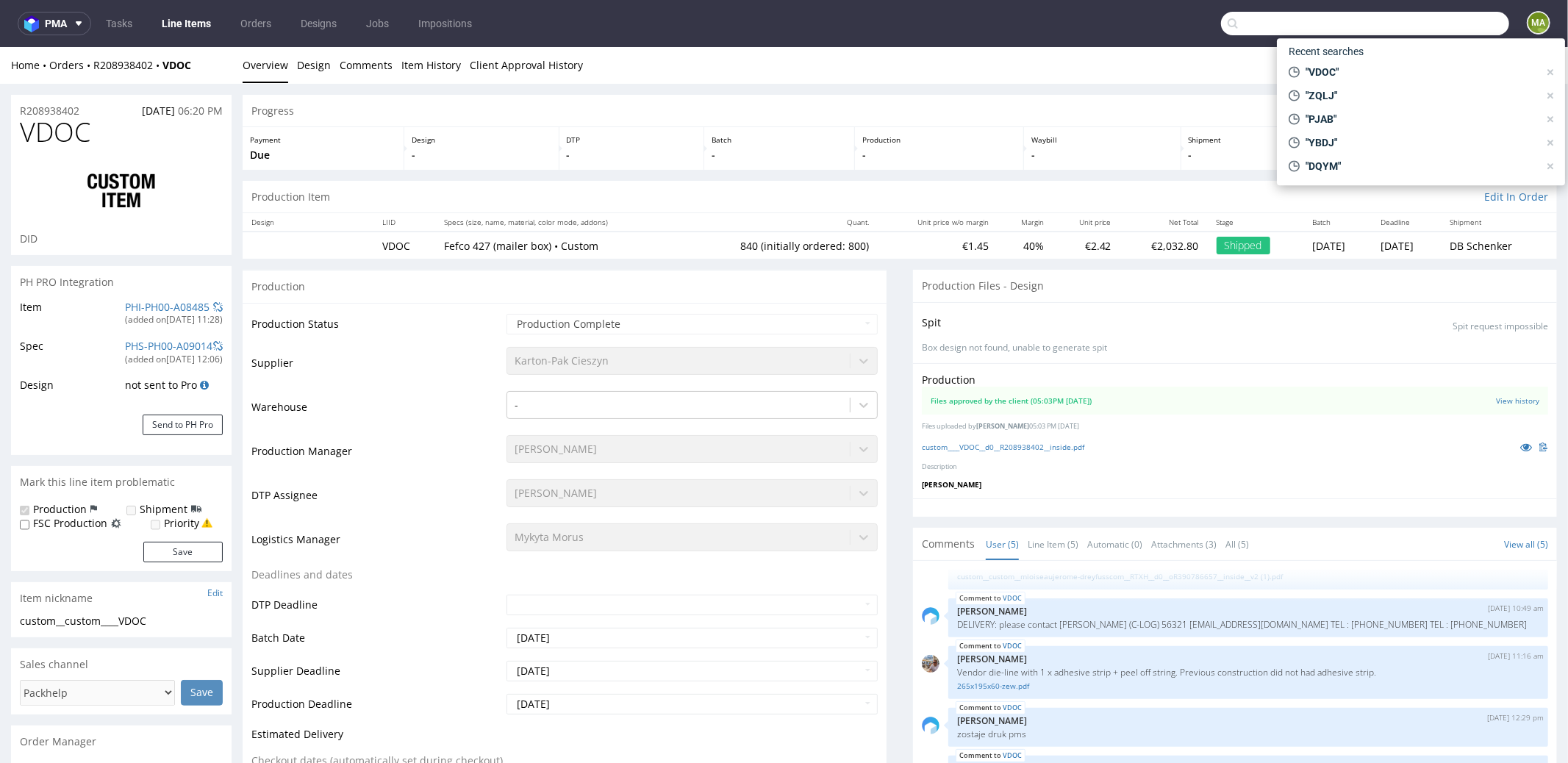
paste input "WUZH"
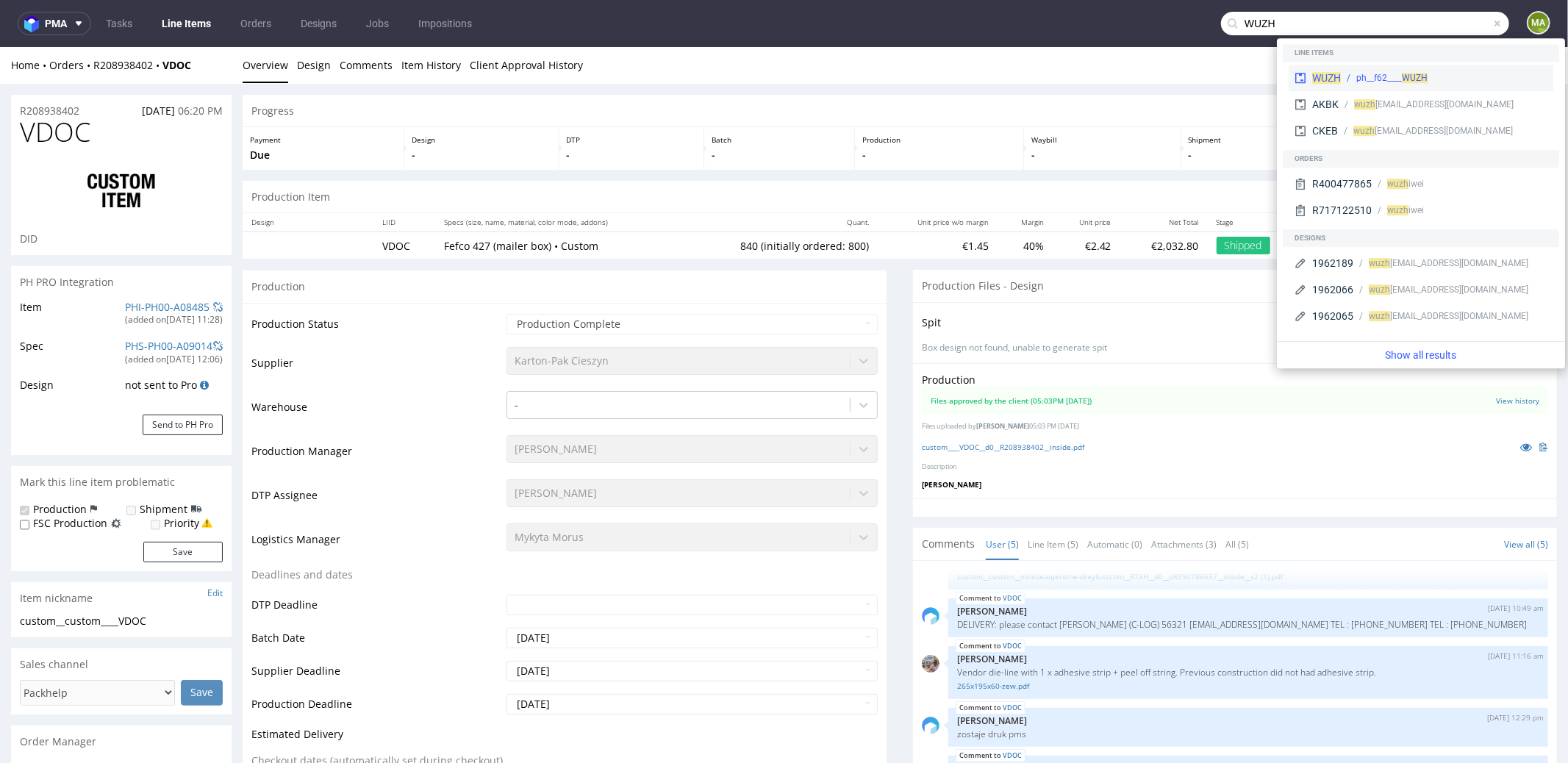
type input "WUZH"
click at [1335, 73] on span "WUZH" at bounding box center [1326, 78] width 29 height 12
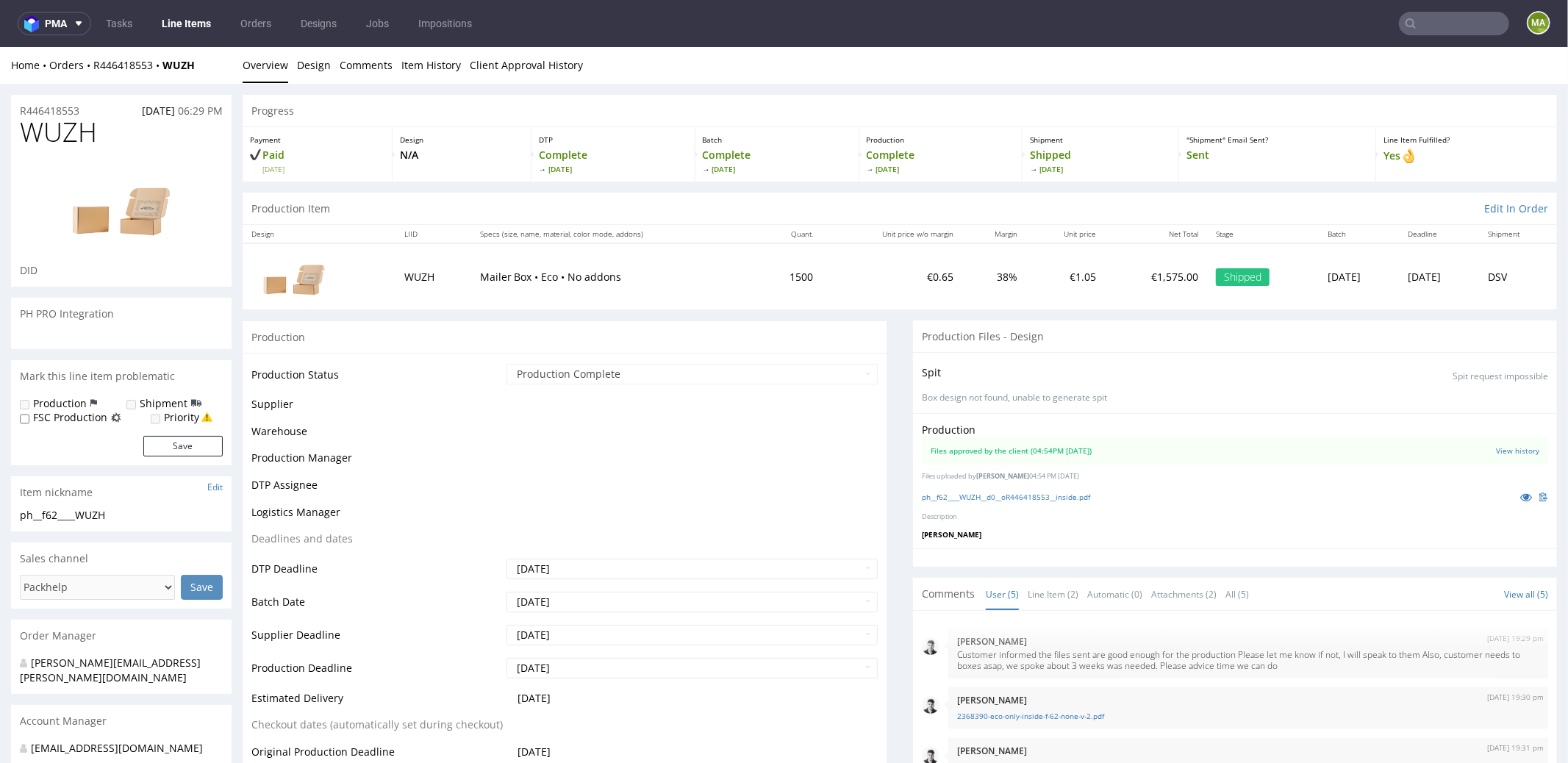
scroll to position [5, 0]
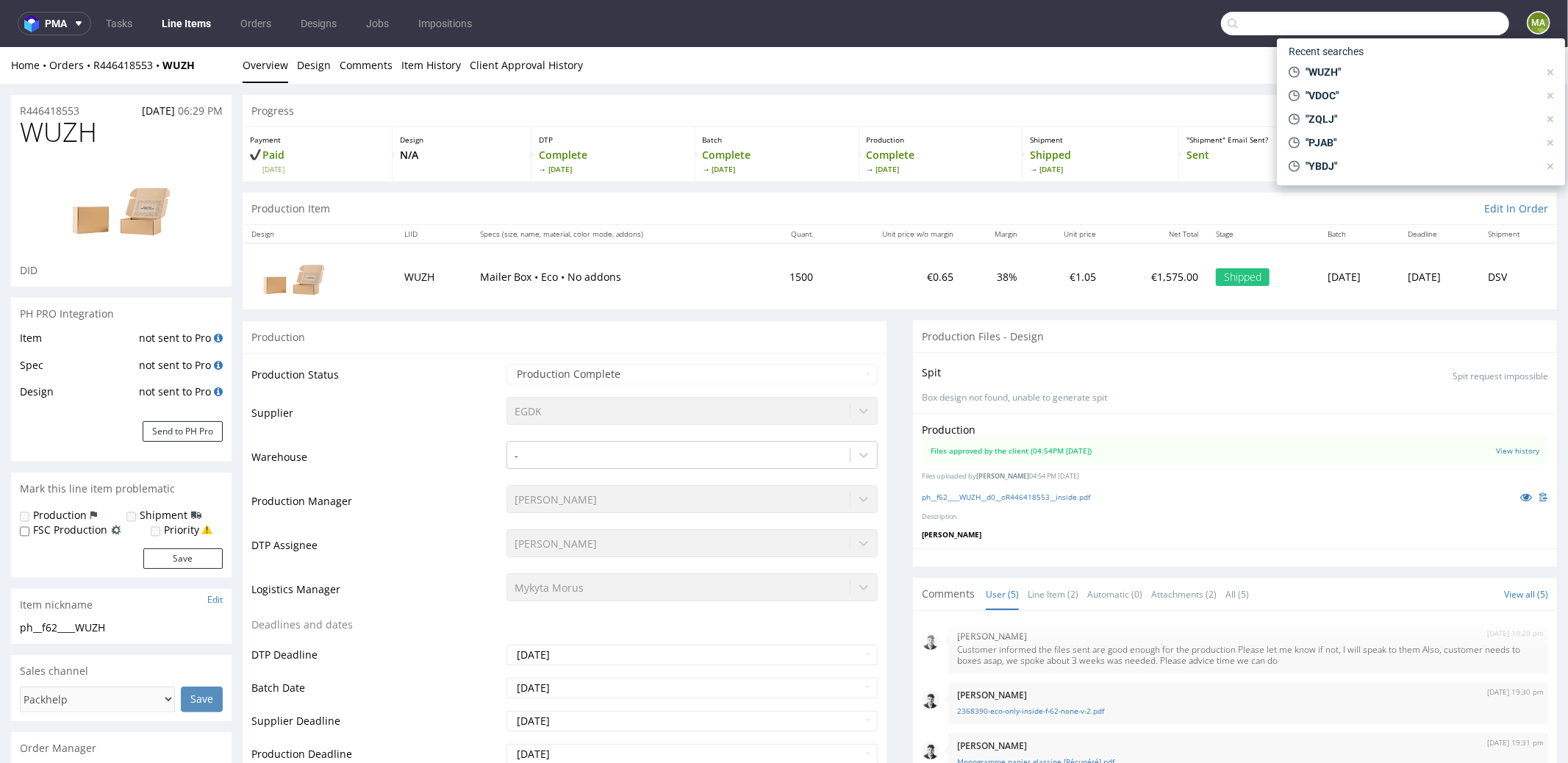
click at [1473, 16] on input "text" at bounding box center [1364, 24] width 288 height 24
paste input "IOXH"
type input "IOXH"
click at [1383, 76] on div "custom__custom____ IOXH" at bounding box center [1403, 78] width 103 height 14
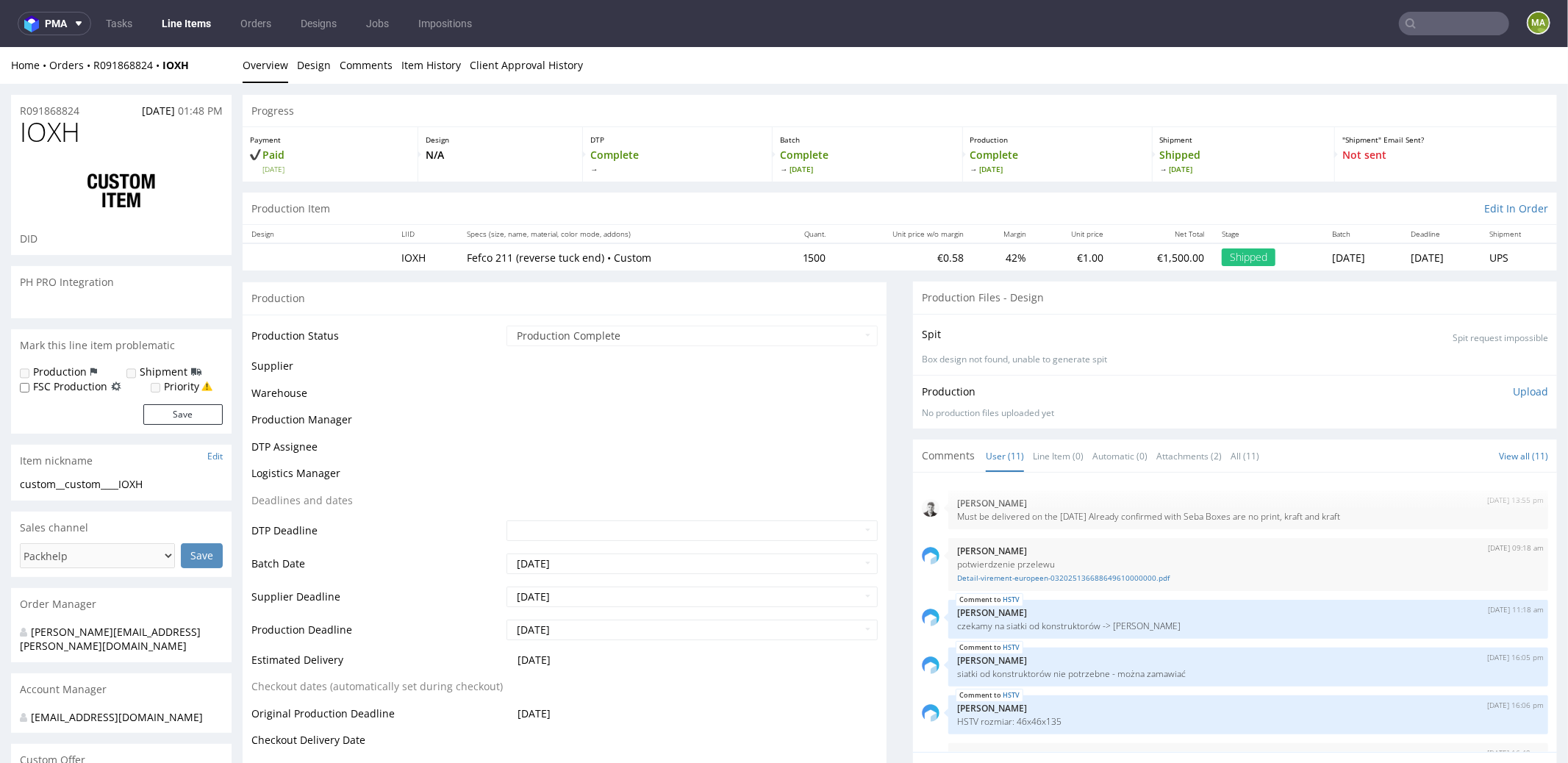
scroll to position [325, 0]
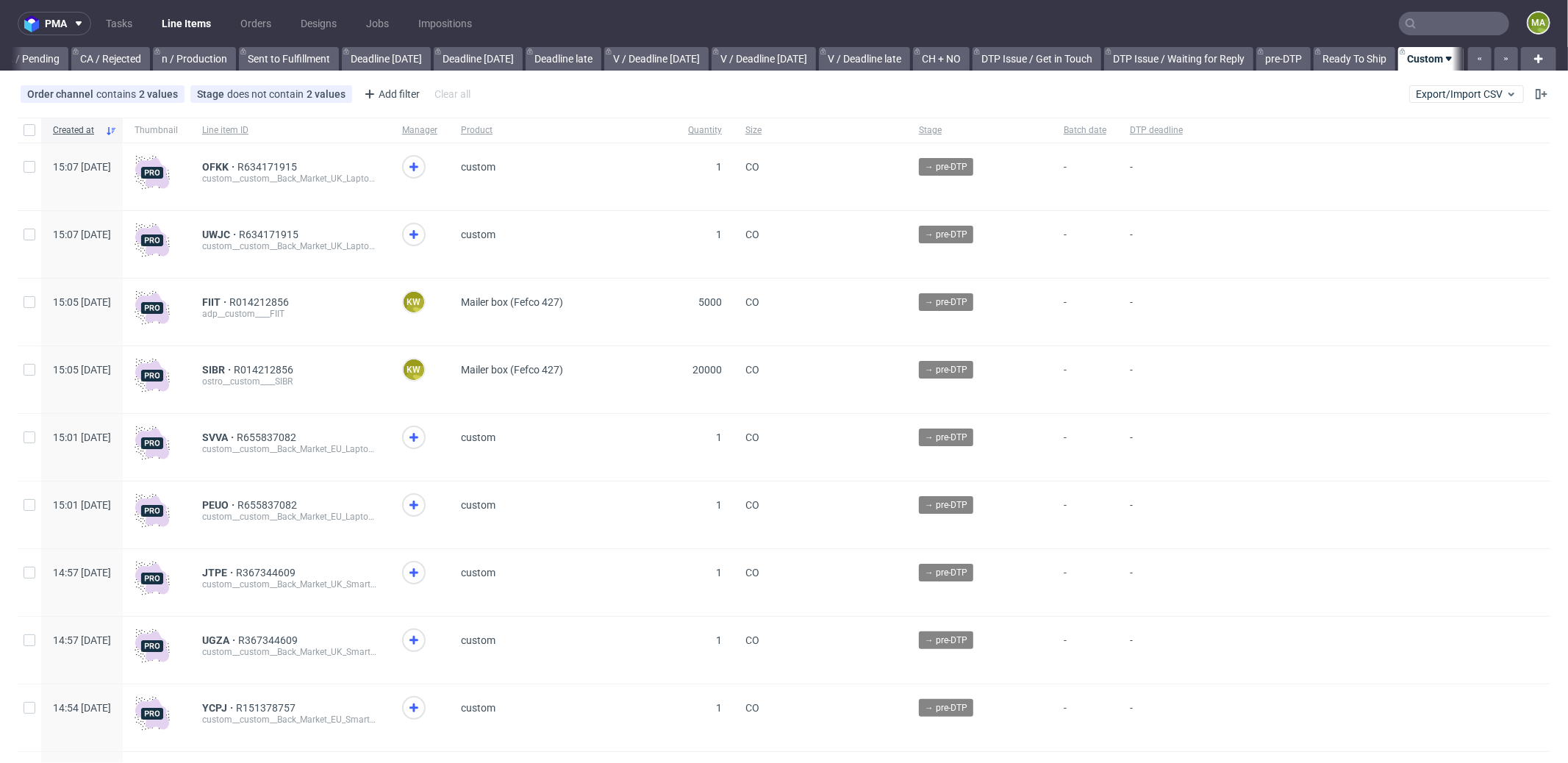
scroll to position [0, 1269]
drag, startPoint x: 323, startPoint y: 380, endPoint x: 378, endPoint y: 382, distance: 55.0
click at [378, 382] on div "custom__custom__Back_Market_EU_Tablets_September_2025__KSYK" at bounding box center [290, 381] width 176 height 12
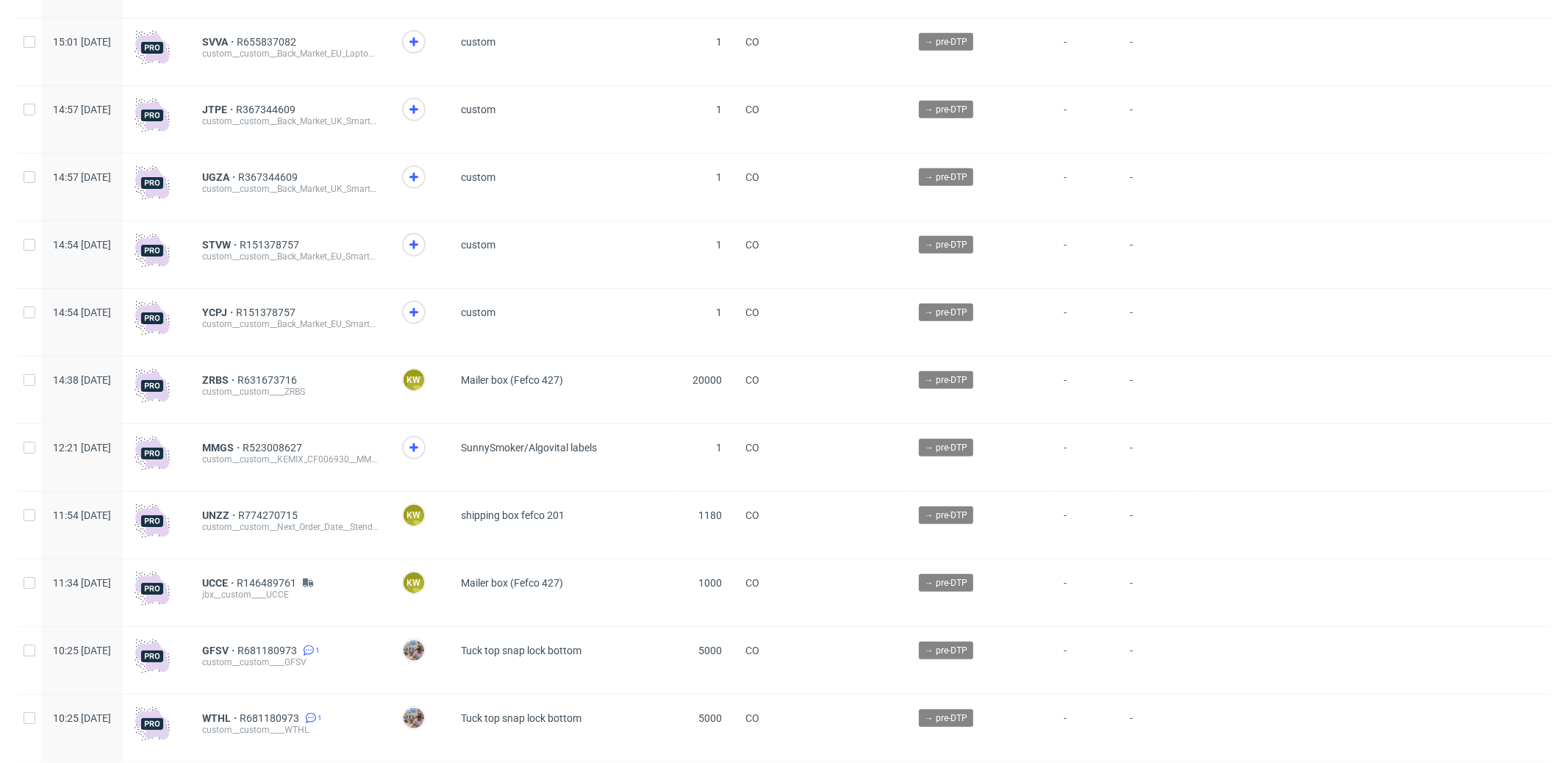
scroll to position [33, 0]
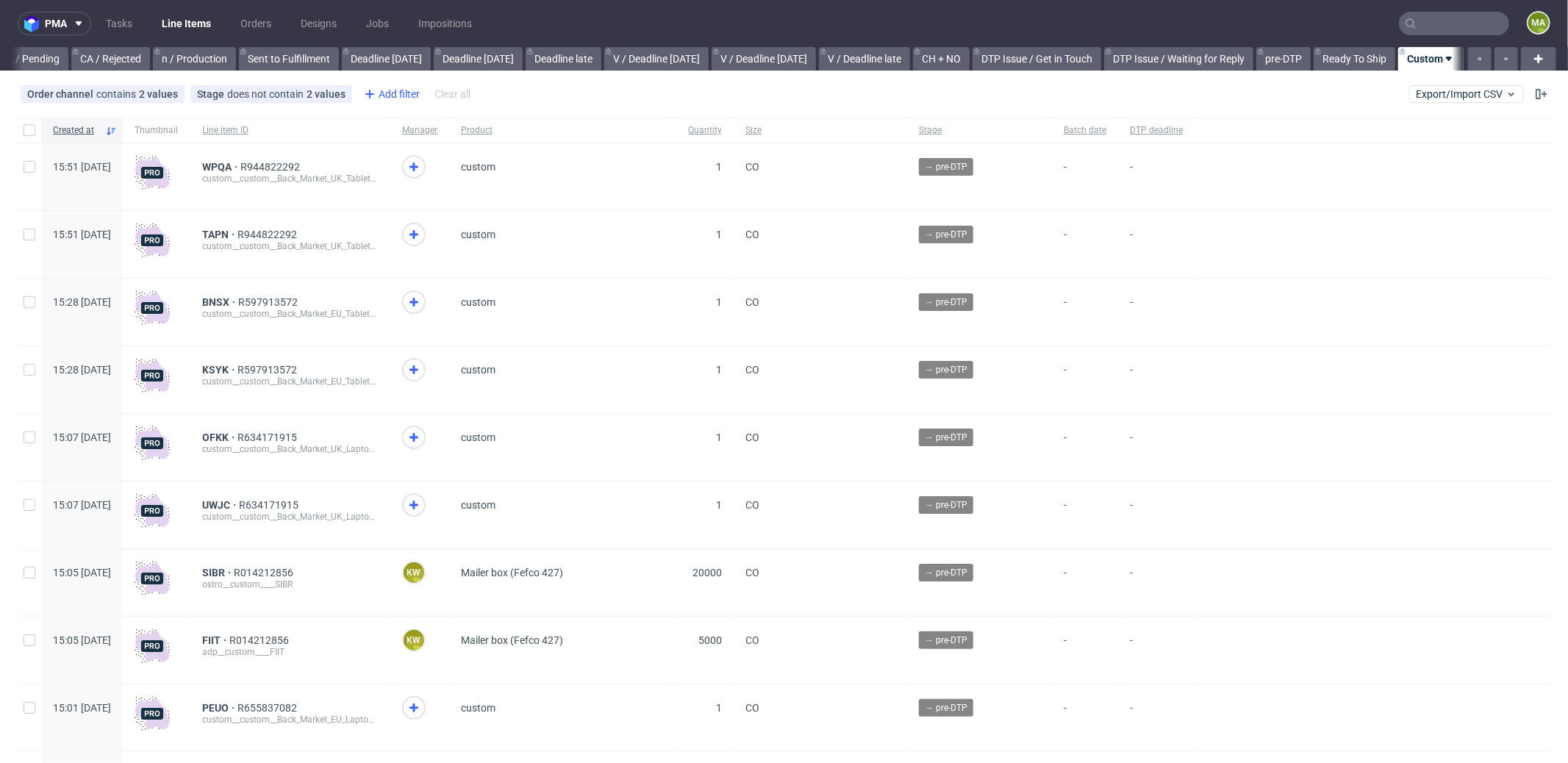
click at [398, 96] on div "Add filter" at bounding box center [390, 94] width 64 height 24
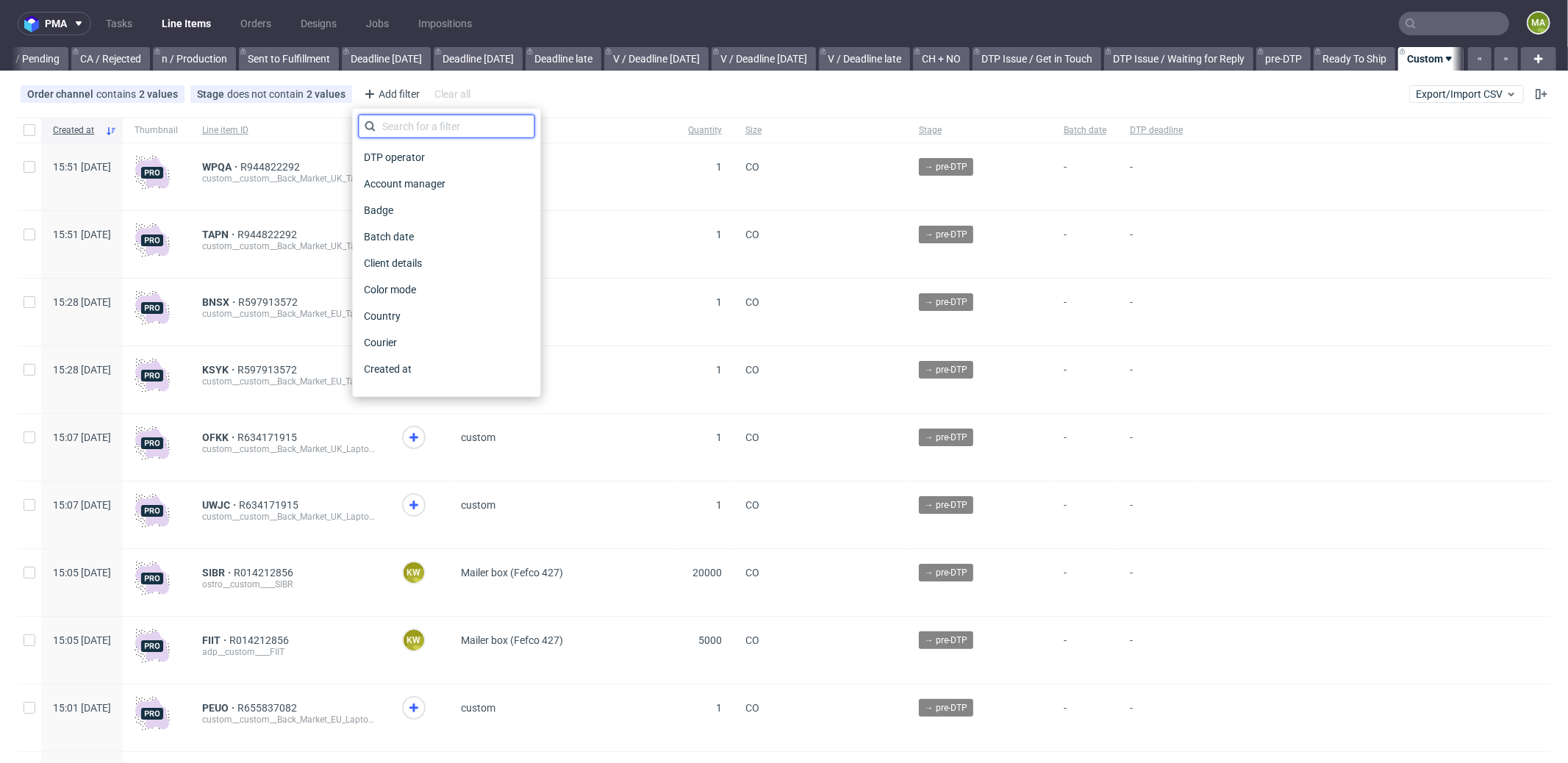
click at [423, 125] on input "text" at bounding box center [446, 127] width 176 height 24
type input "pro"
click at [461, 362] on span "Production manager" at bounding box center [412, 368] width 108 height 21
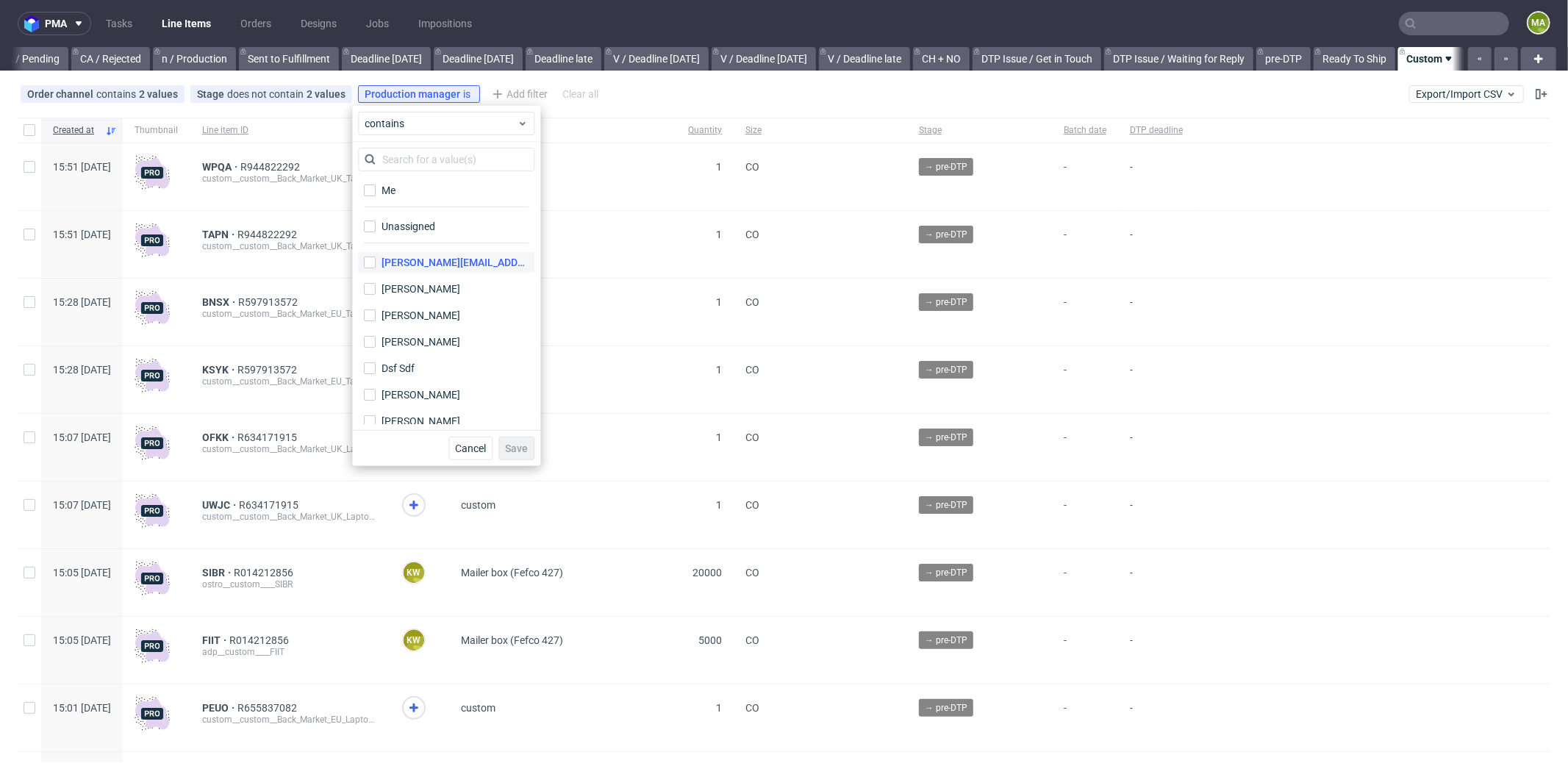
drag, startPoint x: 421, startPoint y: 195, endPoint x: 463, endPoint y: 253, distance: 71.6
click at [420, 195] on label "Me" at bounding box center [446, 190] width 176 height 21
click at [375, 195] on input "Me" at bounding box center [369, 190] width 12 height 12
checkbox input "true"
click at [517, 446] on span "Save" at bounding box center [516, 448] width 23 height 10
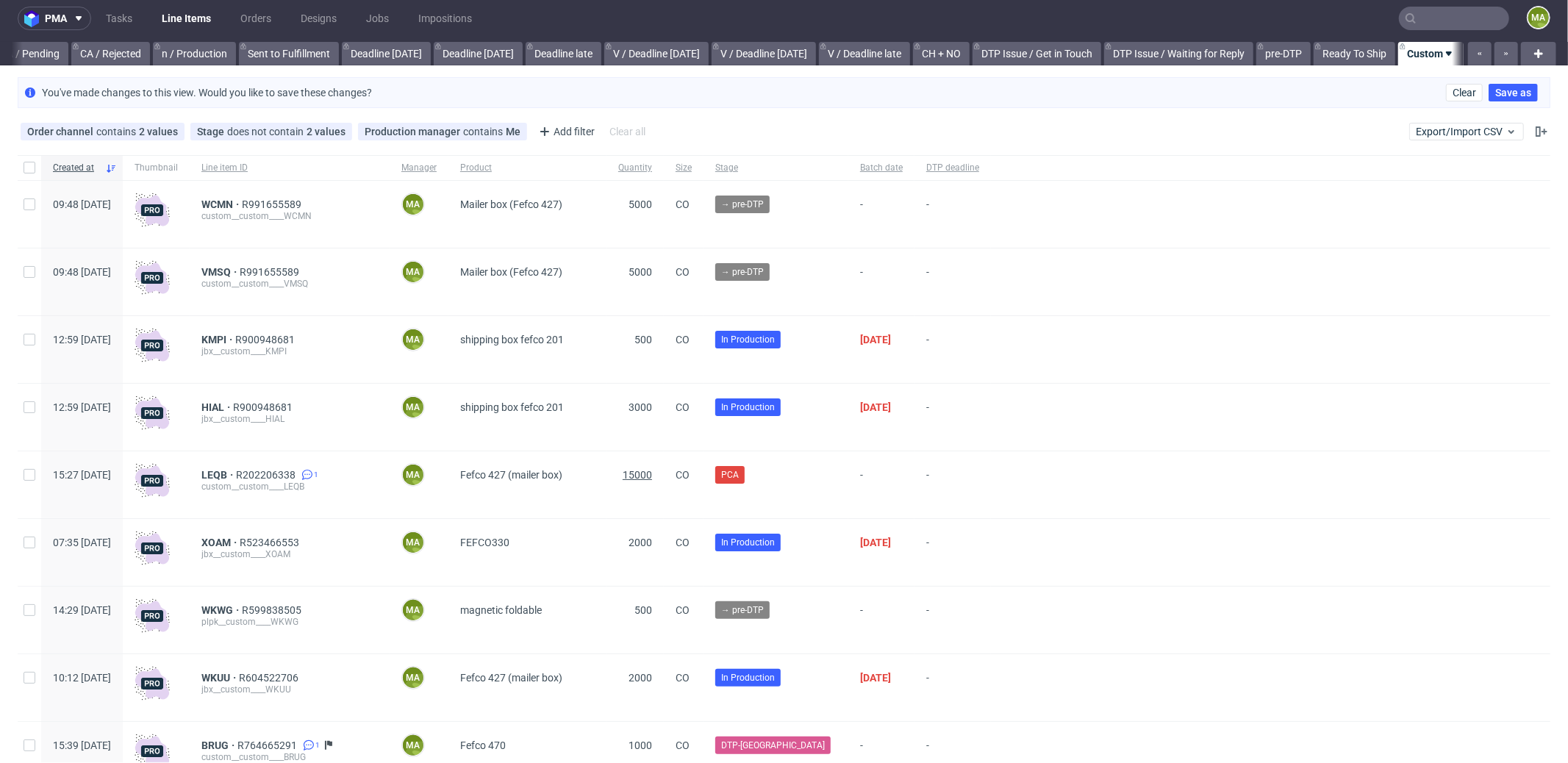
scroll to position [0, 0]
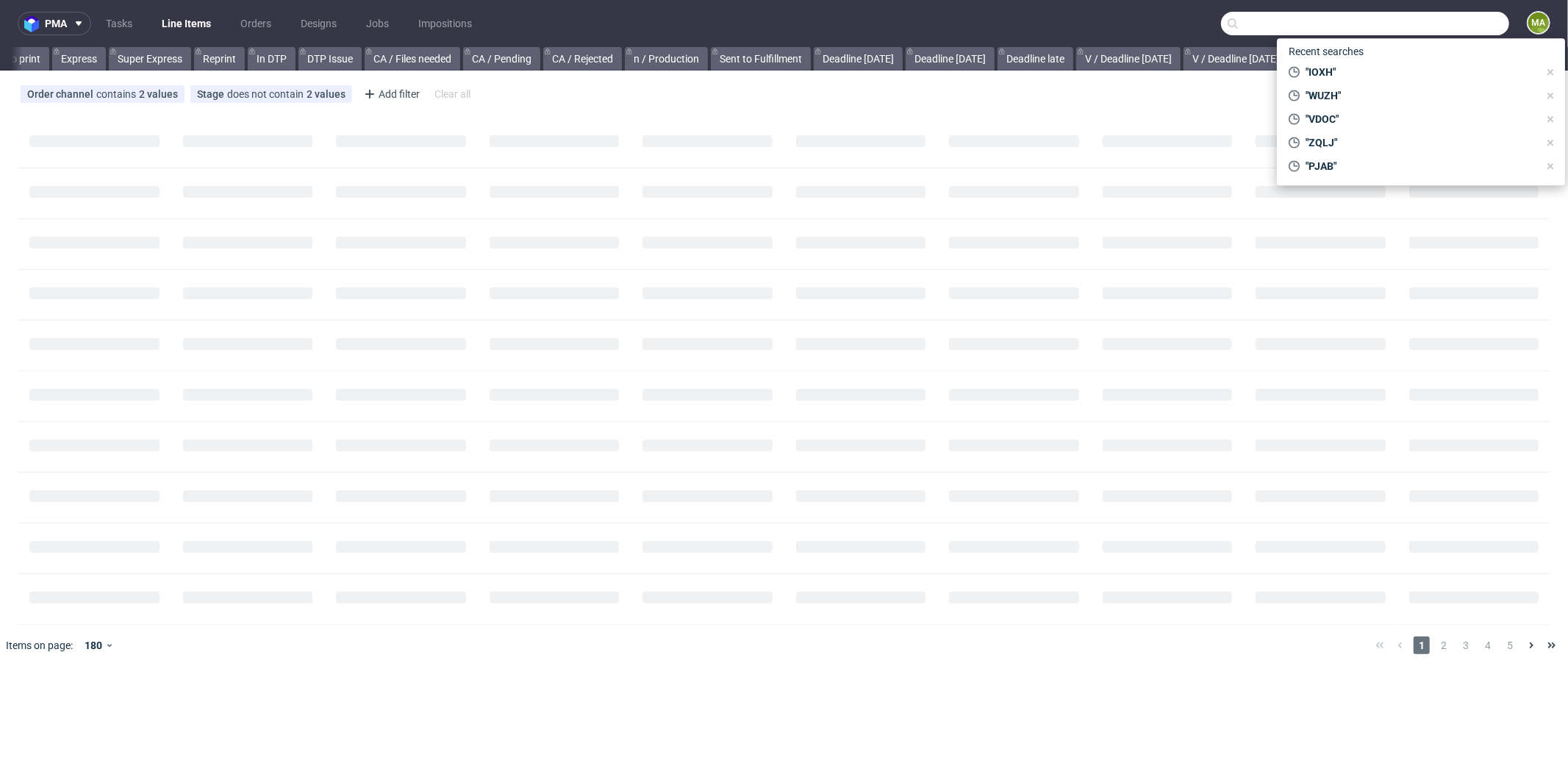
click at [1435, 22] on input "text" at bounding box center [1364, 24] width 288 height 24
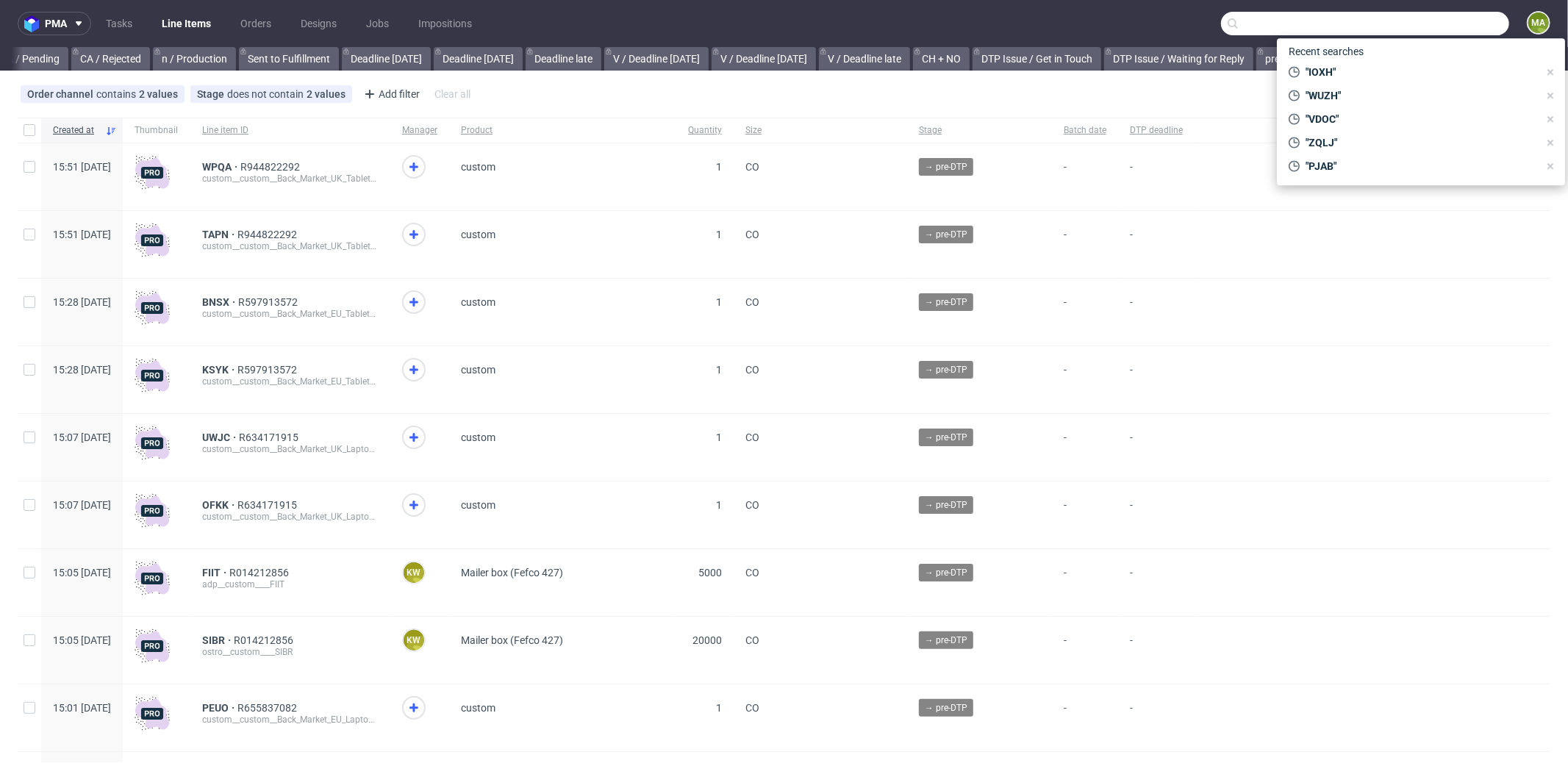
scroll to position [0, 1269]
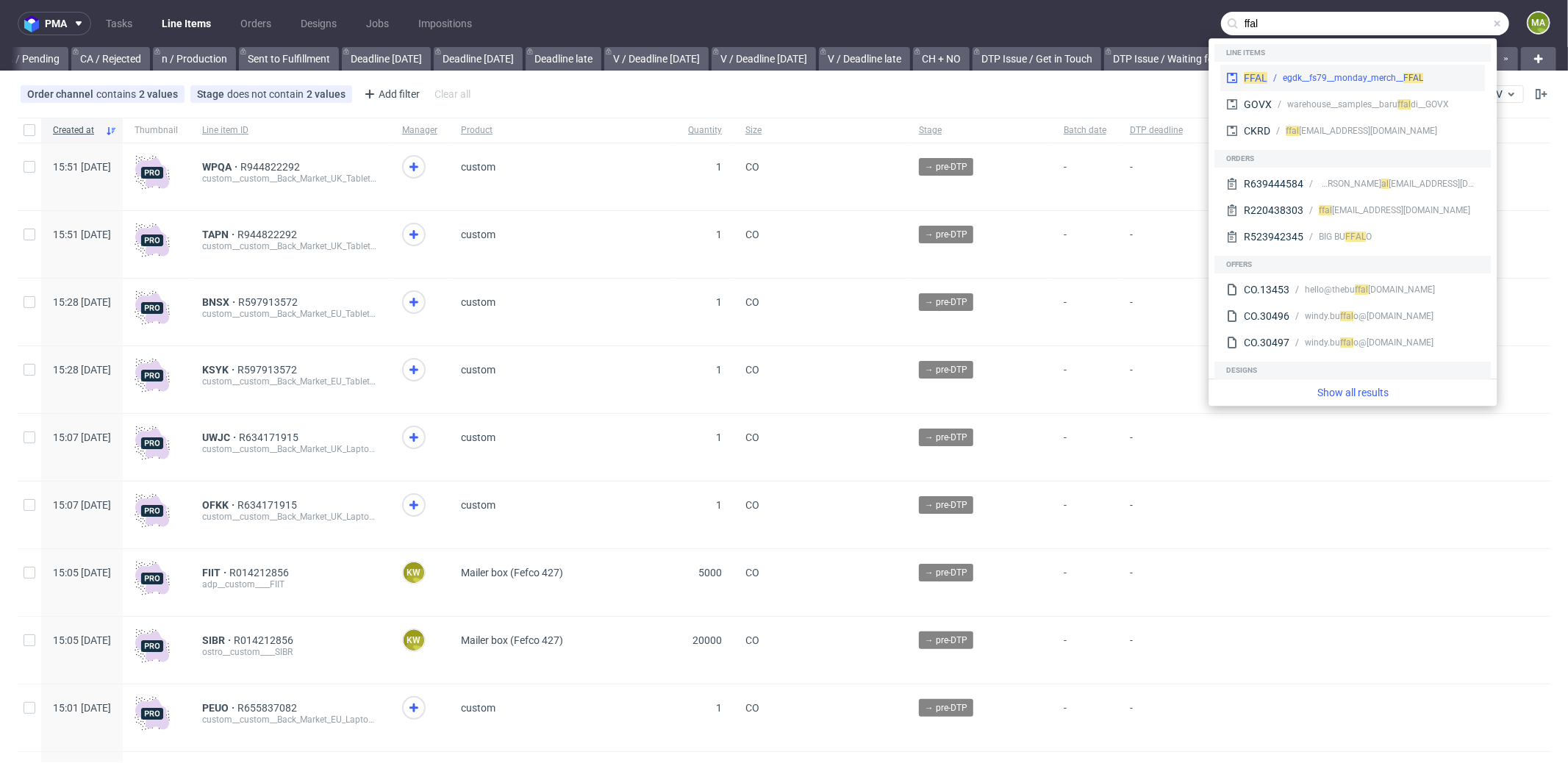
type input "ffal"
click at [1259, 84] on div "FFAL" at bounding box center [1255, 78] width 24 height 14
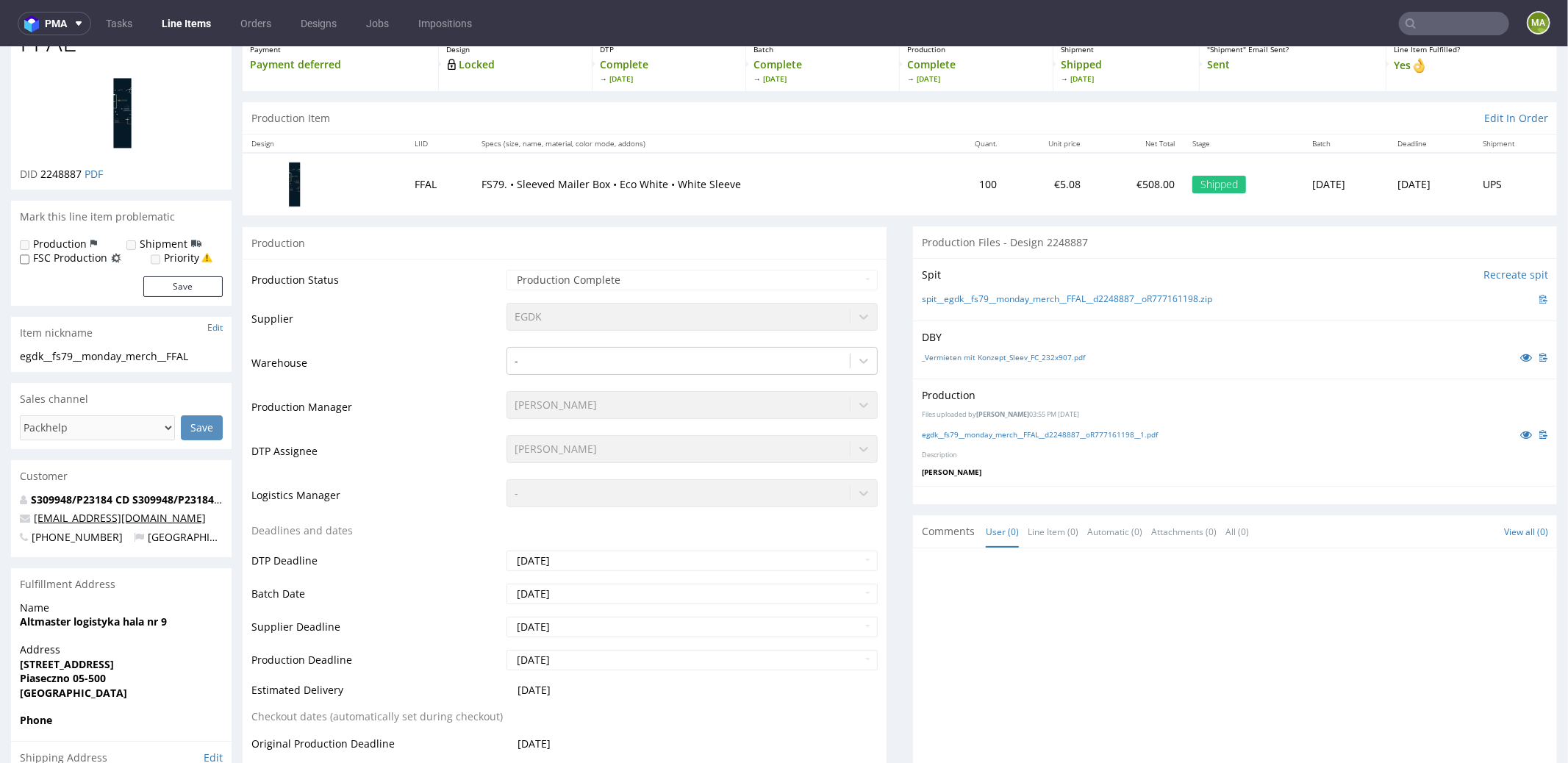
scroll to position [271, 0]
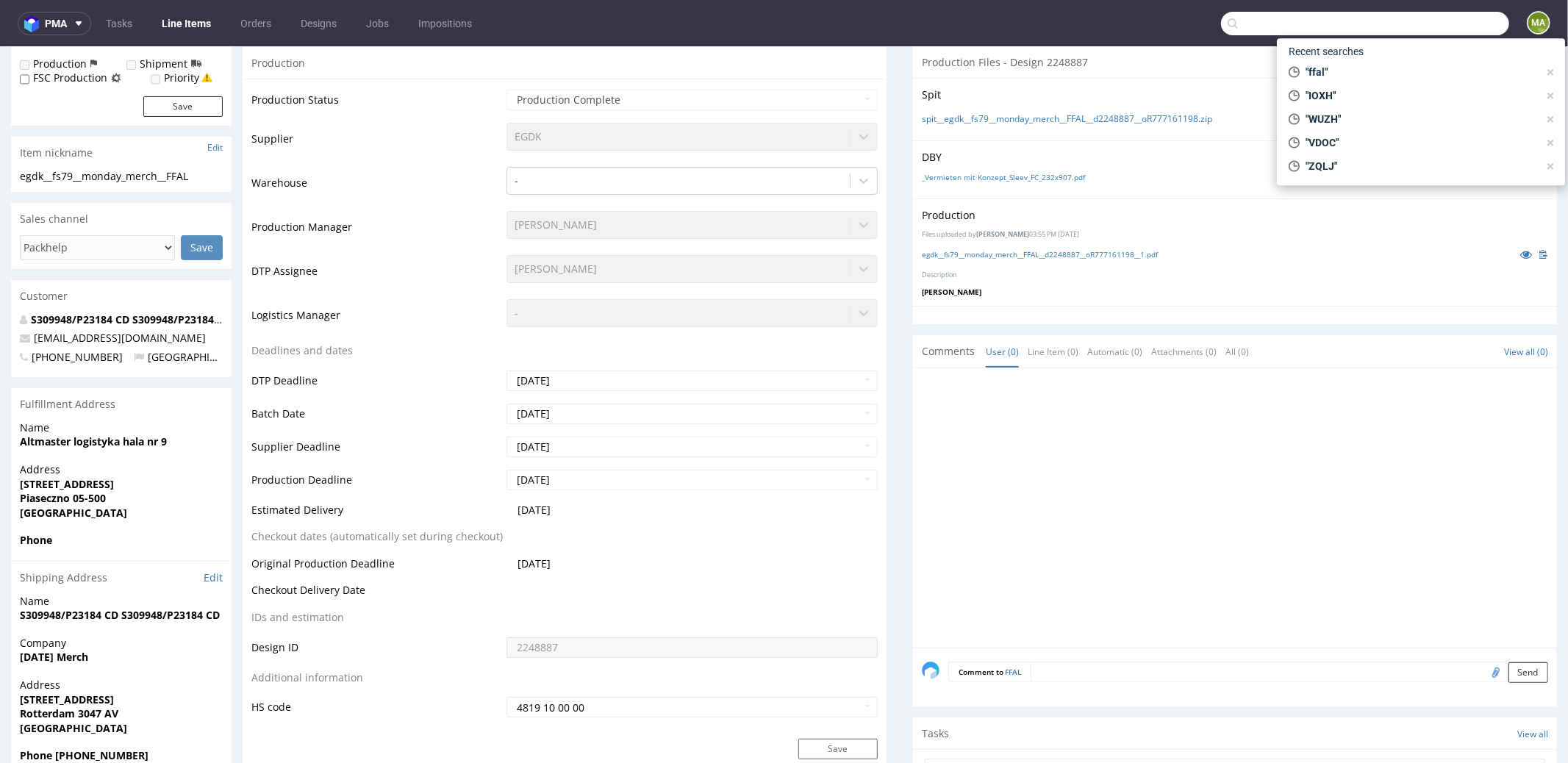
click at [1431, 29] on input "text" at bounding box center [1364, 24] width 288 height 24
paste input "IOXH"
click at [1273, 26] on input "IOXH" at bounding box center [1364, 24] width 288 height 24
click at [1273, 25] on input "IOXH" at bounding box center [1364, 24] width 288 height 24
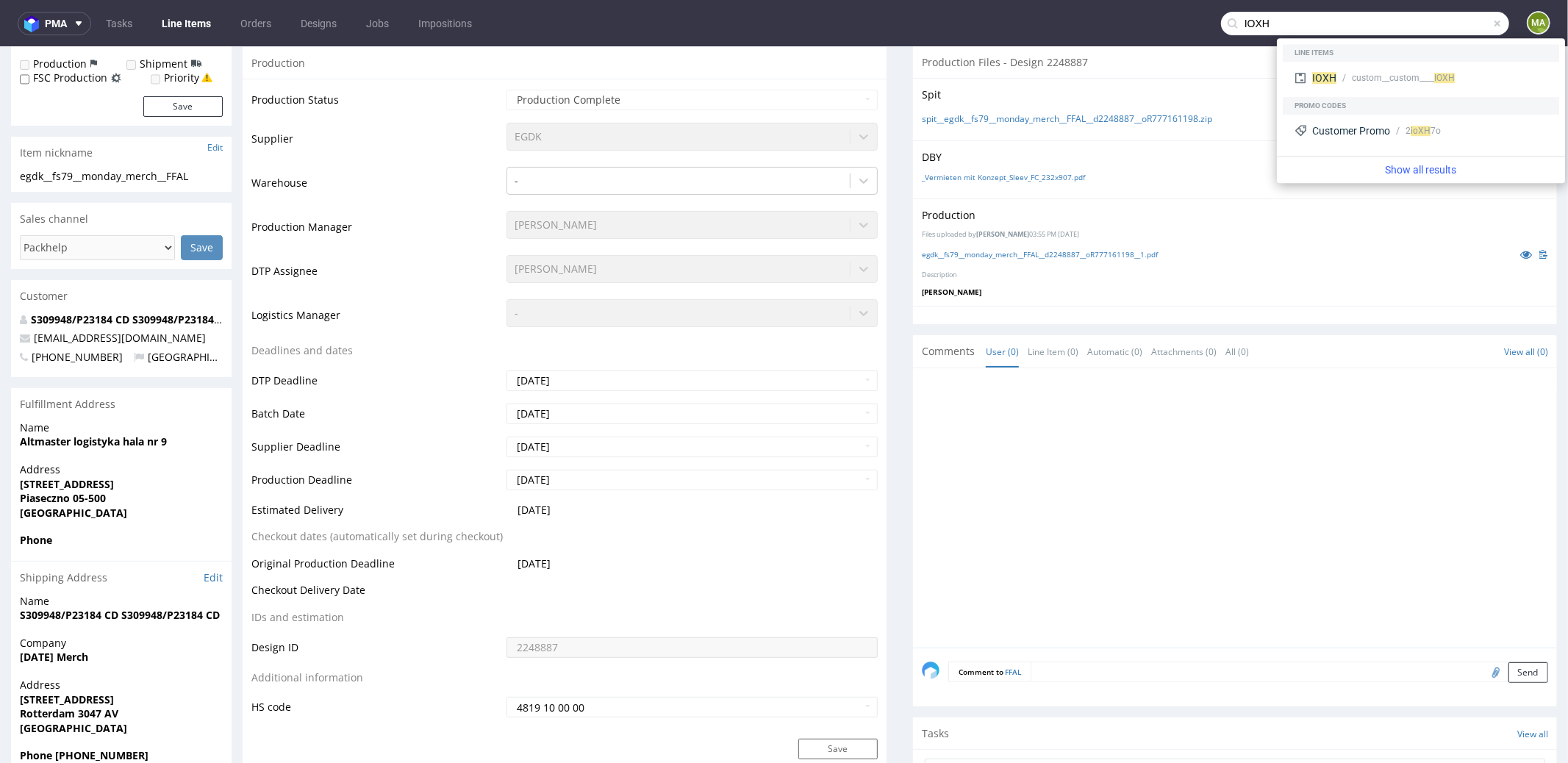
click at [1301, 21] on input "IOXH" at bounding box center [1364, 24] width 288 height 24
paste input "R452468941"
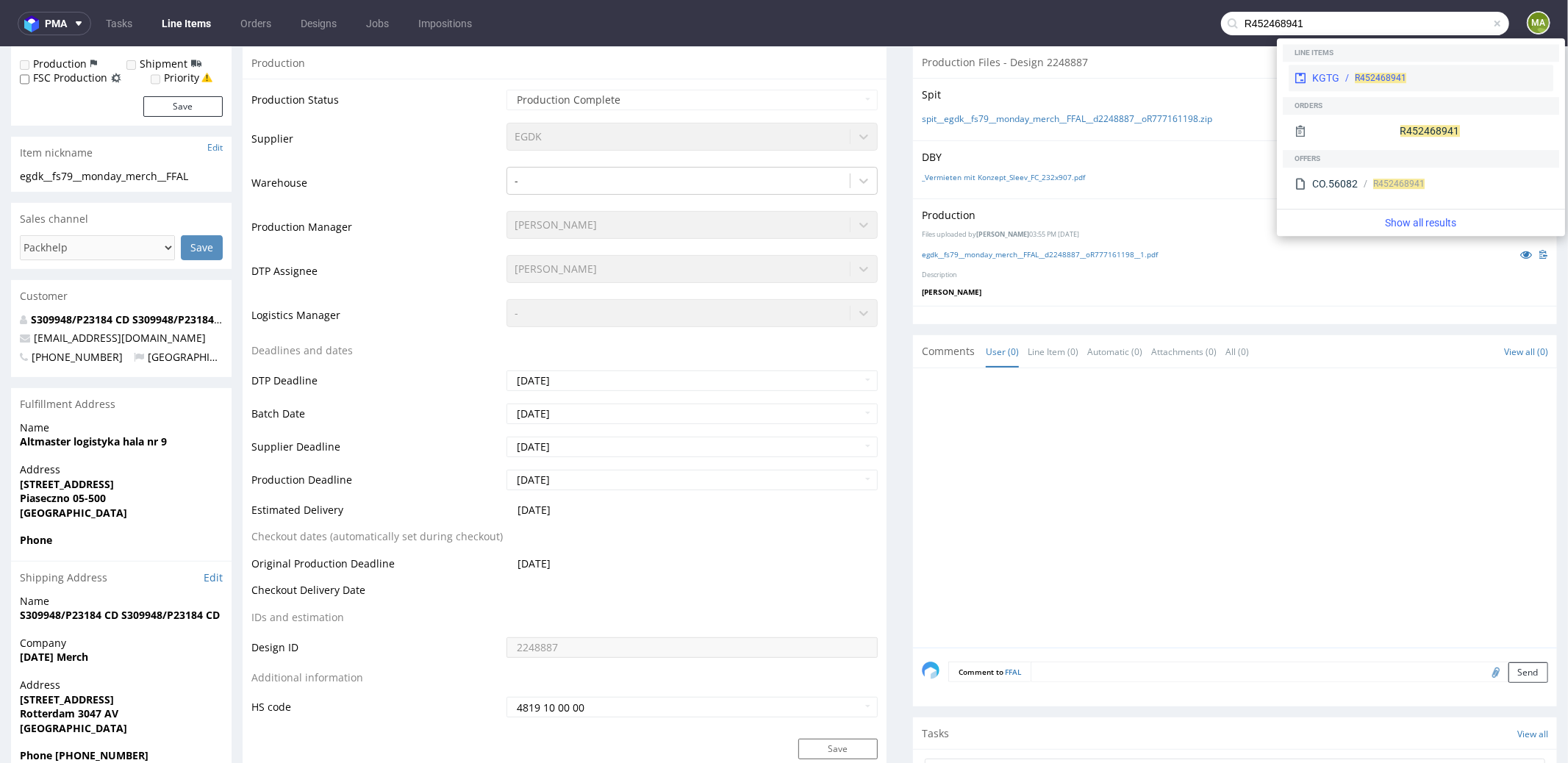
type input "R452468941"
click at [1326, 73] on div "KGTG" at bounding box center [1326, 78] width 27 height 14
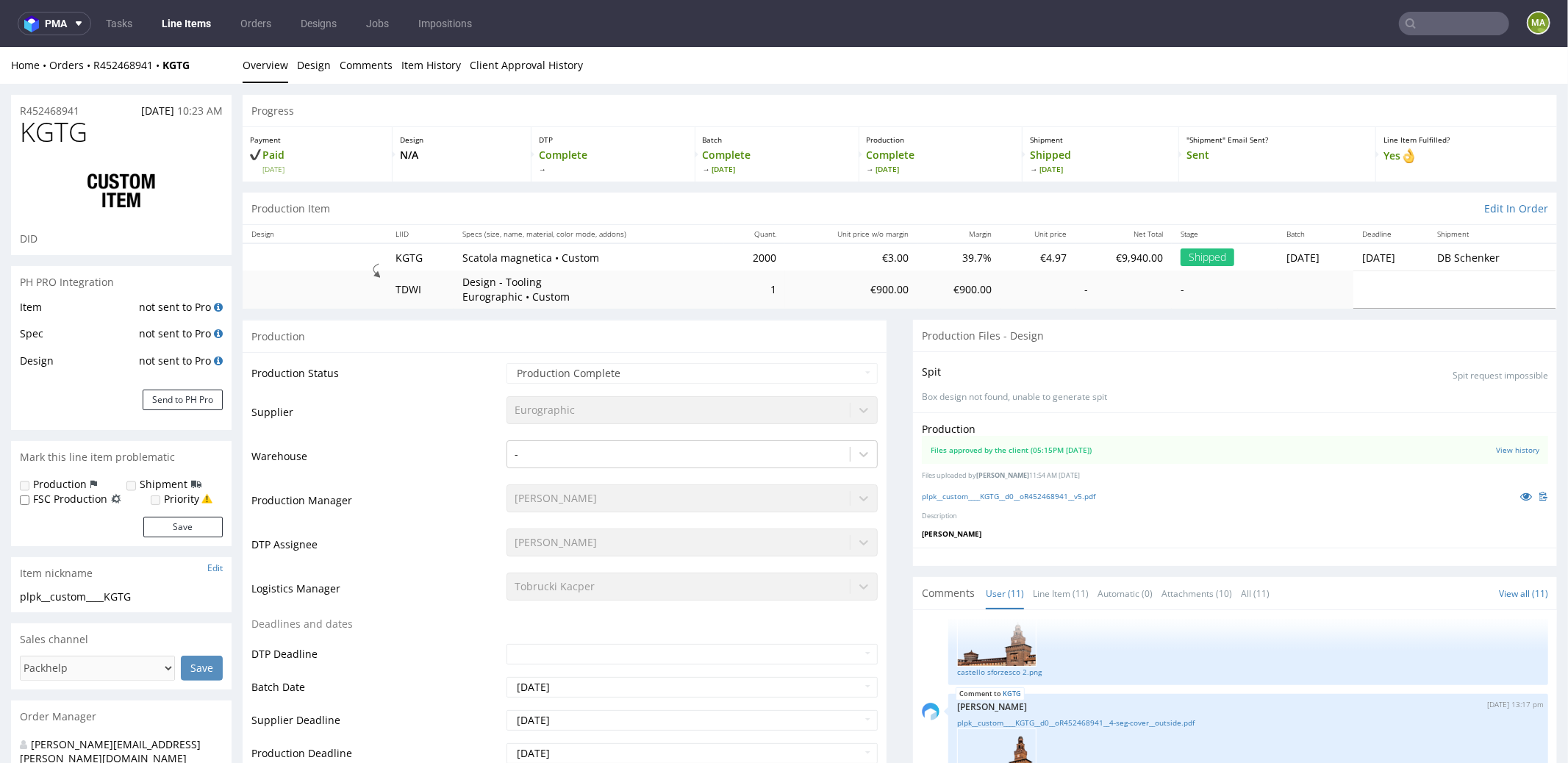
scroll to position [29, 0]
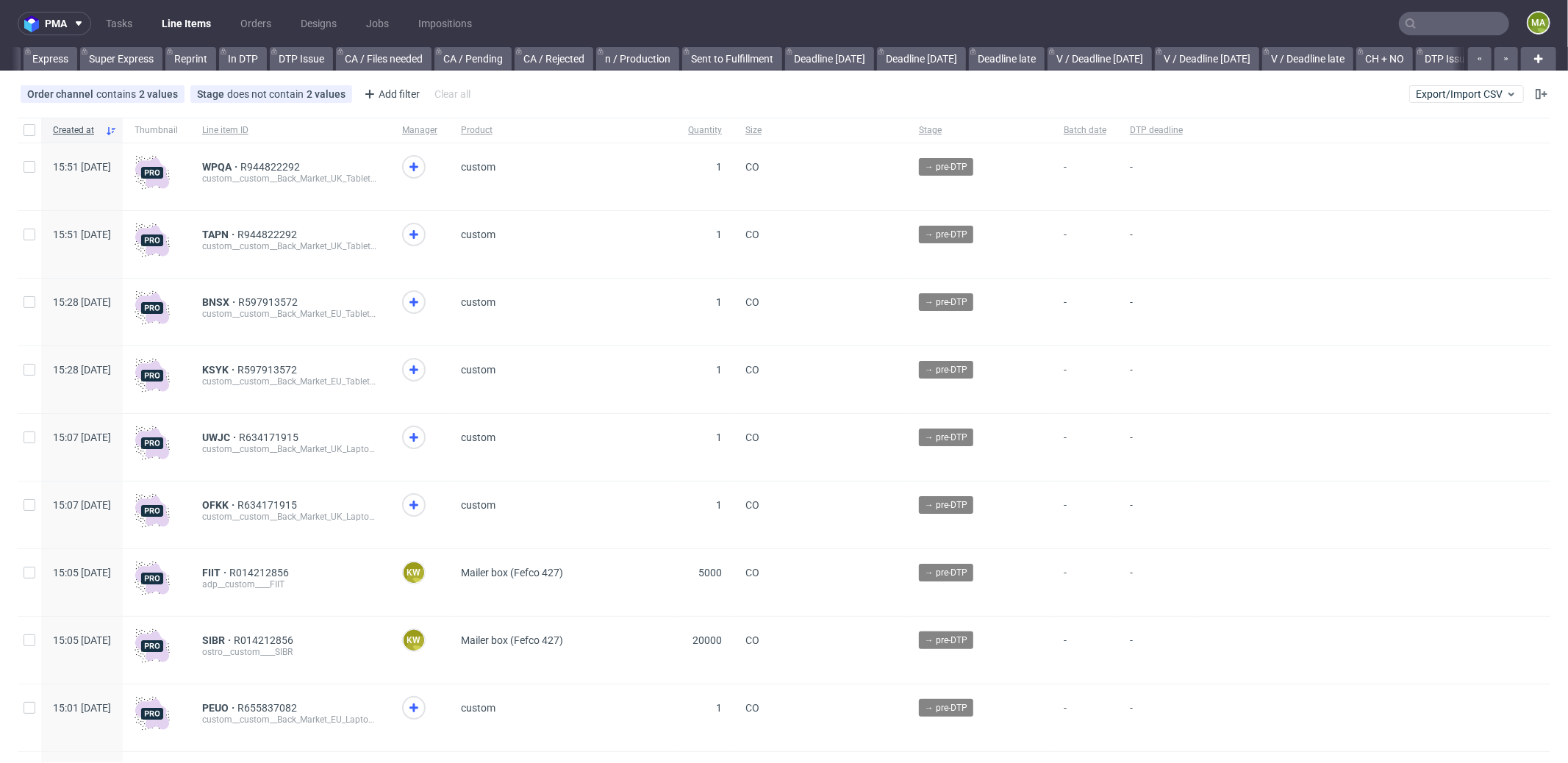
click at [1430, 18] on input "text" at bounding box center [1454, 24] width 110 height 24
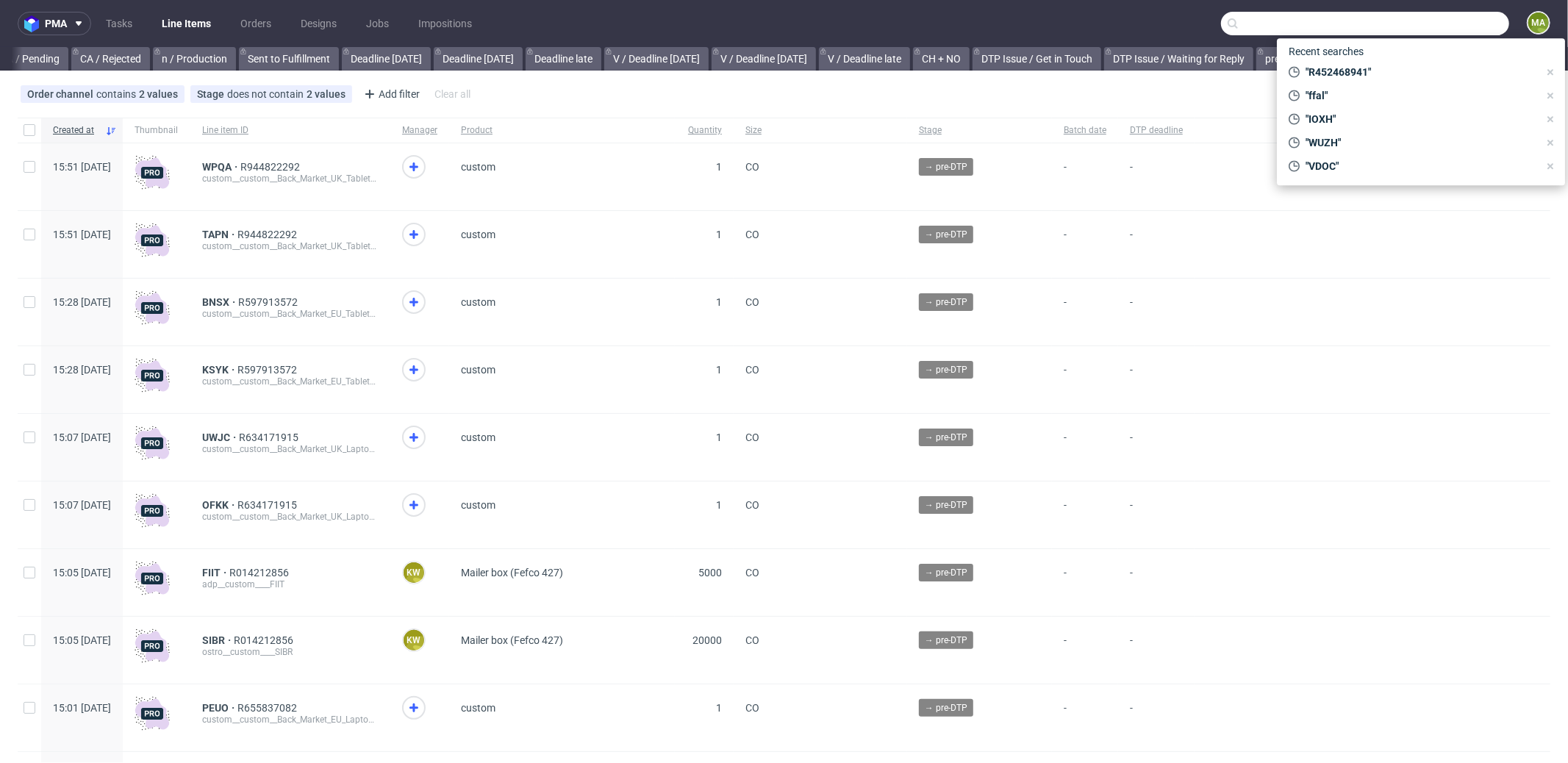
paste input "R452468941"
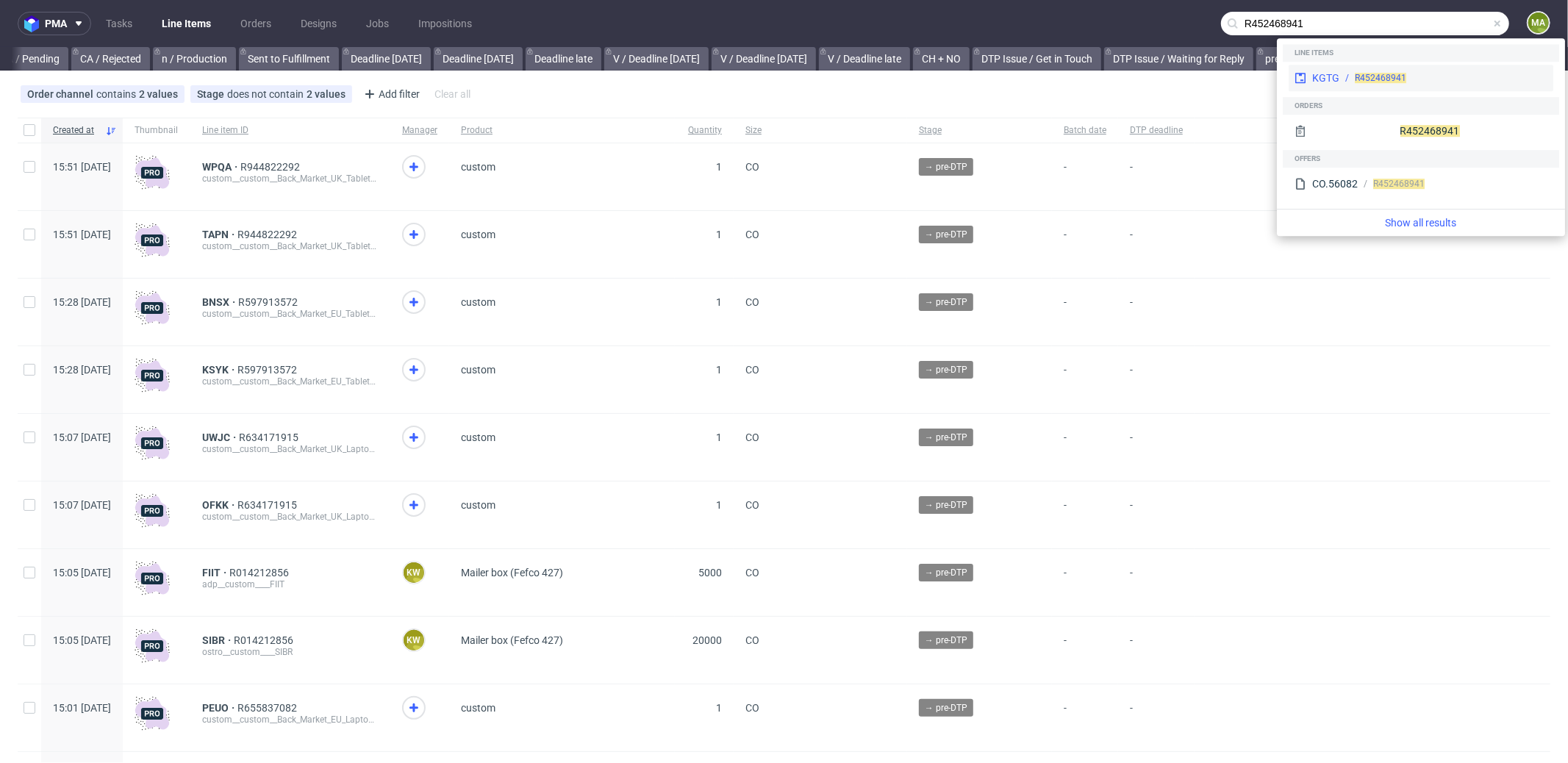
type input "R452468941"
click at [1328, 64] on div "KGTG R452468941" at bounding box center [1421, 77] width 264 height 26
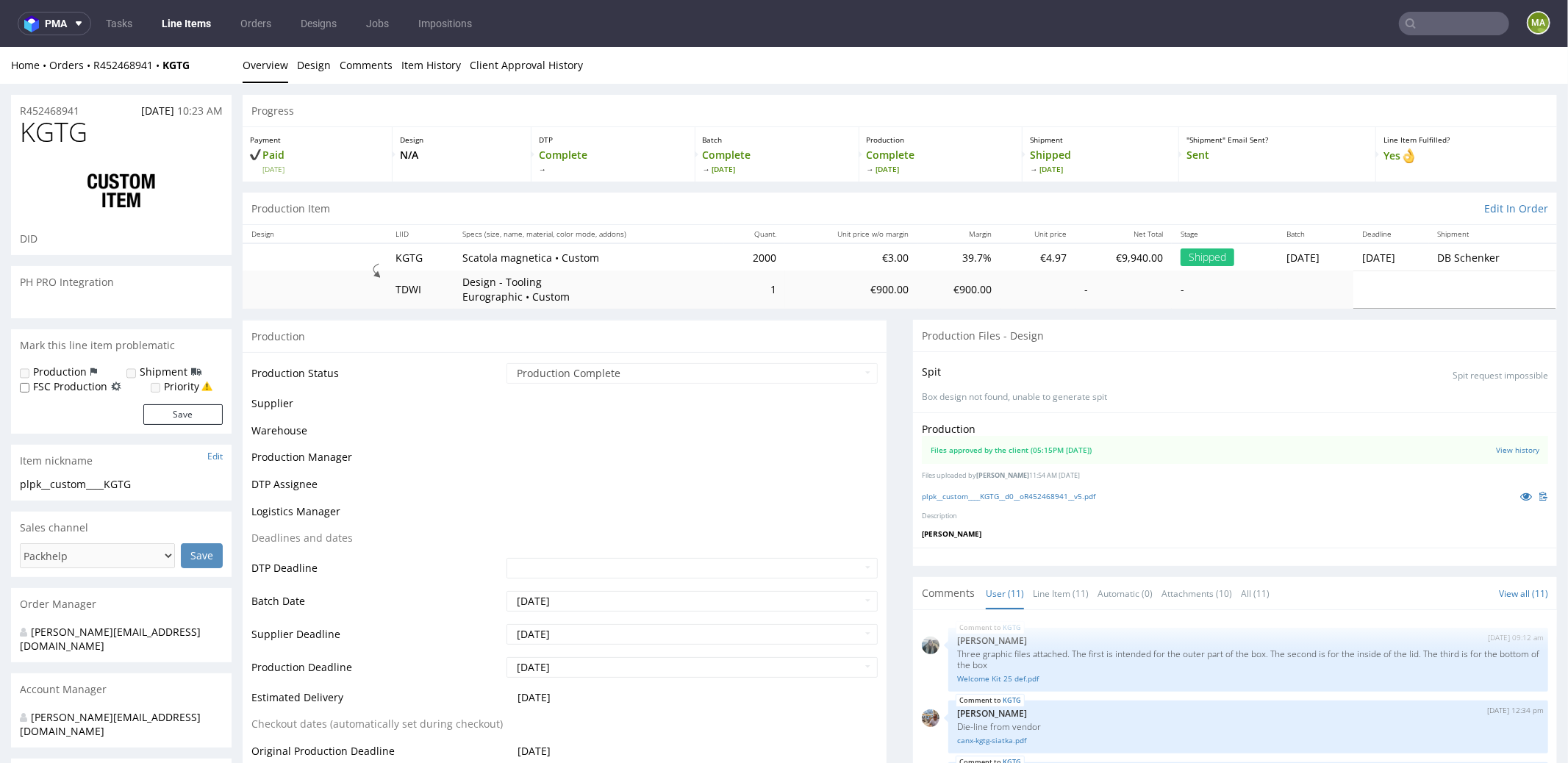
scroll to position [664, 0]
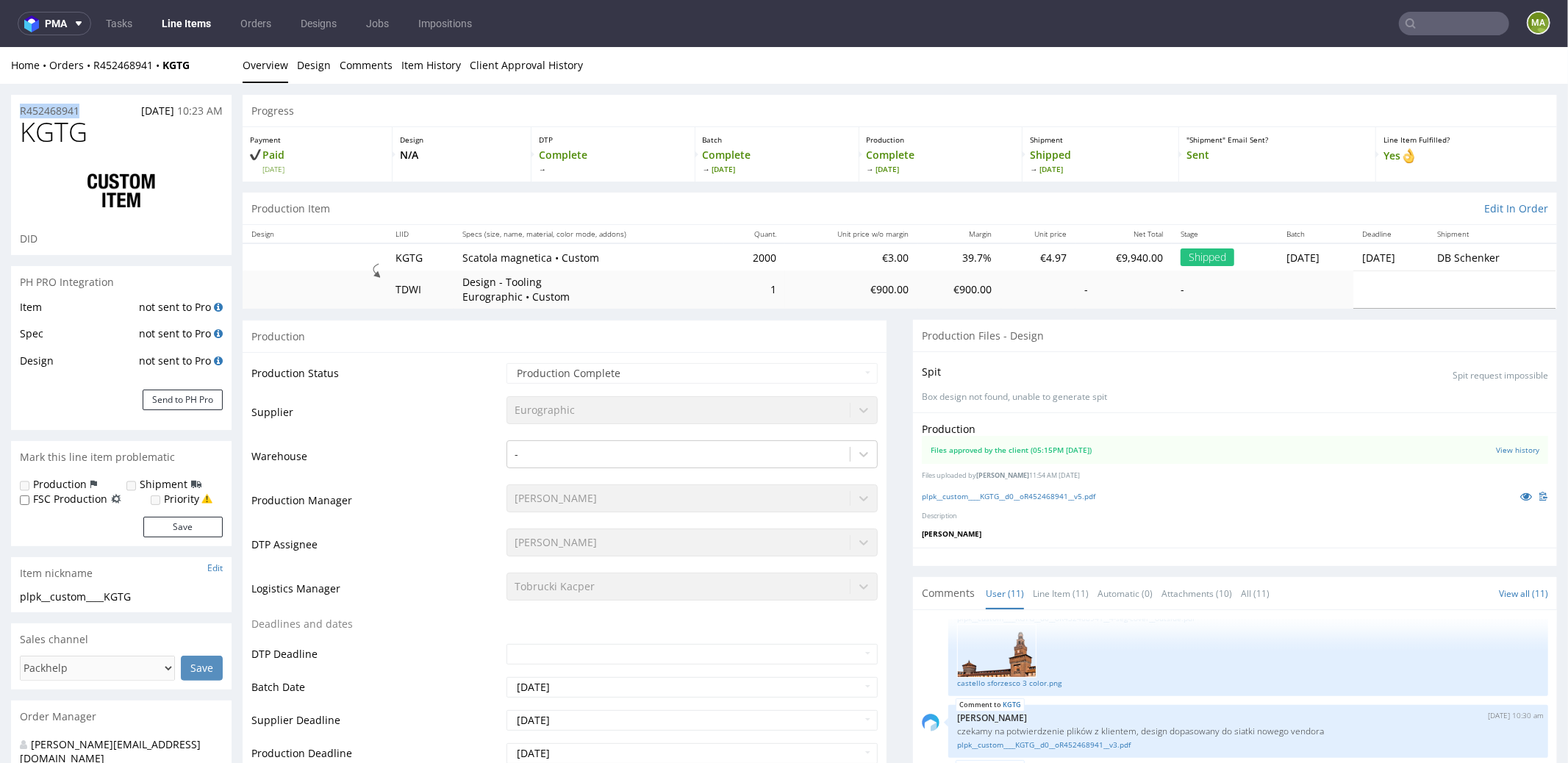
drag, startPoint x: 36, startPoint y: 108, endPoint x: 0, endPoint y: 102, distance: 36.5
copy p "R452468941"
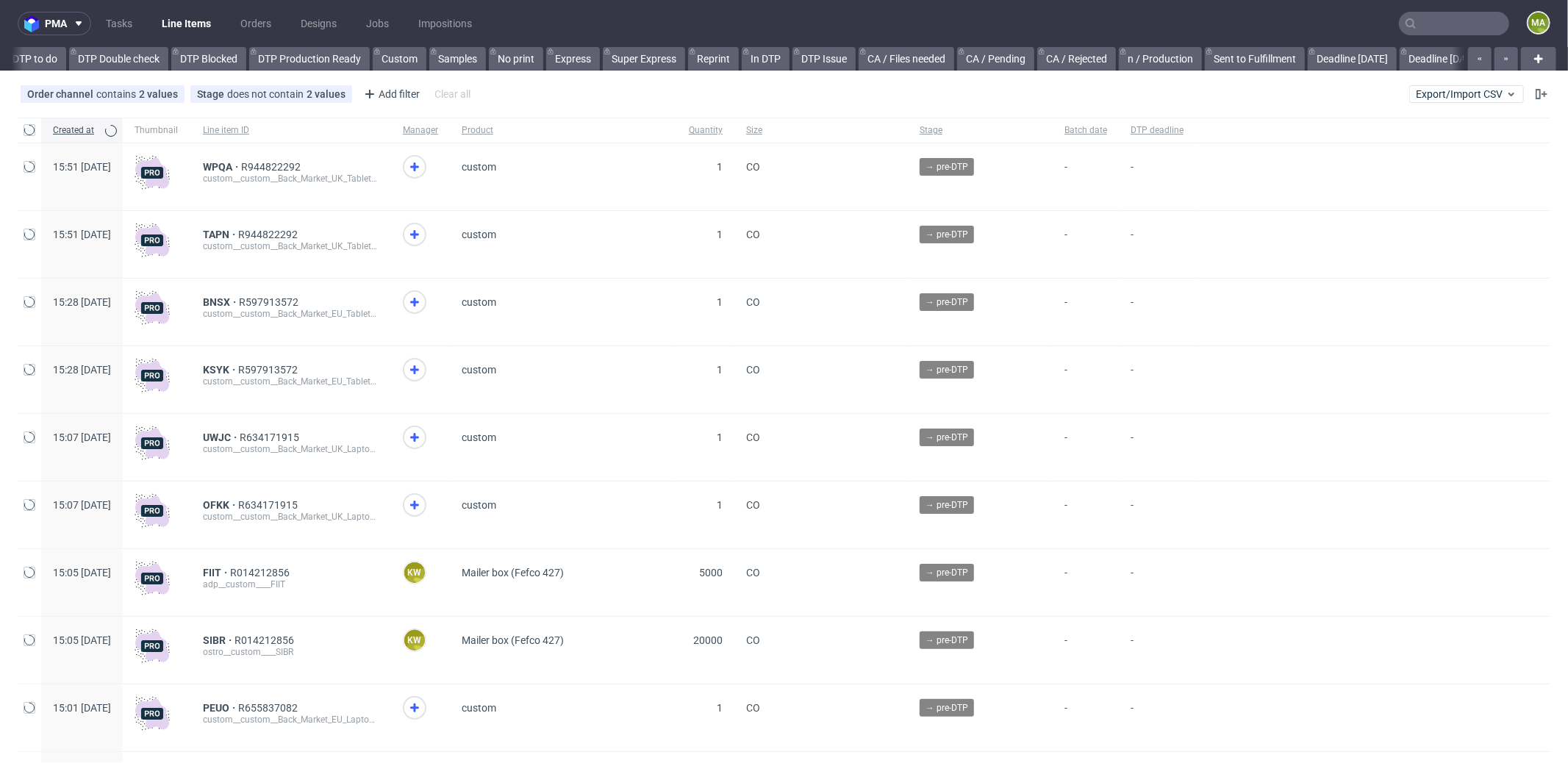
click at [1461, 11] on nav "pma Tasks Line Items Orders Designs Jobs Impositions ma" at bounding box center [784, 24] width 1568 height 47
click at [1445, 24] on input "text" at bounding box center [1454, 24] width 110 height 24
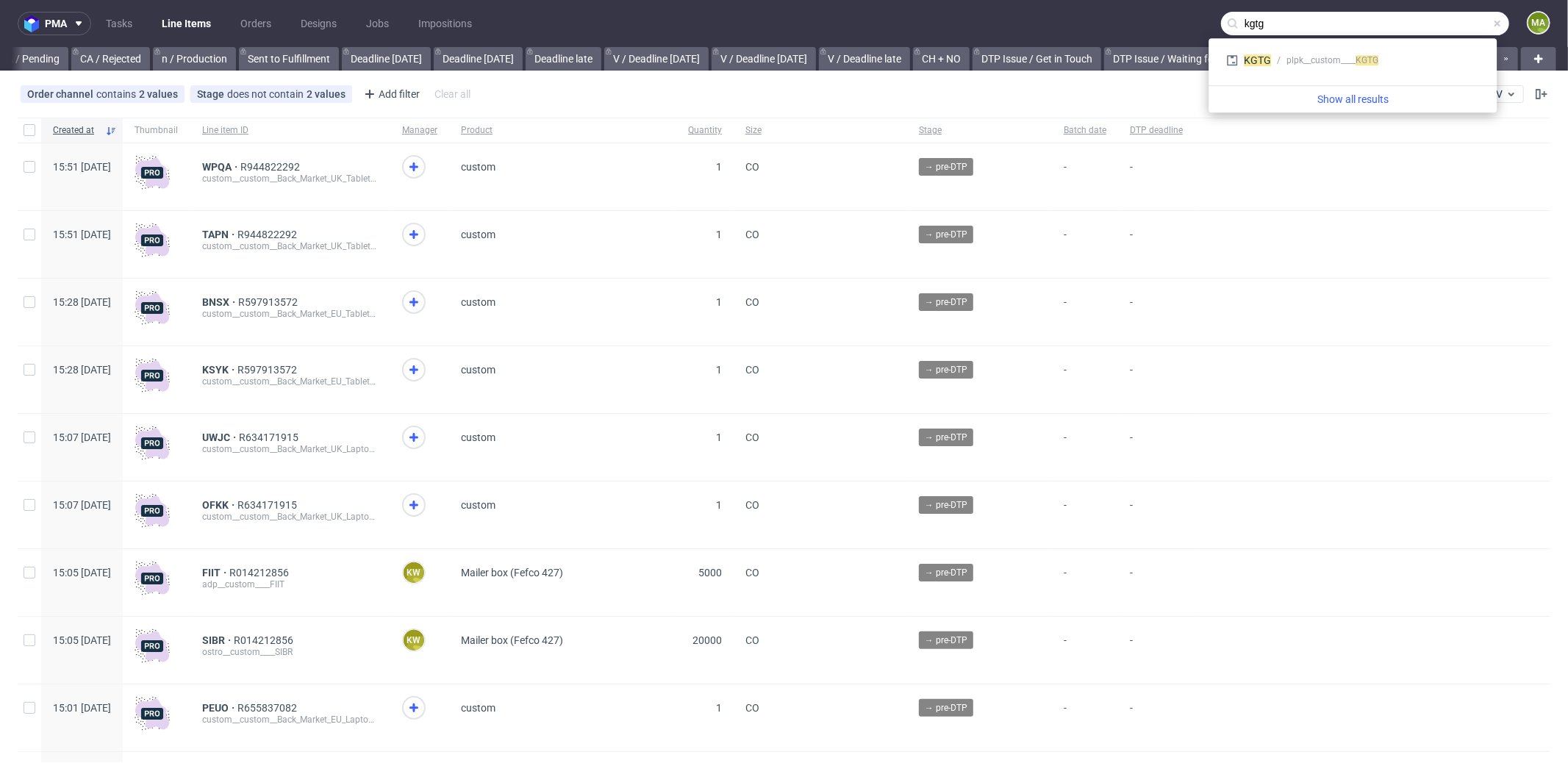
type input "kgtg"
click at [1281, 72] on div "KGTG plpk__custom____ KGTG" at bounding box center [1352, 62] width 276 height 35
click at [1282, 68] on div "KGTG plpk__custom____ KGTG" at bounding box center [1352, 60] width 264 height 26
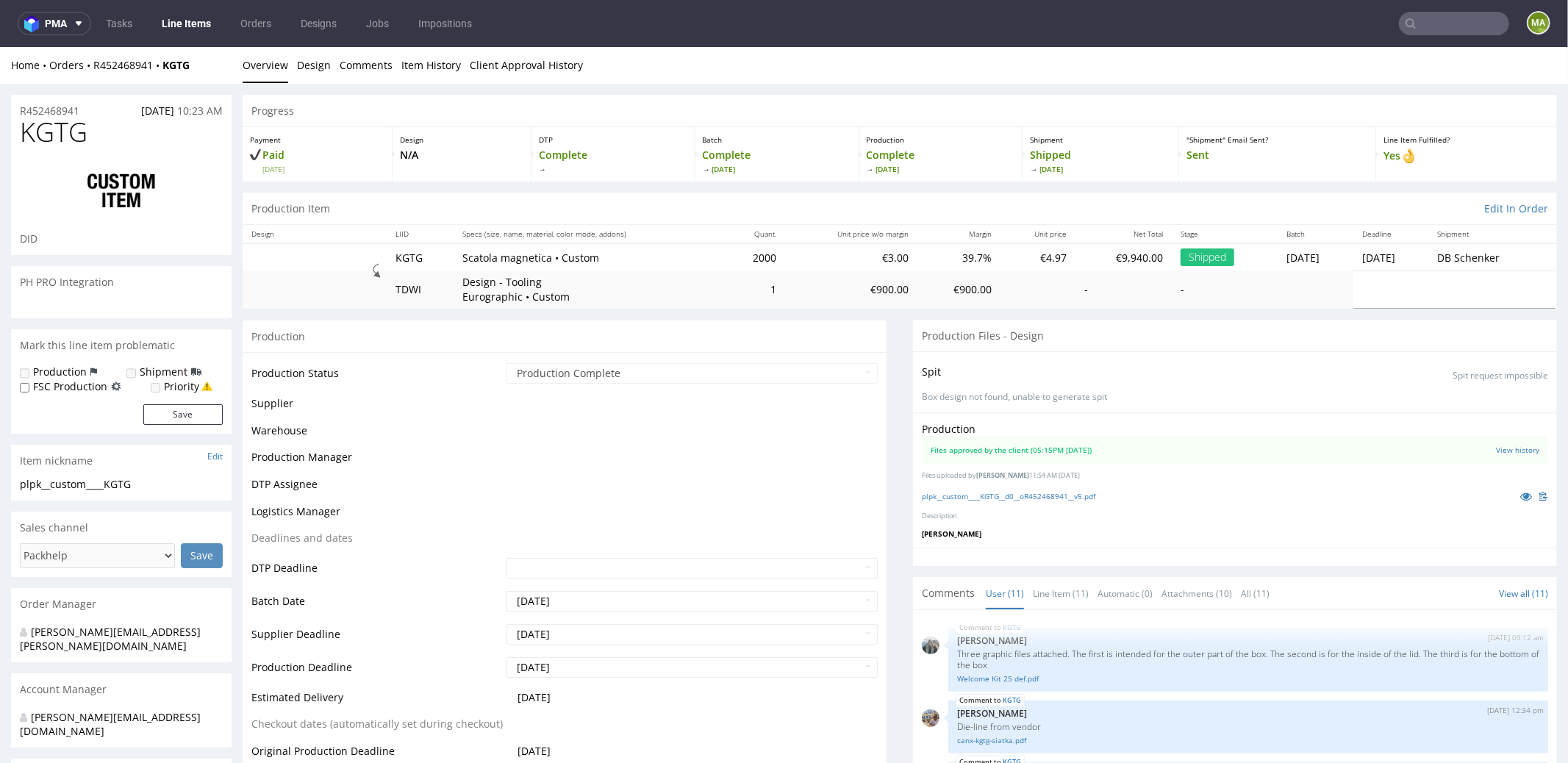
scroll to position [664, 0]
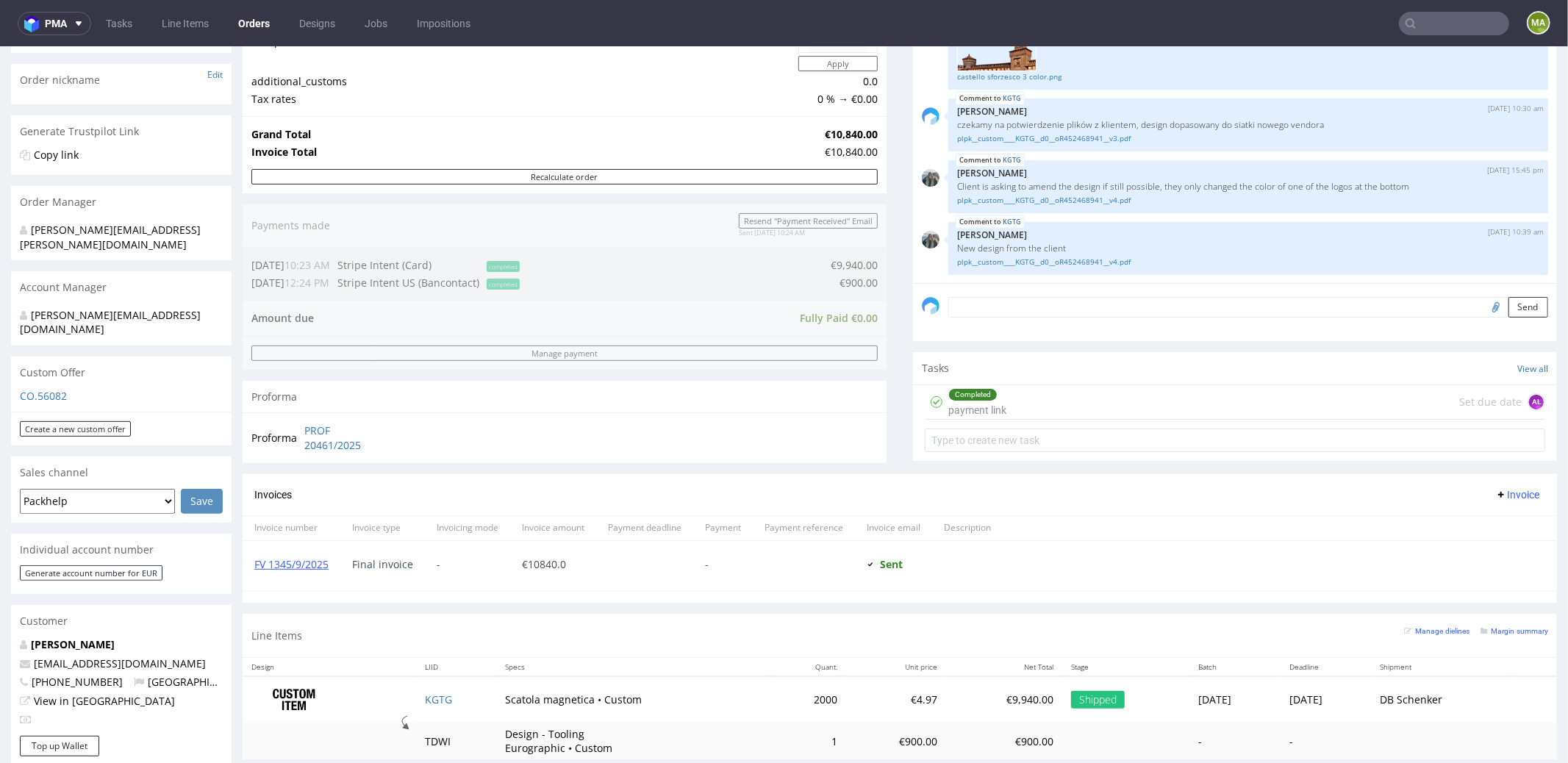
scroll to position [329, 0]
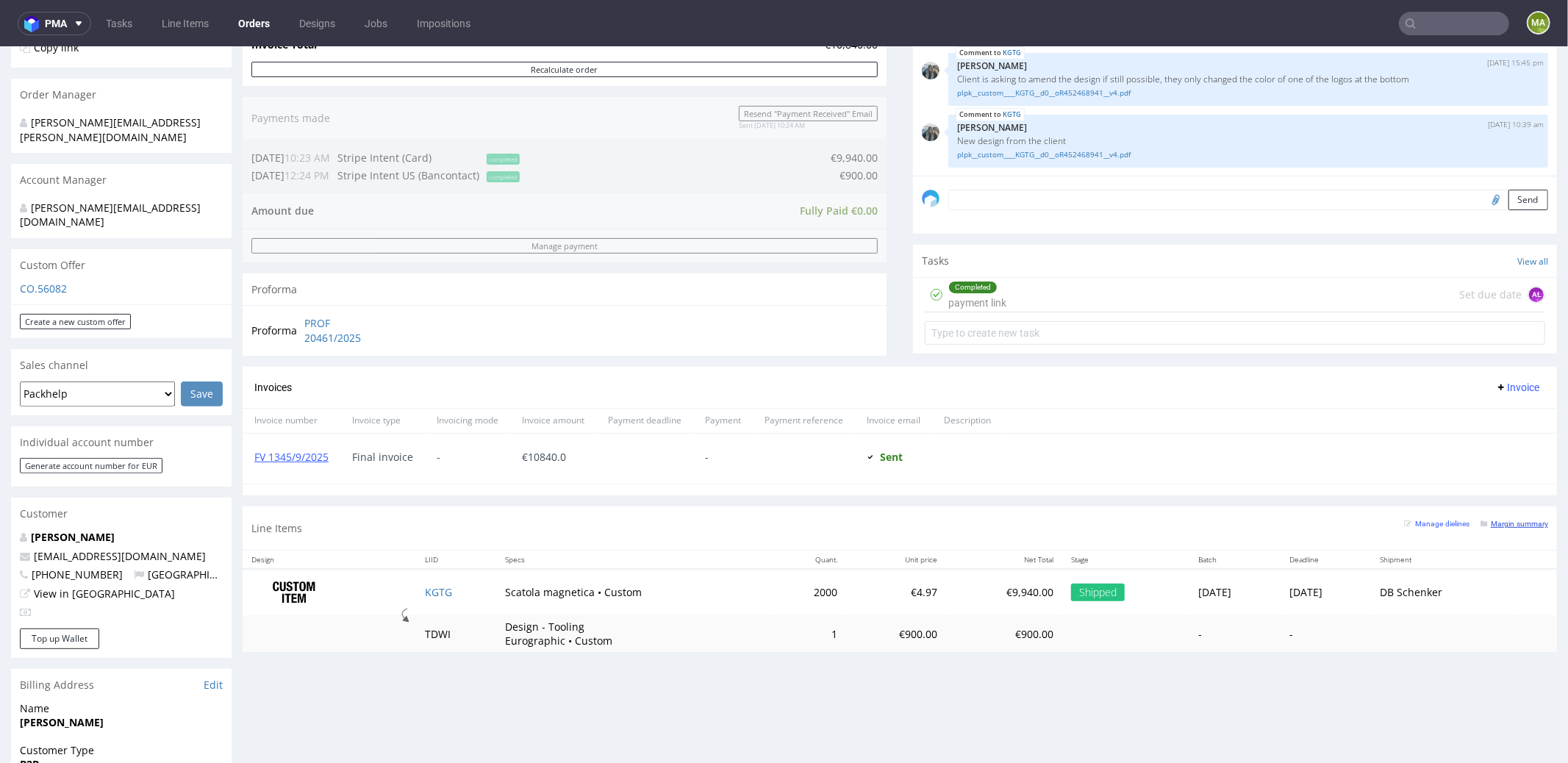
click at [1484, 518] on link "Margin summary" at bounding box center [1514, 522] width 68 height 10
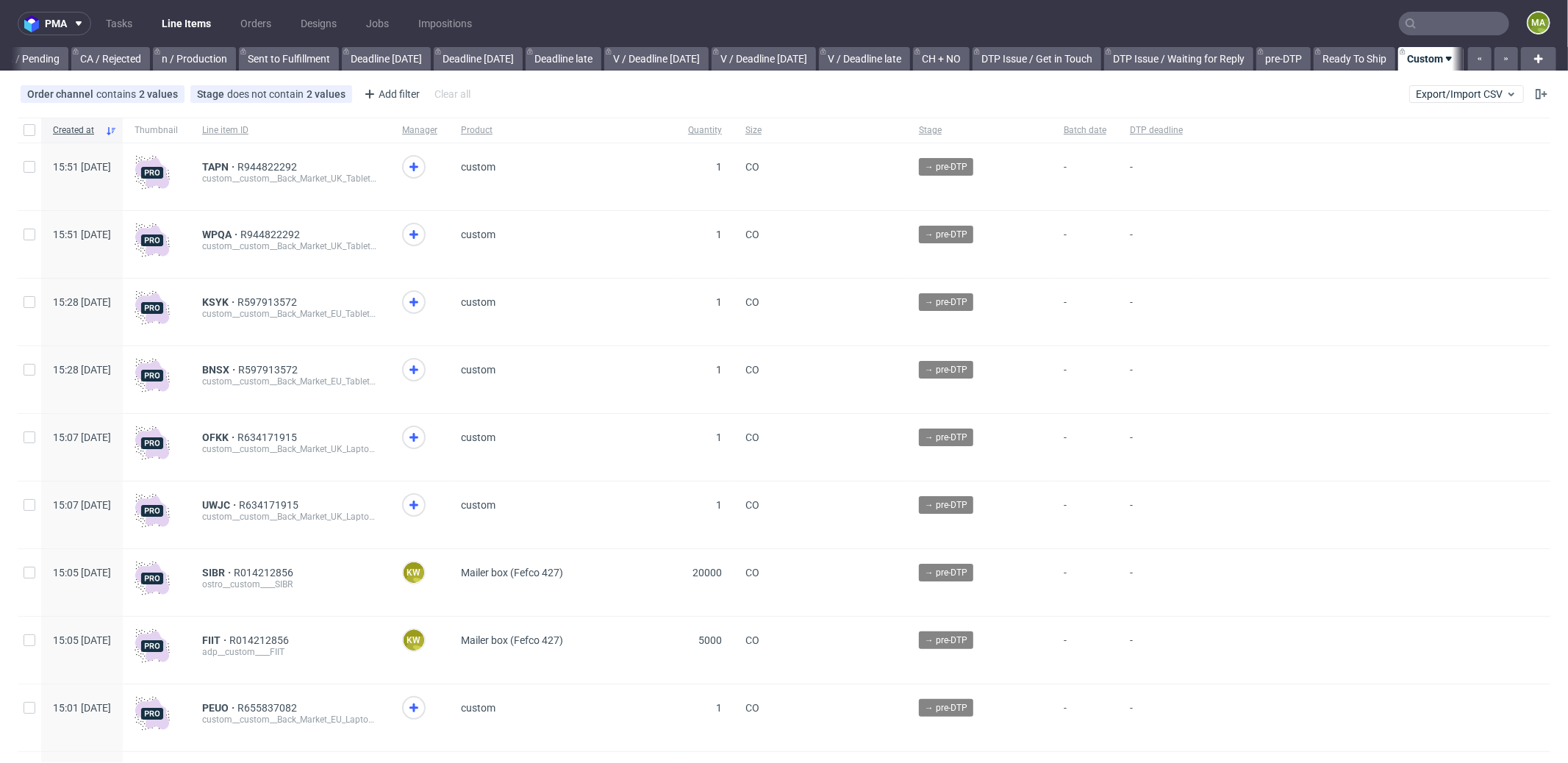
scroll to position [0, 1269]
click at [367, 92] on icon at bounding box center [369, 93] width 17 height 17
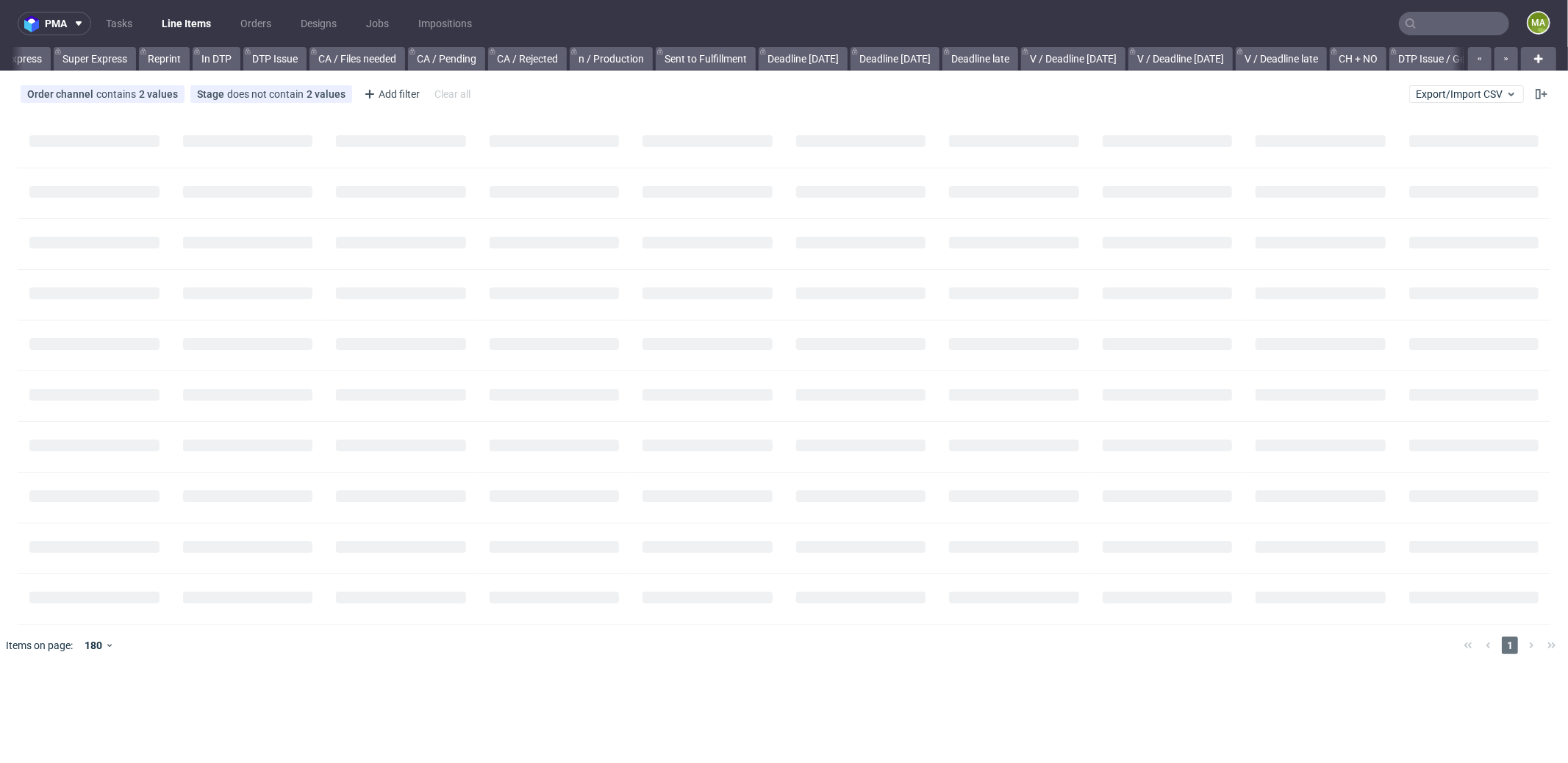
click at [1446, 23] on input "text" at bounding box center [1454, 24] width 110 height 24
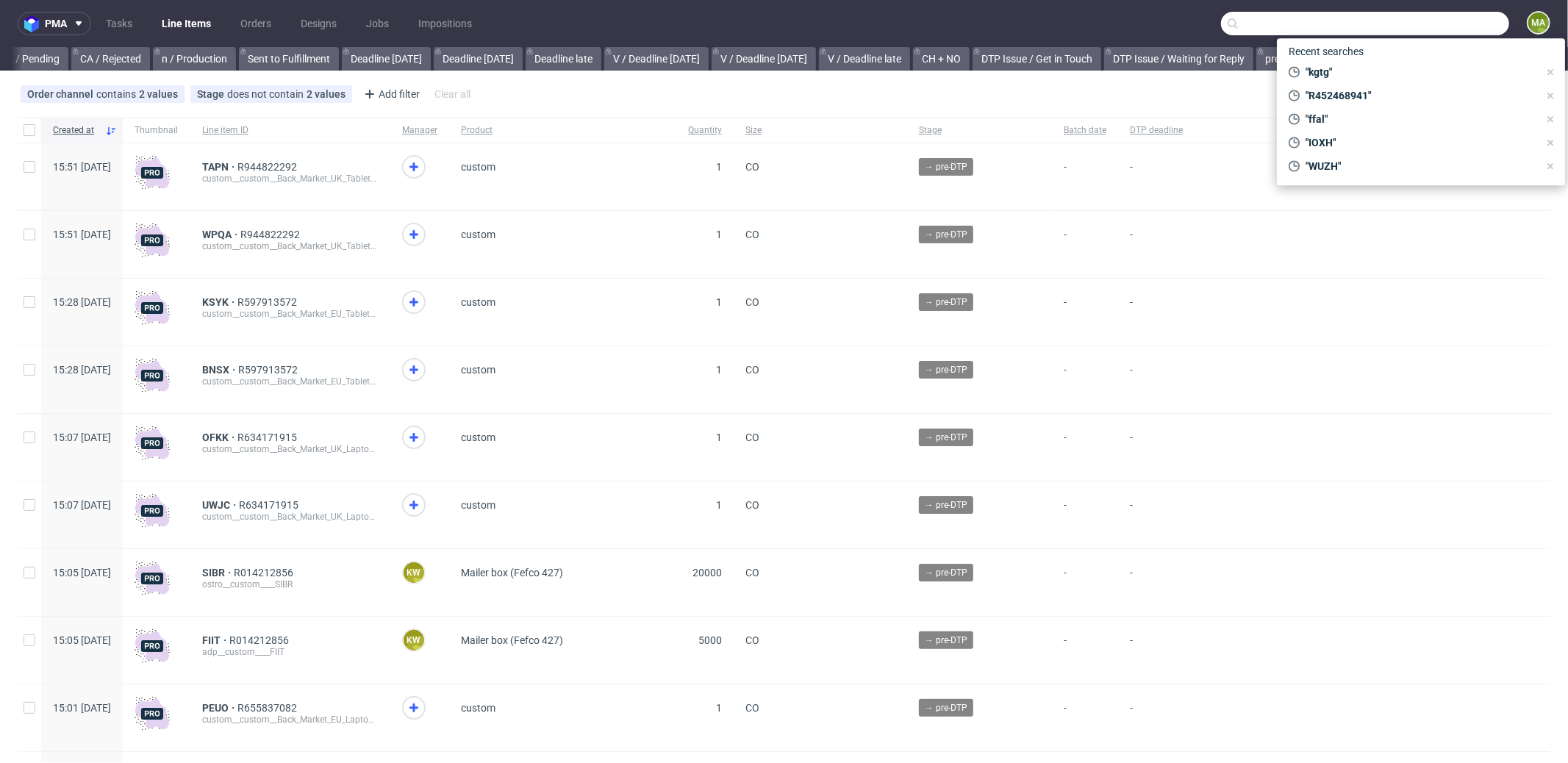
scroll to position [0, 1269]
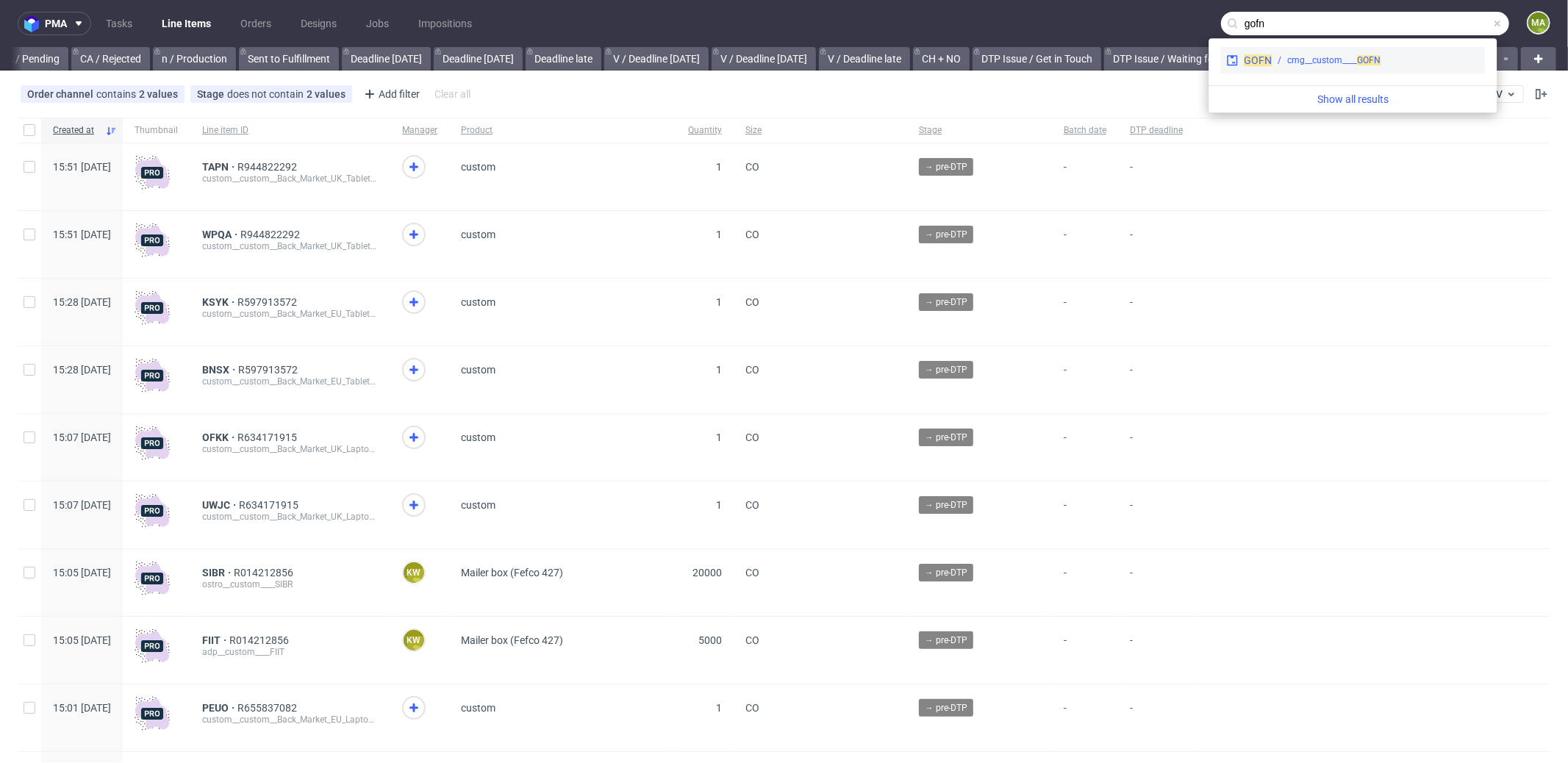
type input "gofn"
click at [1296, 61] on div "cmg__custom____ GOFN" at bounding box center [1333, 60] width 93 height 14
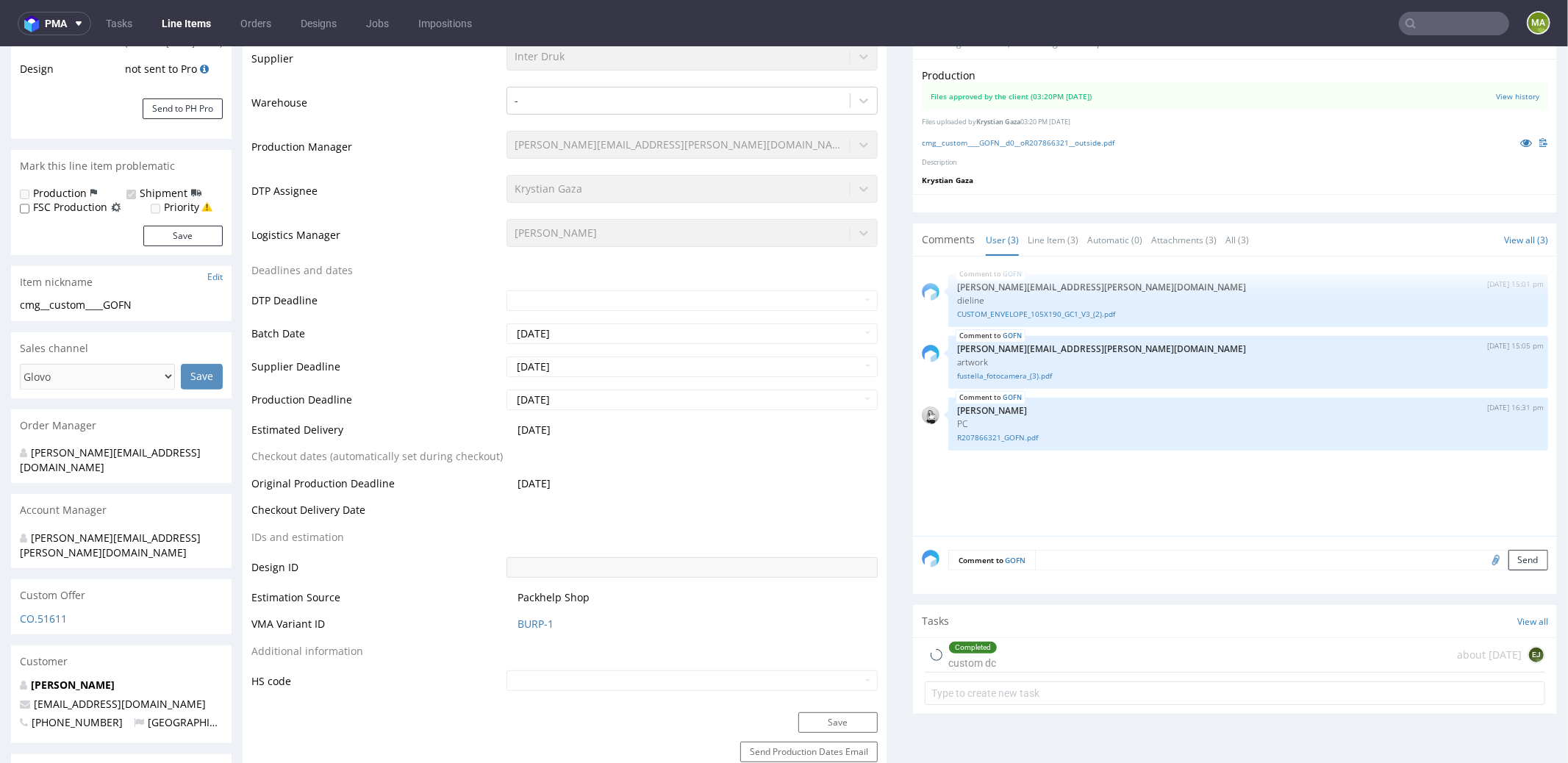
select select "in_progress"
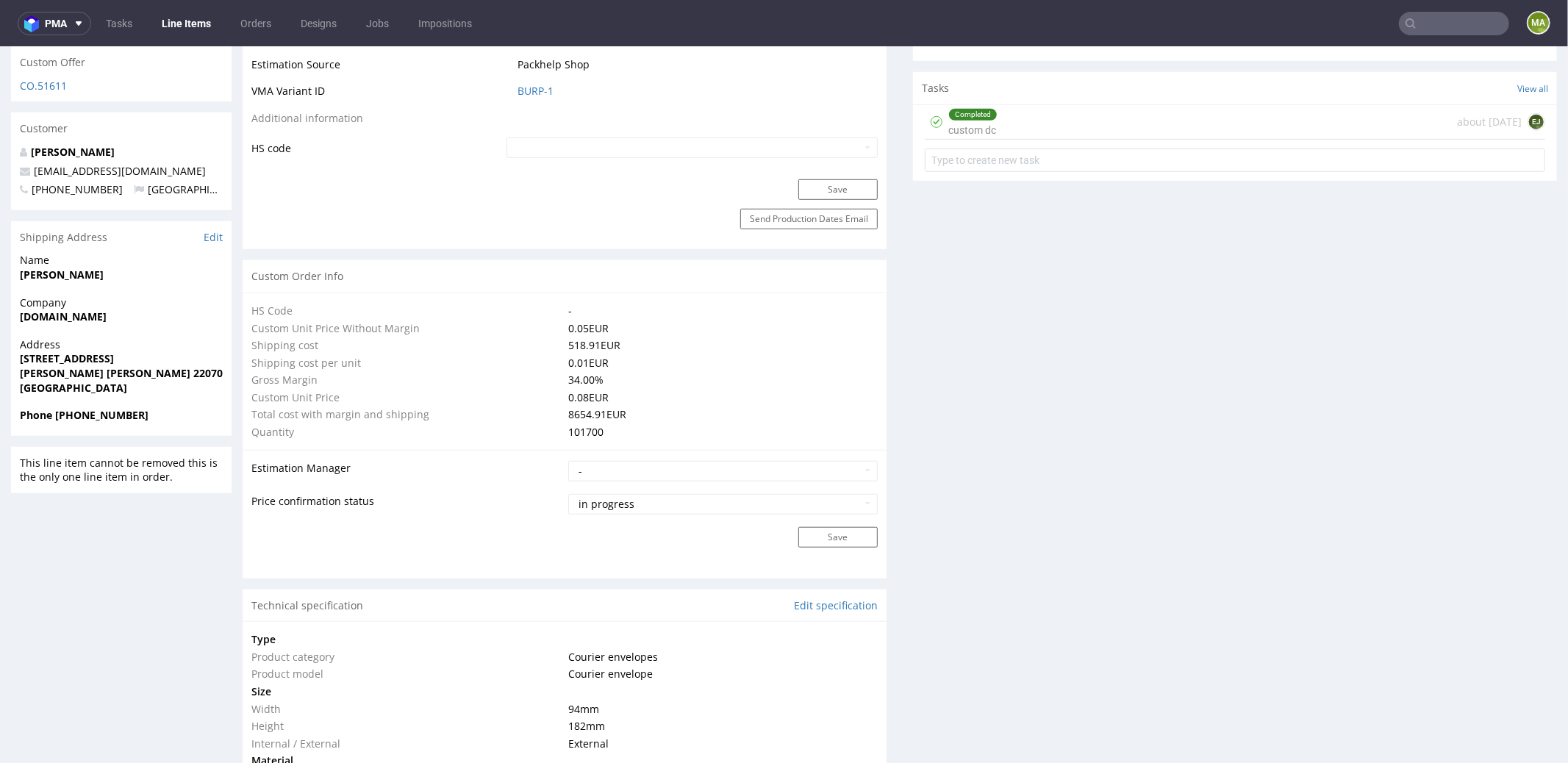
scroll to position [1398, 0]
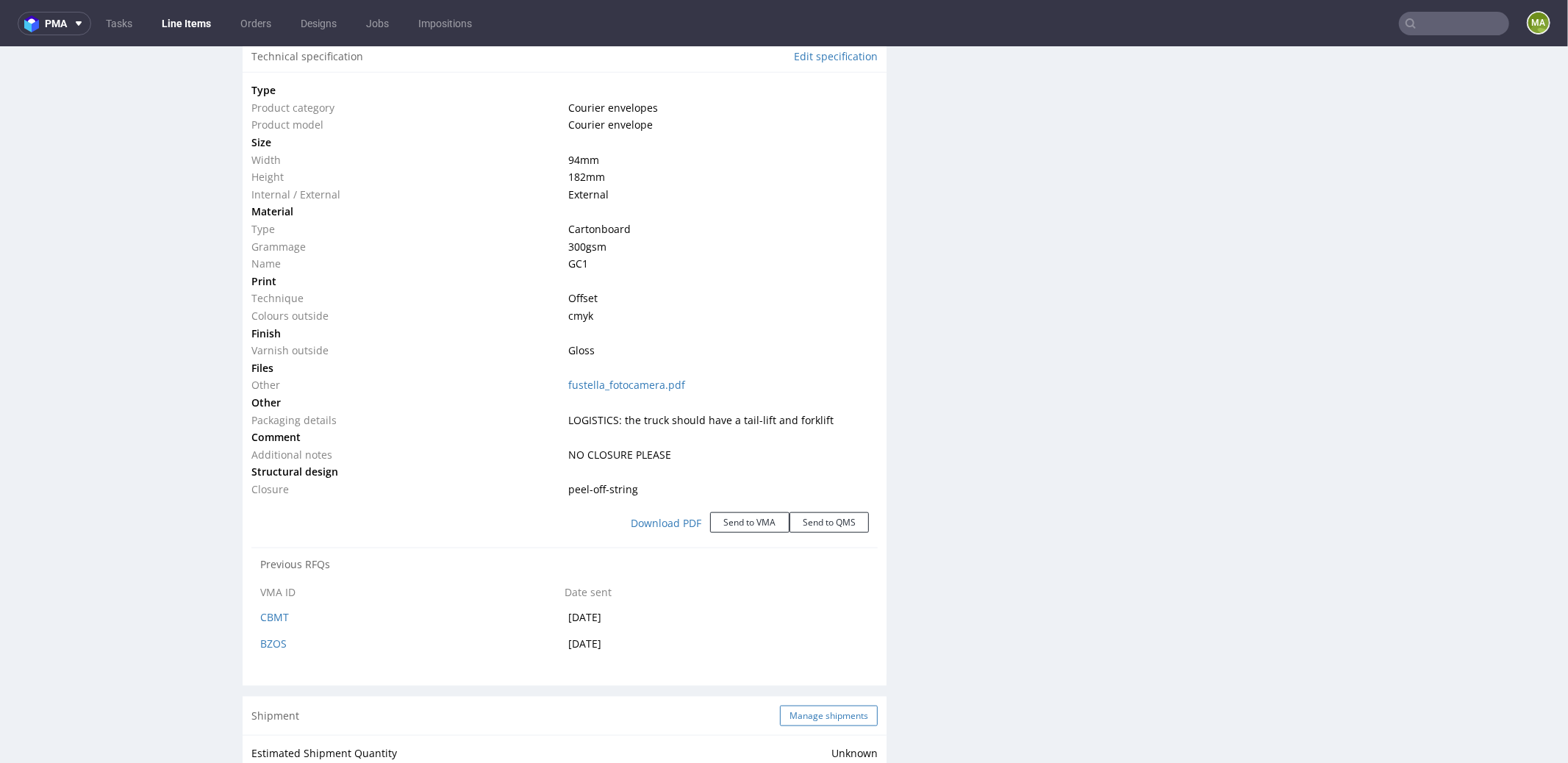
click at [816, 705] on button "Manage shipments" at bounding box center [829, 715] width 98 height 21
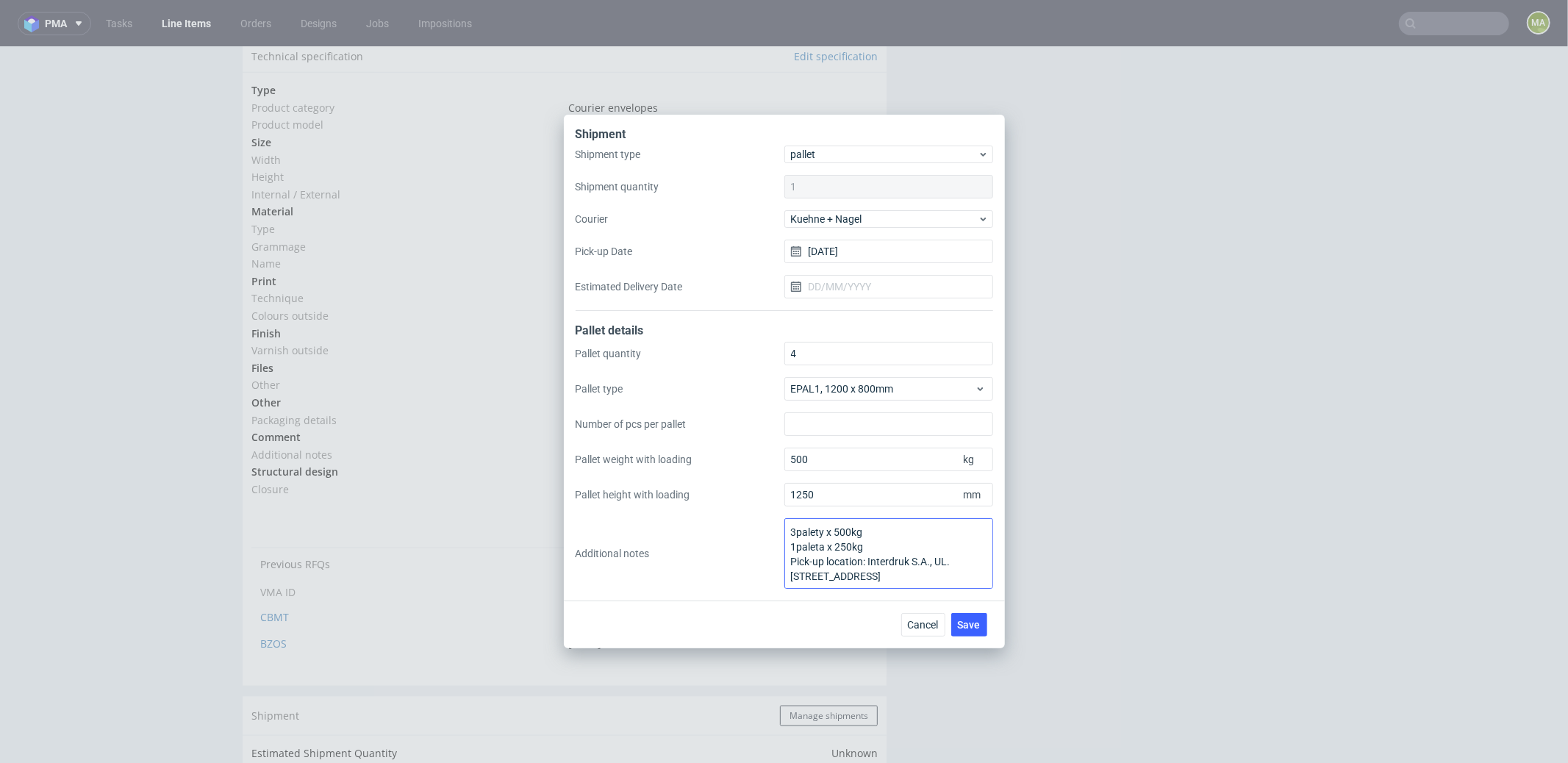
scroll to position [1, 0]
click at [910, 624] on span "Cancel" at bounding box center [923, 625] width 31 height 10
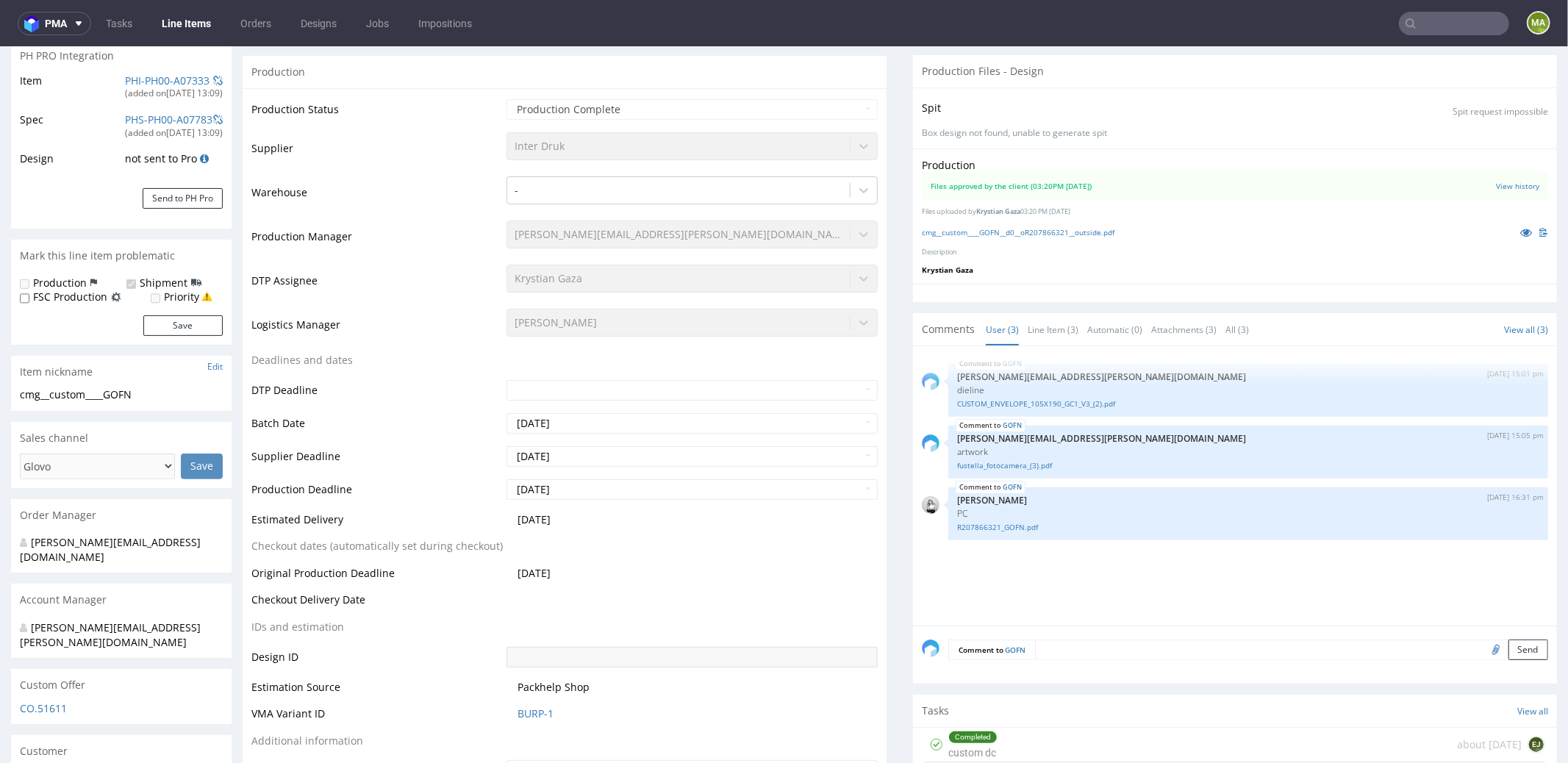
scroll to position [350, 0]
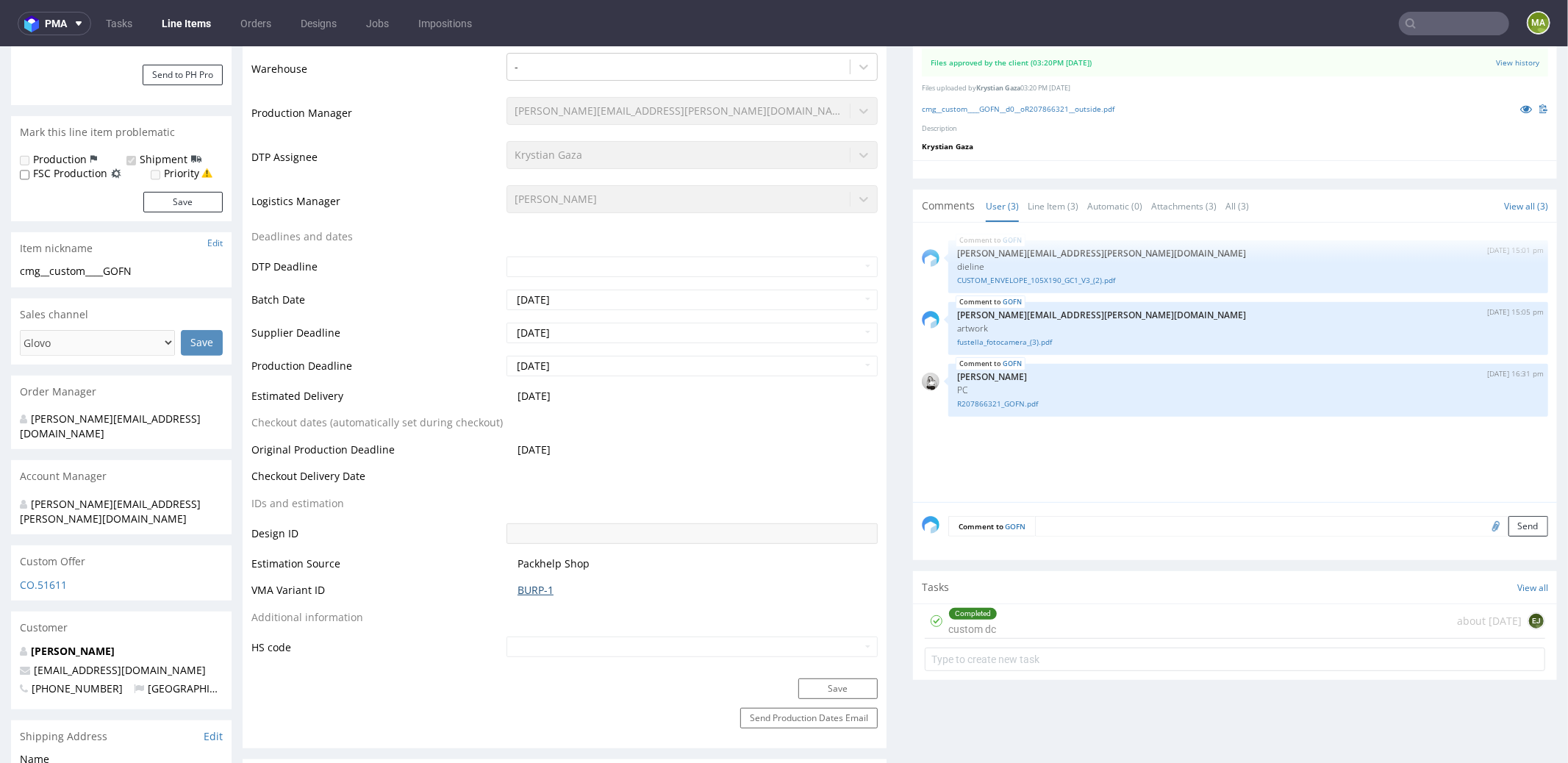
click at [536, 585] on link "BURP-1" at bounding box center [536, 589] width 36 height 14
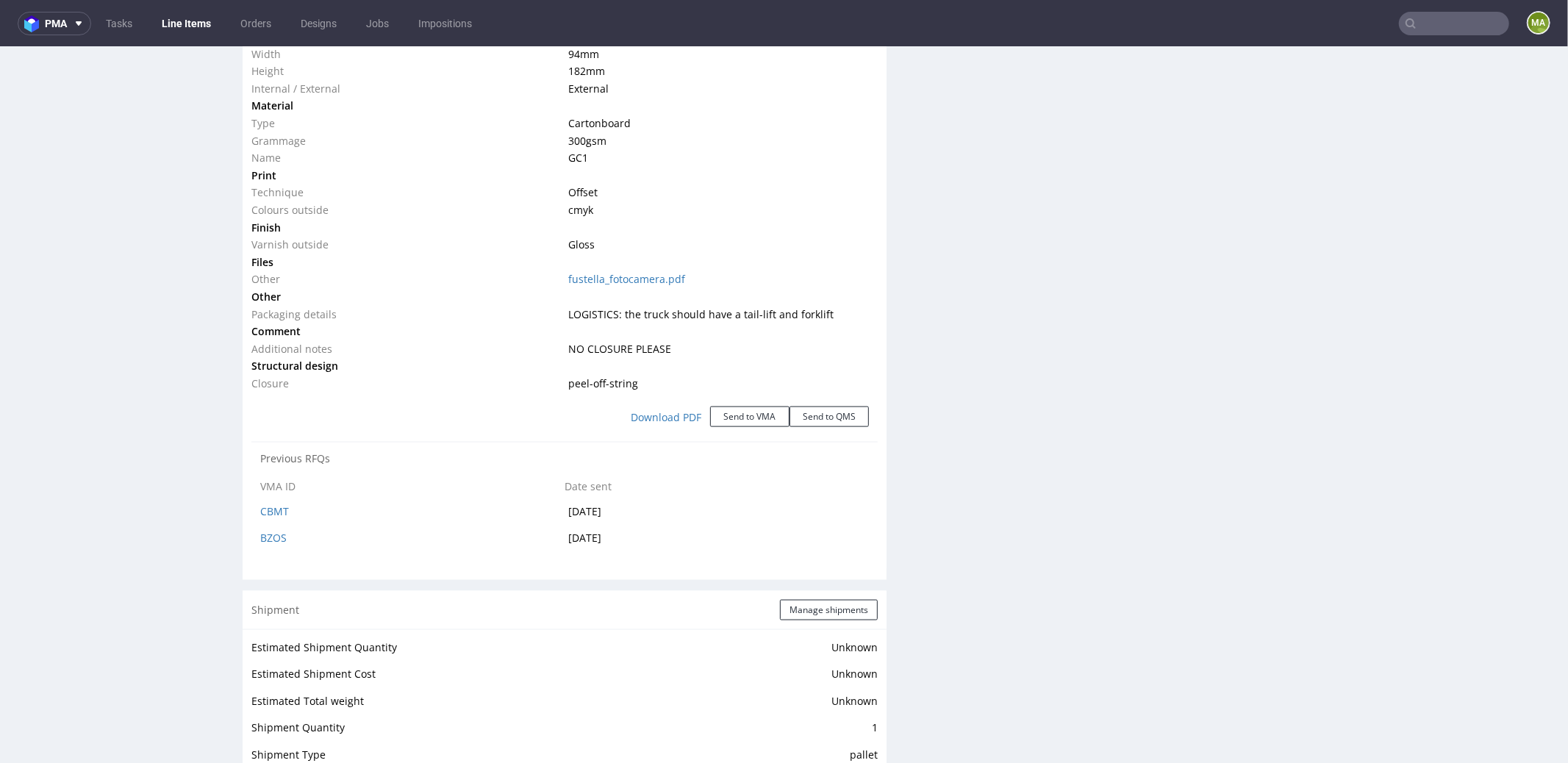
scroll to position [1649, 0]
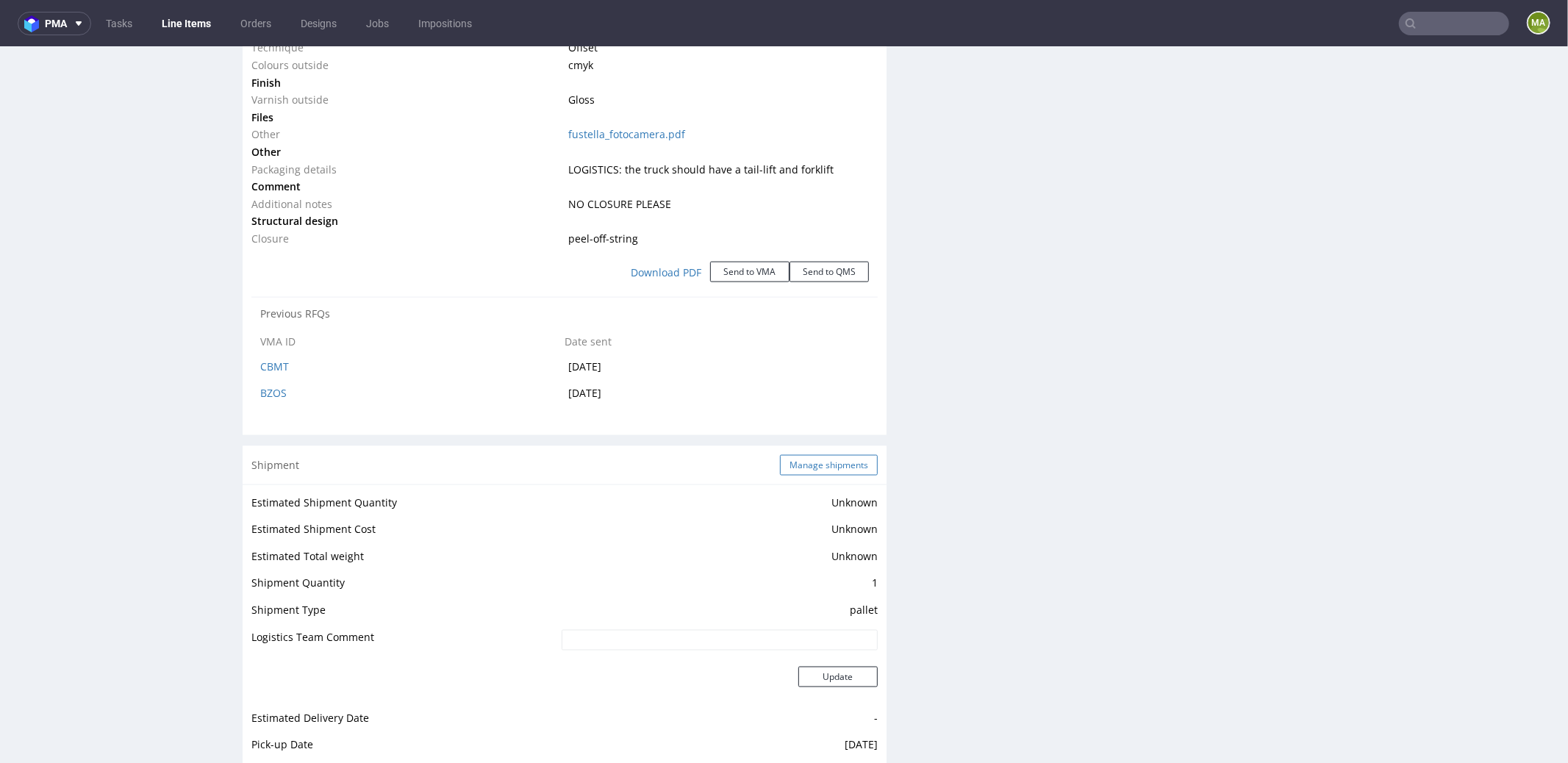
click at [804, 455] on button "Manage shipments" at bounding box center [829, 464] width 98 height 21
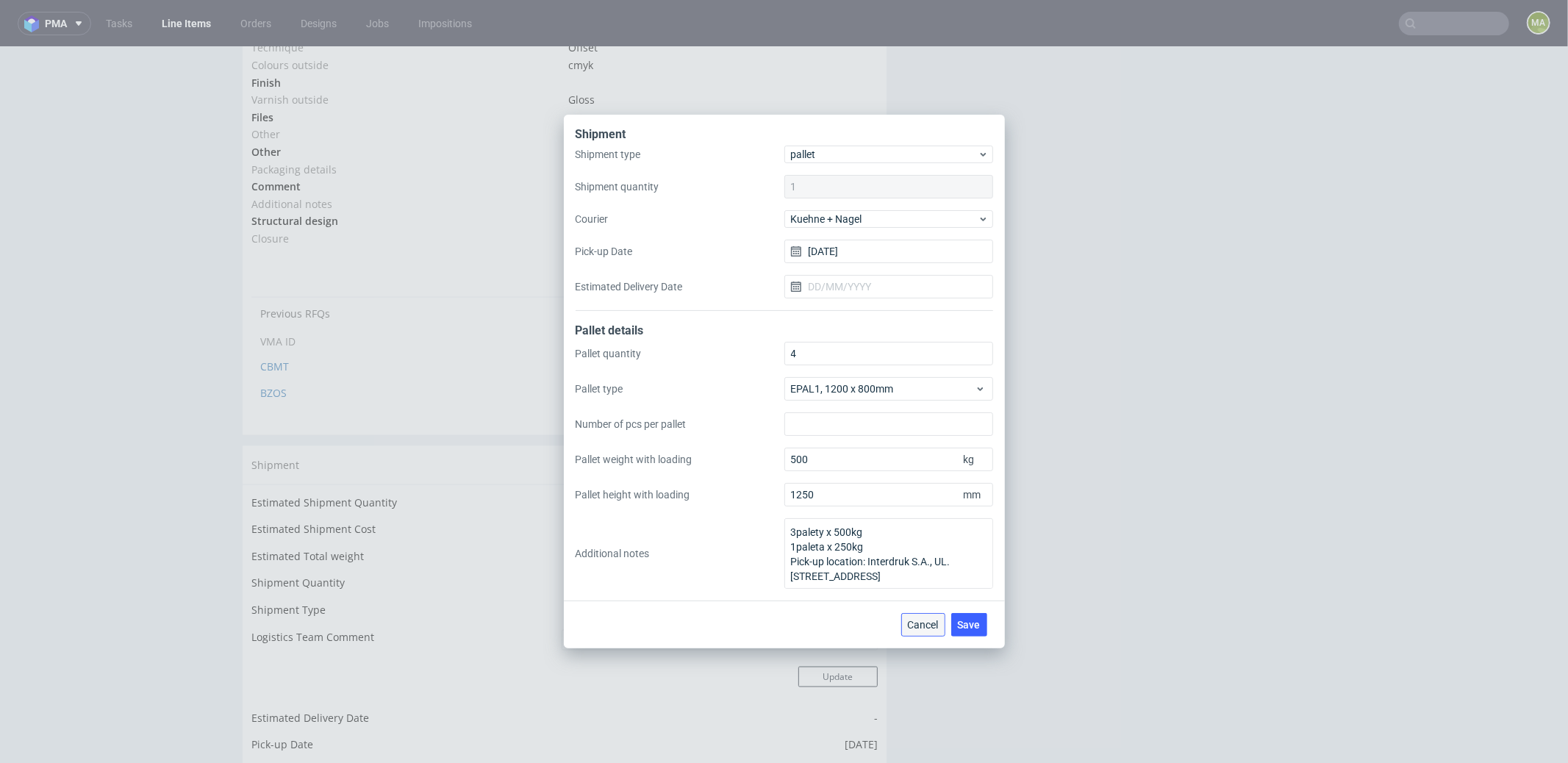
click at [922, 620] on span "Cancel" at bounding box center [923, 625] width 31 height 10
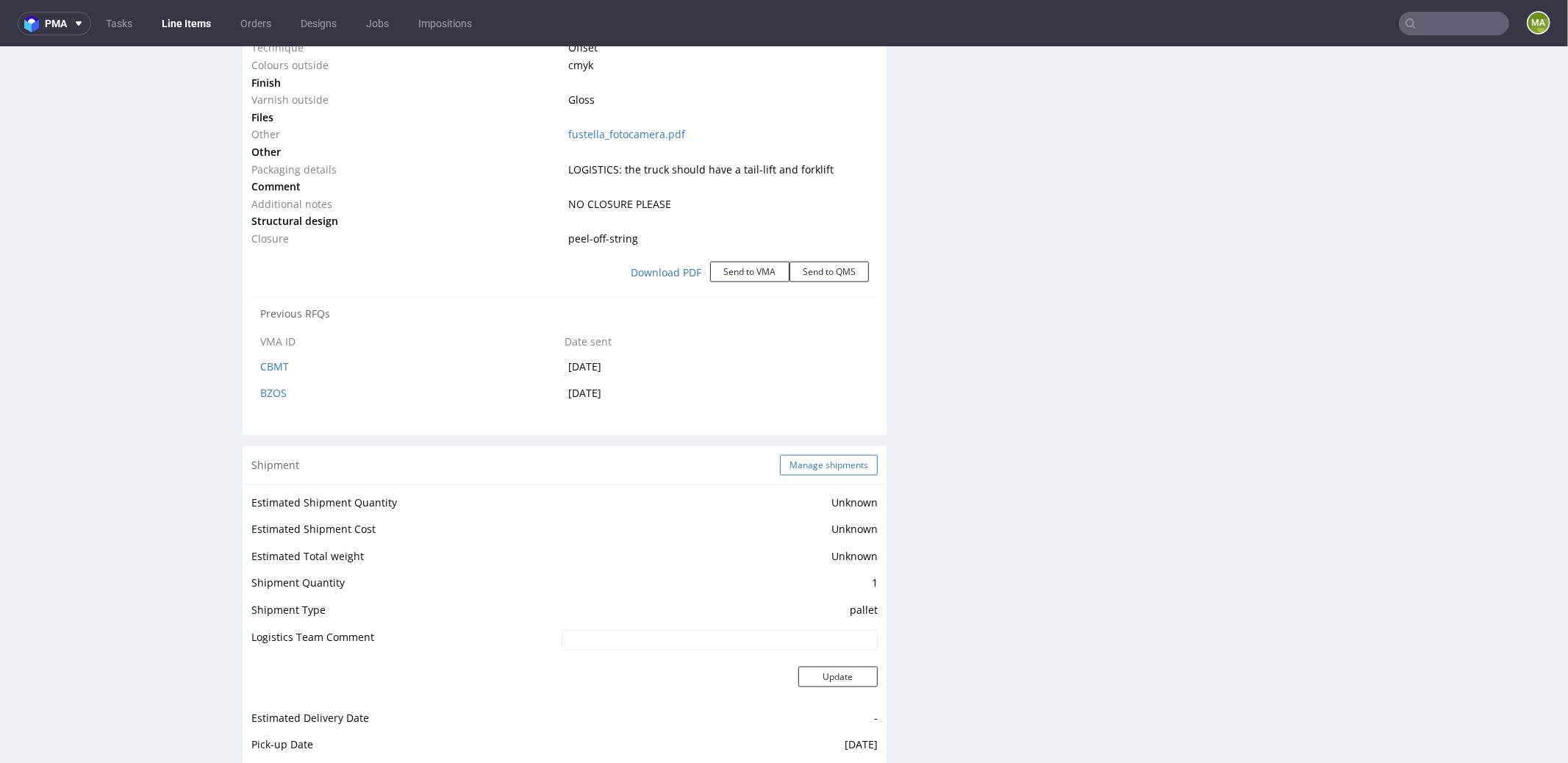
click at [850, 454] on button "Manage shipments" at bounding box center [829, 464] width 98 height 21
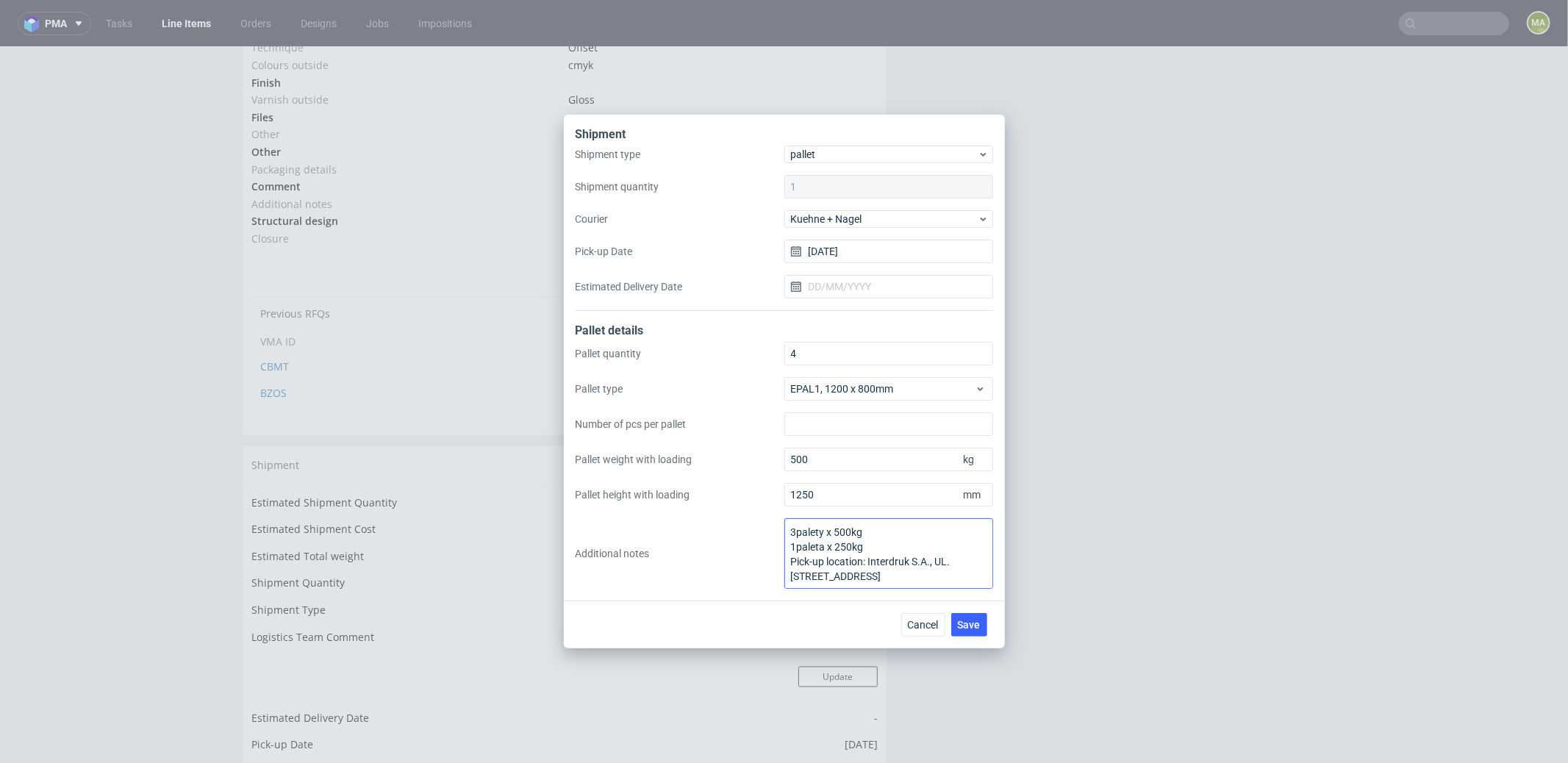
scroll to position [1, 0]
click at [919, 629] on span "Cancel" at bounding box center [923, 625] width 31 height 10
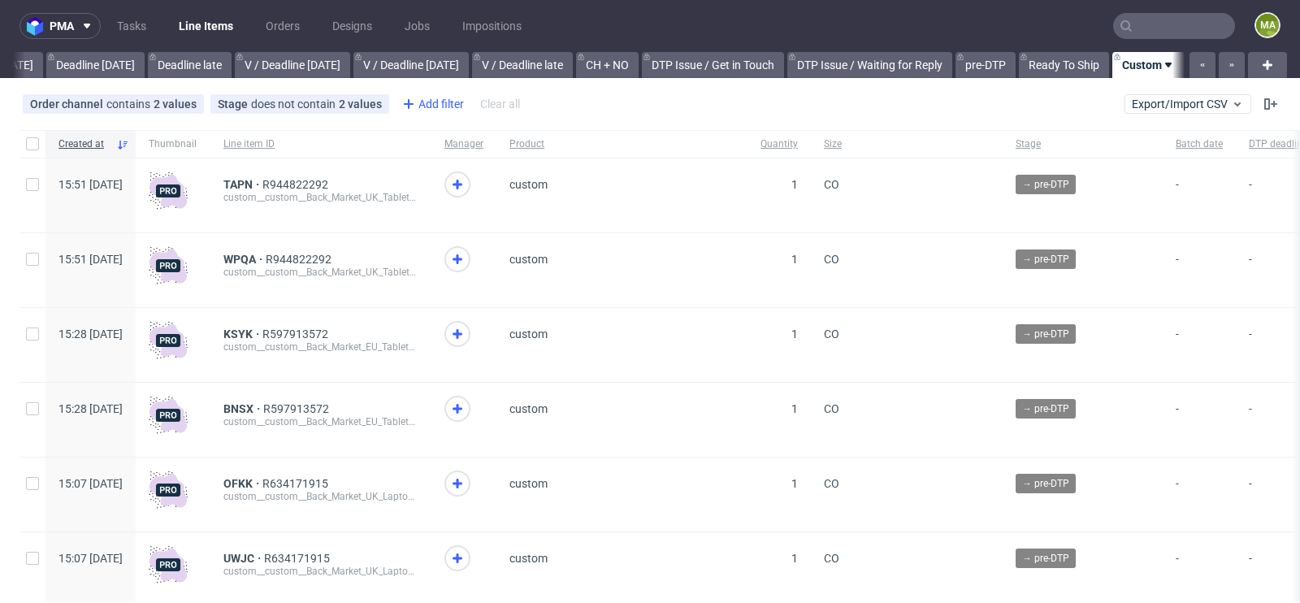
scroll to position [0, 1836]
click at [453, 103] on div "Add filter" at bounding box center [431, 104] width 71 height 26
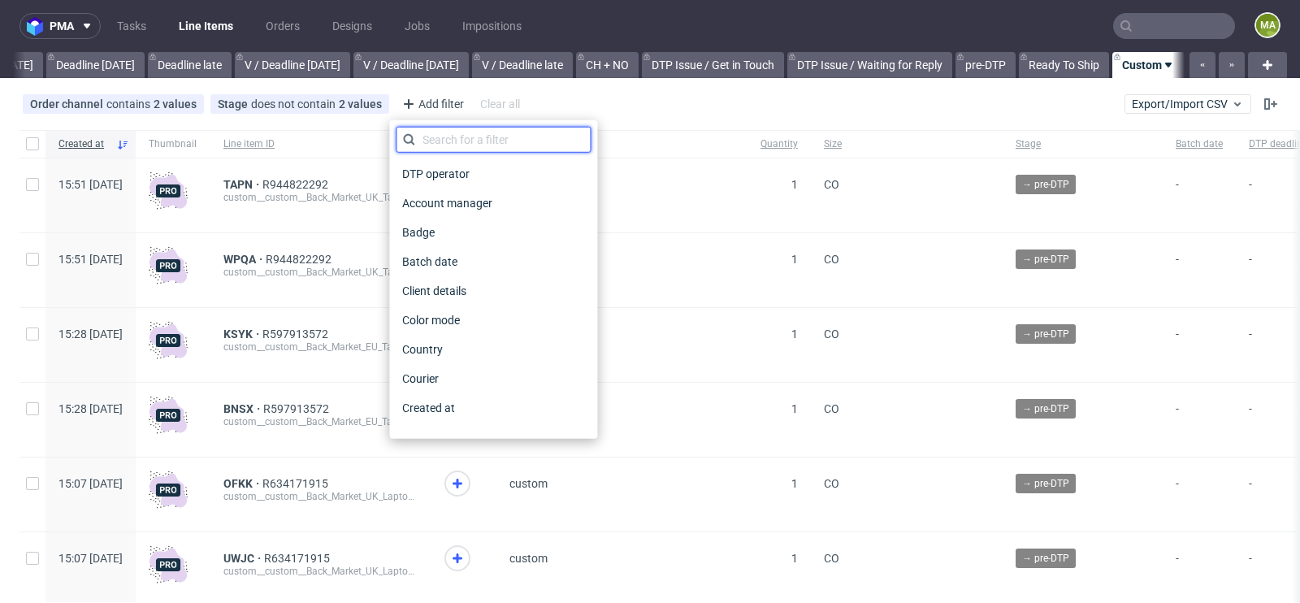
click at [462, 132] on input "text" at bounding box center [493, 140] width 195 height 26
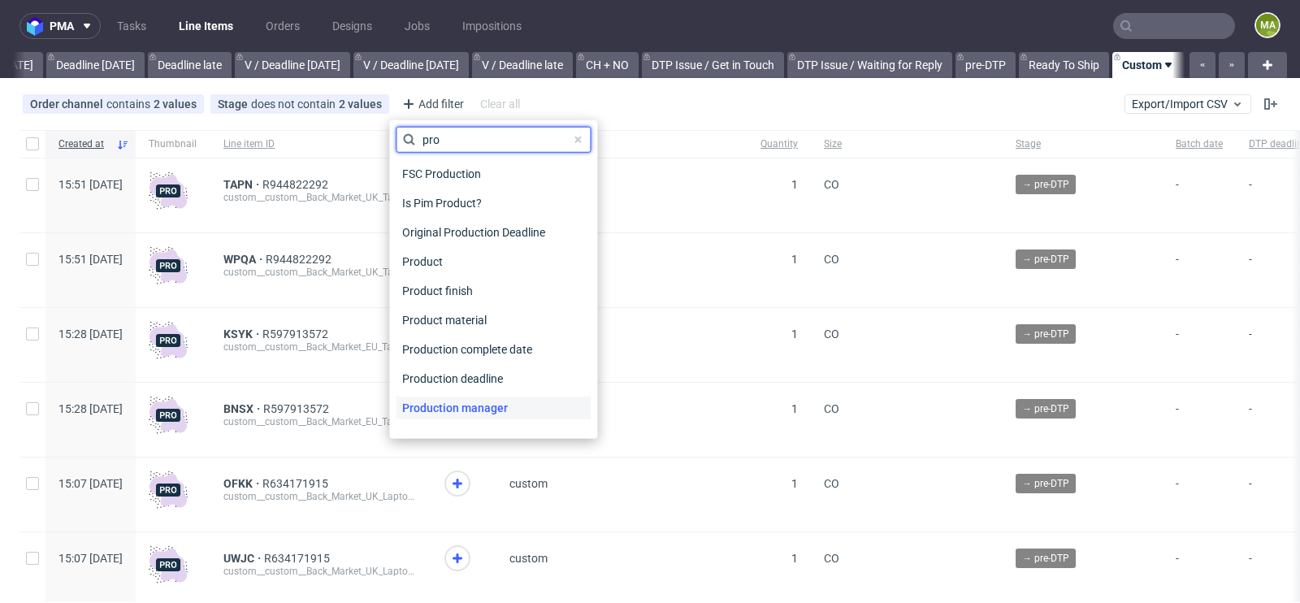
type input "pro"
click at [485, 409] on span "Production manager" at bounding box center [455, 407] width 119 height 23
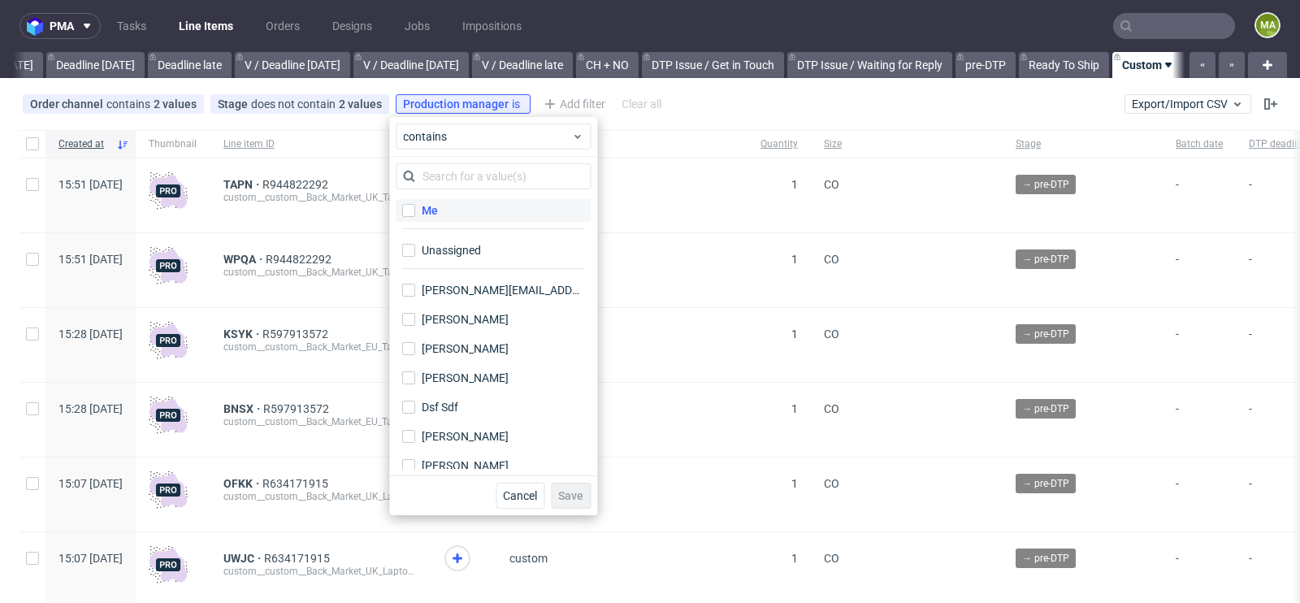
click at [445, 207] on label "Me" at bounding box center [493, 210] width 195 height 23
click at [415, 207] on input "Me" at bounding box center [408, 210] width 13 height 13
checkbox input "true"
click at [577, 491] on span "Save" at bounding box center [570, 495] width 25 height 11
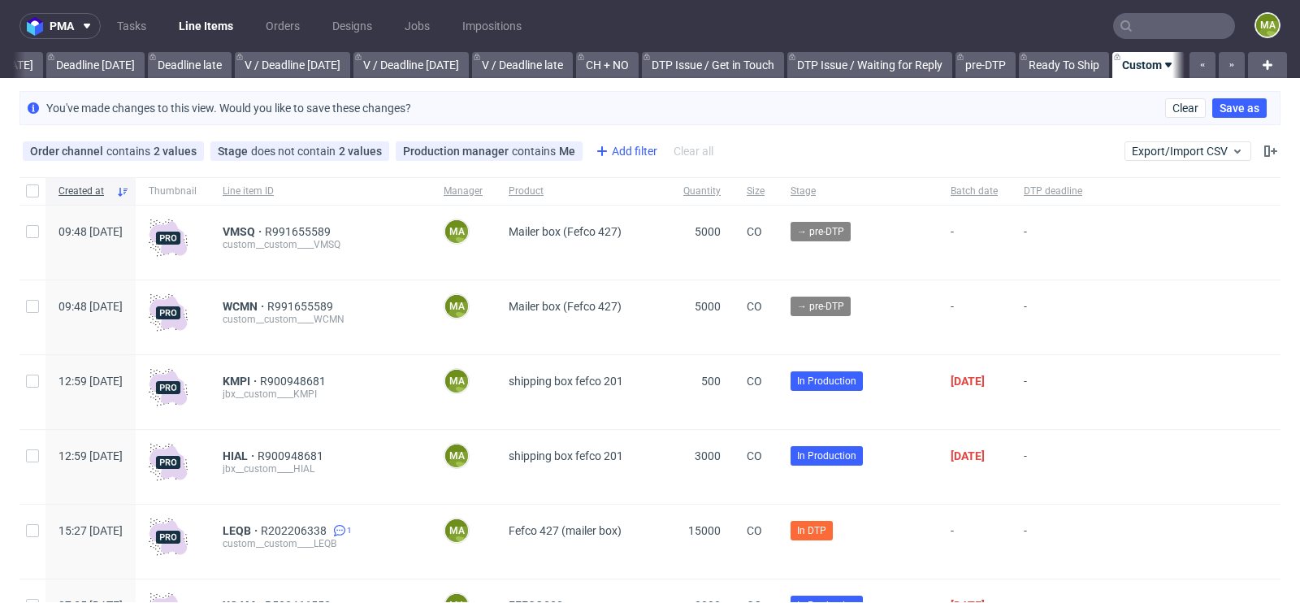
click at [644, 155] on div "Add filter" at bounding box center [624, 151] width 71 height 26
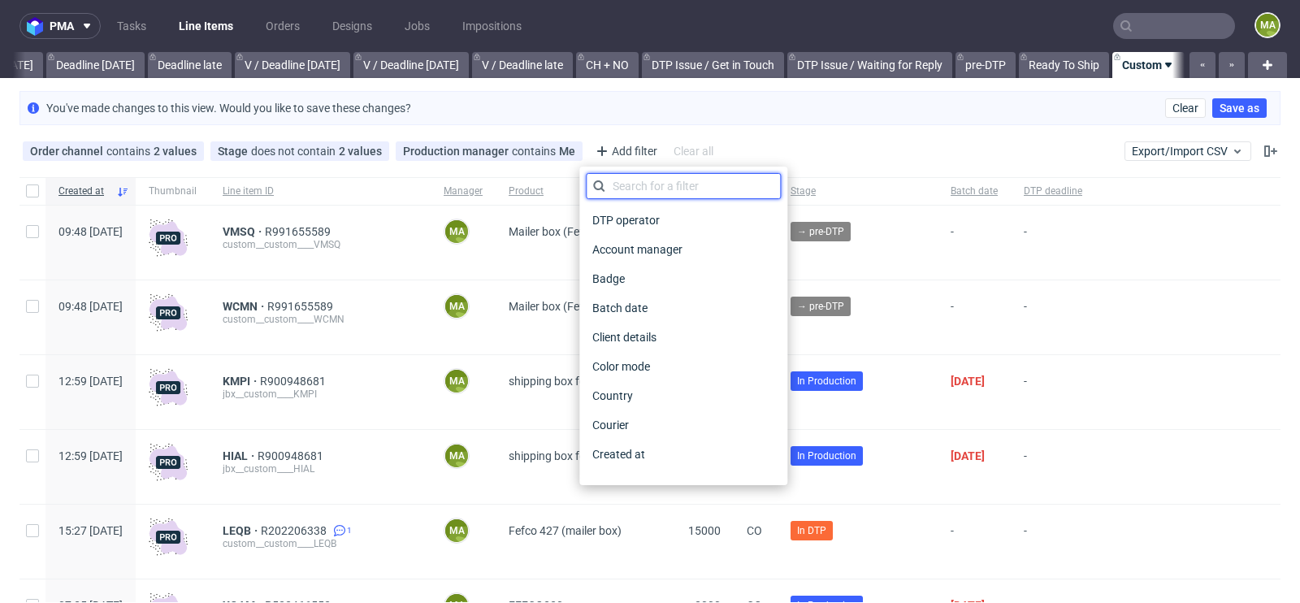
click at [655, 186] on input "text" at bounding box center [683, 186] width 195 height 26
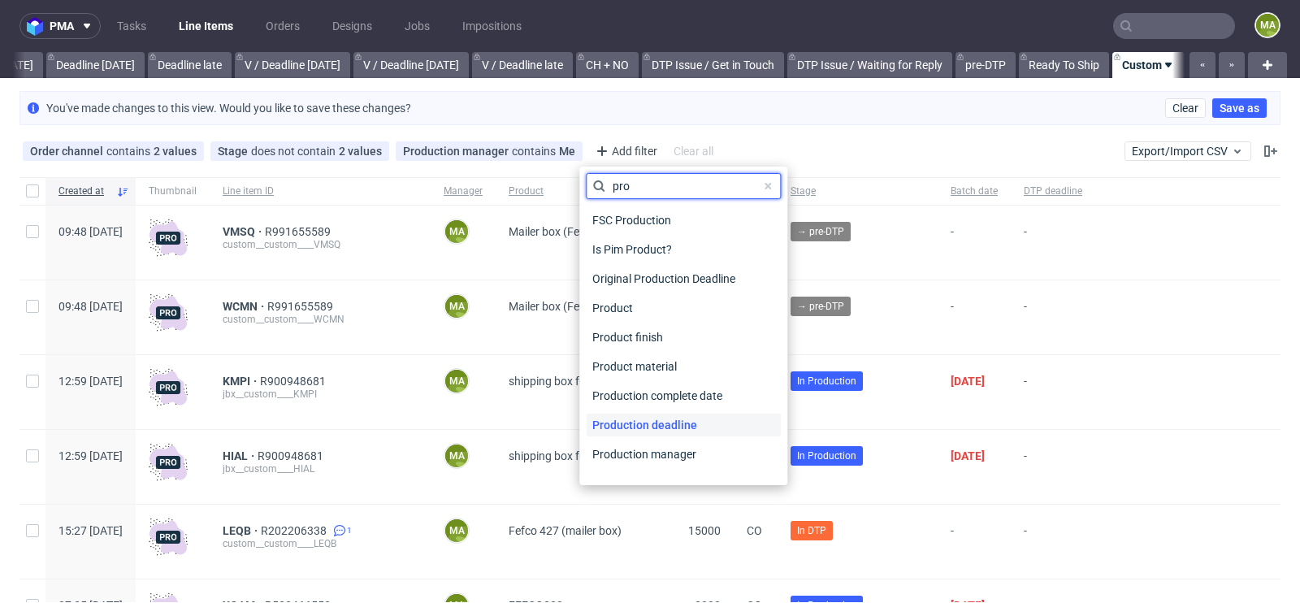
type input "pro"
click at [633, 431] on span "Production deadline" at bounding box center [645, 424] width 118 height 23
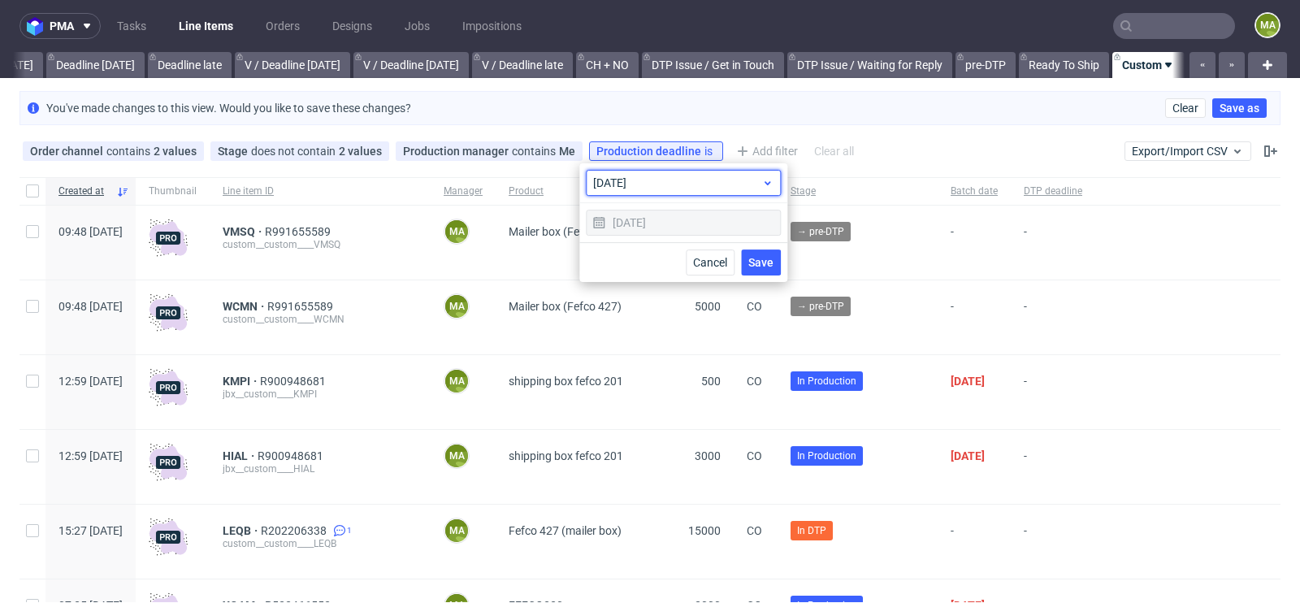
click at [745, 185] on span "today" at bounding box center [677, 183] width 168 height 16
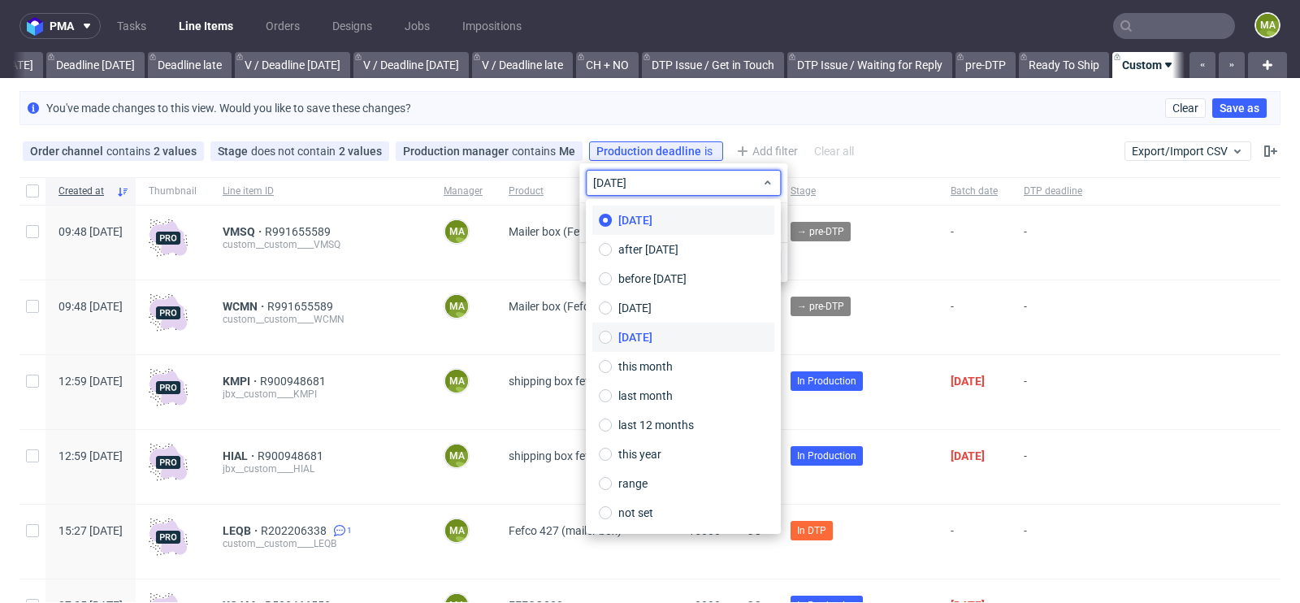
click at [652, 344] on span "tomorrow" at bounding box center [635, 337] width 34 height 16
type input "[DATE]"
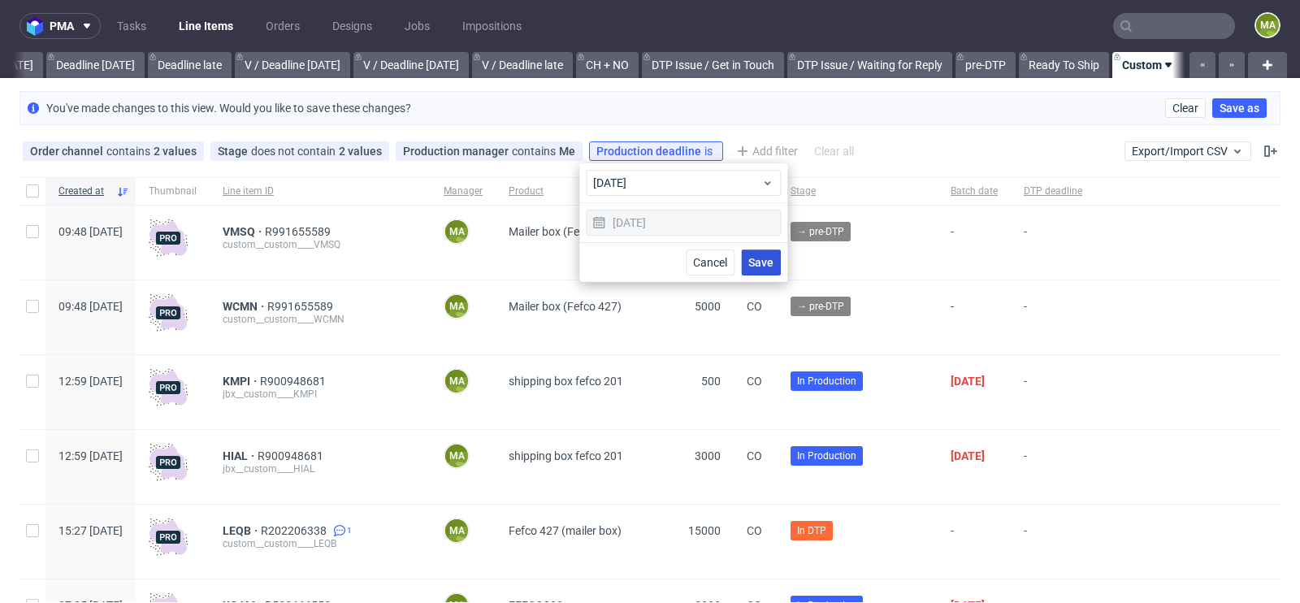
click at [763, 262] on span "Save" at bounding box center [760, 262] width 25 height 11
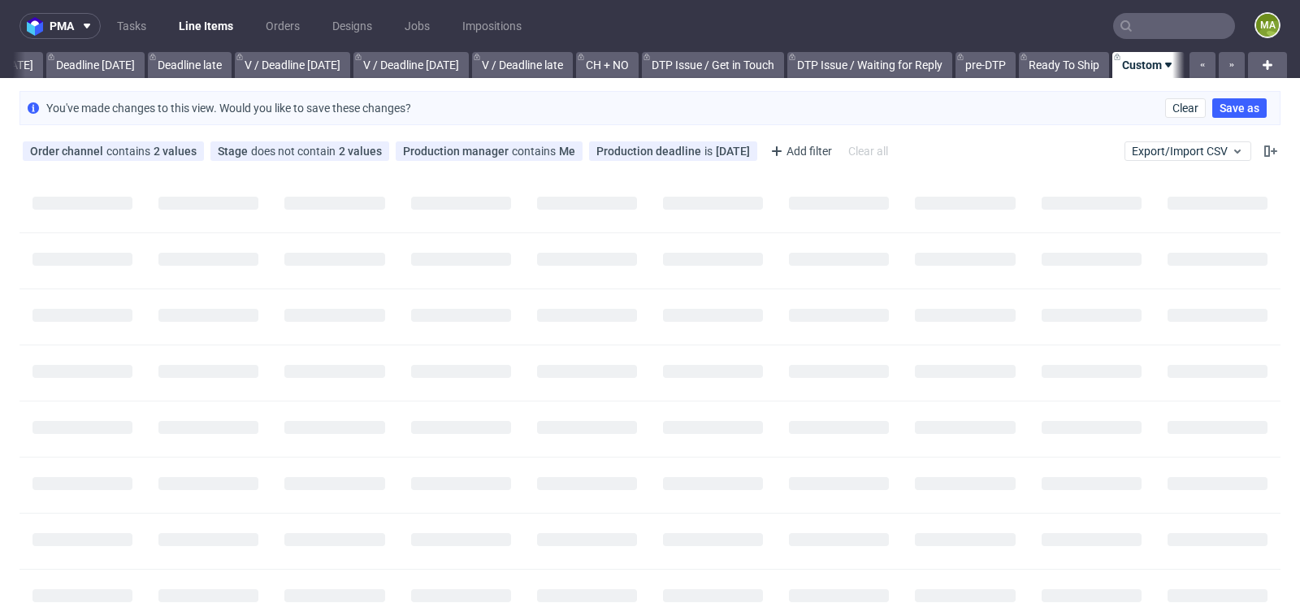
scroll to position [0, 1822]
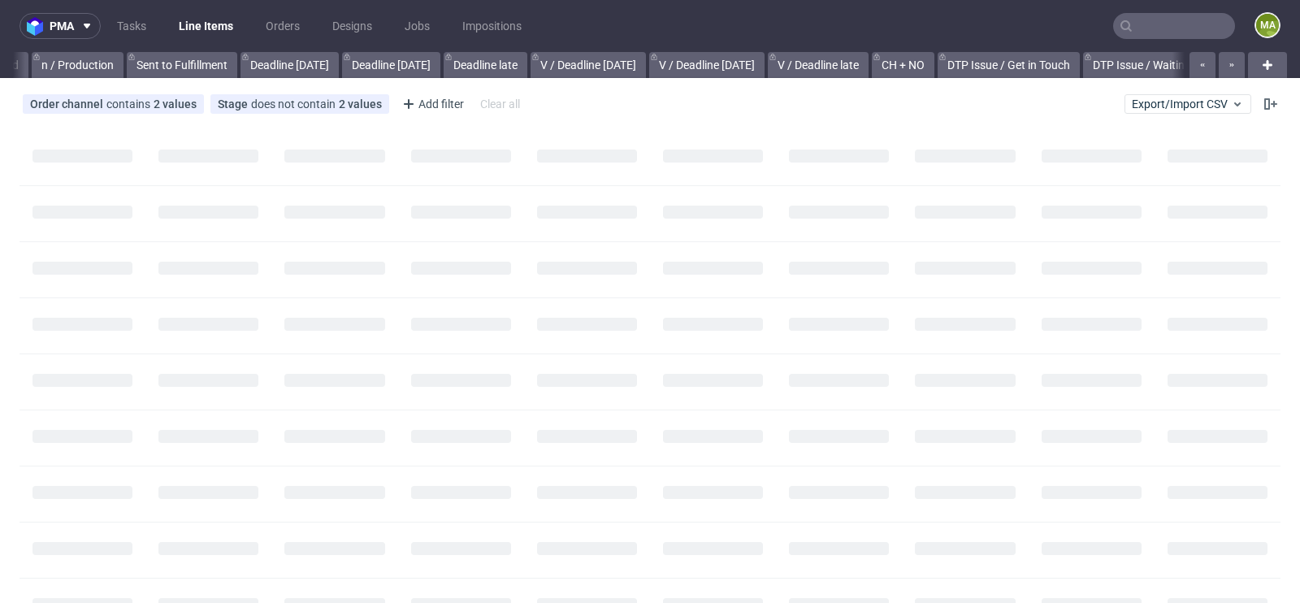
click at [1133, 27] on input "text" at bounding box center [1174, 26] width 122 height 26
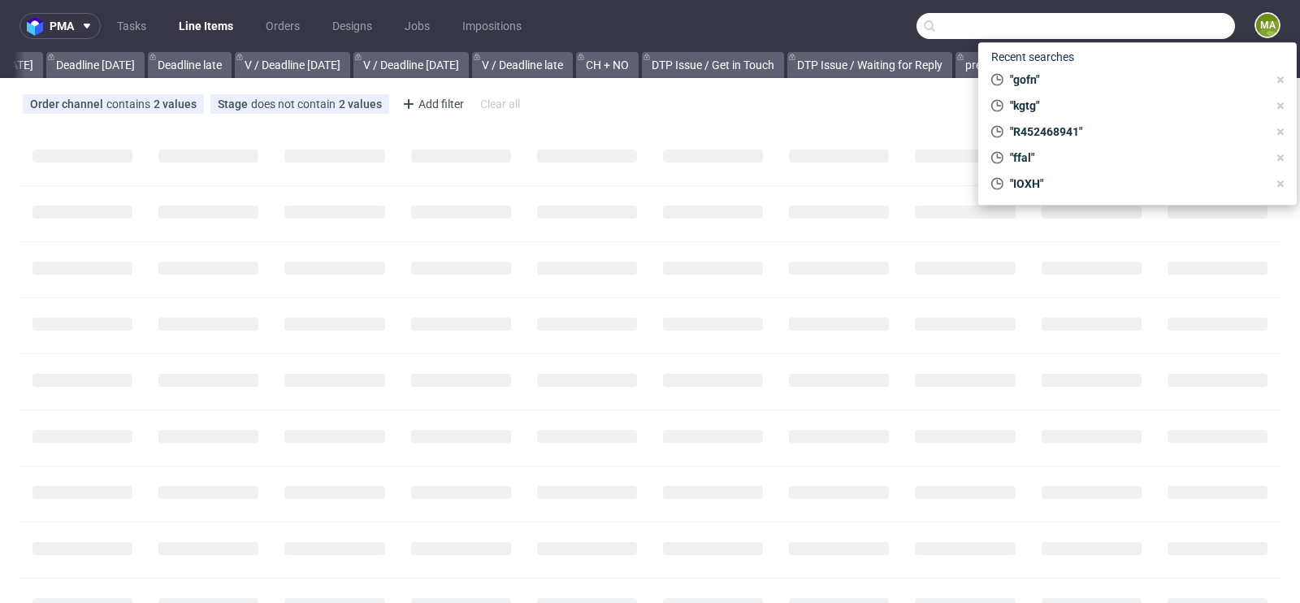
scroll to position [0, 1837]
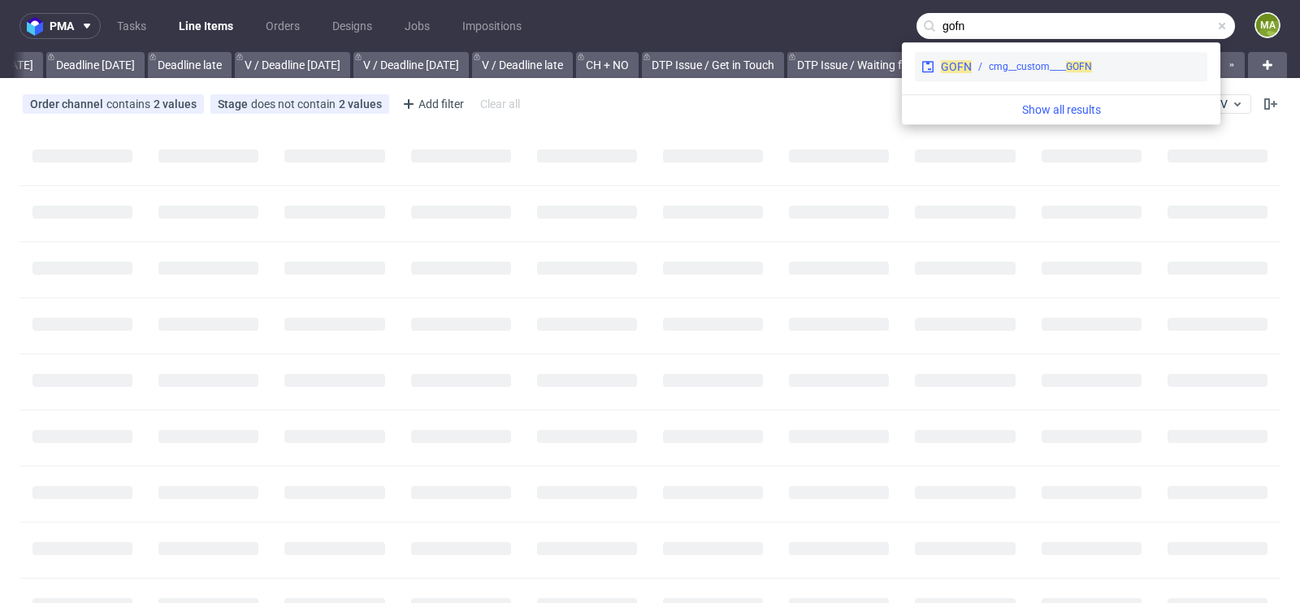
type input "gofn"
click at [1028, 64] on div "cmg__custom____ GOFN" at bounding box center [1040, 66] width 103 height 15
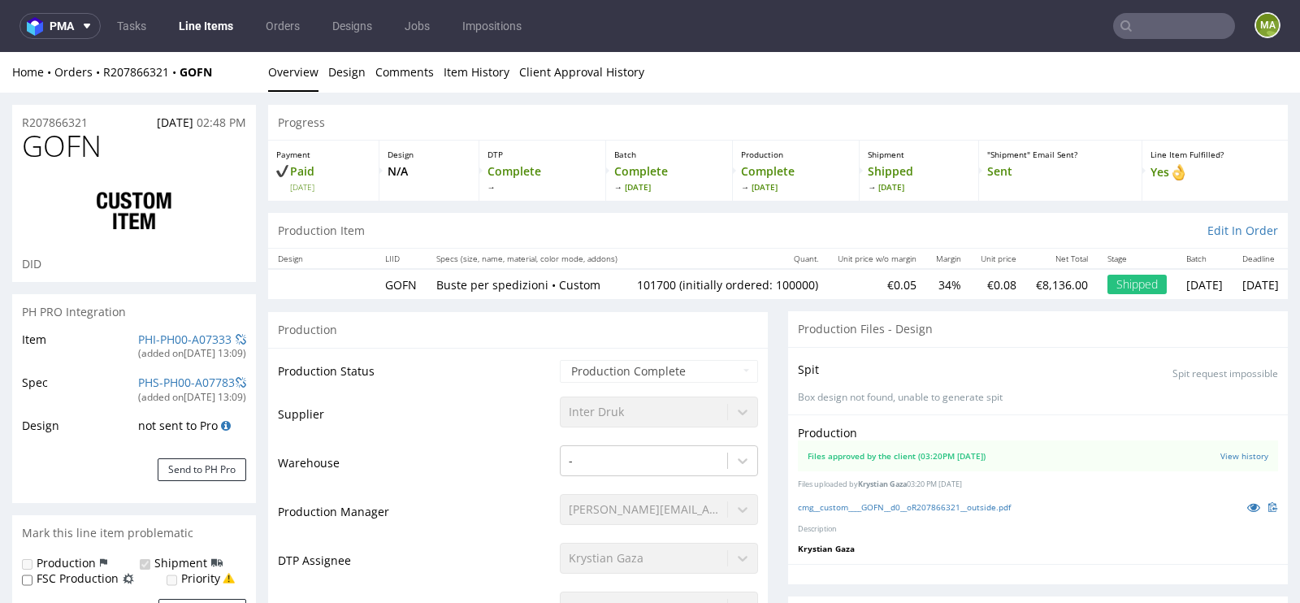
select select "in_progress"
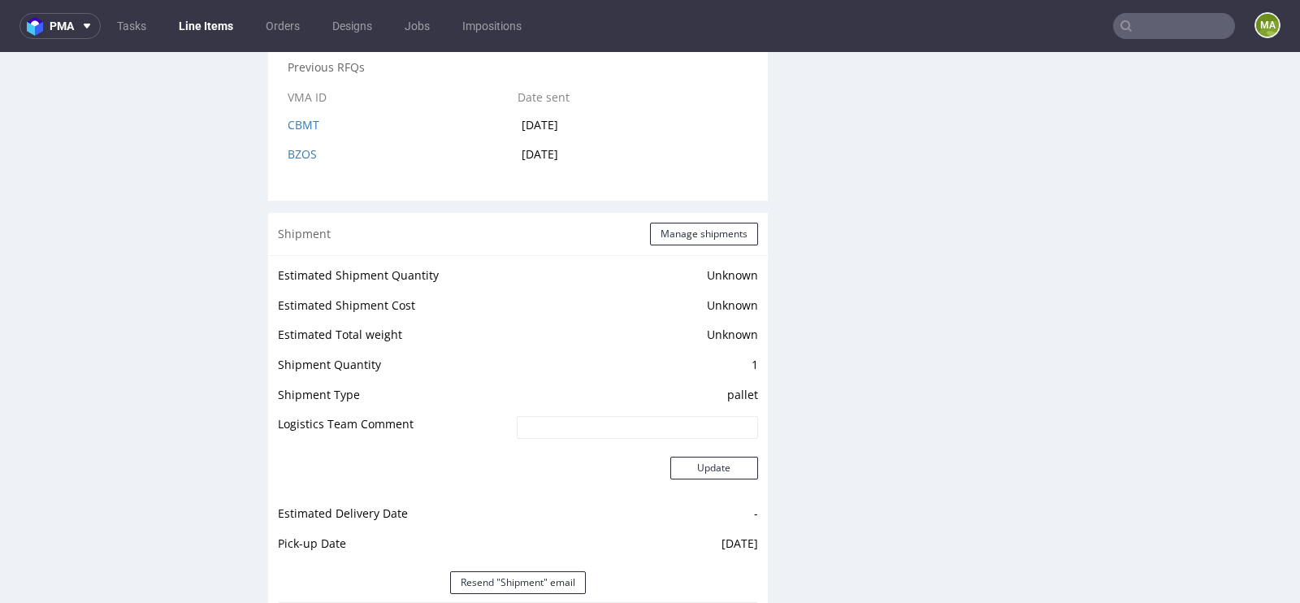
scroll to position [2125, 0]
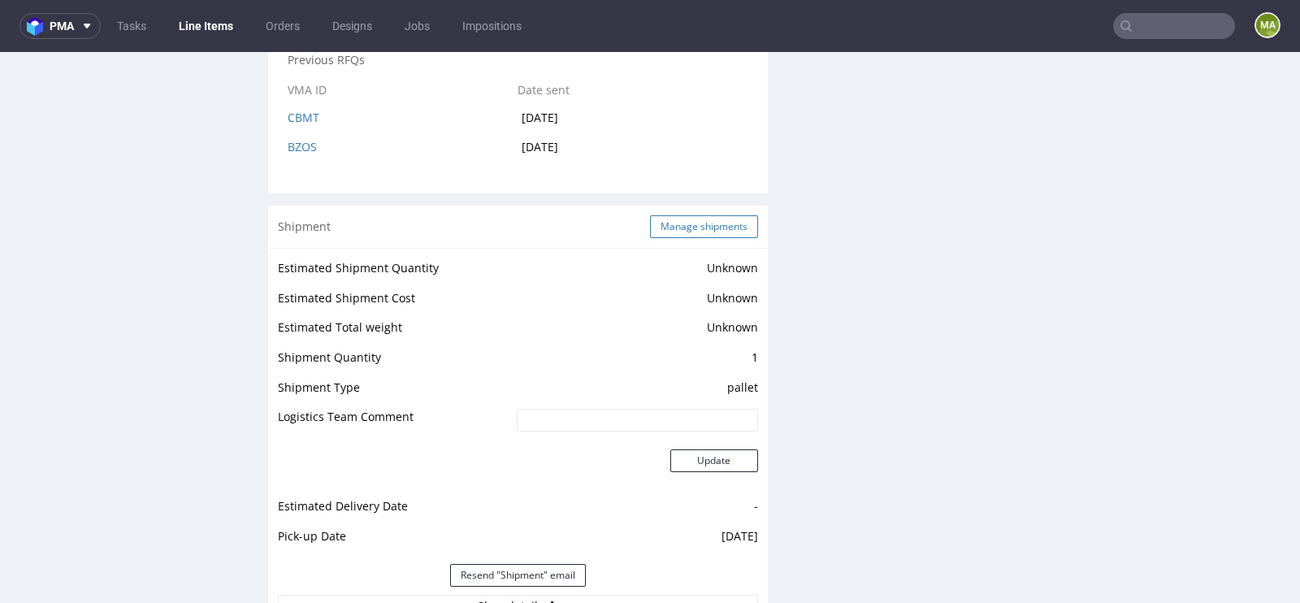
click at [716, 226] on button "Manage shipments" at bounding box center [704, 226] width 108 height 23
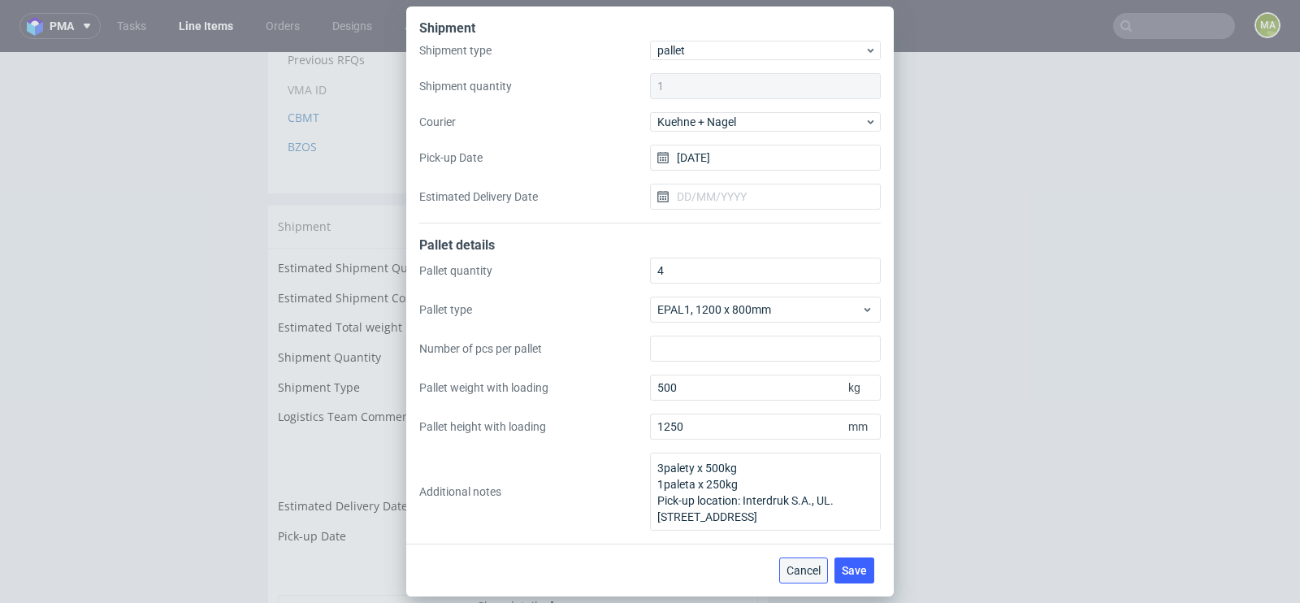
click at [807, 575] on span "Cancel" at bounding box center [803, 570] width 34 height 11
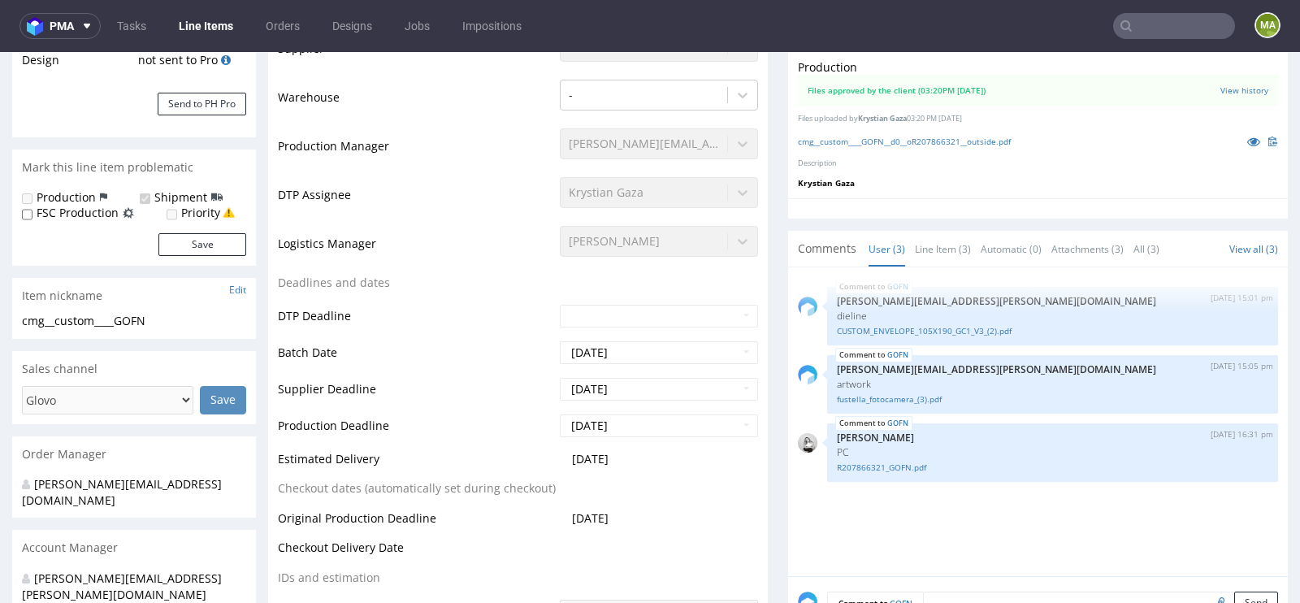
scroll to position [0, 0]
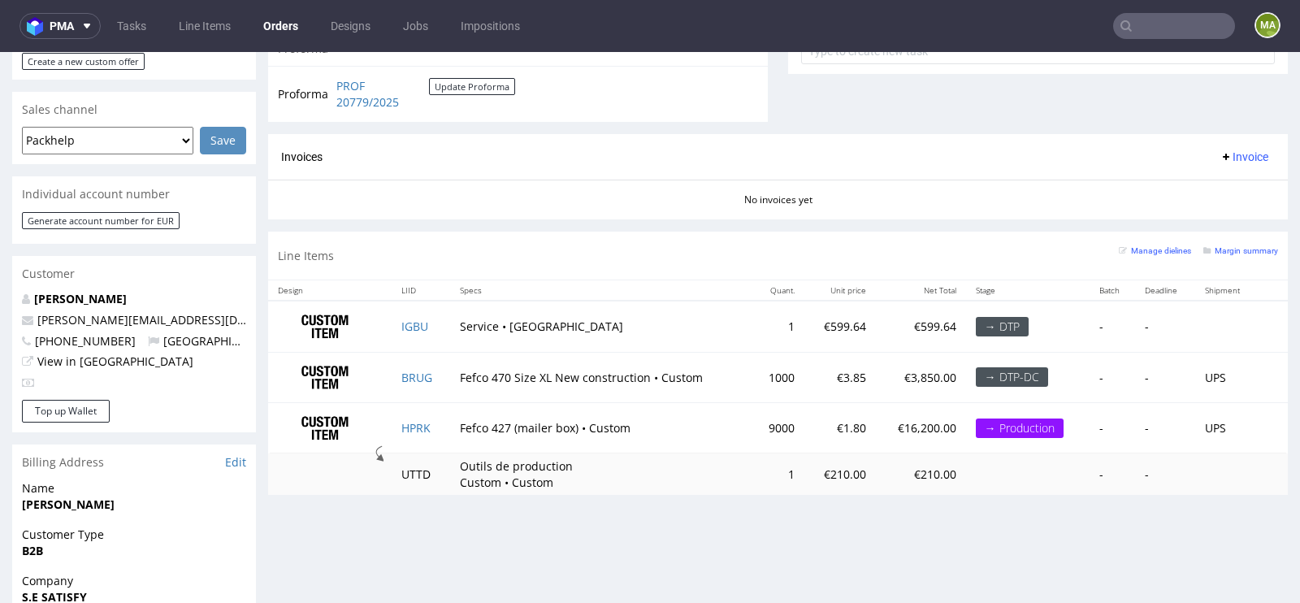
scroll to position [640, 0]
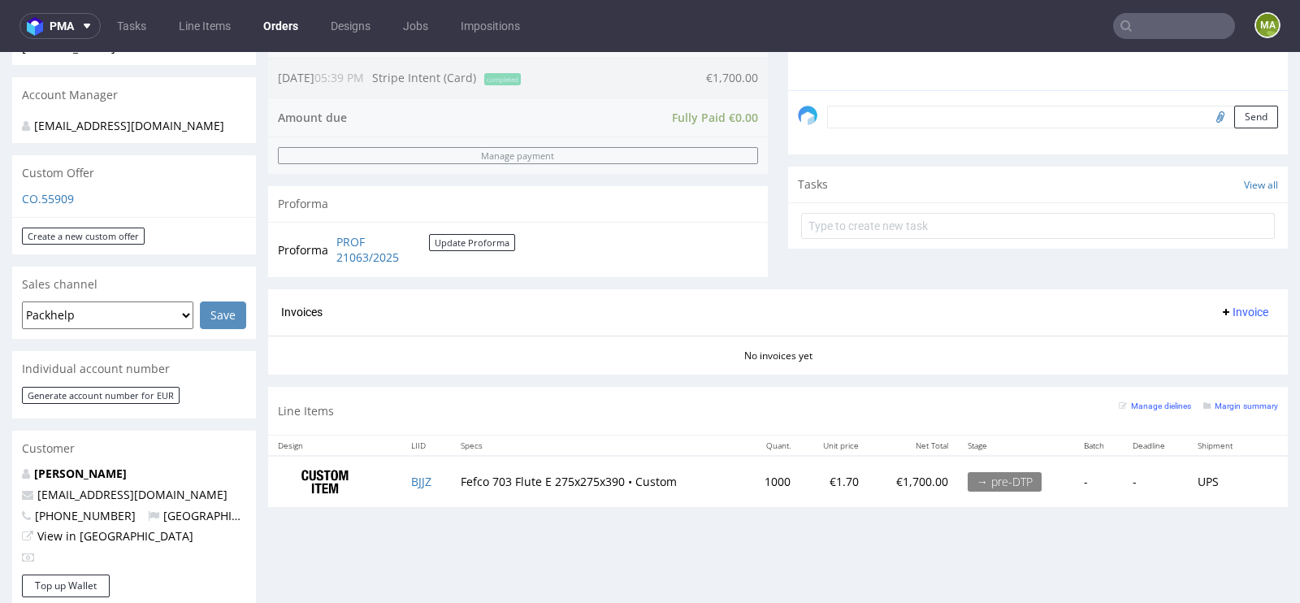
scroll to position [466, 0]
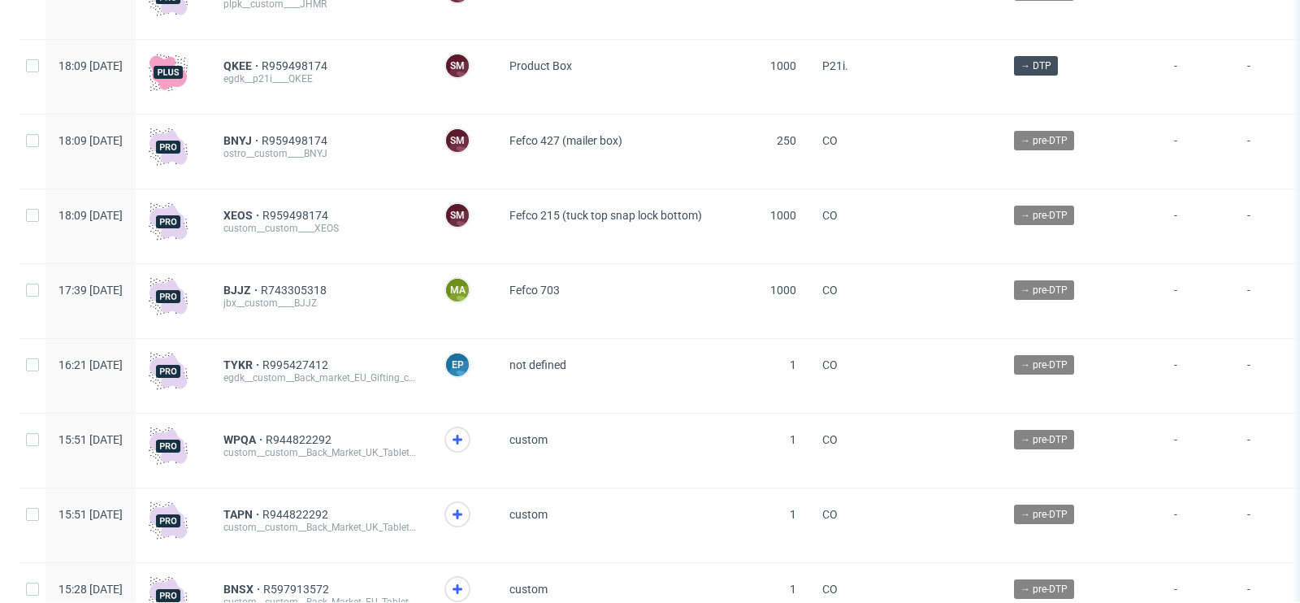
scroll to position [491, 0]
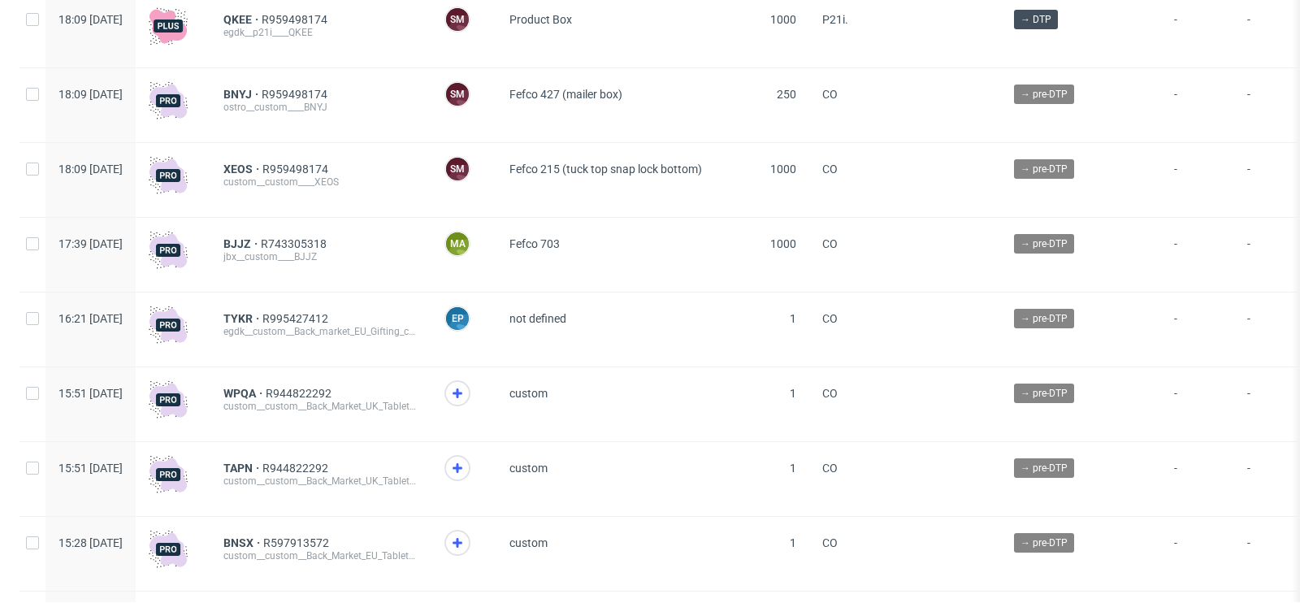
scroll to position [538, 0]
click at [261, 249] on span "BJJZ" at bounding box center [241, 244] width 37 height 13
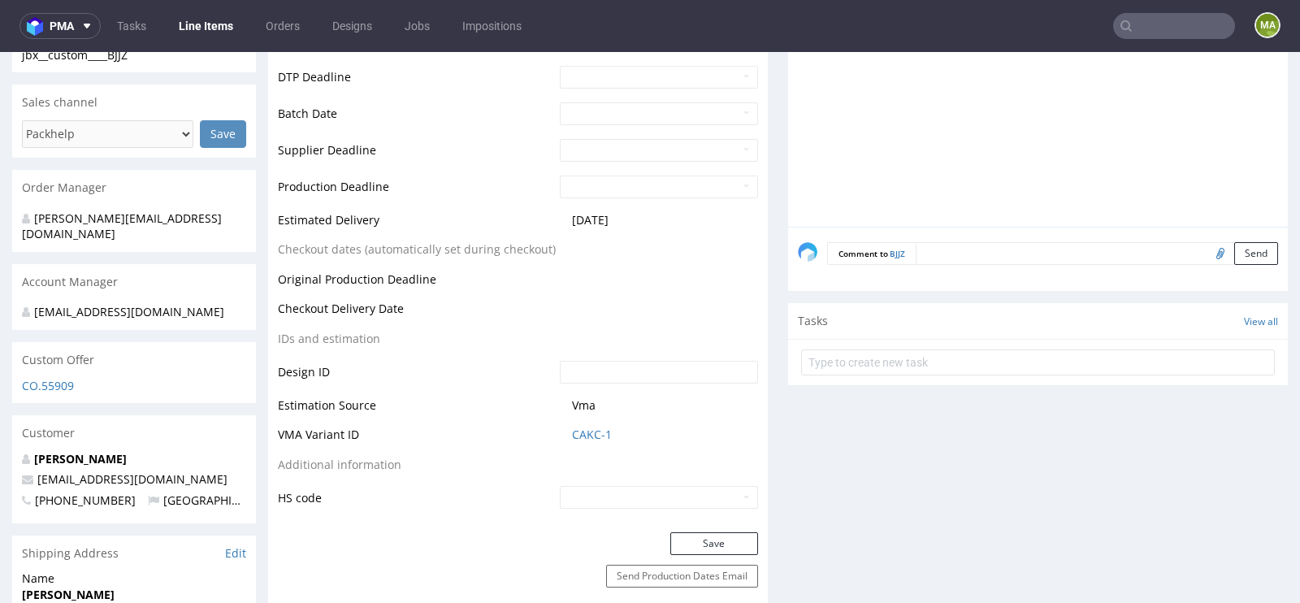
scroll to position [620, 0]
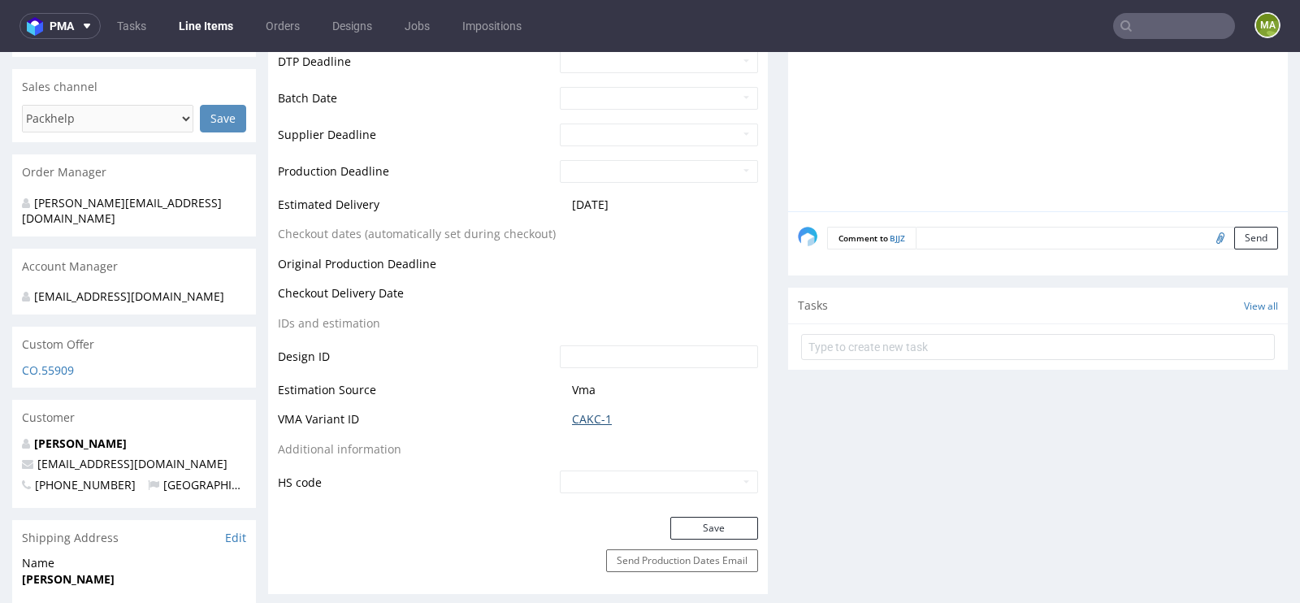
click at [594, 422] on link "CAKC-1" at bounding box center [592, 419] width 40 height 16
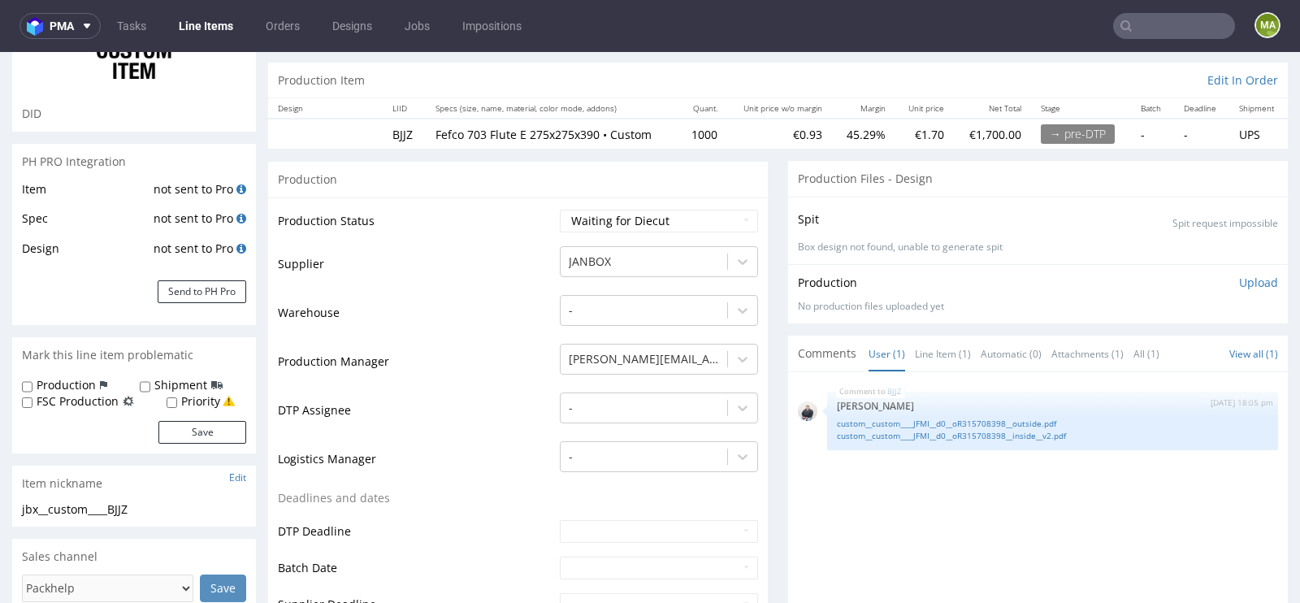
scroll to position [0, 0]
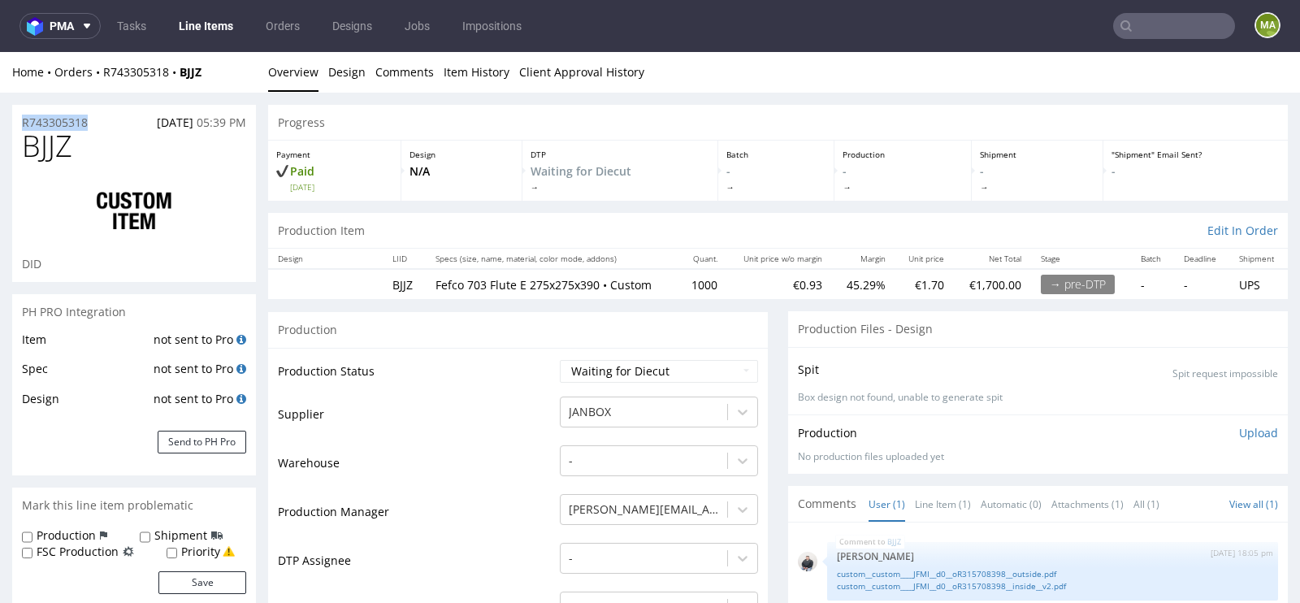
drag, startPoint x: 105, startPoint y: 121, endPoint x: 0, endPoint y: 121, distance: 104.8
copy p "R743305318"
click at [72, 134] on span "BJJZ" at bounding box center [47, 146] width 50 height 32
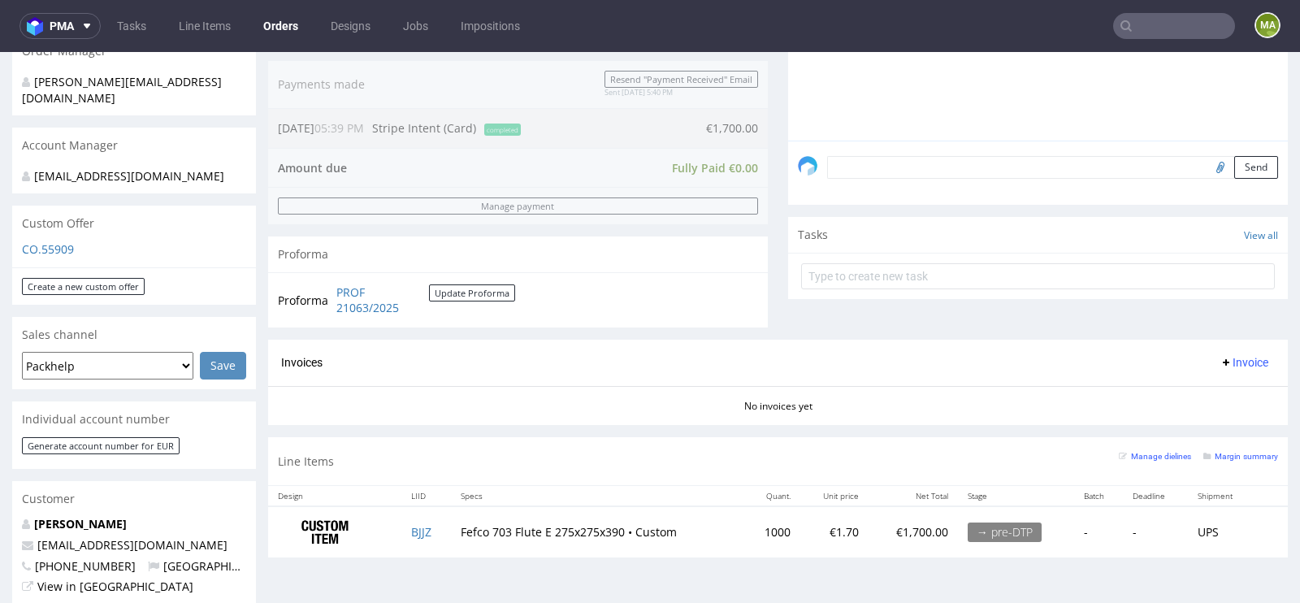
scroll to position [552, 0]
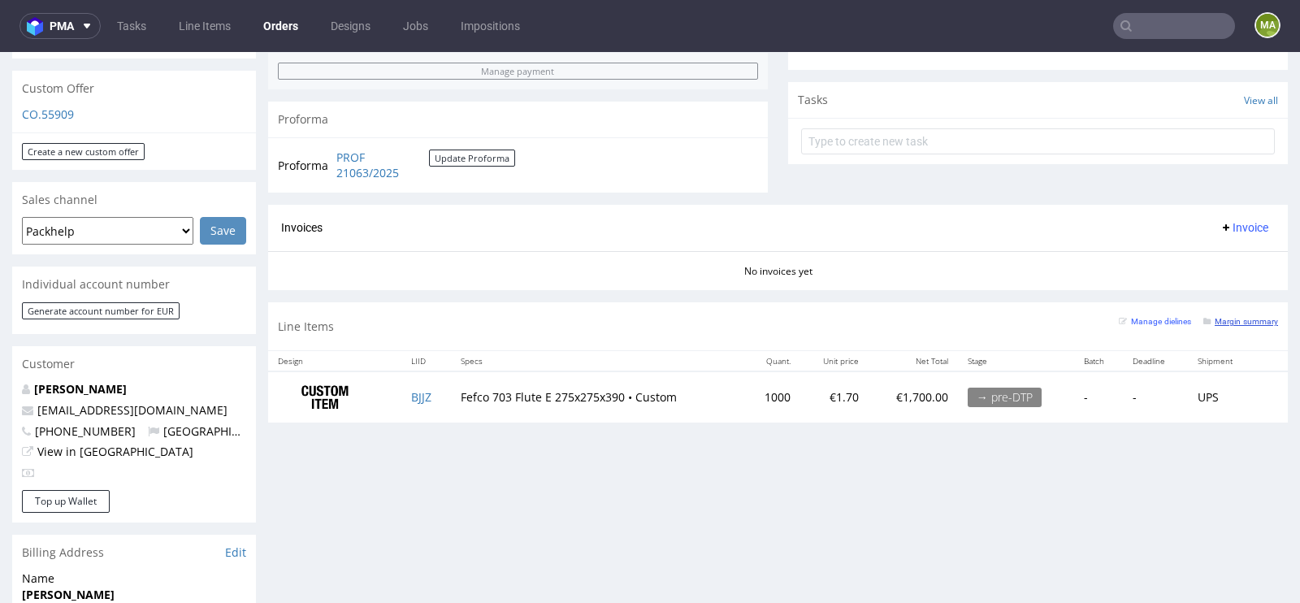
click at [1234, 317] on small "Margin summary" at bounding box center [1240, 321] width 75 height 9
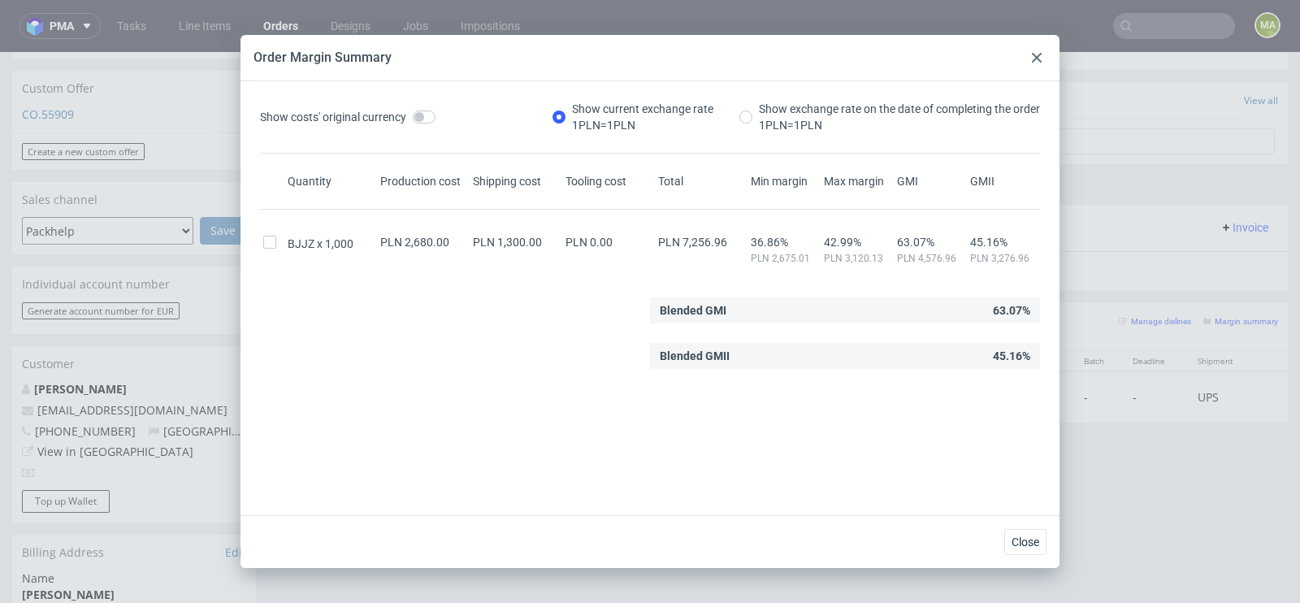
click at [1033, 58] on icon at bounding box center [1037, 58] width 10 height 10
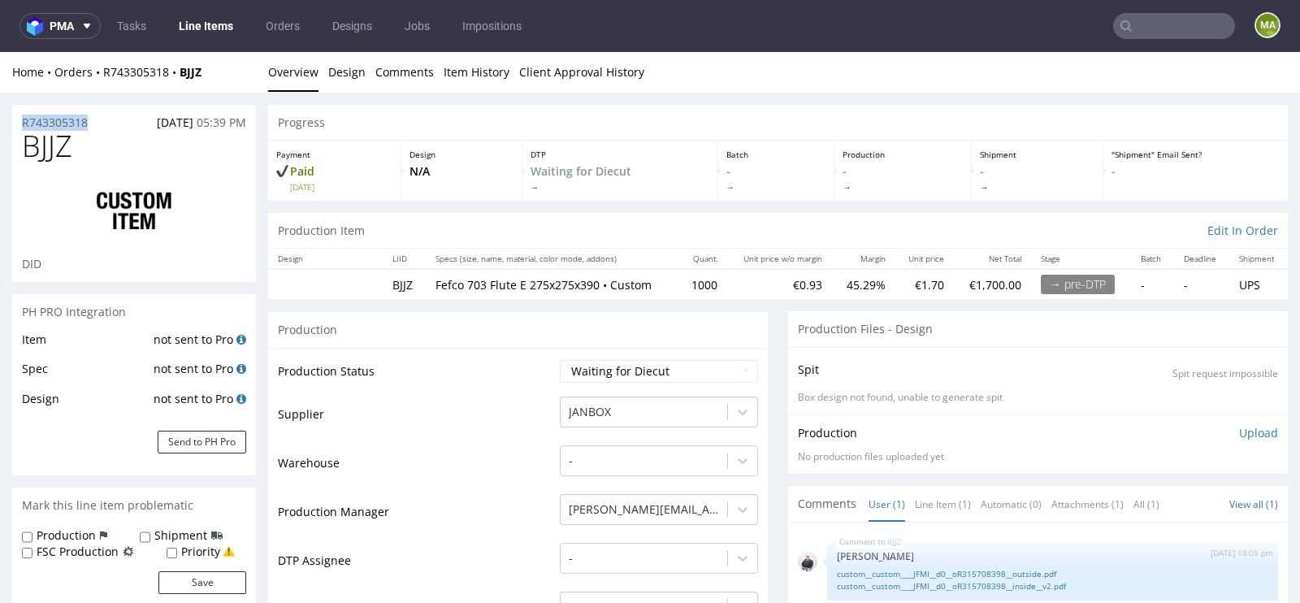
drag, startPoint x: 106, startPoint y: 122, endPoint x: 0, endPoint y: 119, distance: 105.6
copy p "R743305318"
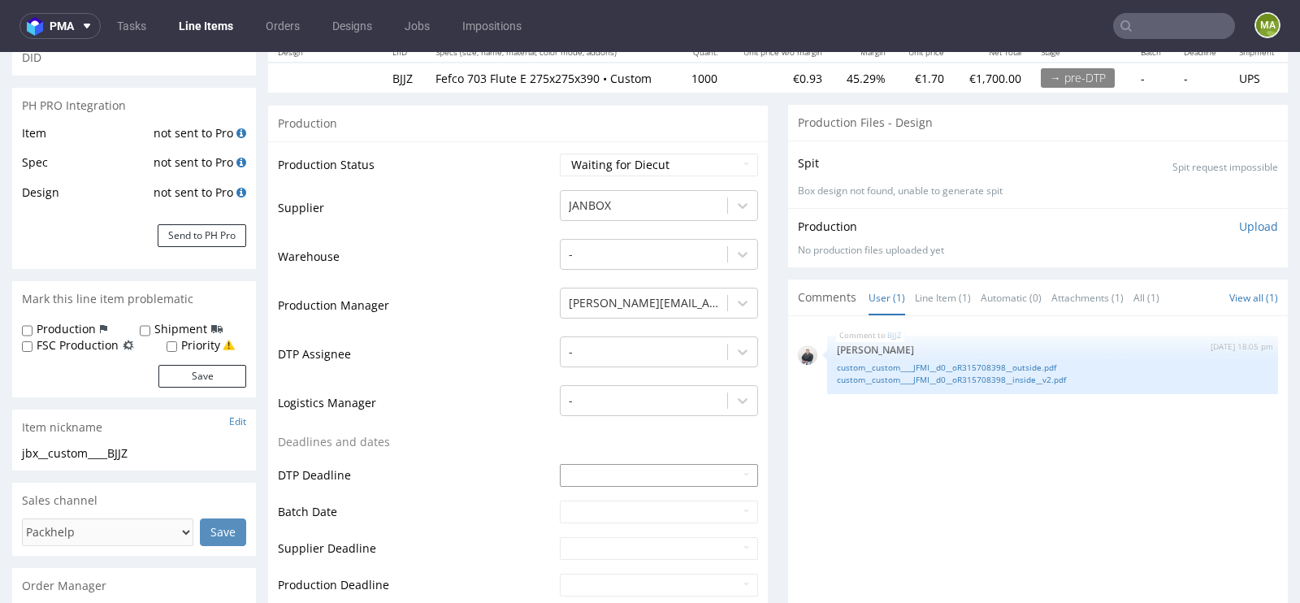
scroll to position [200, 0]
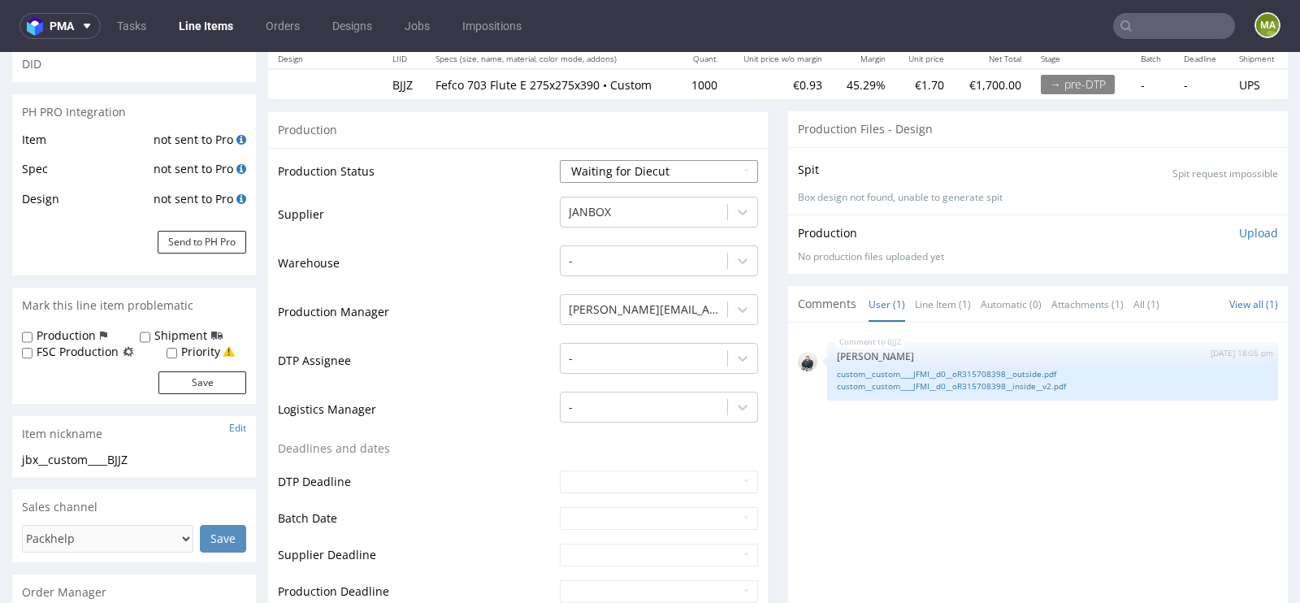
click at [628, 168] on select "Waiting for Artwork Waiting for Diecut Waiting for Mockup Waiting for DTP Waiti…" at bounding box center [659, 171] width 198 height 23
select select "production_in_process"
click at [560, 160] on select "Waiting for Artwork Waiting for Diecut Waiting for Mockup Waiting for DTP Waiti…" at bounding box center [659, 171] width 198 height 23
click at [463, 343] on td "DTP Assignee" at bounding box center [417, 365] width 278 height 49
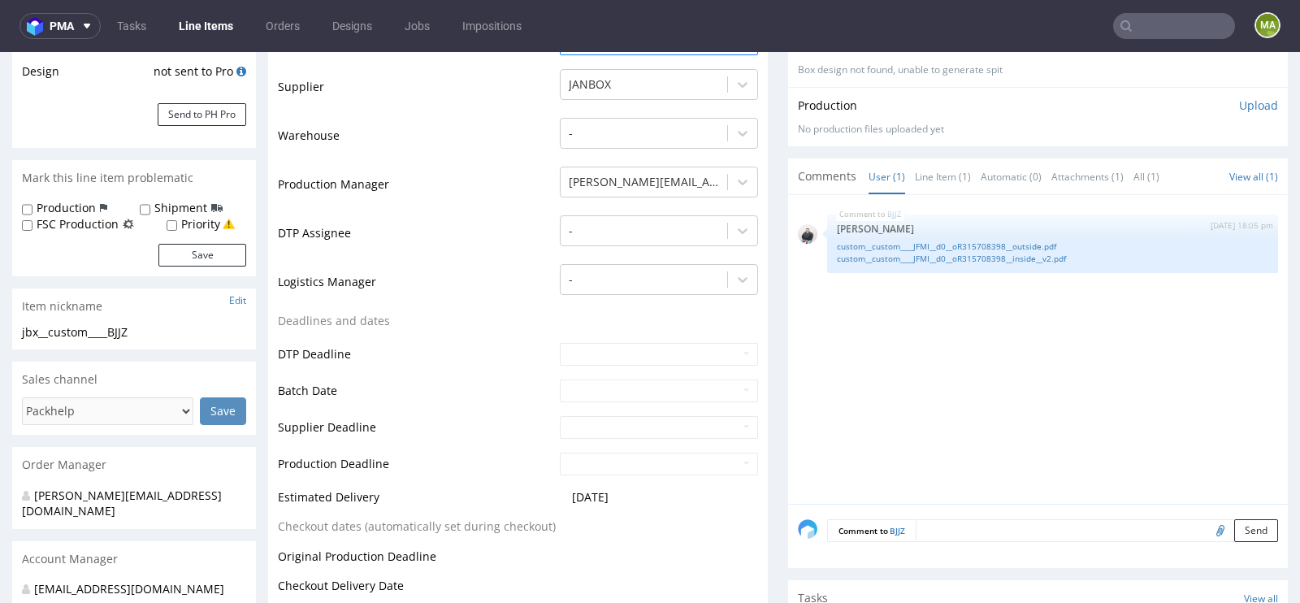
scroll to position [347, 0]
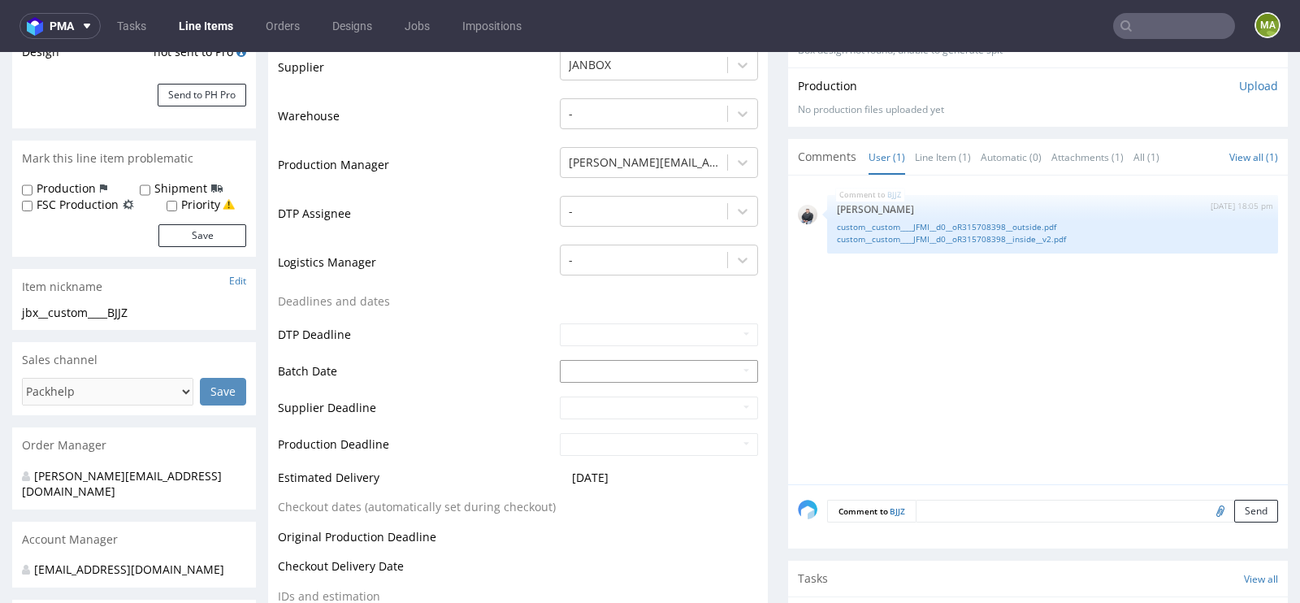
click at [578, 369] on input "text" at bounding box center [659, 371] width 198 height 23
click at [649, 222] on td "1" at bounding box center [644, 223] width 25 height 24
type input "[DATE]"
click at [426, 327] on td "DTP Deadline" at bounding box center [417, 340] width 278 height 37
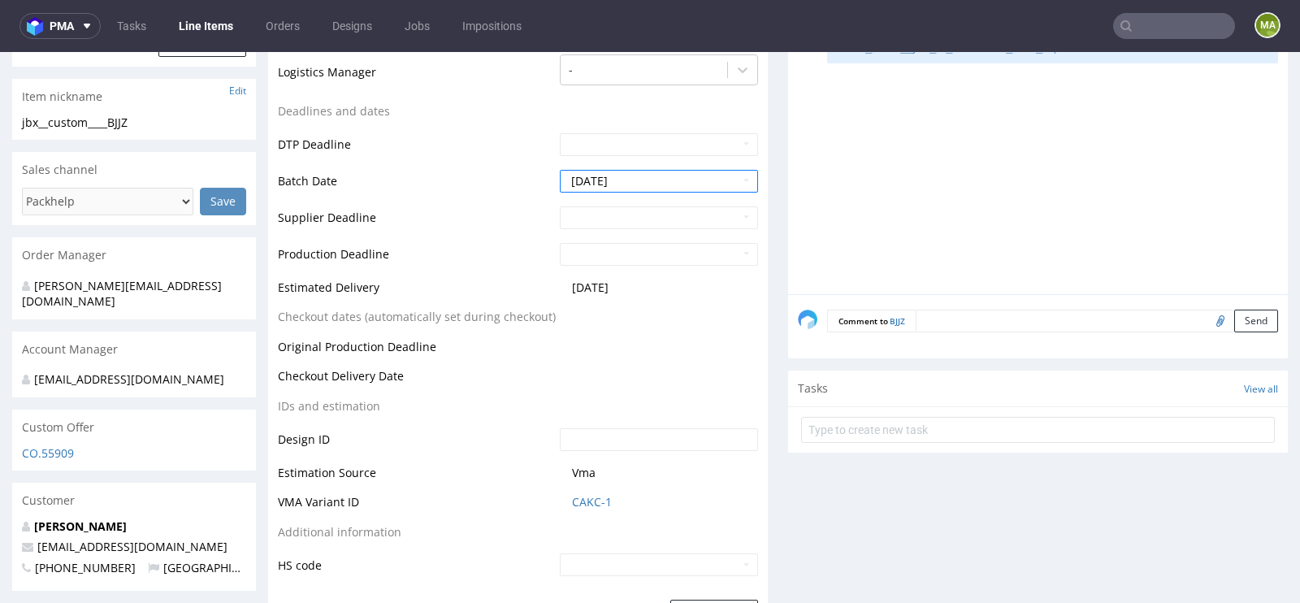
scroll to position [721, 0]
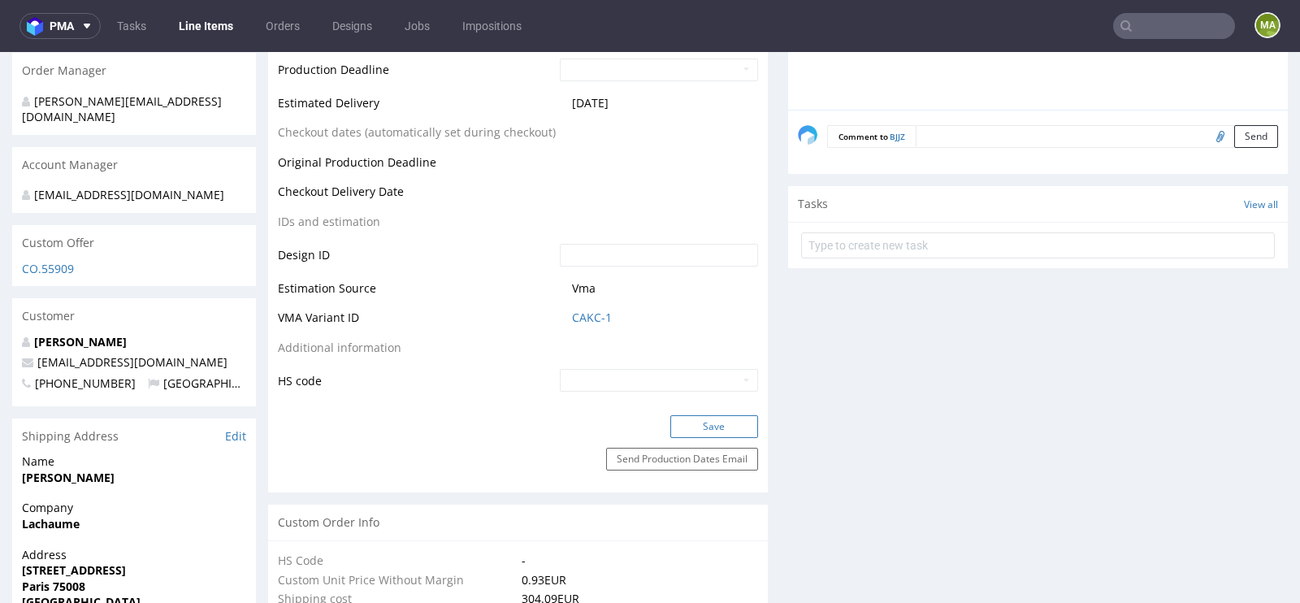
click at [735, 418] on button "Save" at bounding box center [714, 426] width 88 height 23
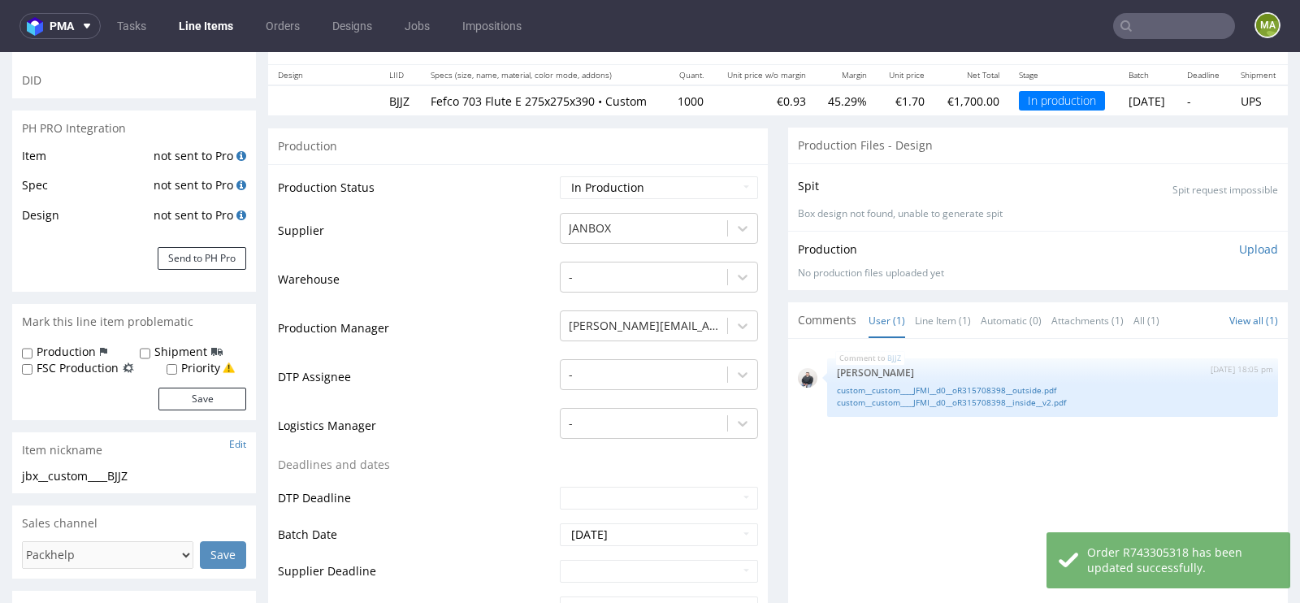
scroll to position [0, 0]
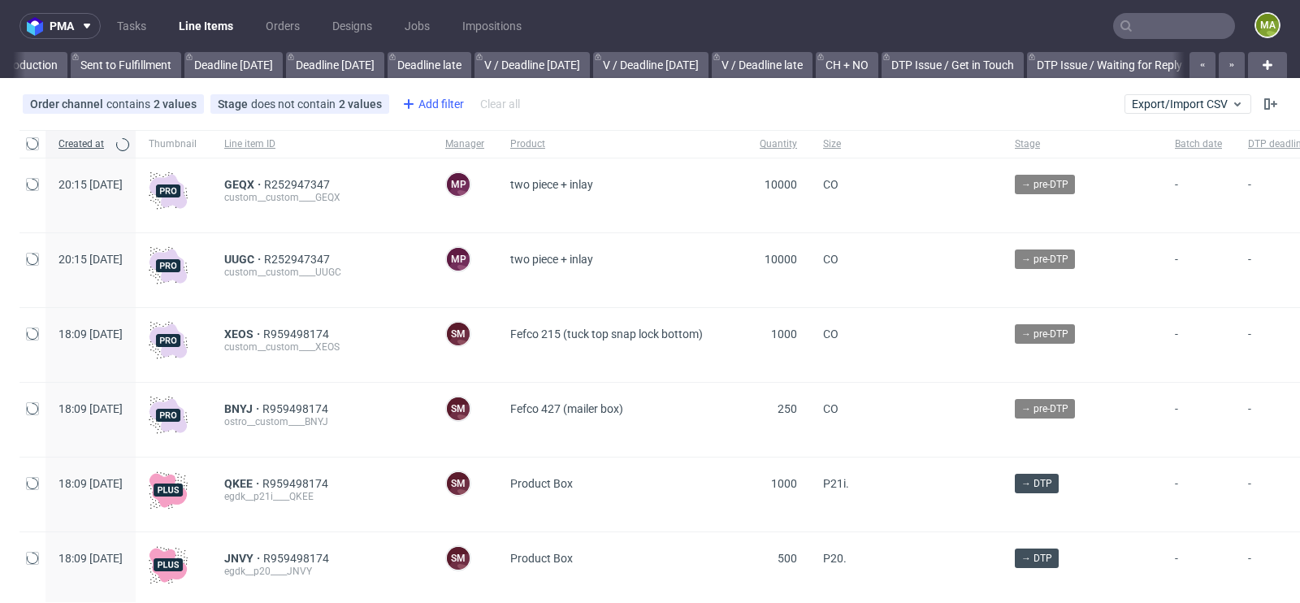
click at [441, 106] on div "Add filter" at bounding box center [431, 104] width 71 height 26
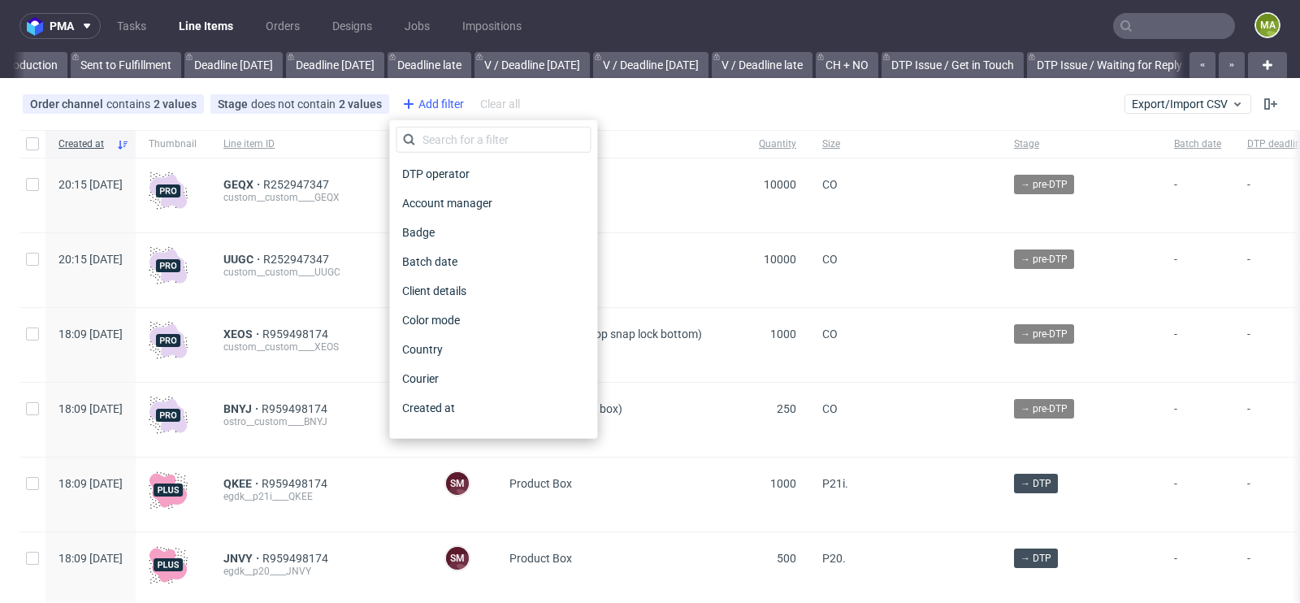
scroll to position [0, 1837]
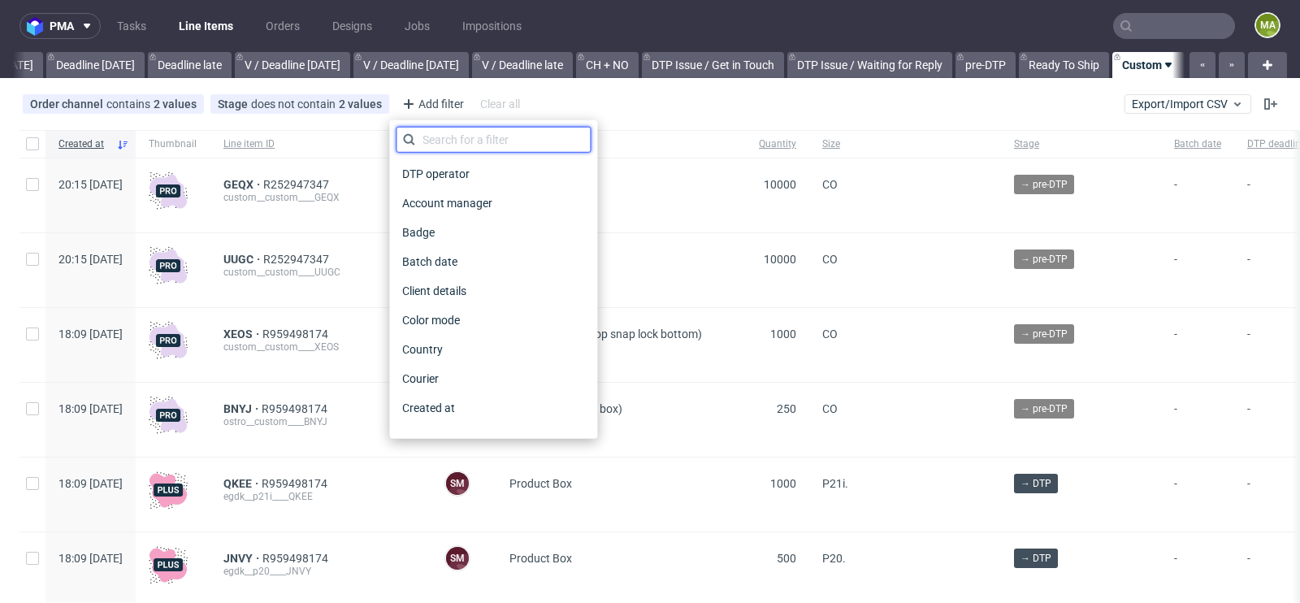
click at [459, 133] on input "text" at bounding box center [493, 140] width 195 height 26
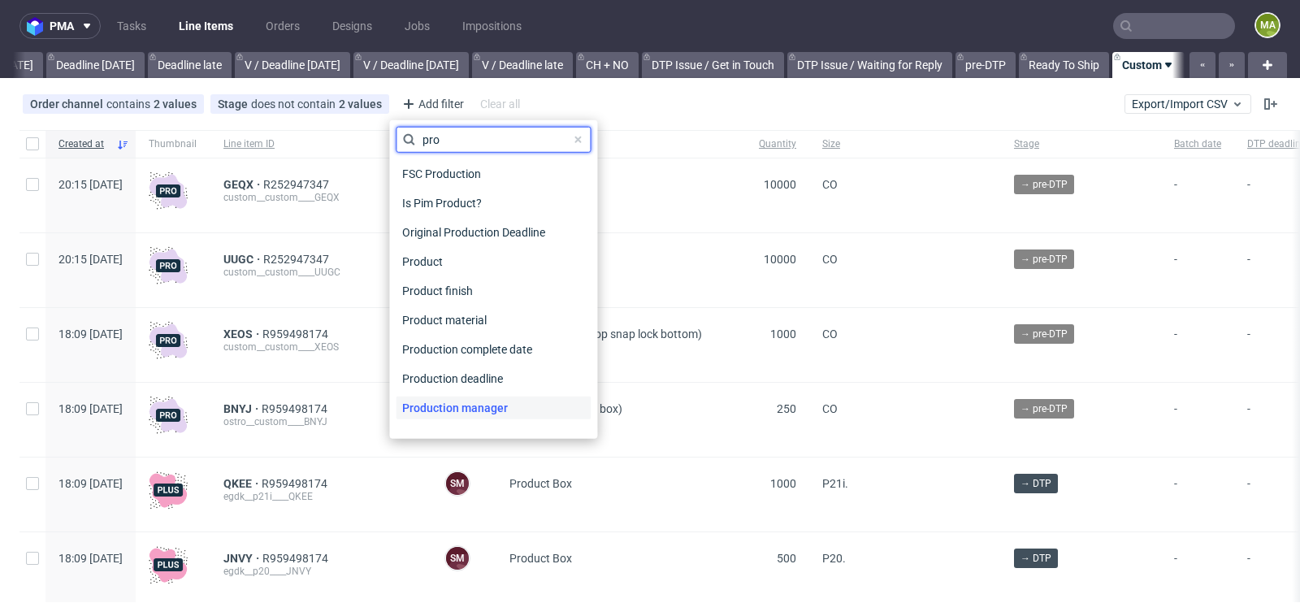
type input "pro"
click at [442, 413] on span "Production manager" at bounding box center [455, 407] width 119 height 23
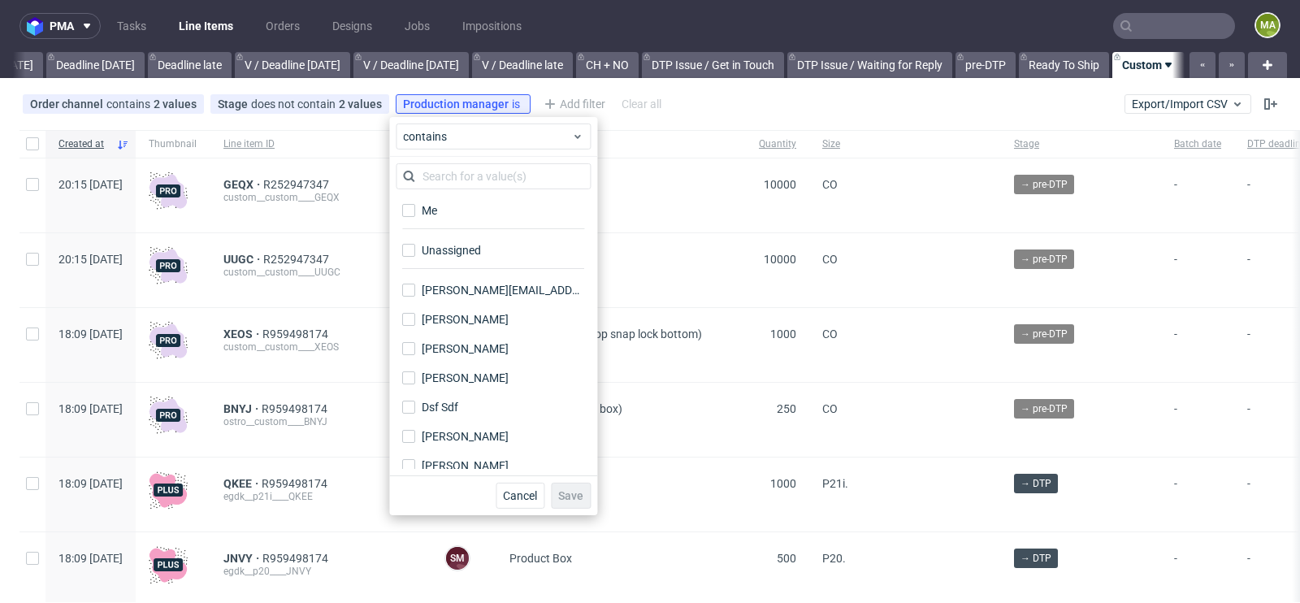
click at [431, 224] on div "Me" at bounding box center [493, 216] width 195 height 40
click at [433, 214] on div "Me" at bounding box center [430, 210] width 16 height 16
click at [415, 214] on input "Me" at bounding box center [408, 210] width 13 height 13
checkbox input "true"
click at [564, 494] on span "Save" at bounding box center [570, 495] width 25 height 11
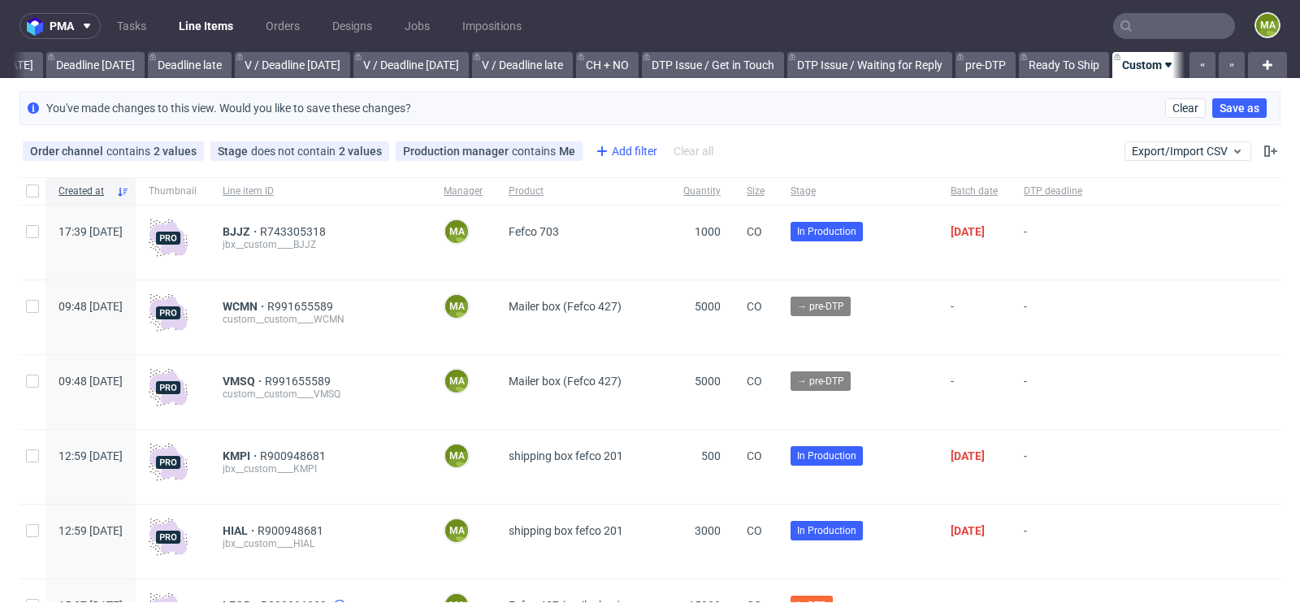
click at [625, 153] on div "Add filter" at bounding box center [624, 151] width 71 height 26
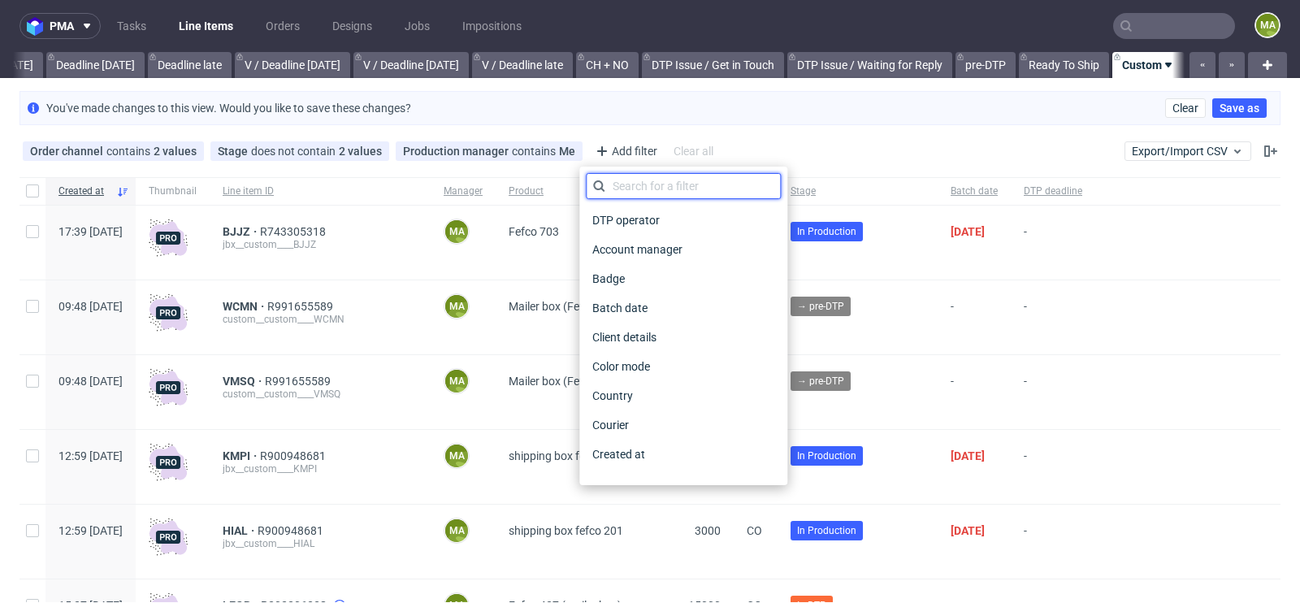
click at [652, 193] on input "text" at bounding box center [683, 186] width 195 height 26
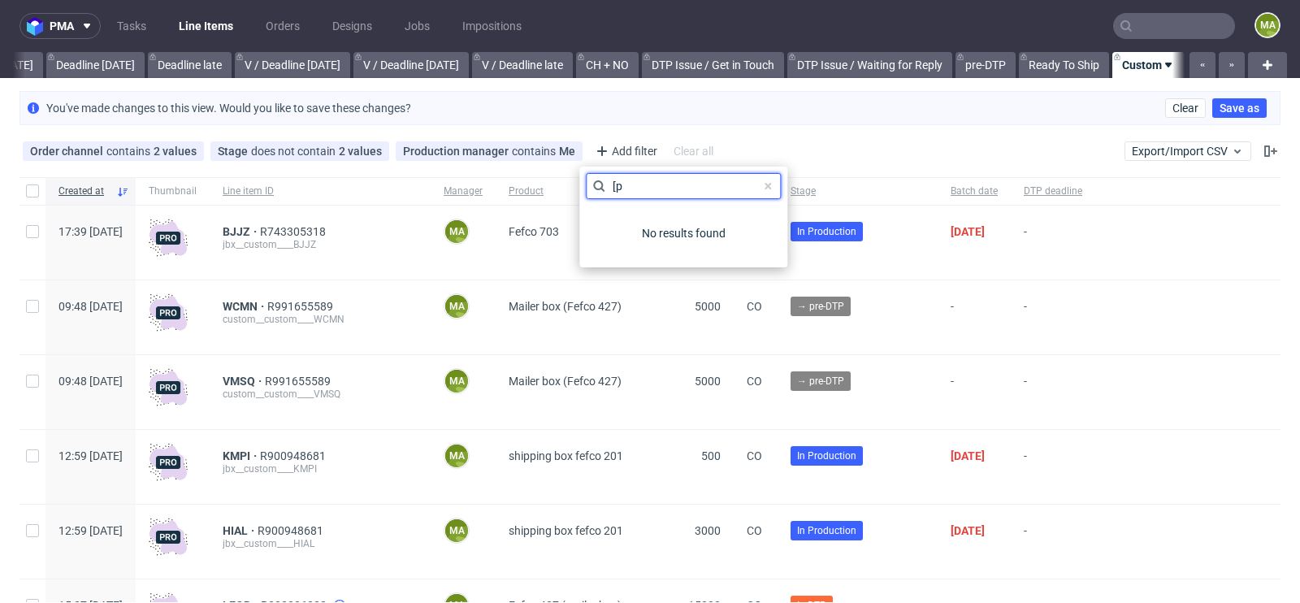
type input "["
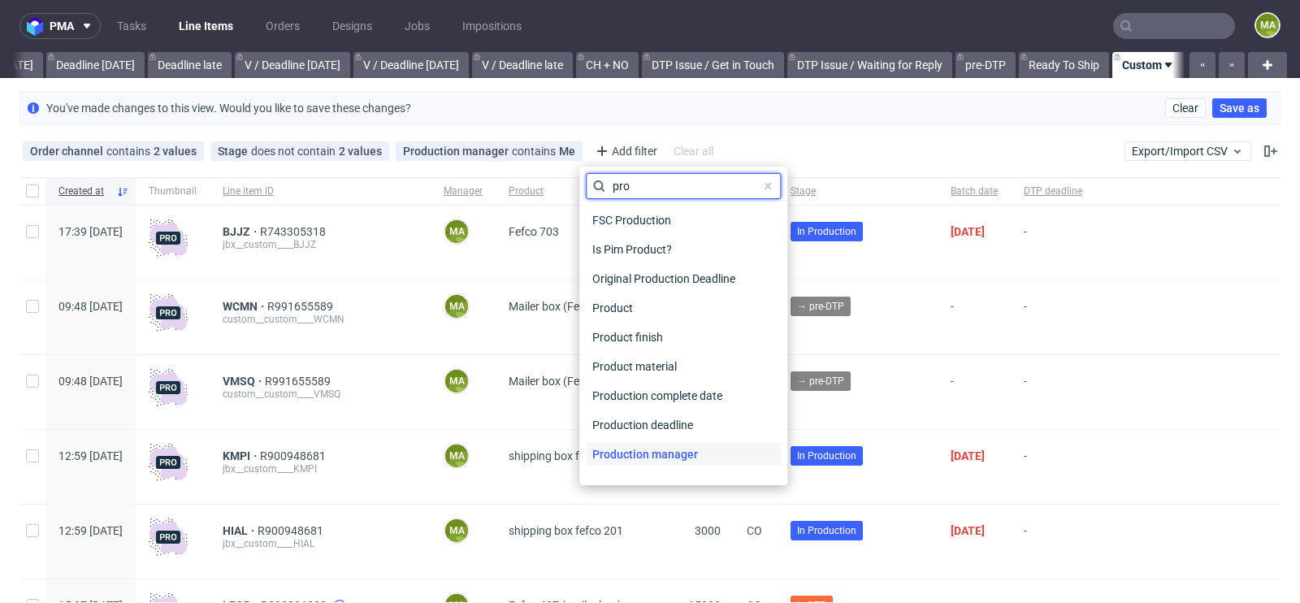
type input "pro"
click at [634, 457] on span "Production manager" at bounding box center [645, 454] width 119 height 23
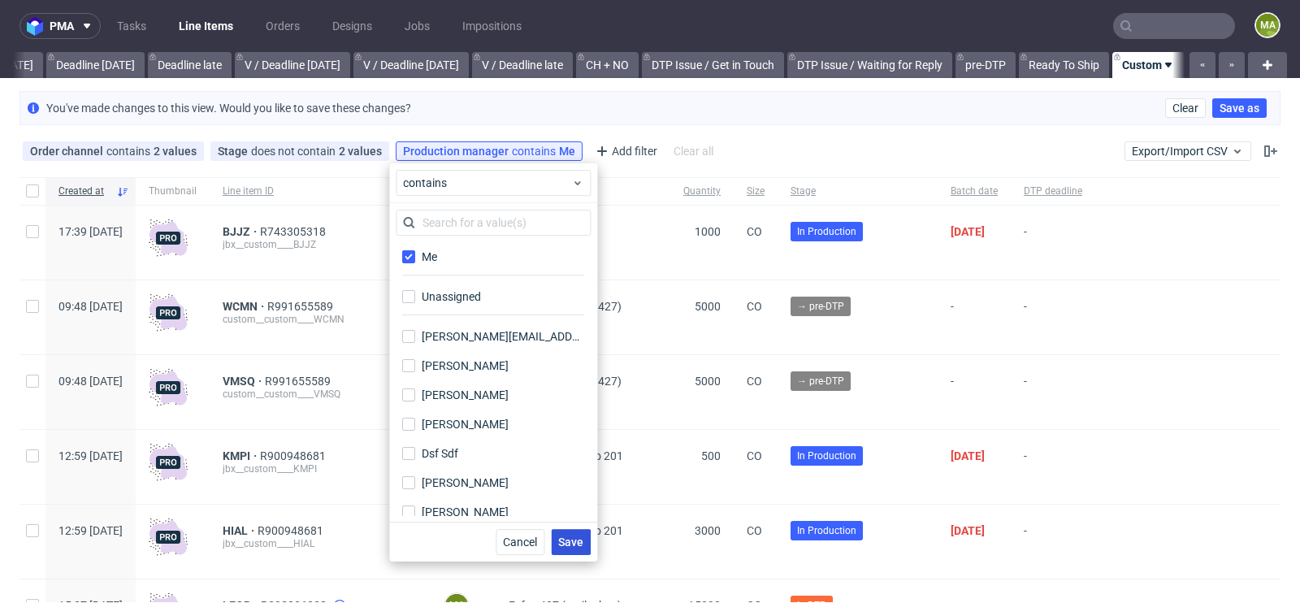
click at [573, 547] on span "Save" at bounding box center [570, 541] width 25 height 11
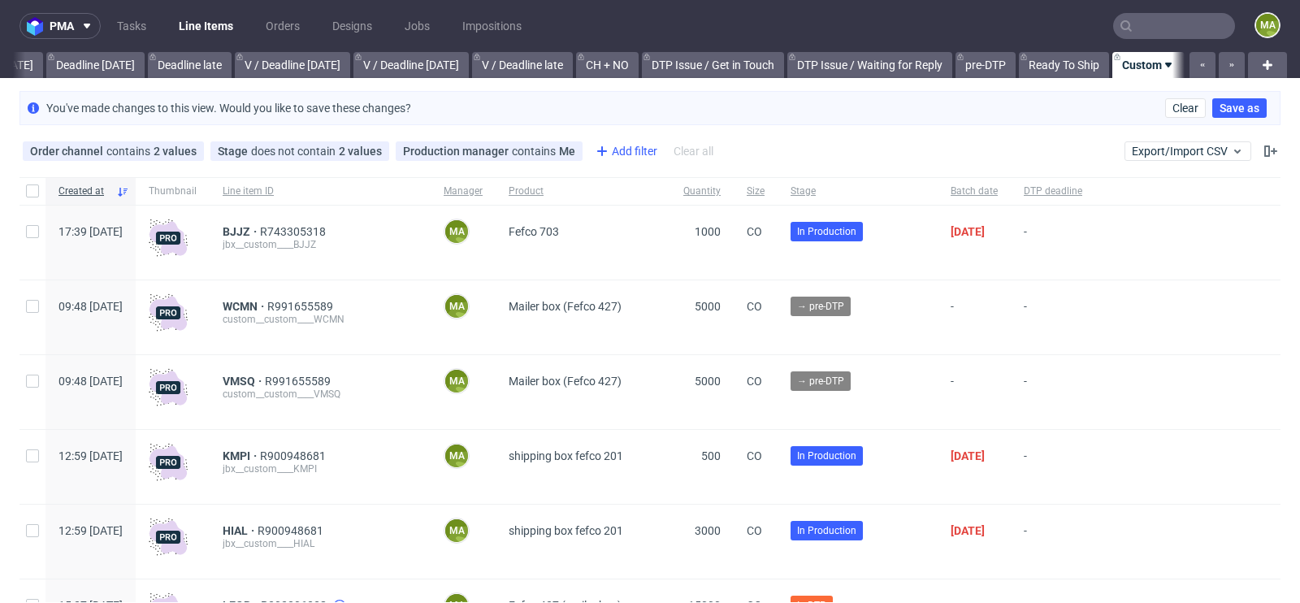
click at [640, 154] on div "Add filter" at bounding box center [624, 151] width 71 height 26
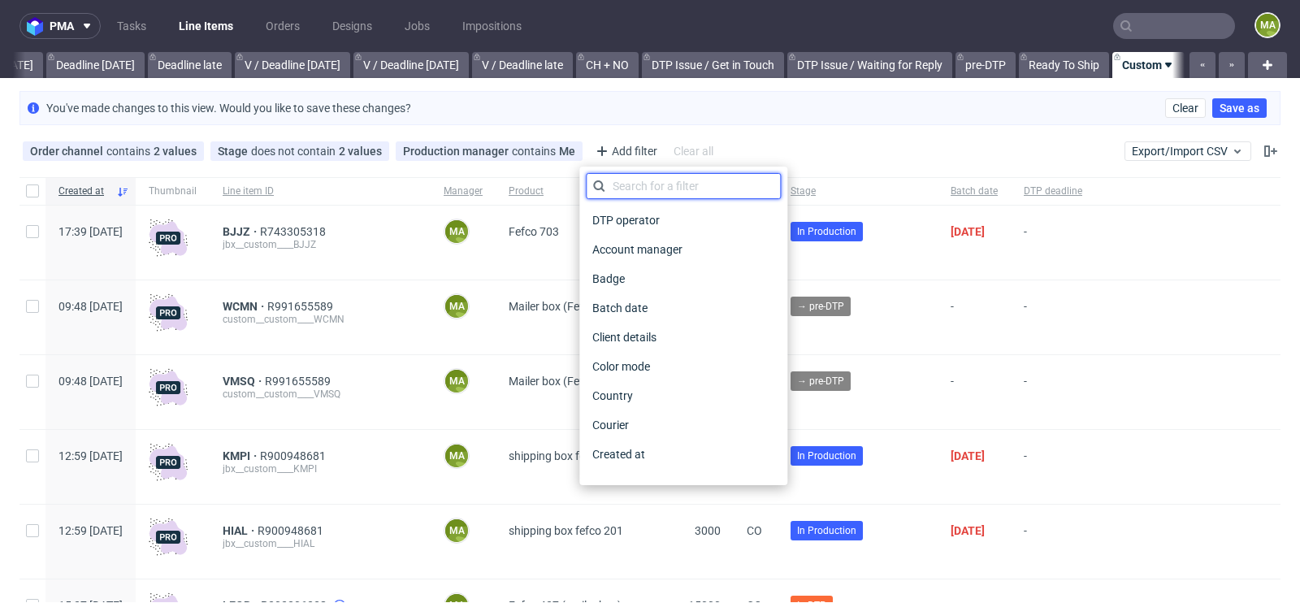
click at [640, 194] on input "text" at bounding box center [683, 186] width 195 height 26
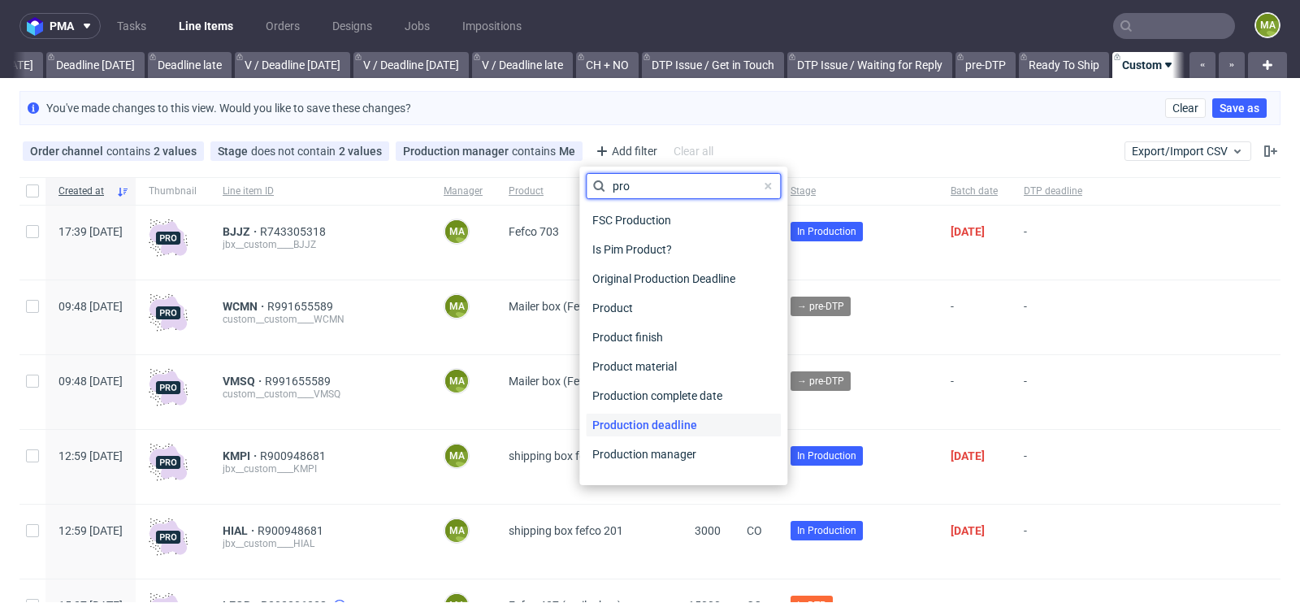
type input "pro"
click at [626, 419] on span "Production deadline" at bounding box center [645, 424] width 118 height 23
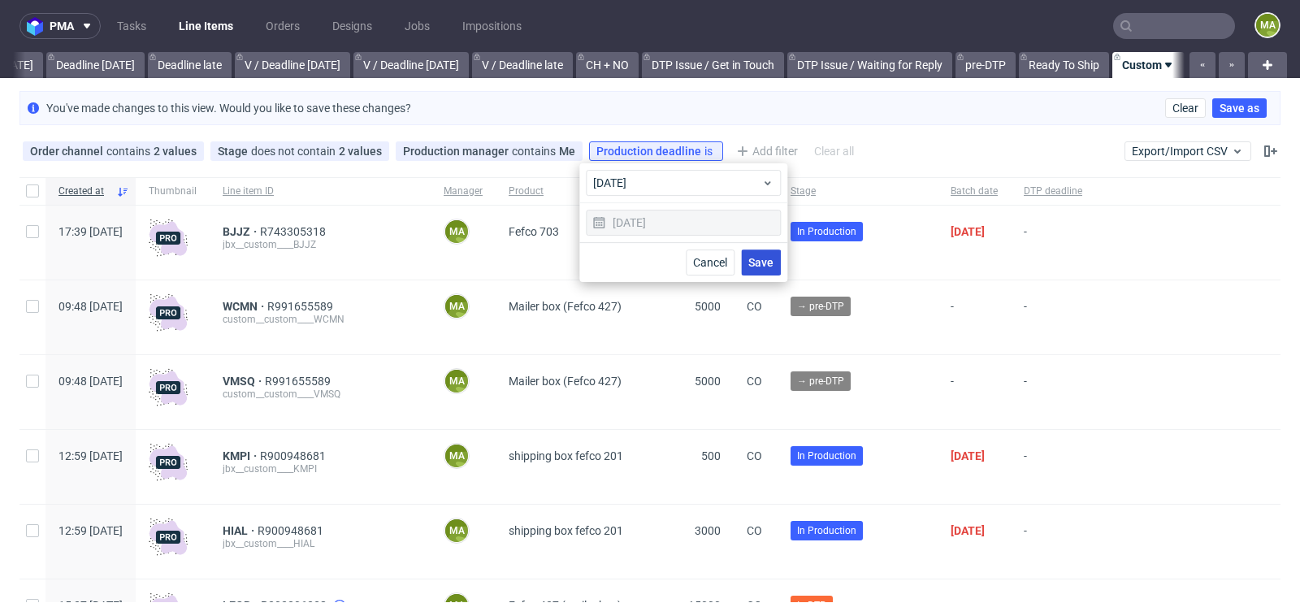
click at [777, 259] on button "Save" at bounding box center [761, 262] width 40 height 26
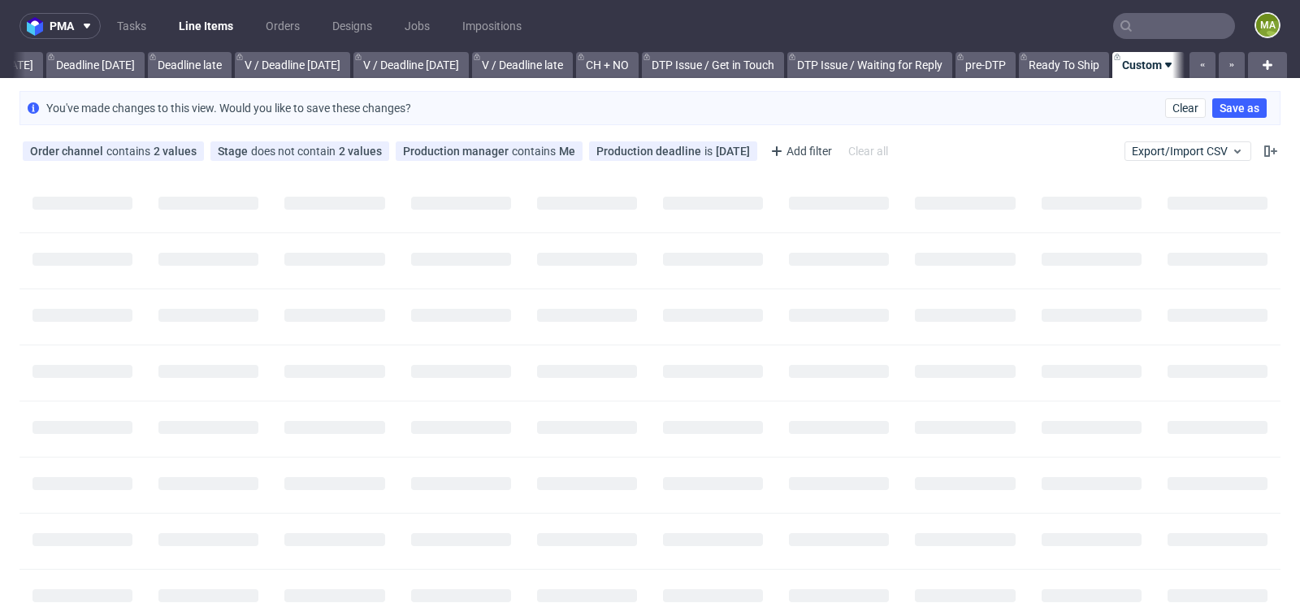
scroll to position [0, 1822]
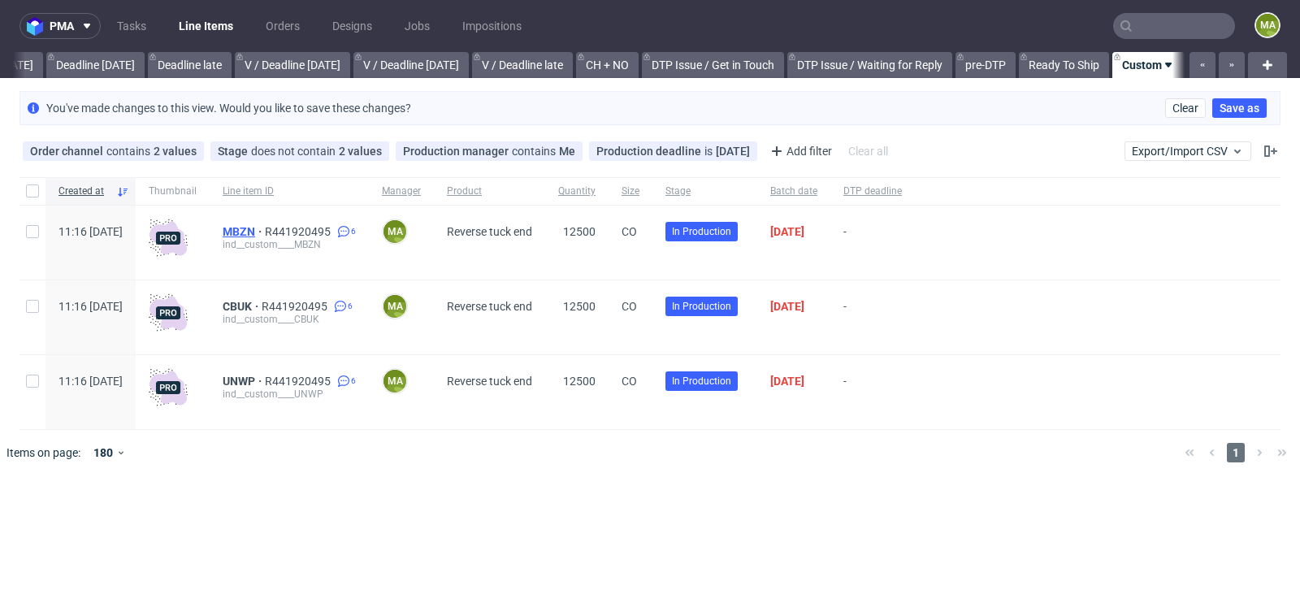
click at [265, 225] on span "MBZN" at bounding box center [244, 231] width 42 height 13
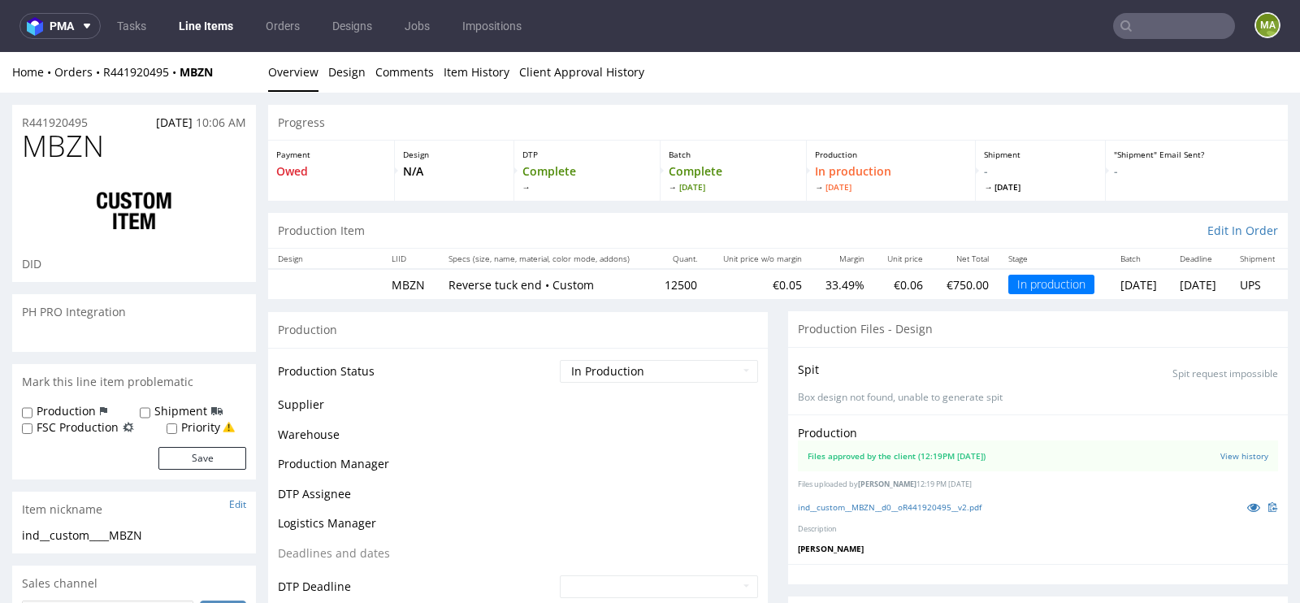
scroll to position [2175, 0]
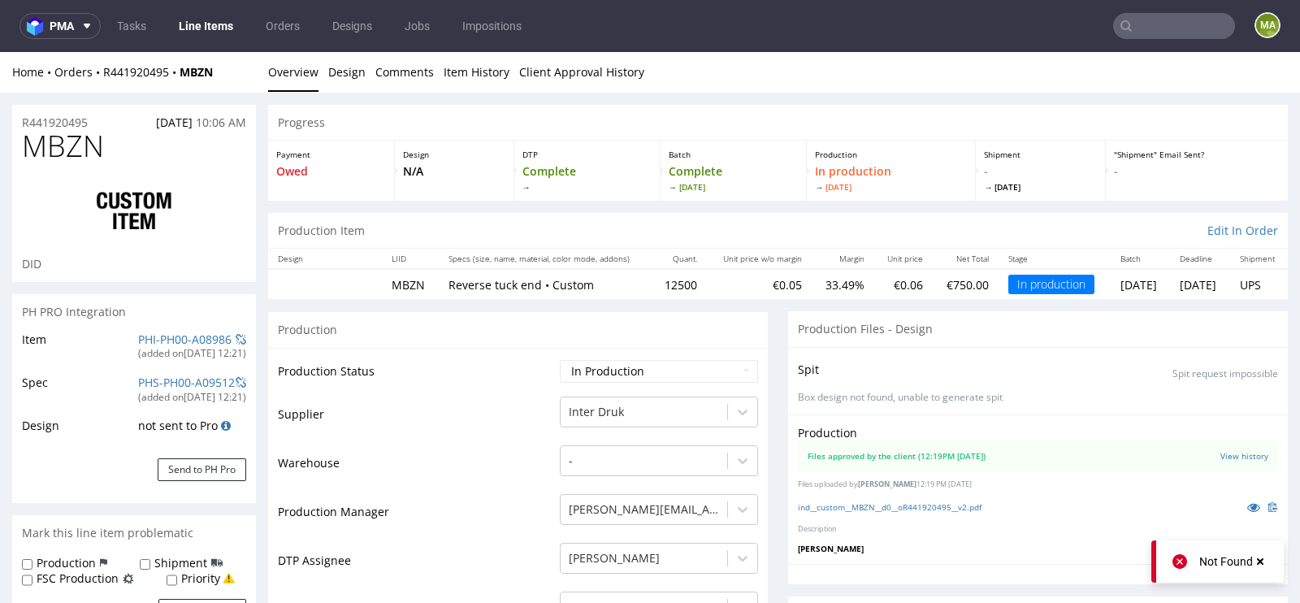
click at [164, 326] on div "PH PRO Integration" at bounding box center [134, 312] width 244 height 36
click at [163, 340] on link "PHI-PH00-A08986" at bounding box center [184, 338] width 93 height 15
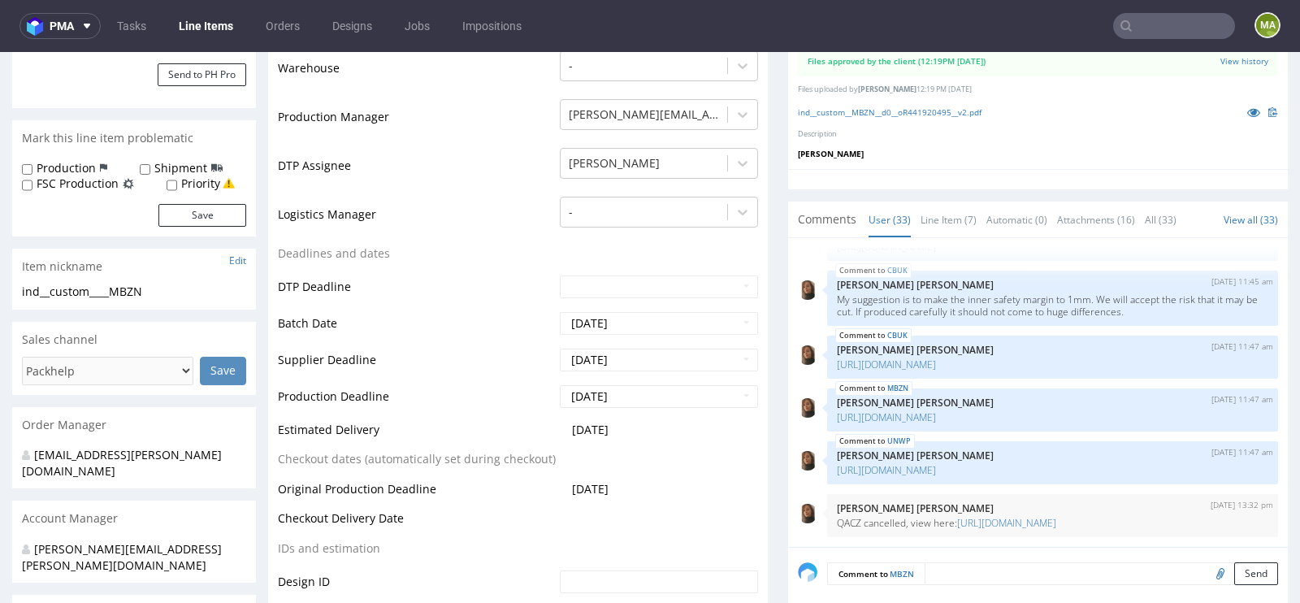
scroll to position [0, 0]
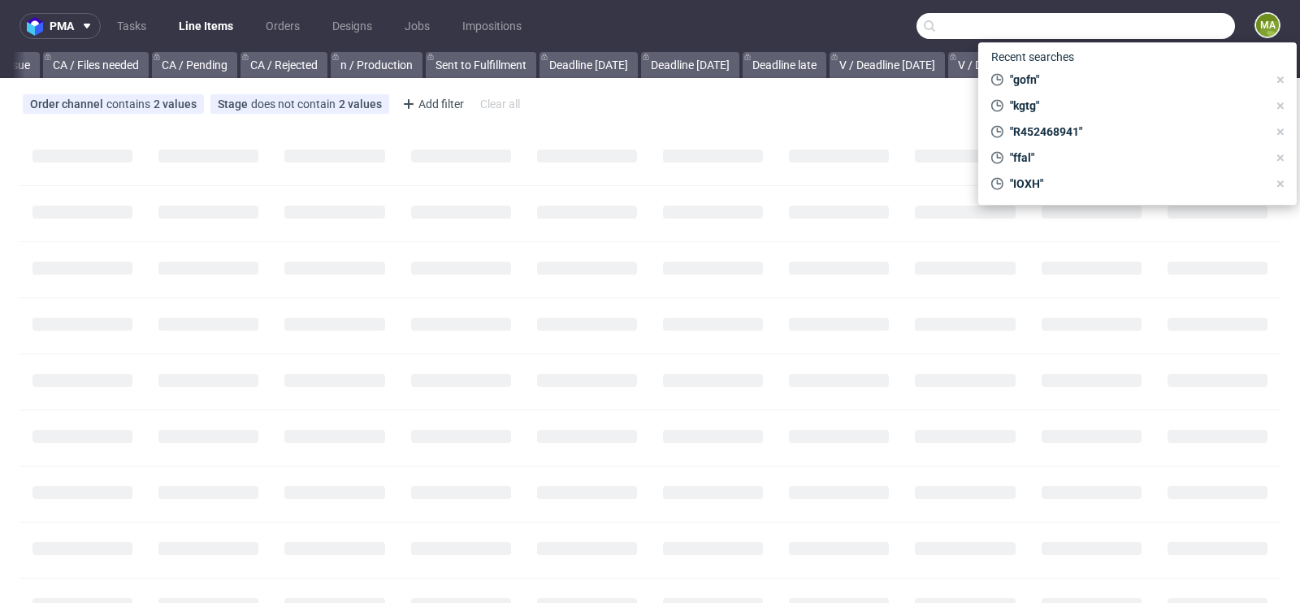
click at [1205, 29] on input "text" at bounding box center [1075, 26] width 318 height 26
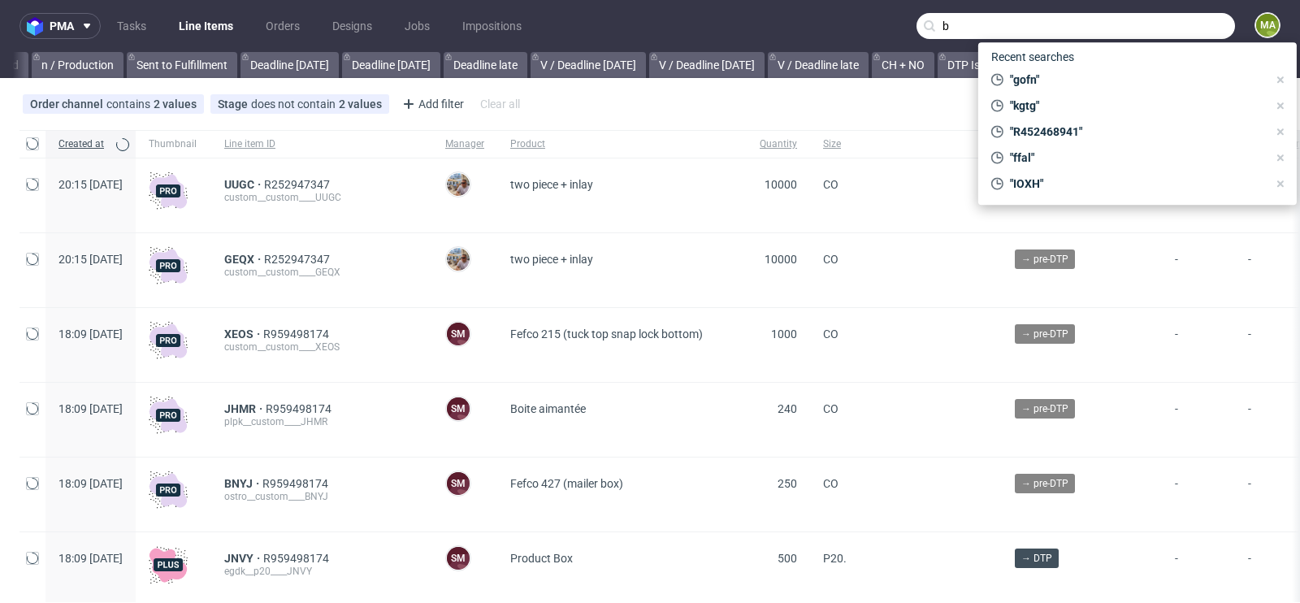
scroll to position [0, 1837]
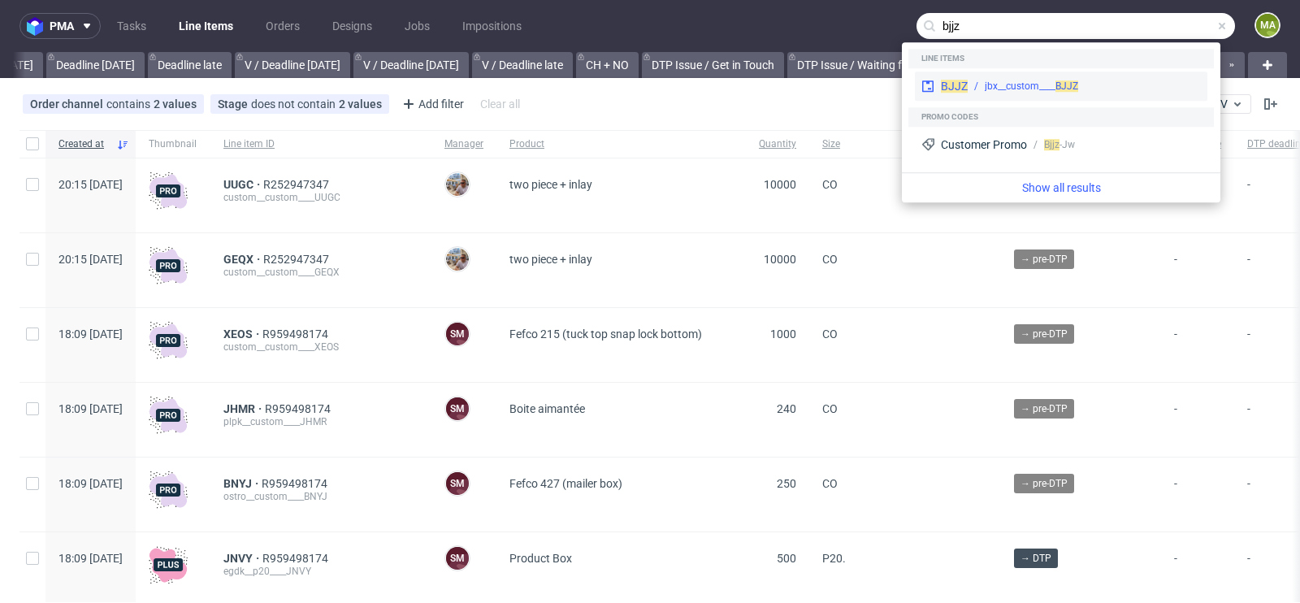
type input "bjjz"
click at [1015, 80] on div "jbx__custom____ BJJZ" at bounding box center [1031, 86] width 93 height 15
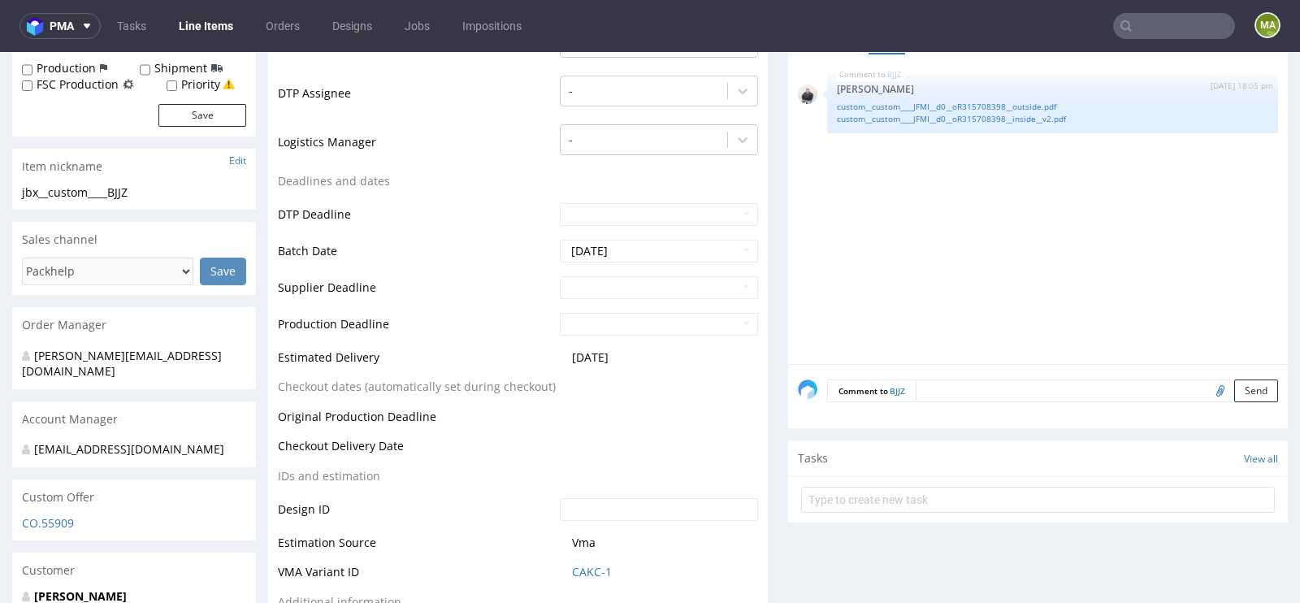
scroll to position [468, 0]
click at [622, 293] on input "text" at bounding box center [659, 286] width 198 height 23
click at [691, 193] on td "17" at bounding box center [694, 200] width 24 height 24
type input "[DATE]"
click at [603, 335] on input "text" at bounding box center [659, 323] width 198 height 23
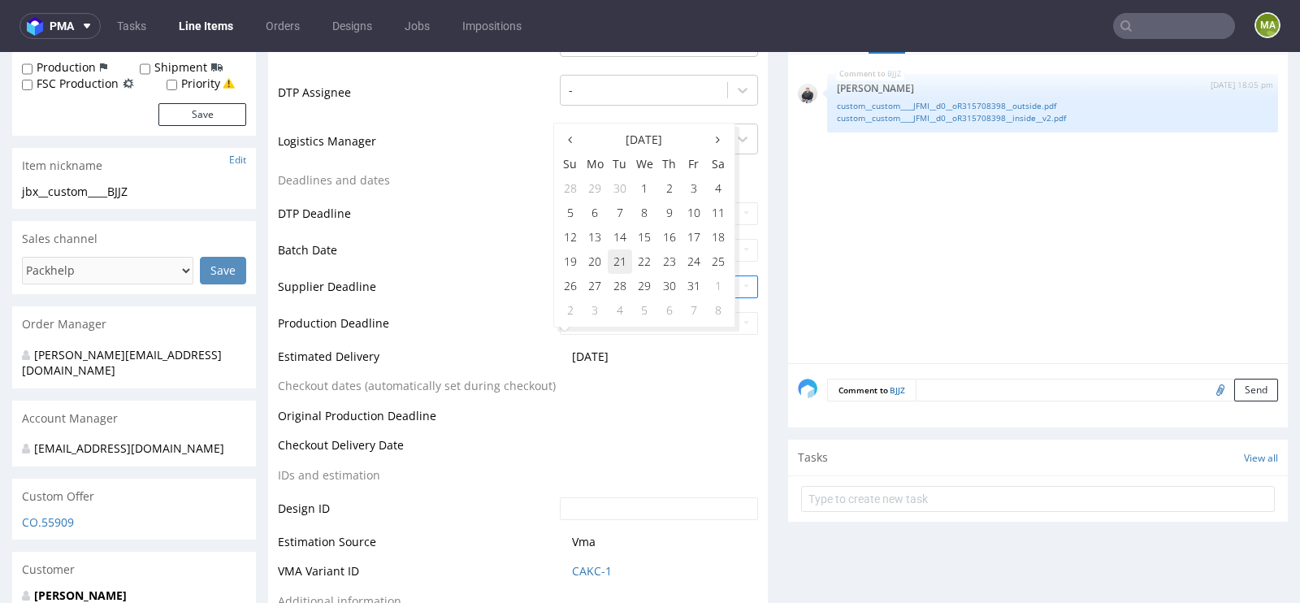
click at [614, 259] on td "21" at bounding box center [620, 261] width 24 height 24
type input "[DATE]"
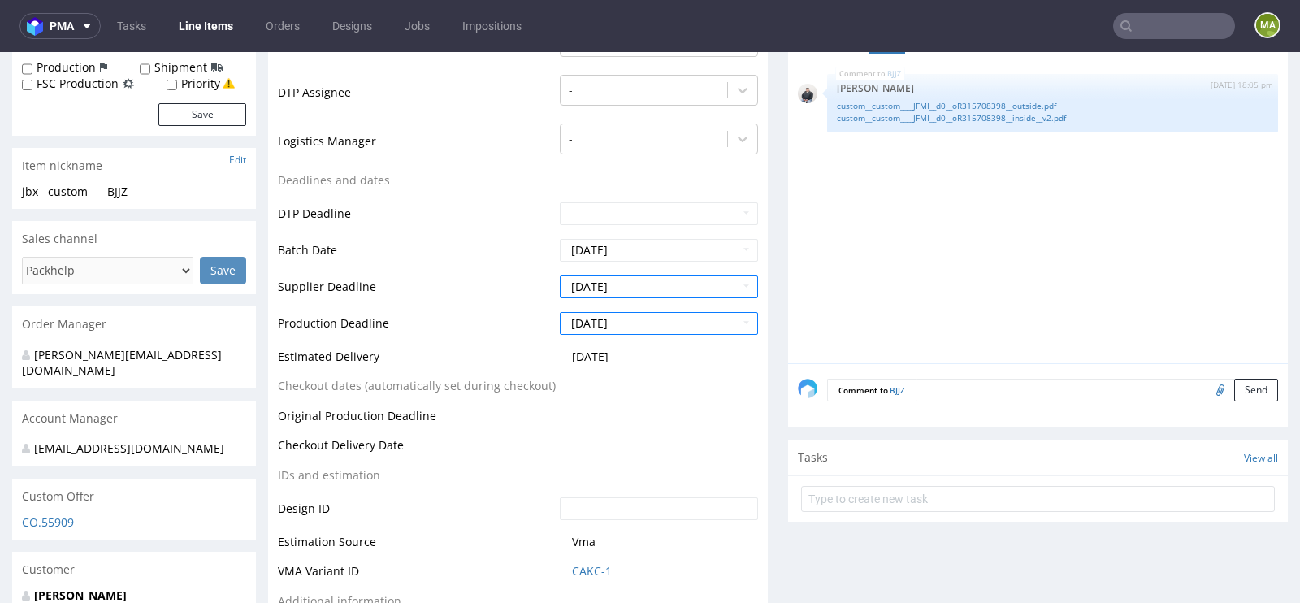
click at [462, 331] on td "Production Deadline" at bounding box center [417, 328] width 278 height 37
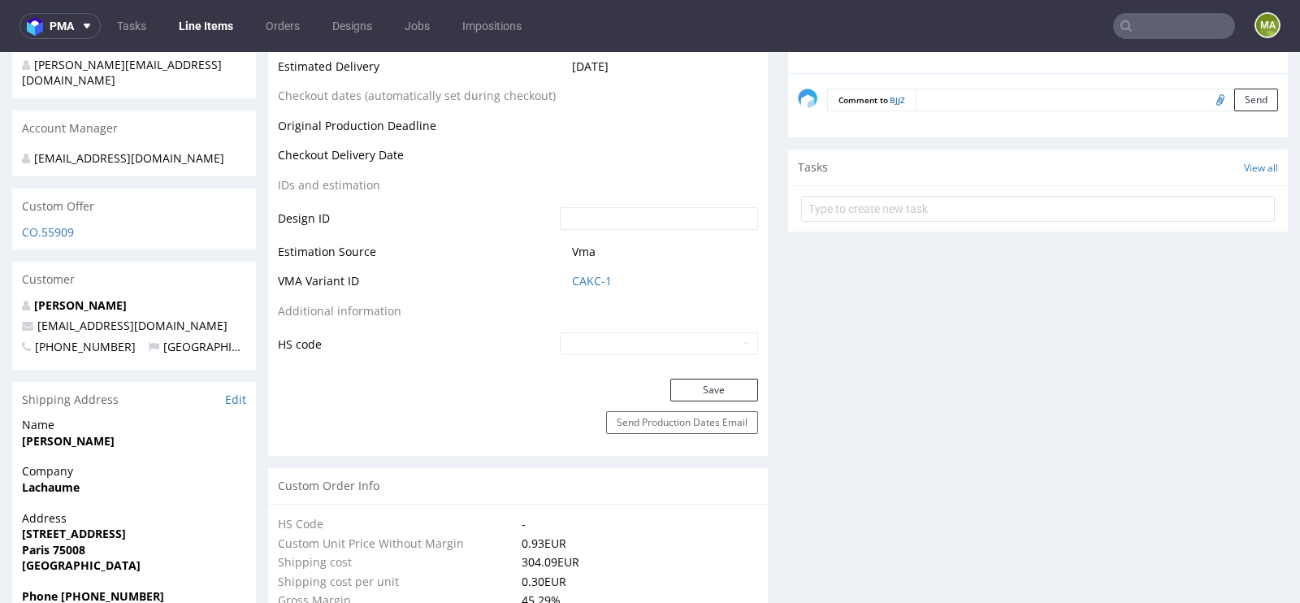
scroll to position [788, 0]
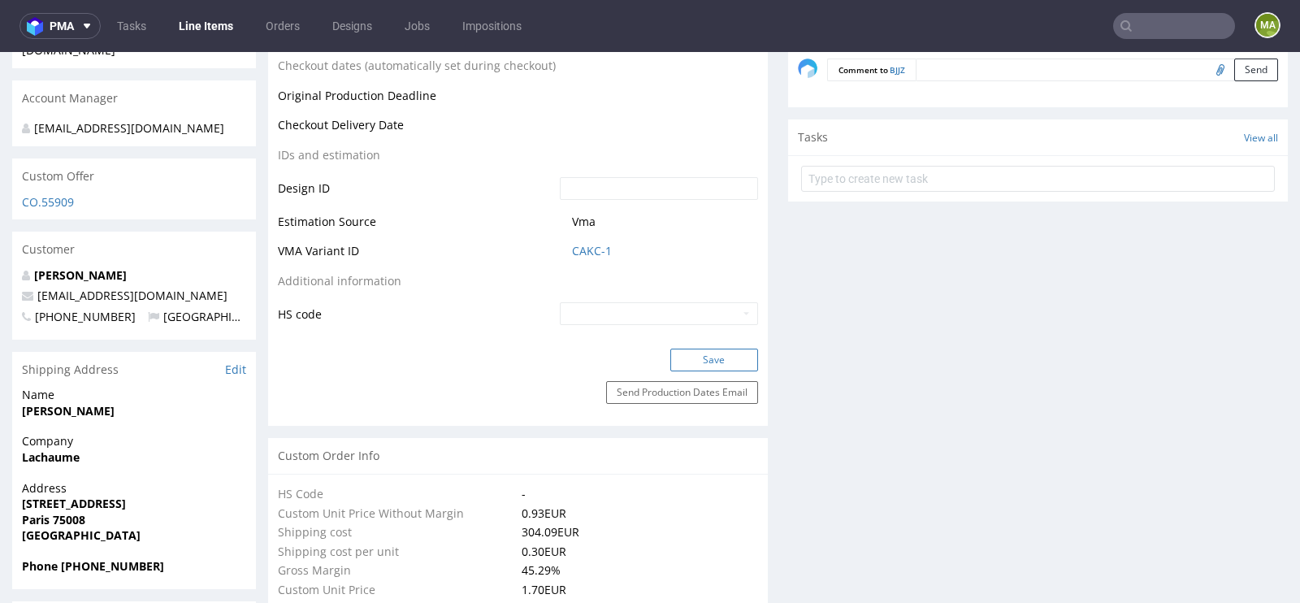
click at [702, 366] on button "Save" at bounding box center [714, 359] width 88 height 23
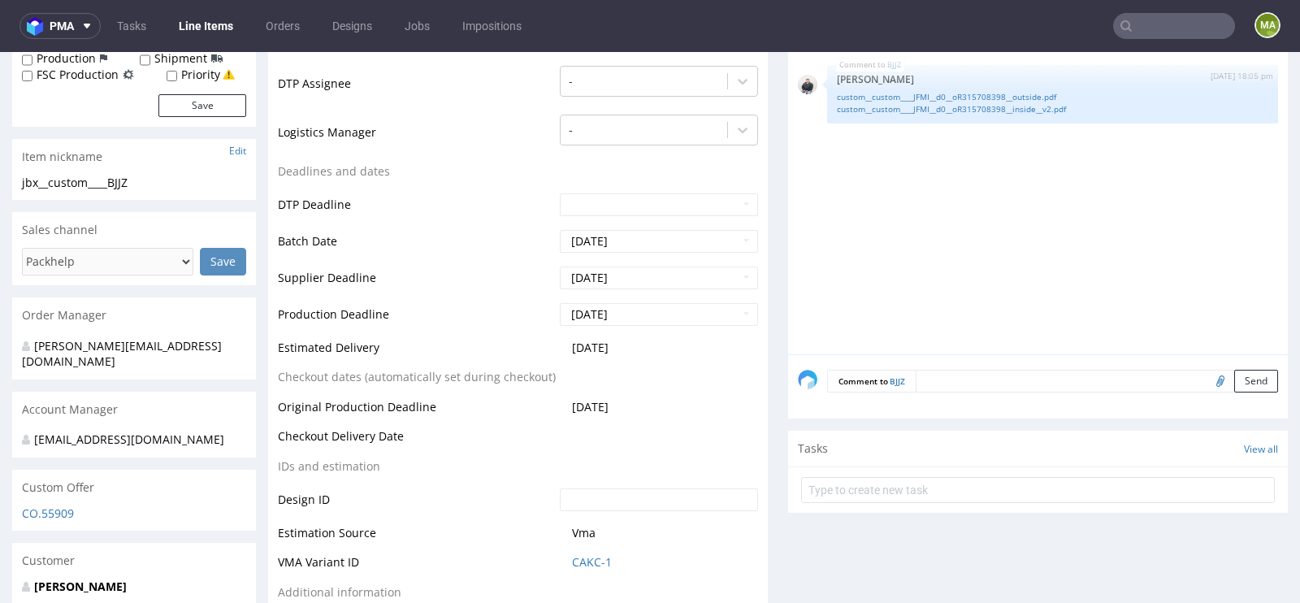
scroll to position [485, 0]
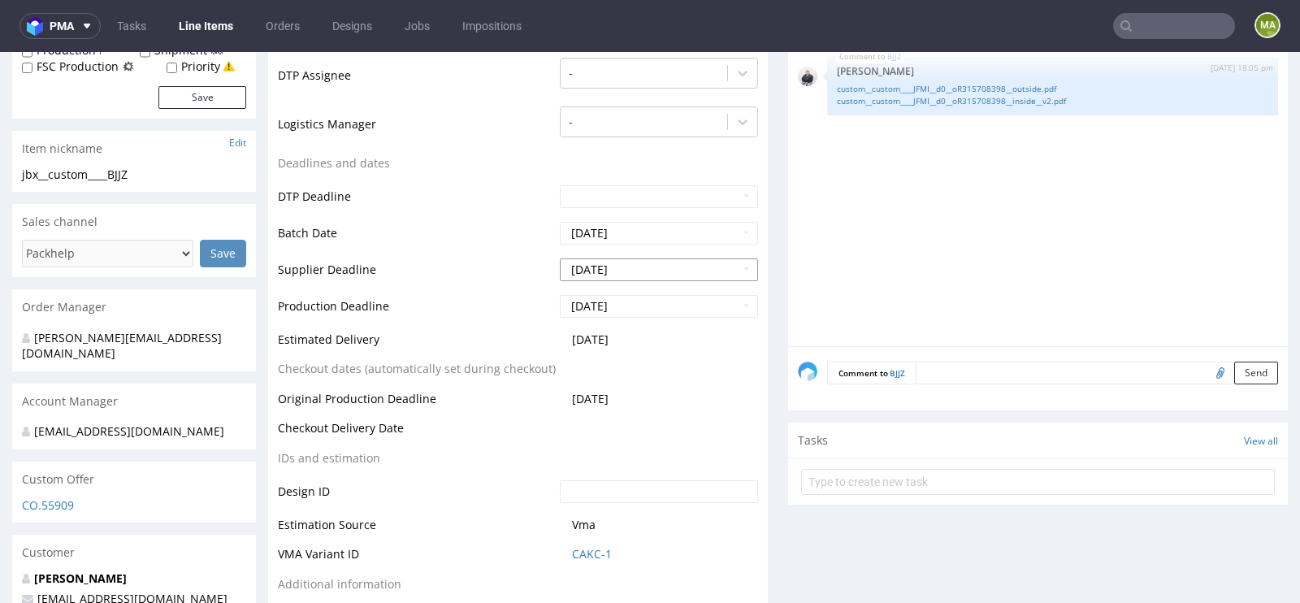
click at [630, 281] on input "[DATE]" at bounding box center [659, 269] width 198 height 23
click at [477, 322] on td "Production Deadline" at bounding box center [417, 311] width 278 height 37
click at [614, 318] on input "2025-10-21" at bounding box center [659, 306] width 198 height 23
click at [617, 240] on td "21" at bounding box center [620, 244] width 24 height 24
click at [490, 279] on td "Supplier Deadline" at bounding box center [417, 275] width 278 height 37
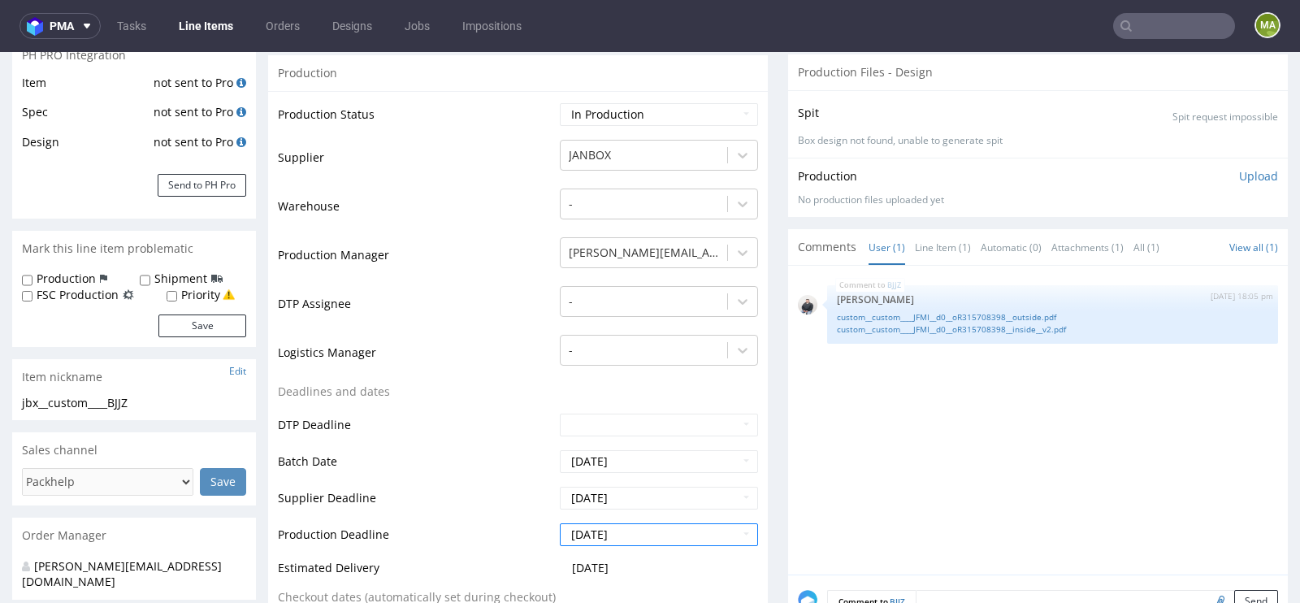
scroll to position [0, 0]
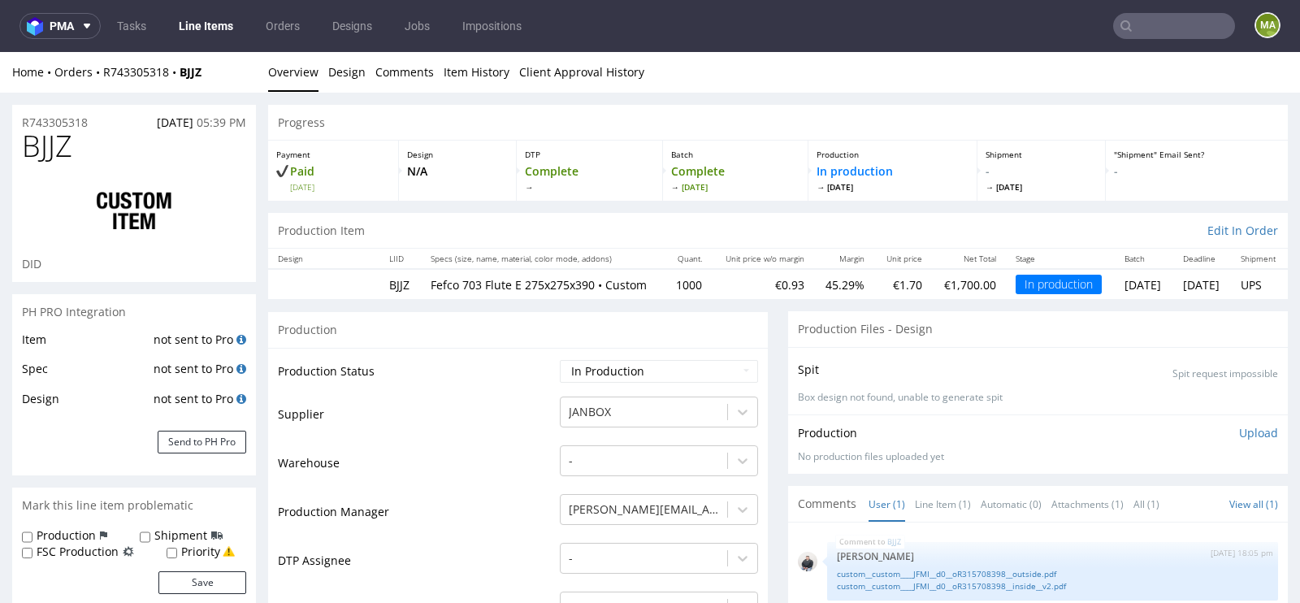
click at [1171, 37] on input "text" at bounding box center [1174, 26] width 122 height 26
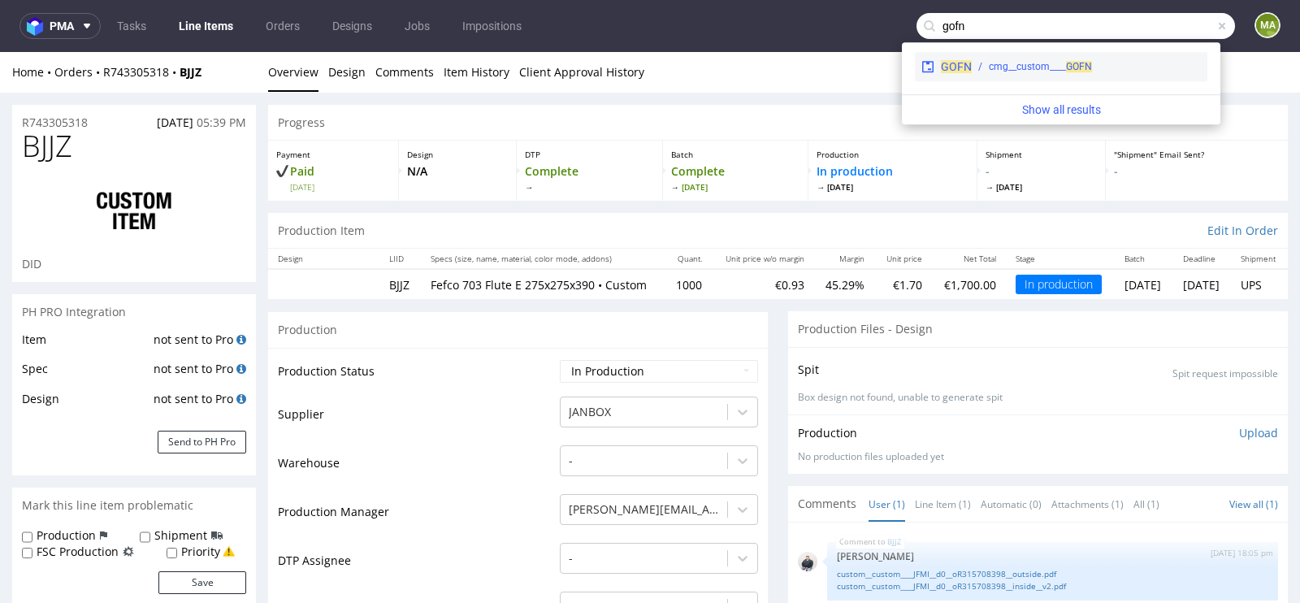
type input "gofn"
click at [1025, 69] on div "cmg__custom____ GOFN" at bounding box center [1040, 66] width 103 height 15
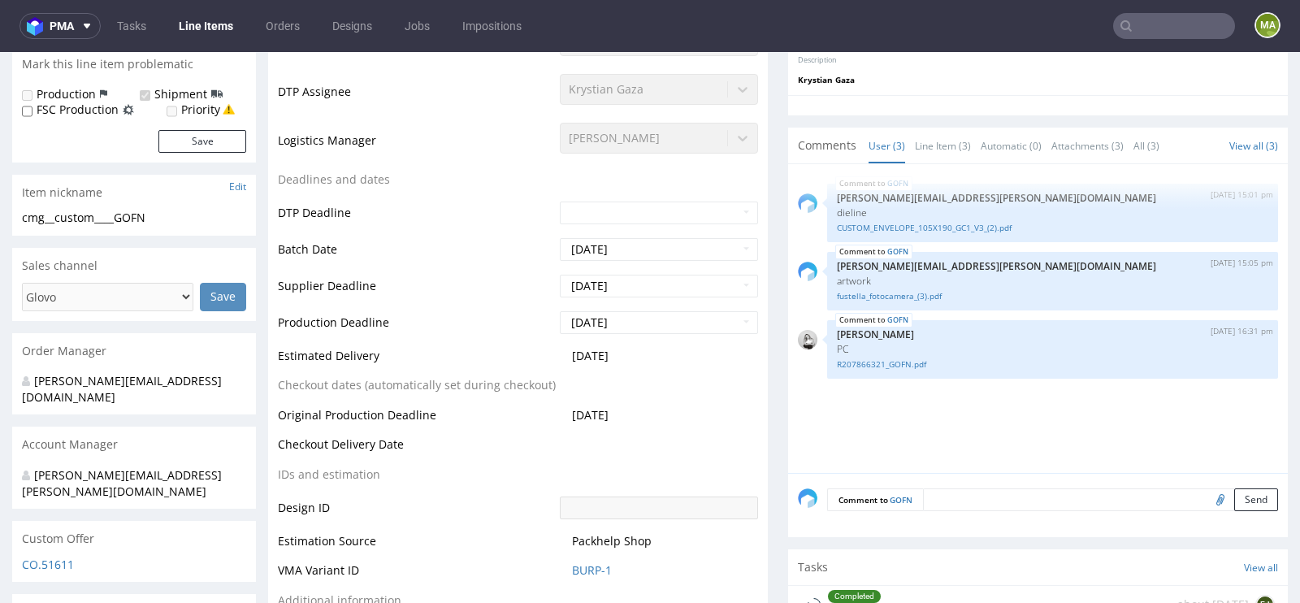
select select "in_progress"
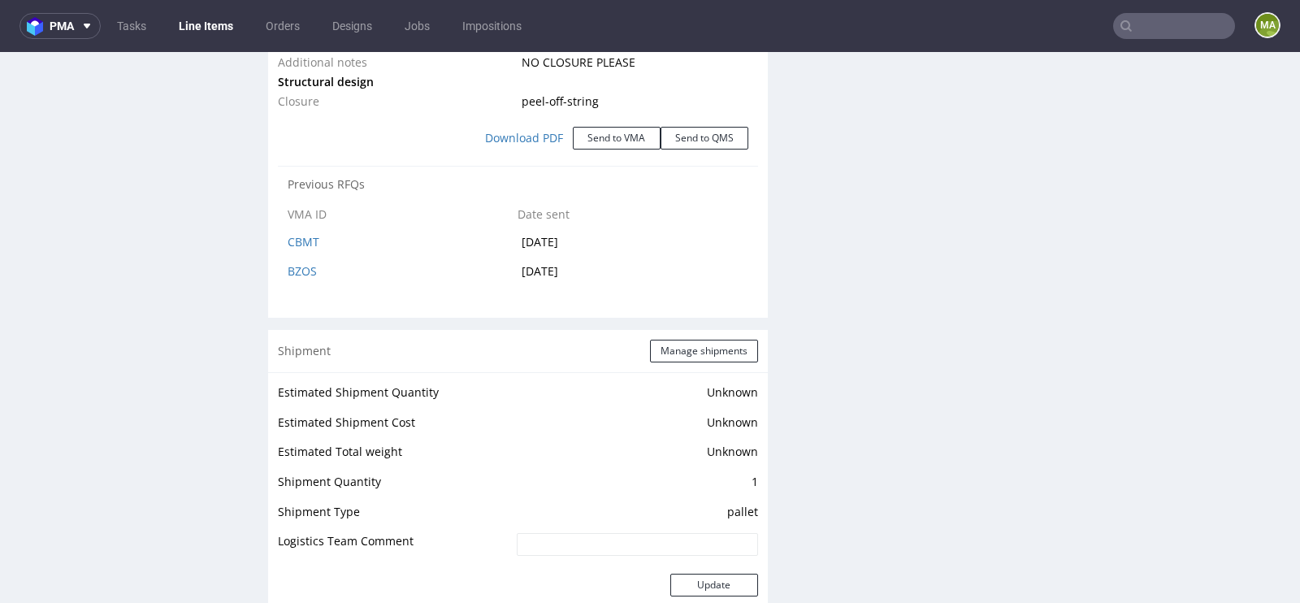
scroll to position [2002, 0]
click at [684, 340] on button "Manage shipments" at bounding box center [704, 350] width 108 height 23
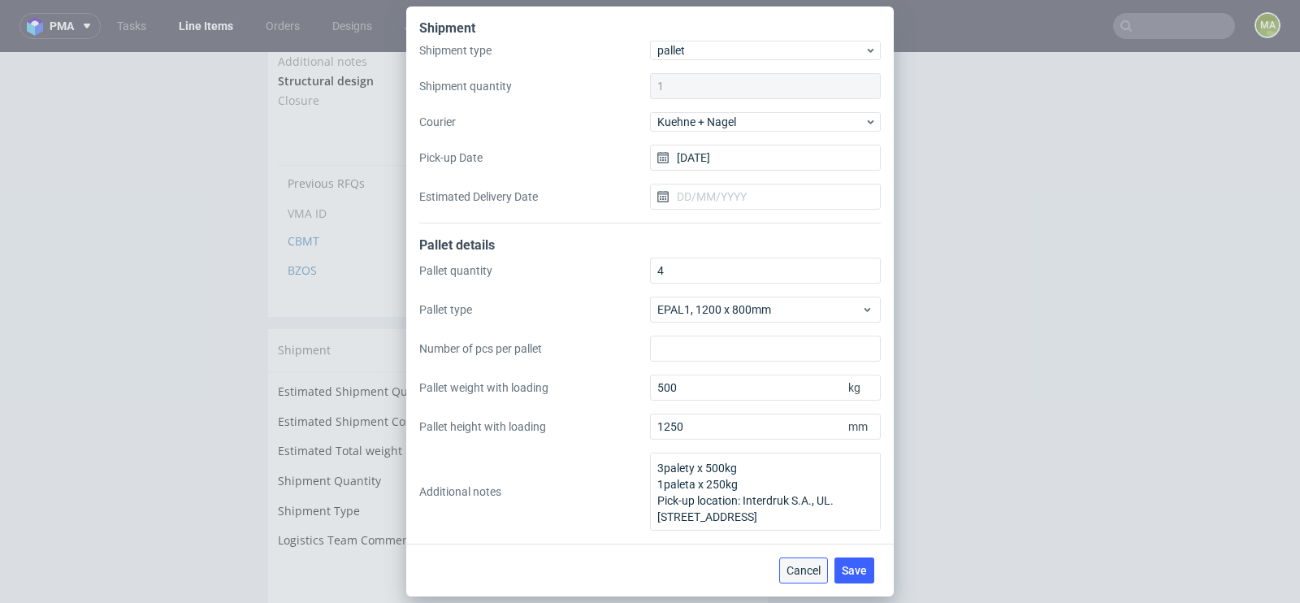
click at [816, 569] on span "Cancel" at bounding box center [803, 570] width 34 height 11
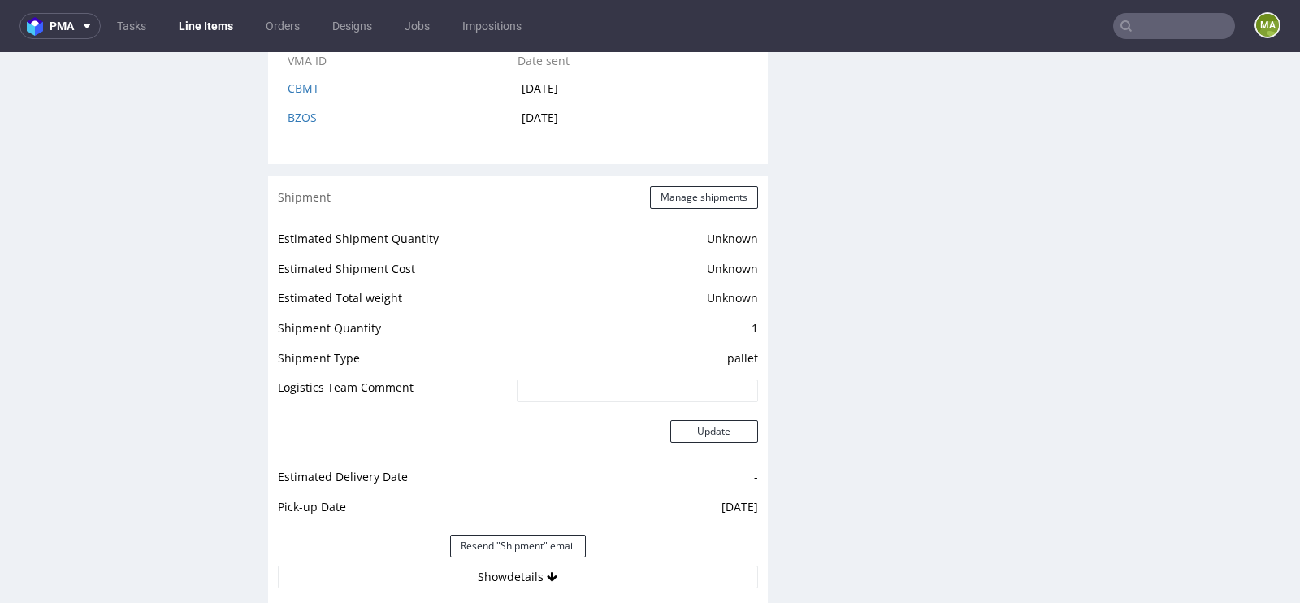
scroll to position [2159, 0]
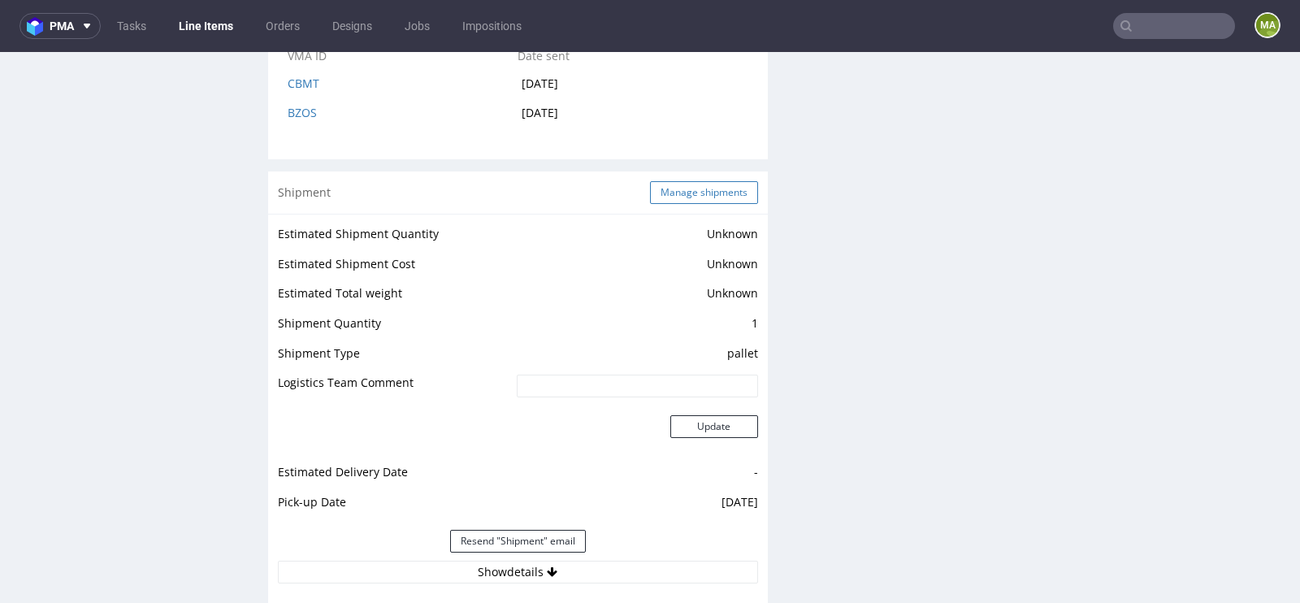
click at [698, 195] on button "Manage shipments" at bounding box center [704, 192] width 108 height 23
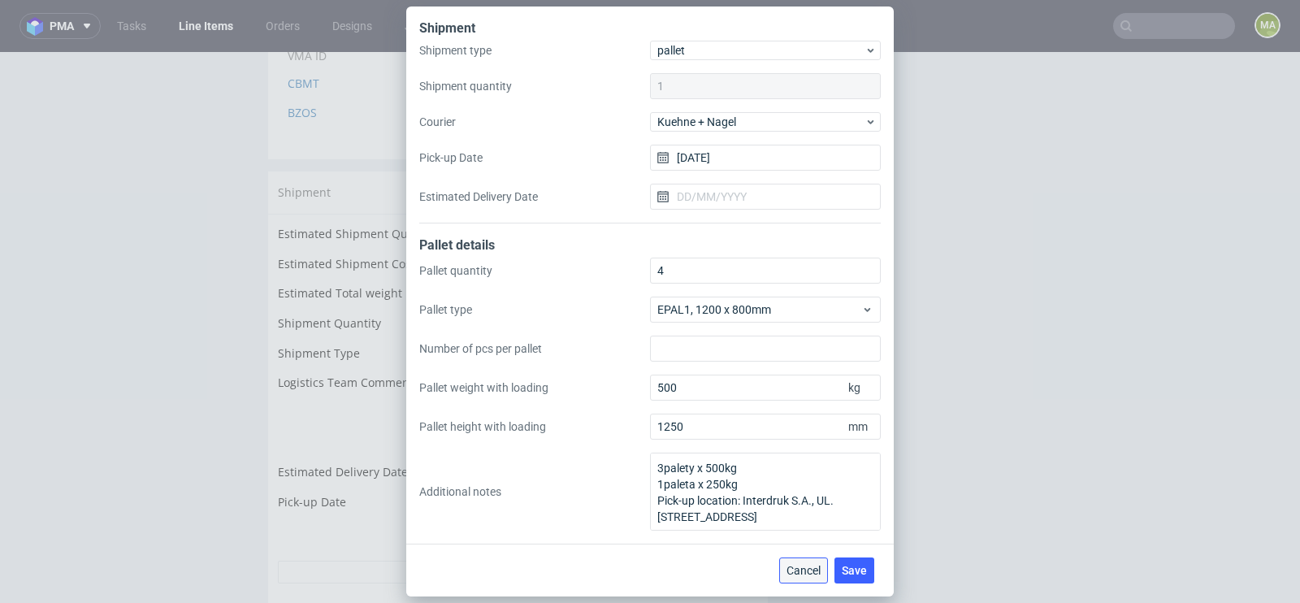
click at [801, 568] on span "Cancel" at bounding box center [803, 570] width 34 height 11
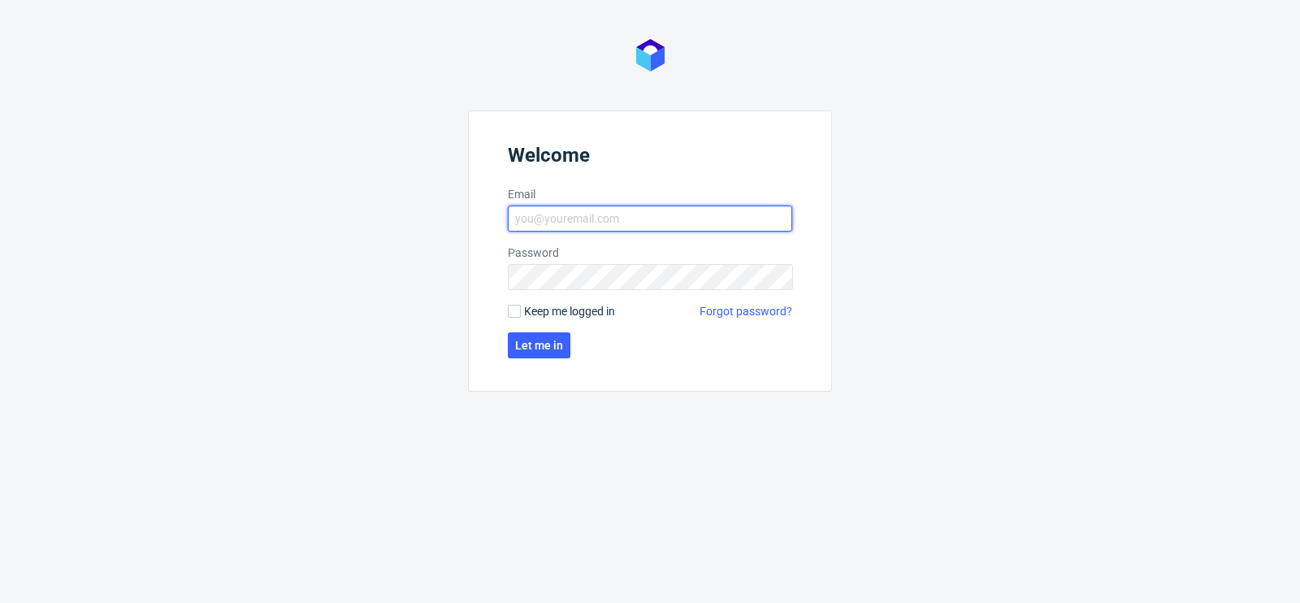
type input "[PERSON_NAME][EMAIL_ADDRESS][PERSON_NAME][DOMAIN_NAME]"
click at [551, 331] on form "Welcome Email maciej.sikora@packhelp.com Password Keep me logged in Forgot pass…" at bounding box center [650, 250] width 364 height 281
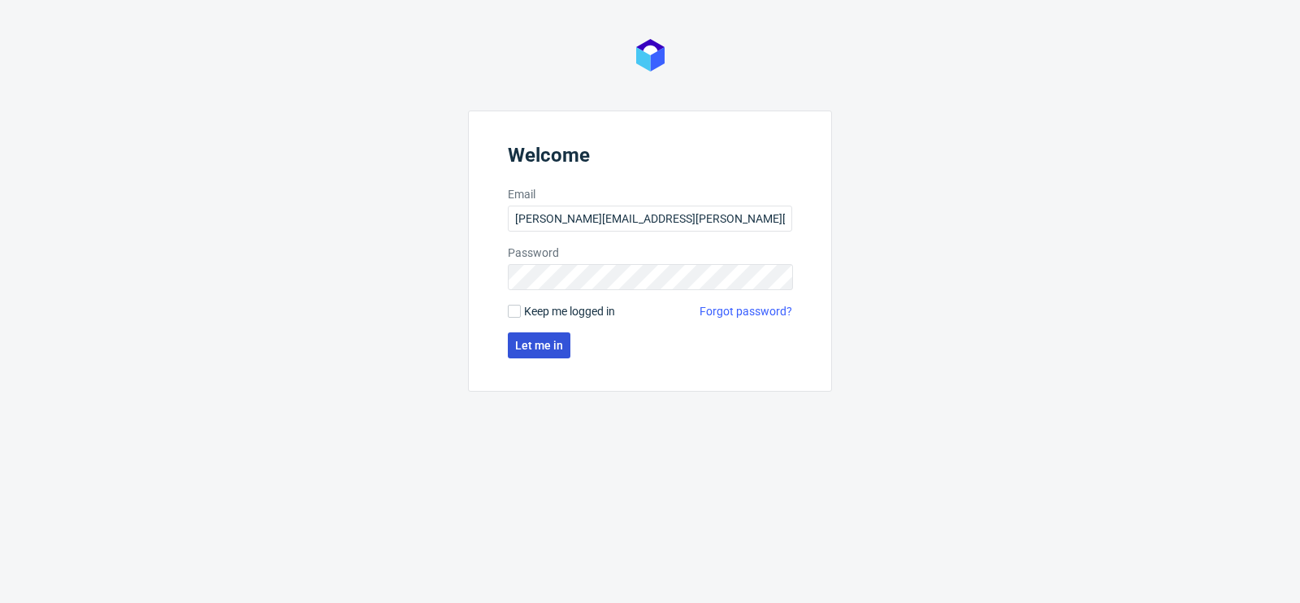
click at [546, 337] on button "Let me in" at bounding box center [539, 345] width 63 height 26
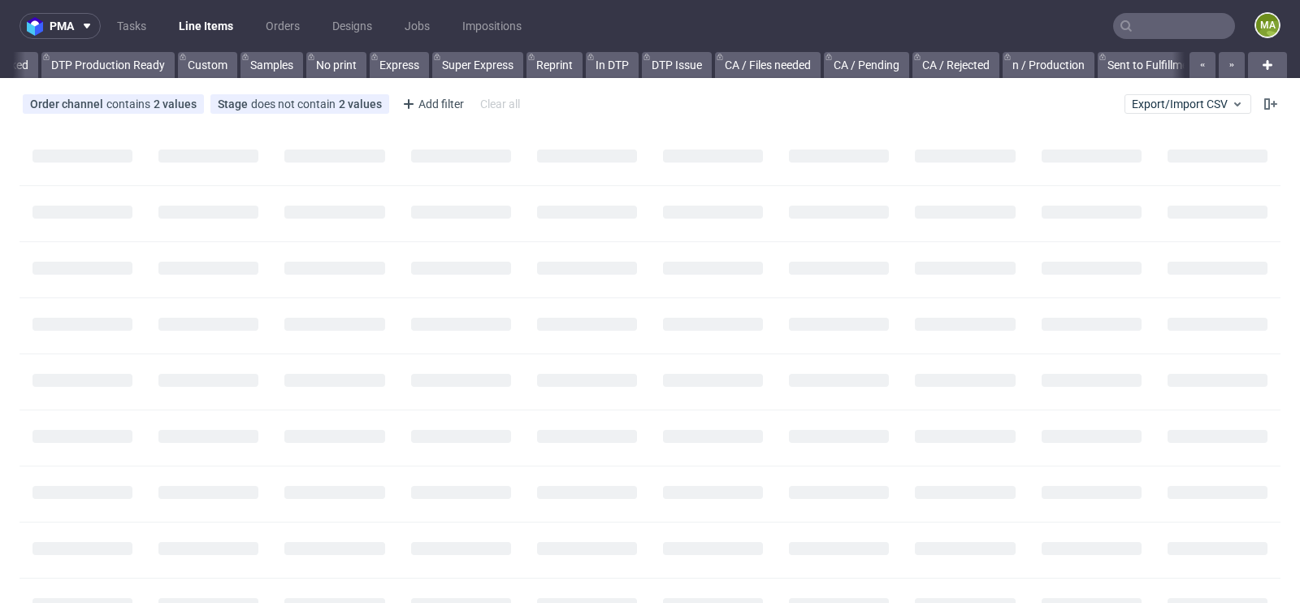
click at [1128, 29] on input "text" at bounding box center [1174, 26] width 122 height 26
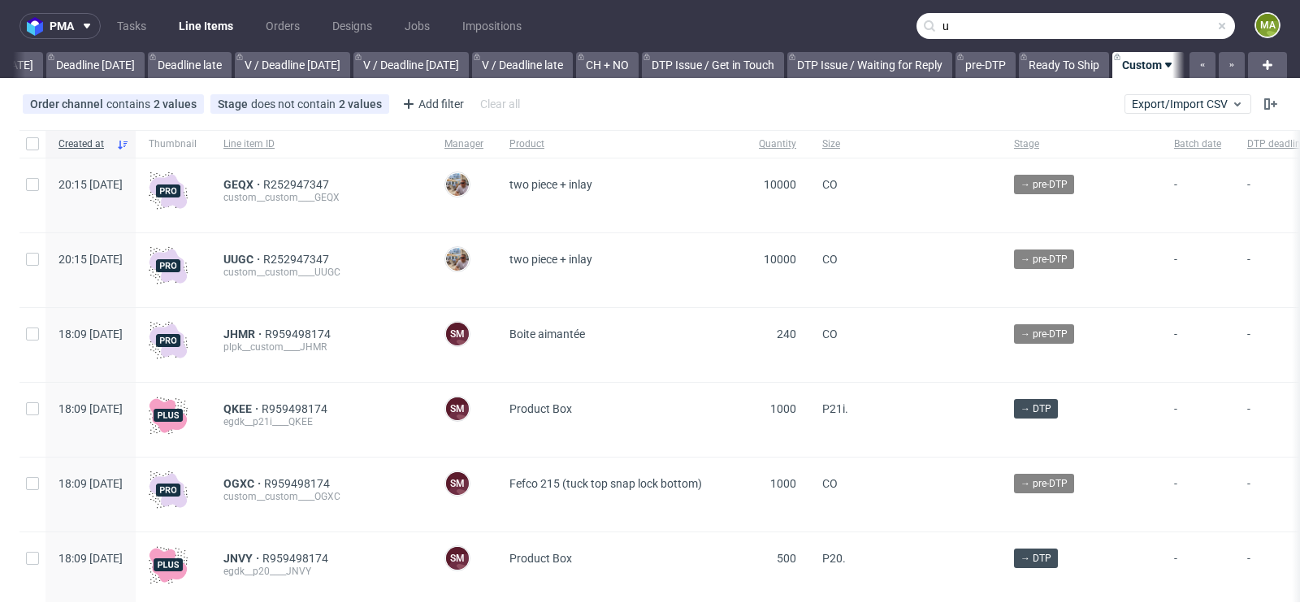
scroll to position [0, 1837]
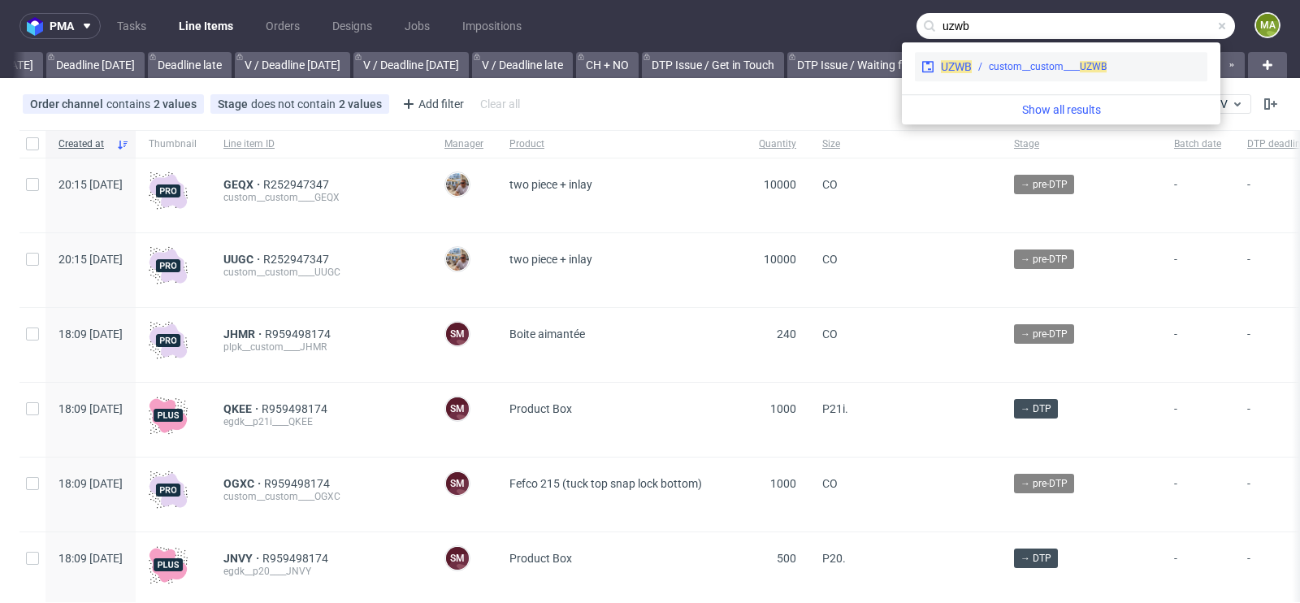
type input "uzwb"
click at [1021, 66] on div "custom__custom____ UZWB" at bounding box center [1048, 66] width 118 height 15
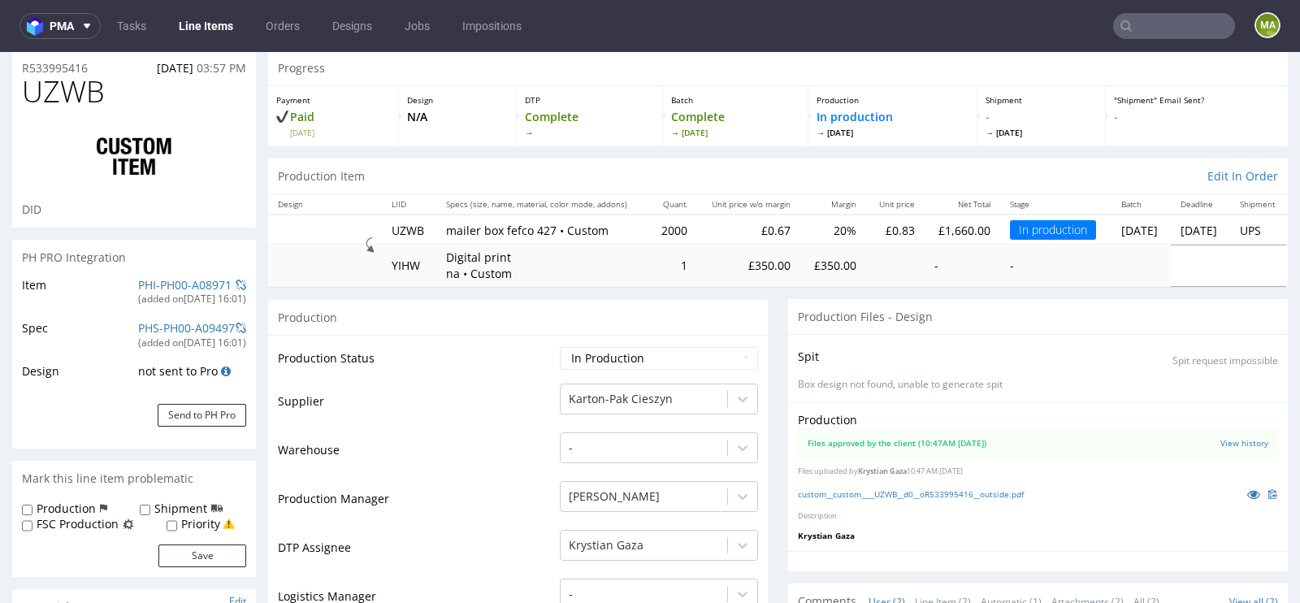
scroll to position [75, 0]
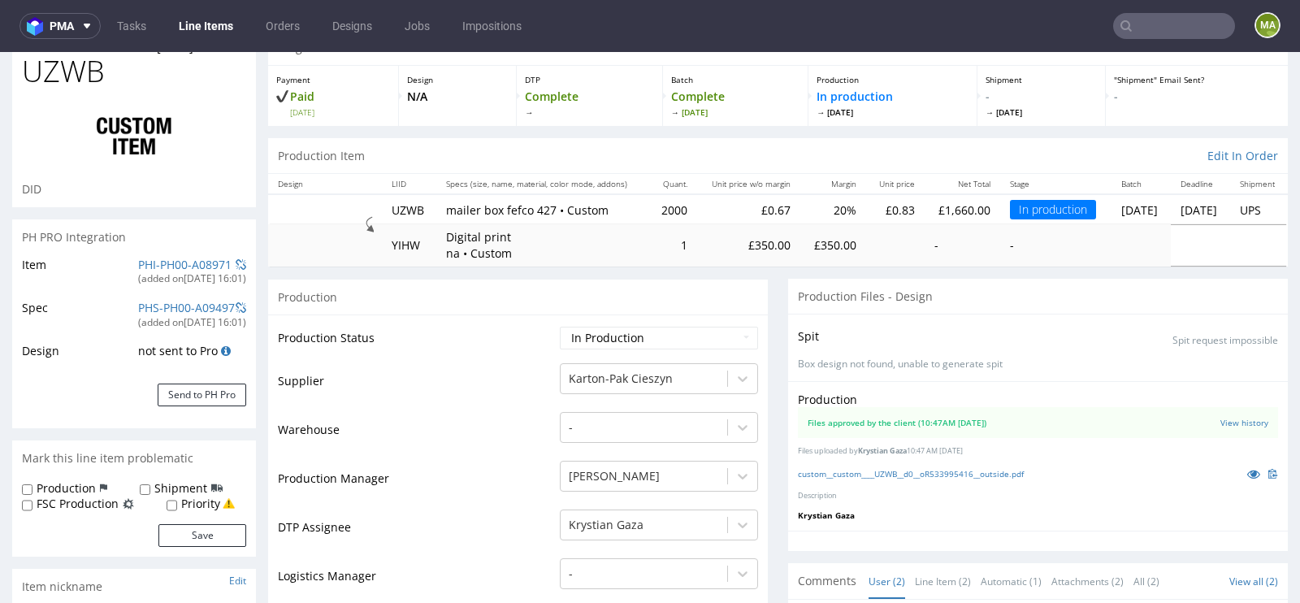
click at [1162, 27] on input "text" at bounding box center [1174, 26] width 122 height 26
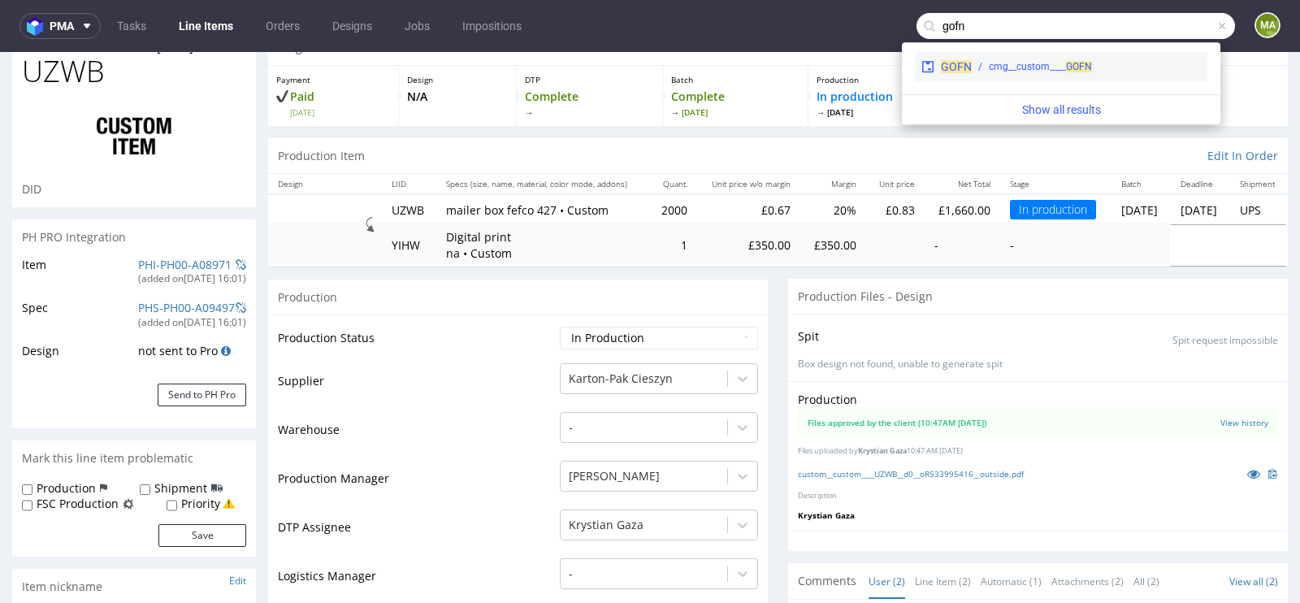
type input "gofn"
click at [1008, 70] on div "cmg__custom____ GOFN" at bounding box center [1040, 66] width 103 height 15
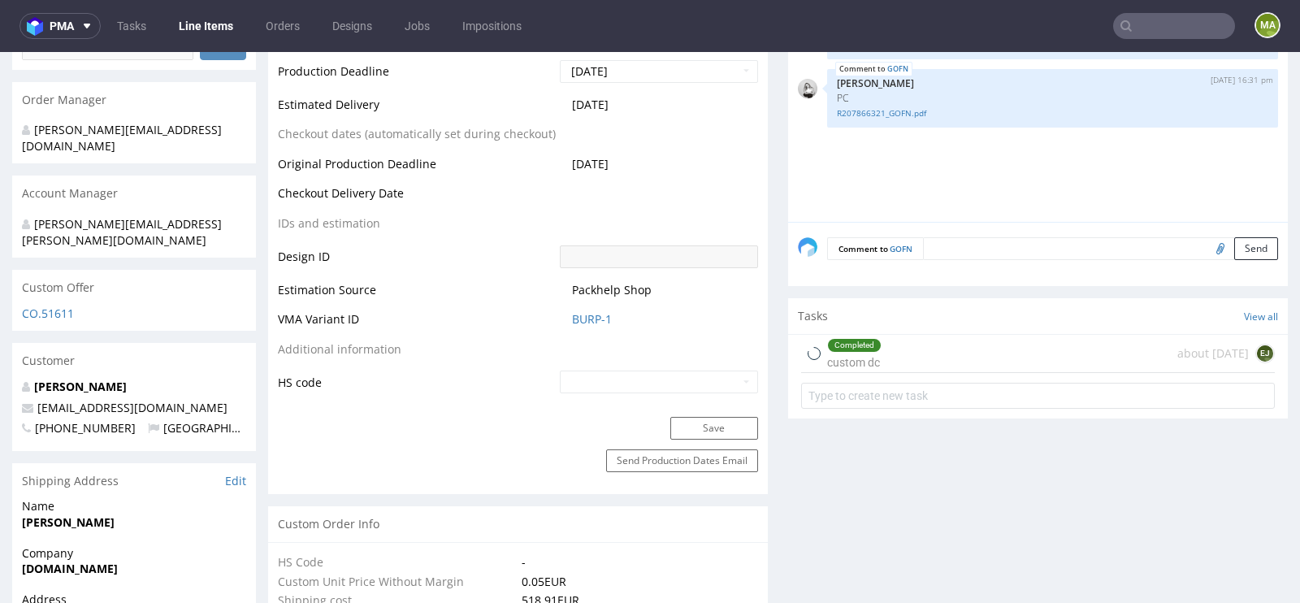
select select "in_progress"
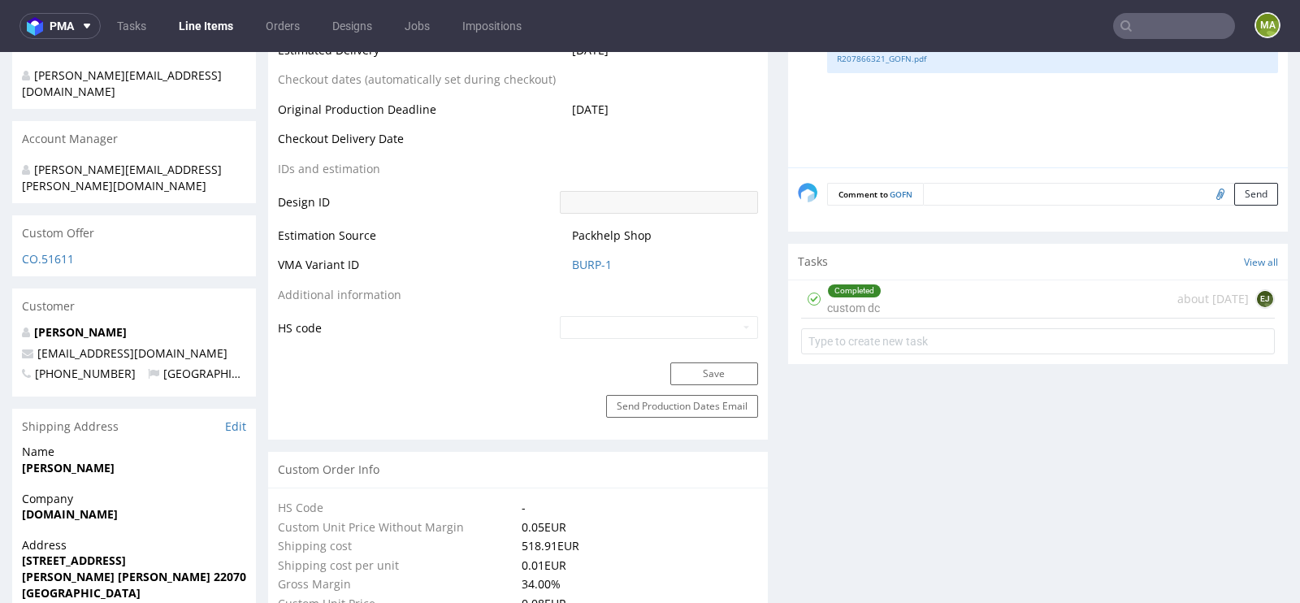
scroll to position [785, 0]
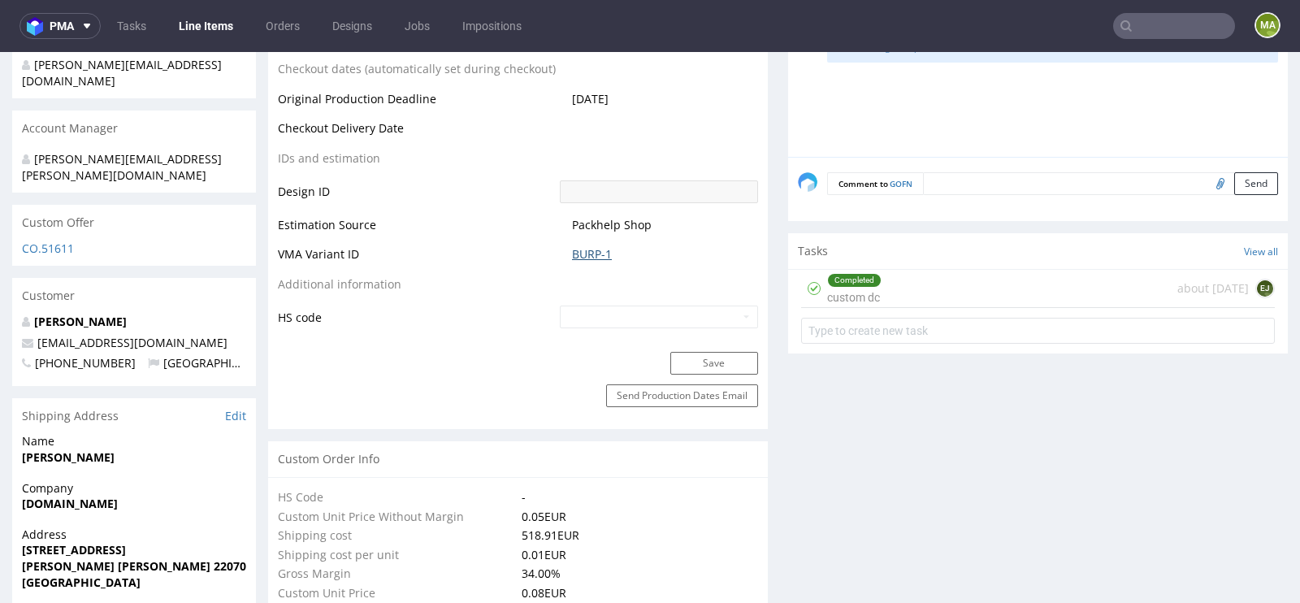
click at [595, 257] on link "BURP-1" at bounding box center [592, 254] width 40 height 16
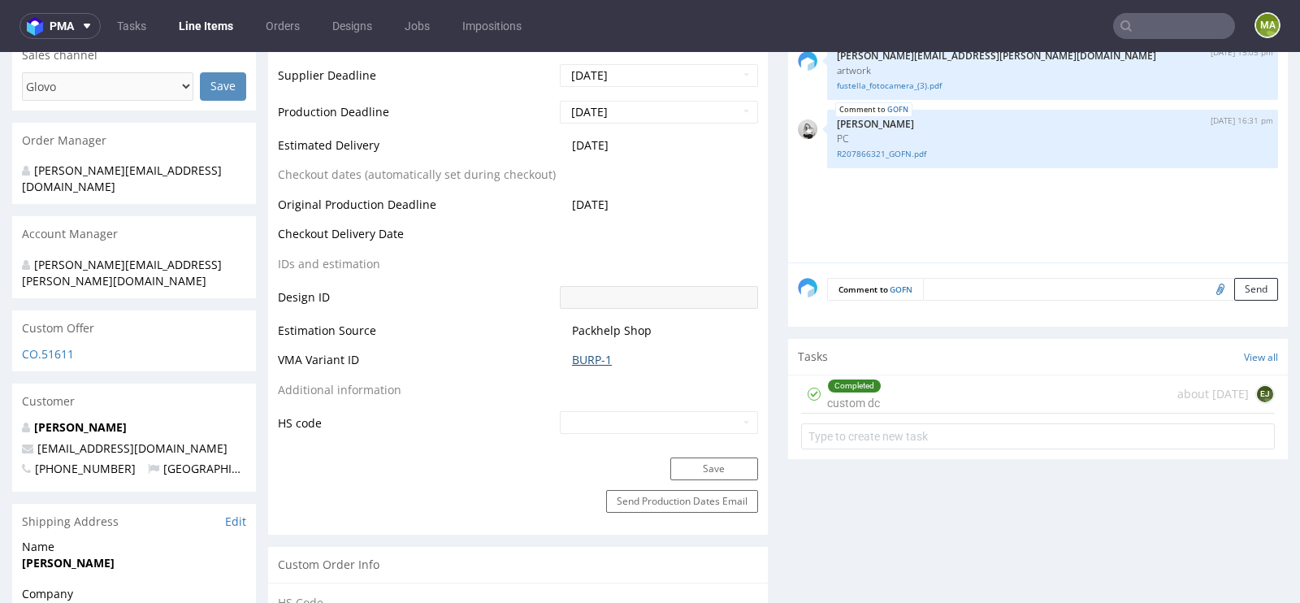
scroll to position [671, 0]
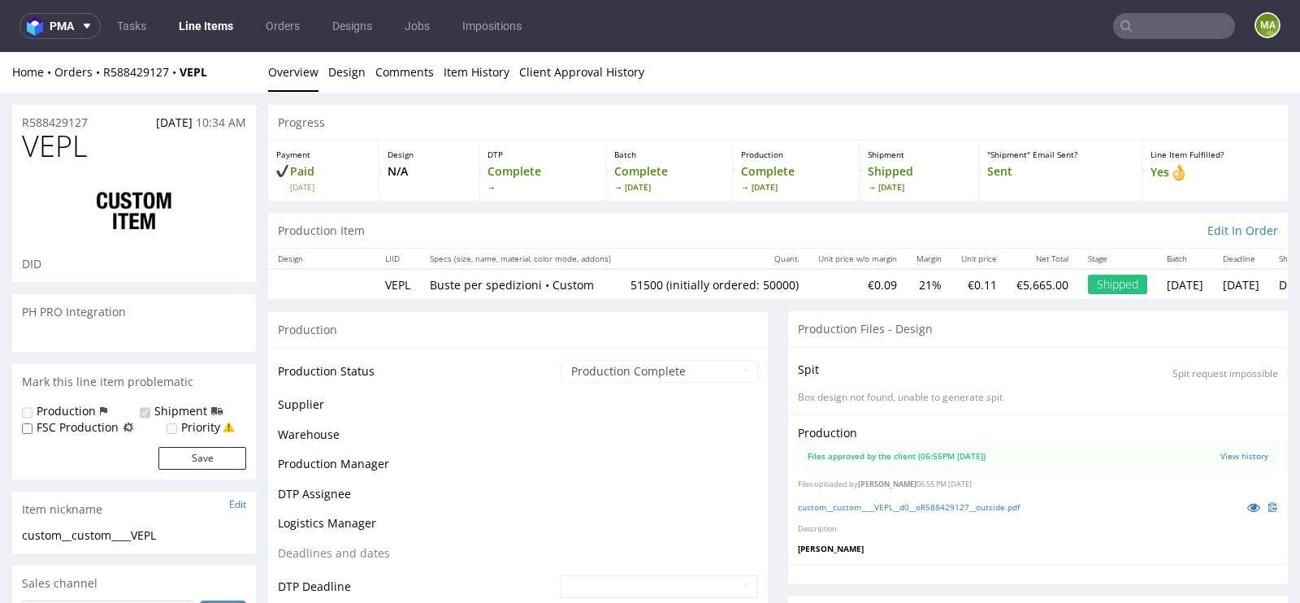
scroll to position [380, 0]
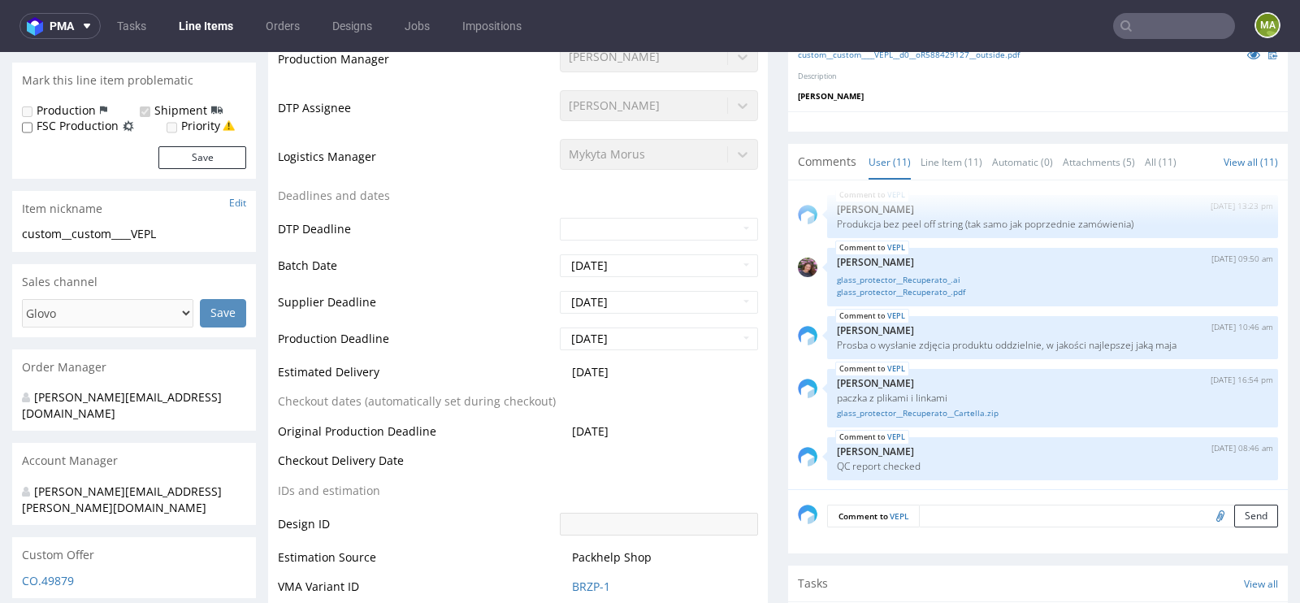
select select "in_progress"
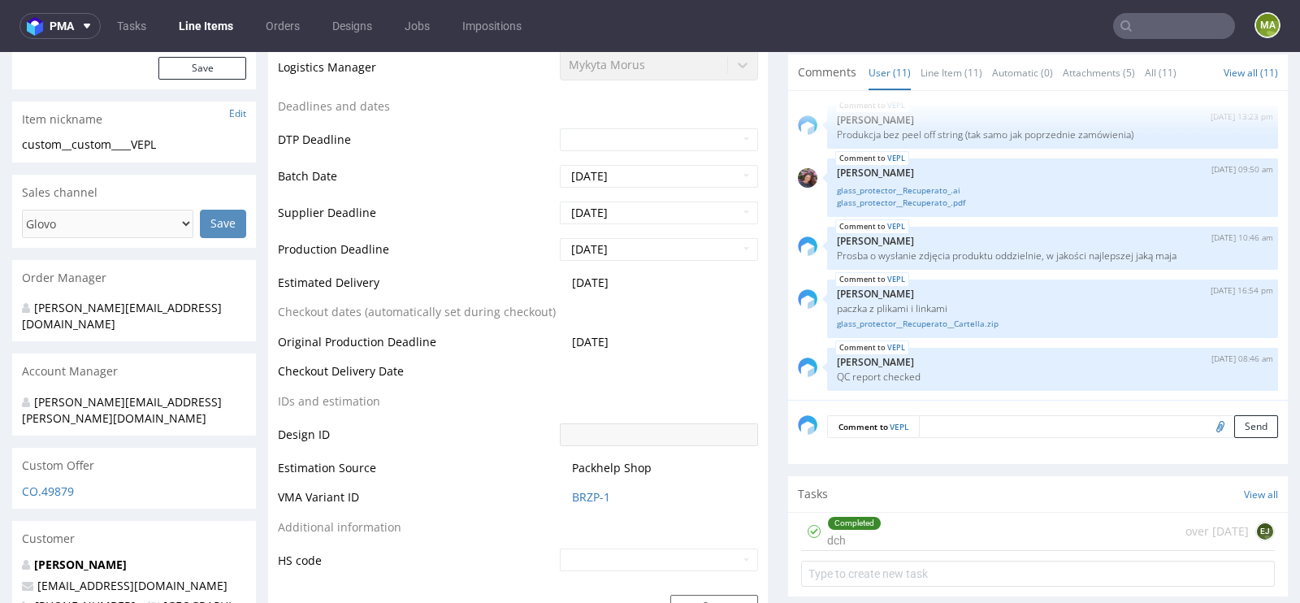
scroll to position [550, 0]
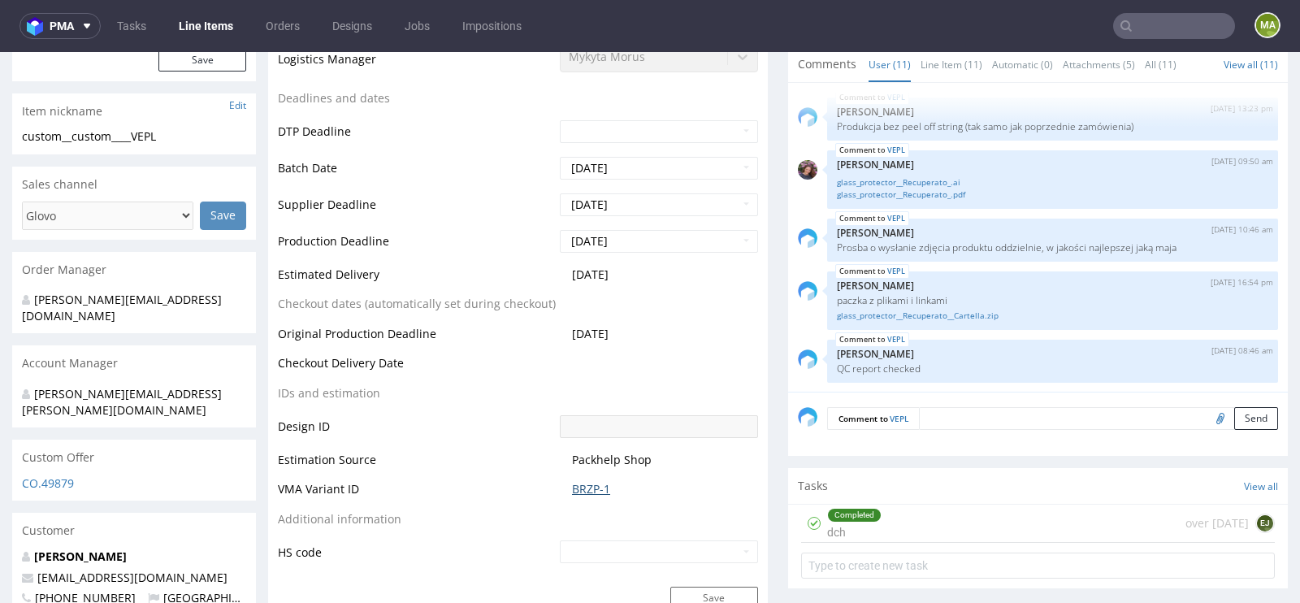
click at [573, 481] on link "BRZP-1" at bounding box center [591, 489] width 38 height 16
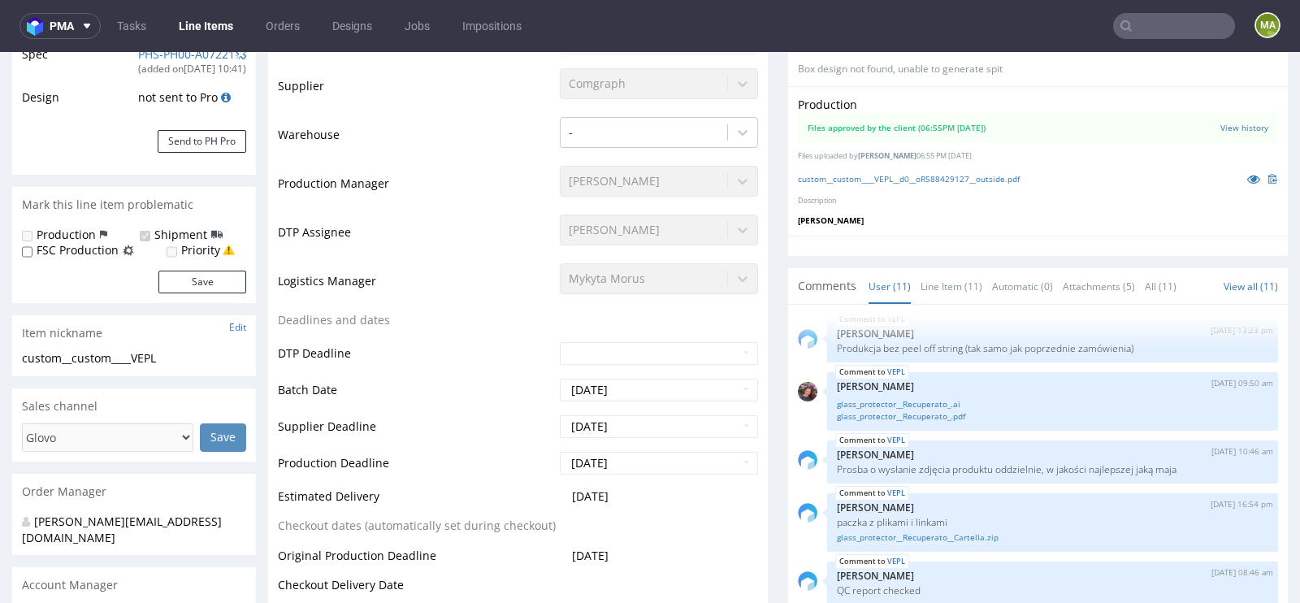
scroll to position [0, 0]
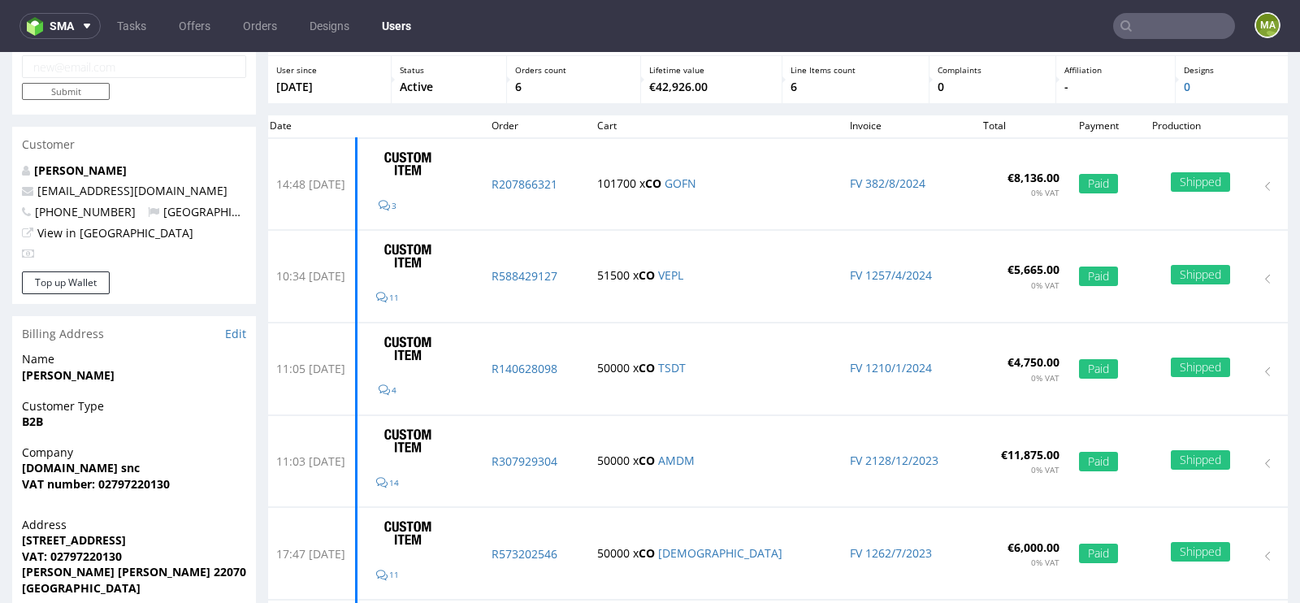
scroll to position [117, 0]
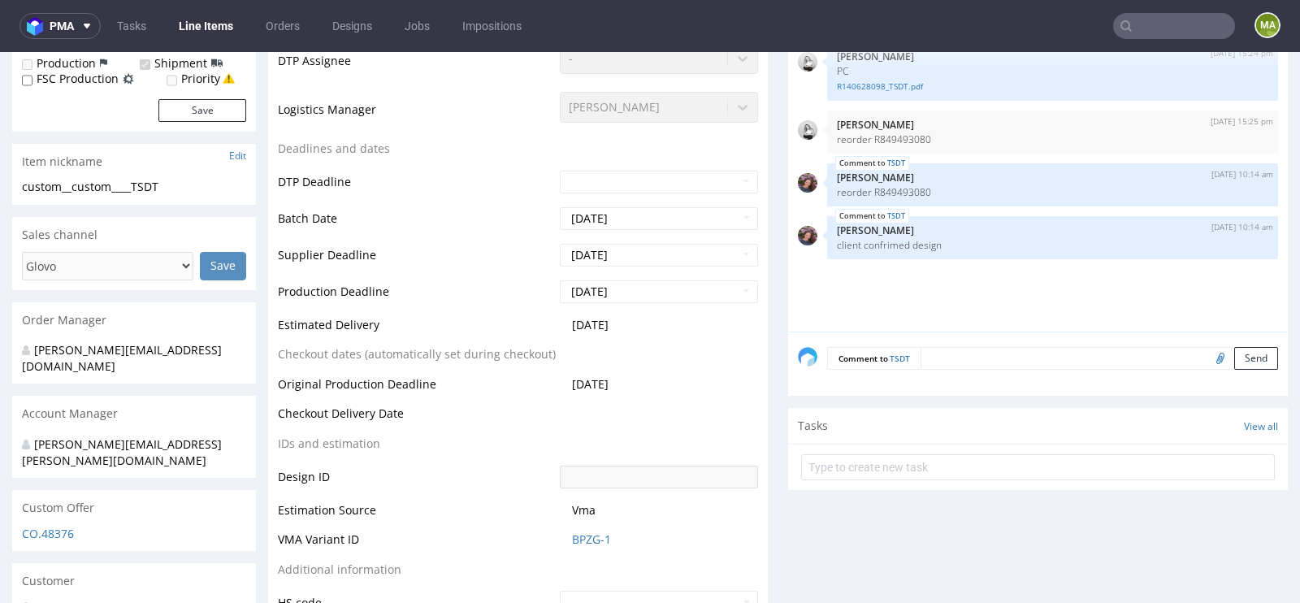
select select "in_progress"
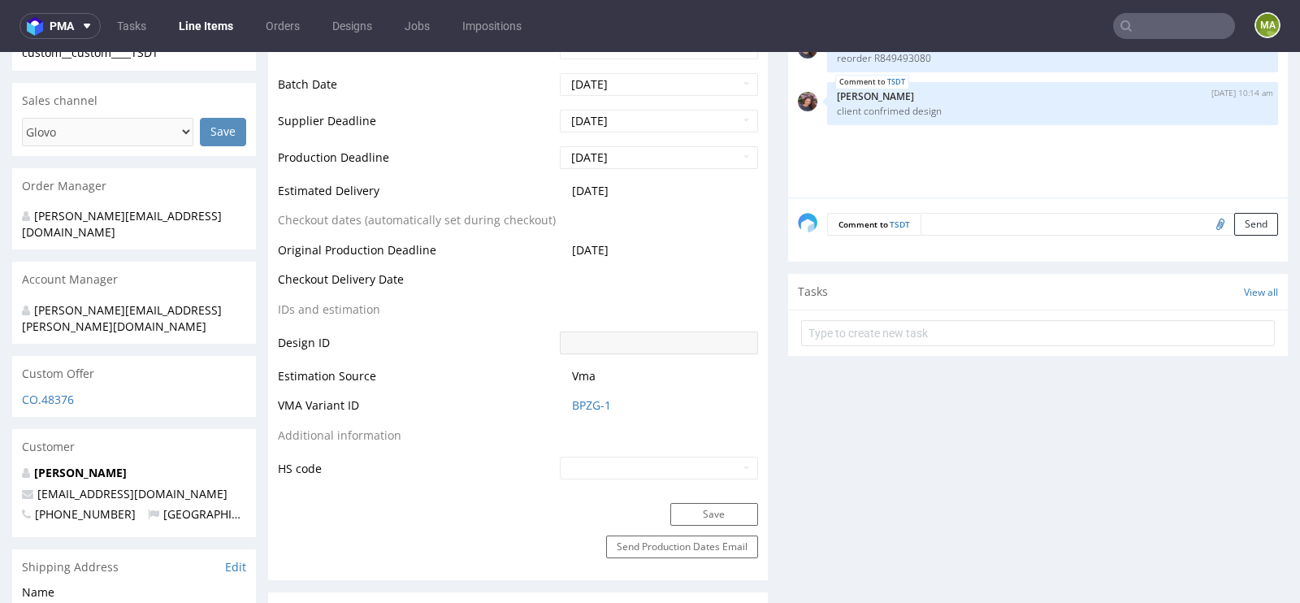
scroll to position [638, 0]
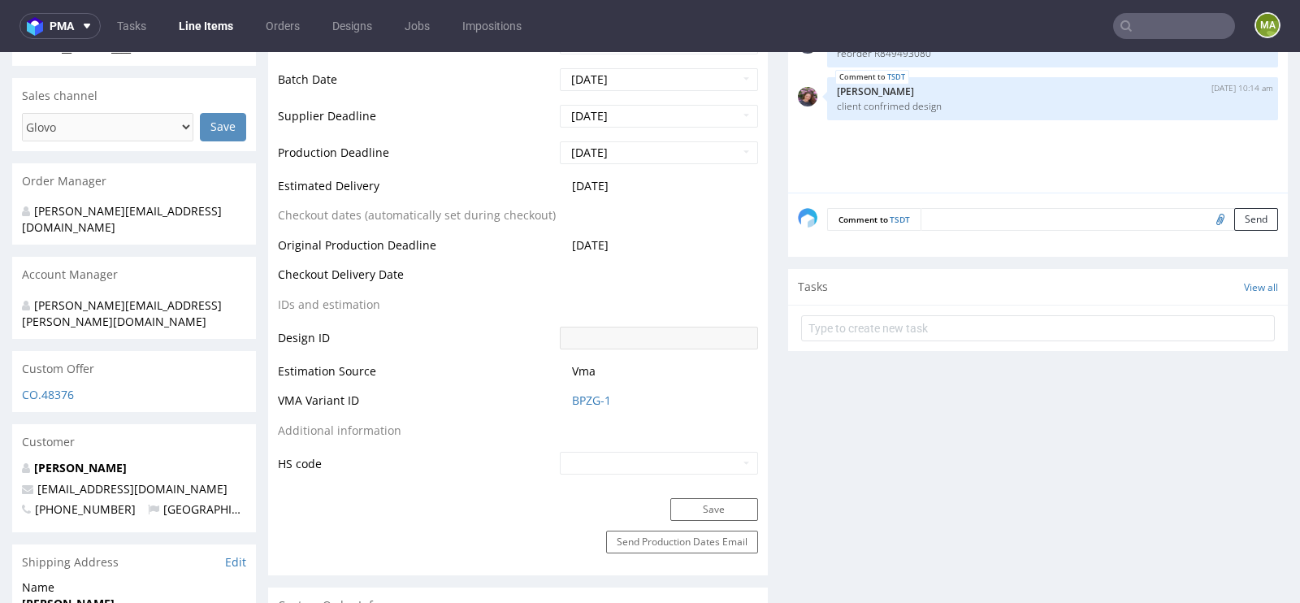
click at [561, 393] on td "BPZG-1" at bounding box center [657, 406] width 202 height 30
click at [577, 394] on link "BPZG-1" at bounding box center [591, 400] width 39 height 16
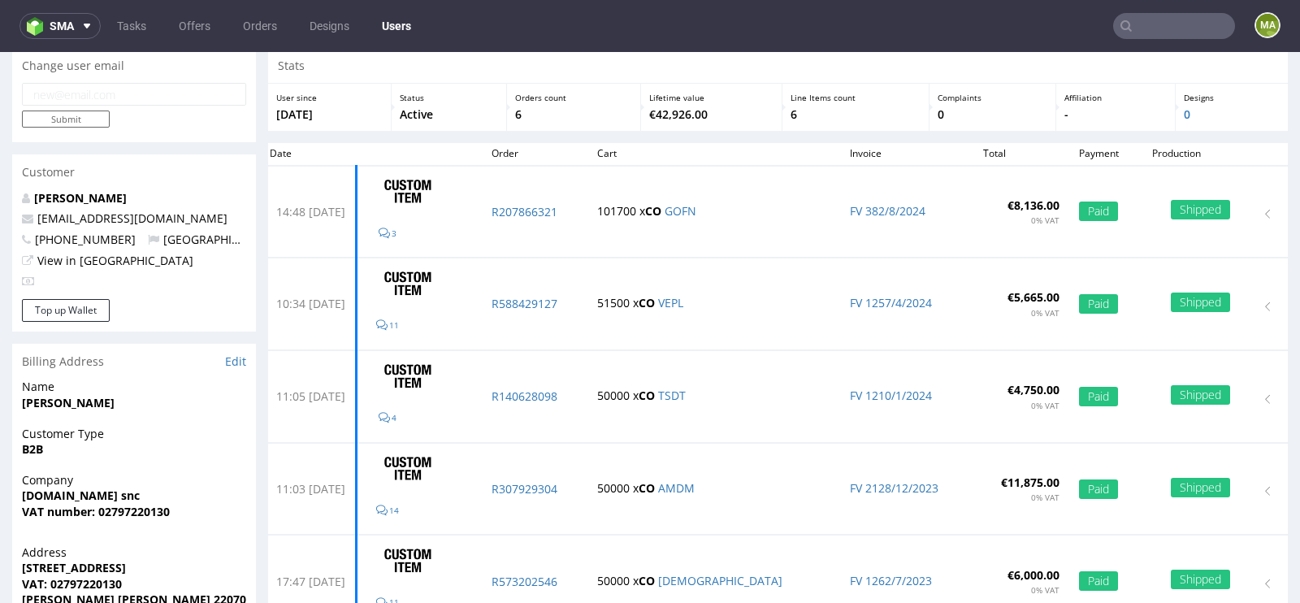
scroll to position [241, 0]
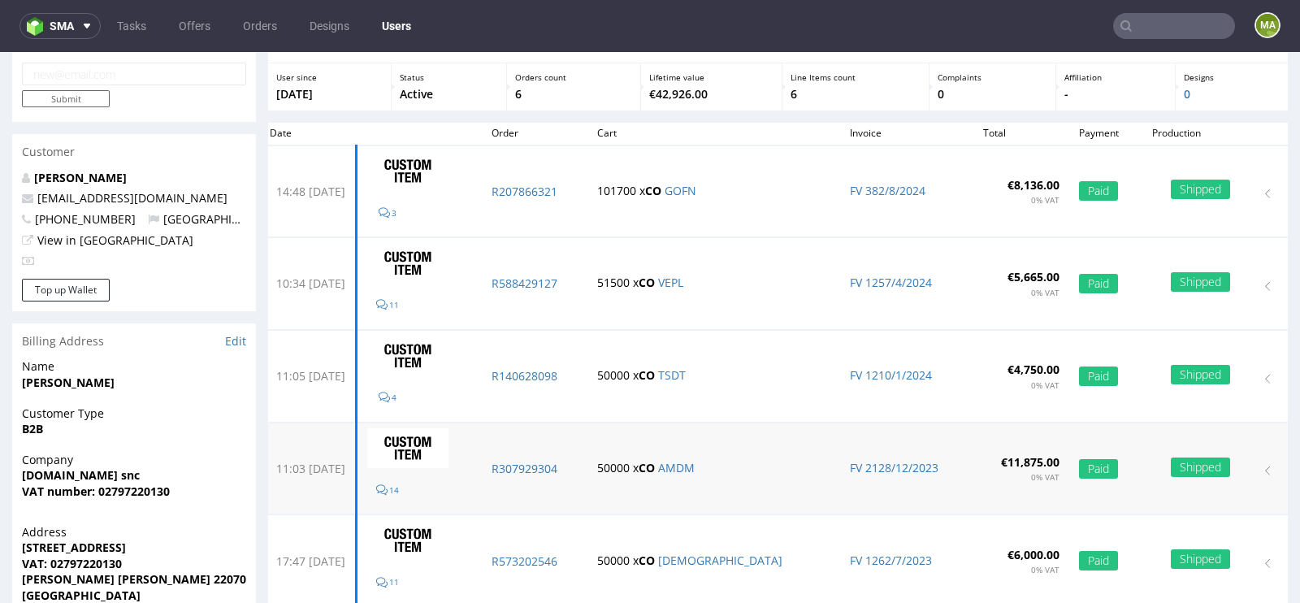
scroll to position [350, 0]
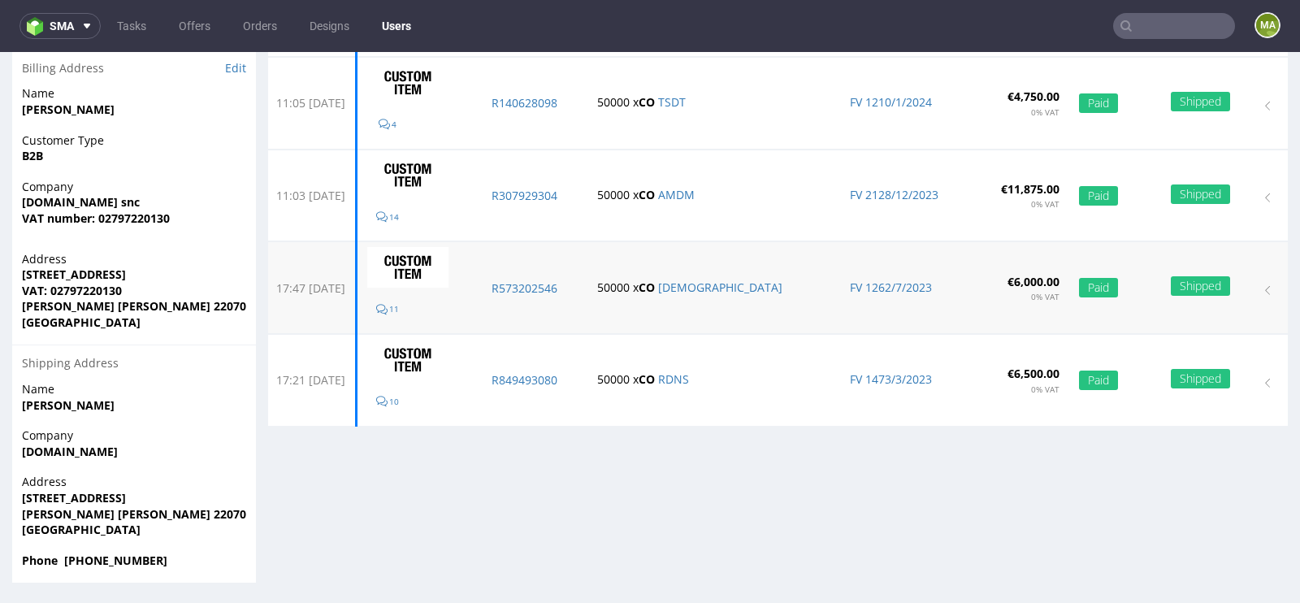
click at [742, 289] on p "50000 x CO BTIC" at bounding box center [713, 287] width 233 height 16
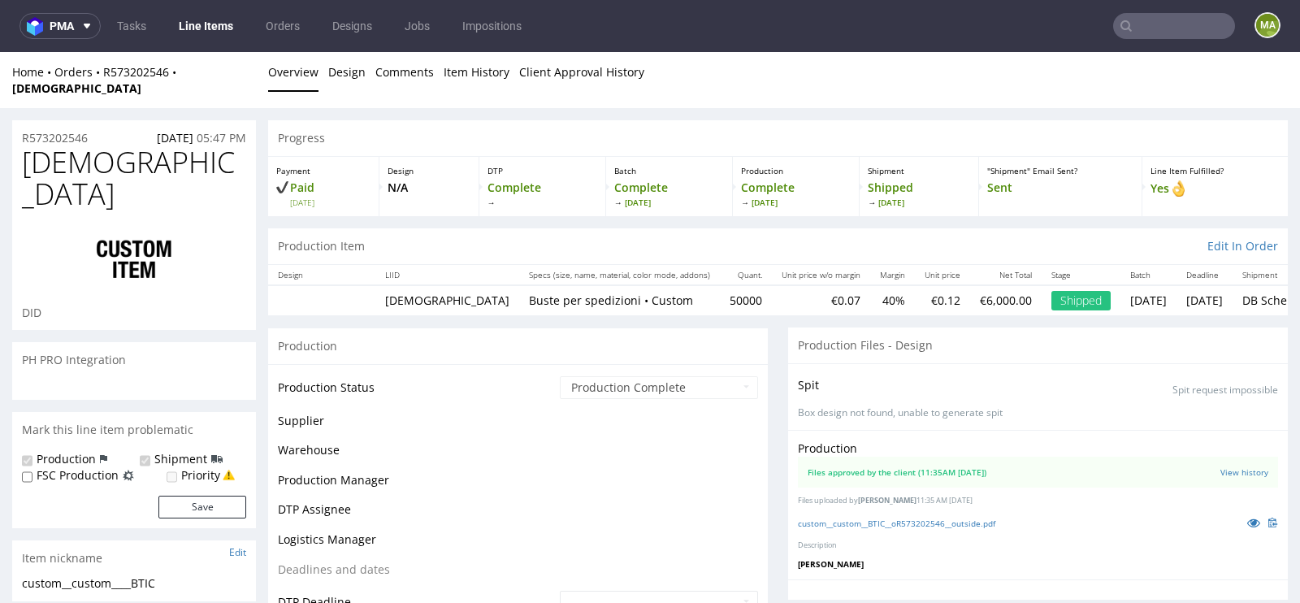
scroll to position [382, 0]
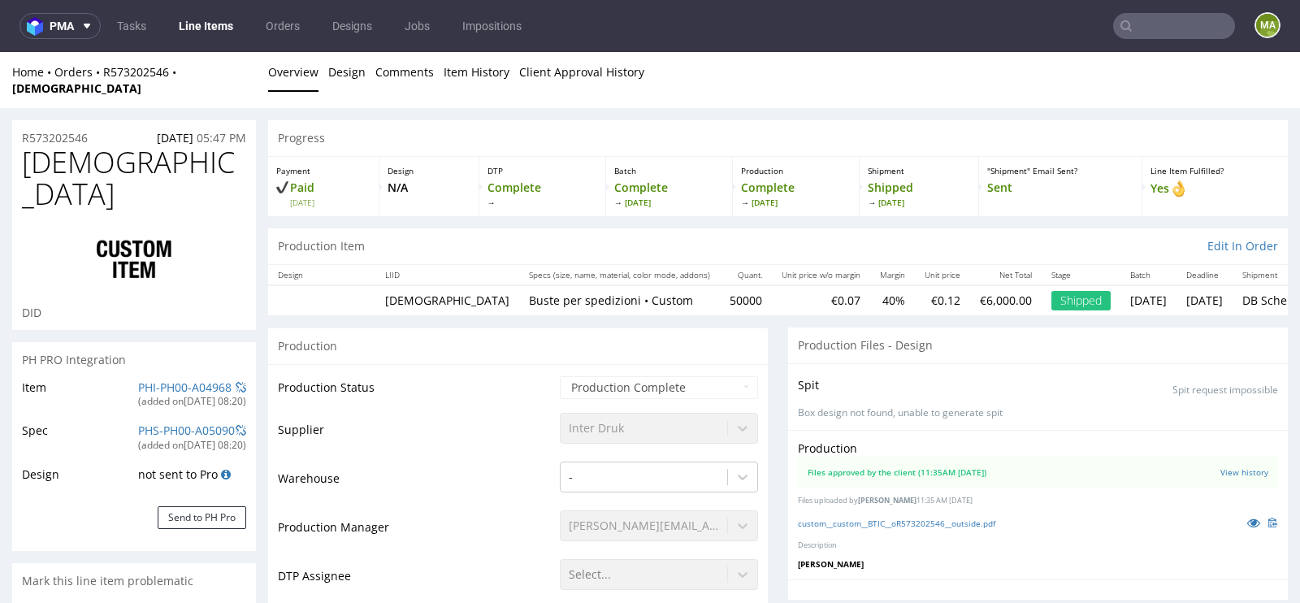
select select "in_progress"
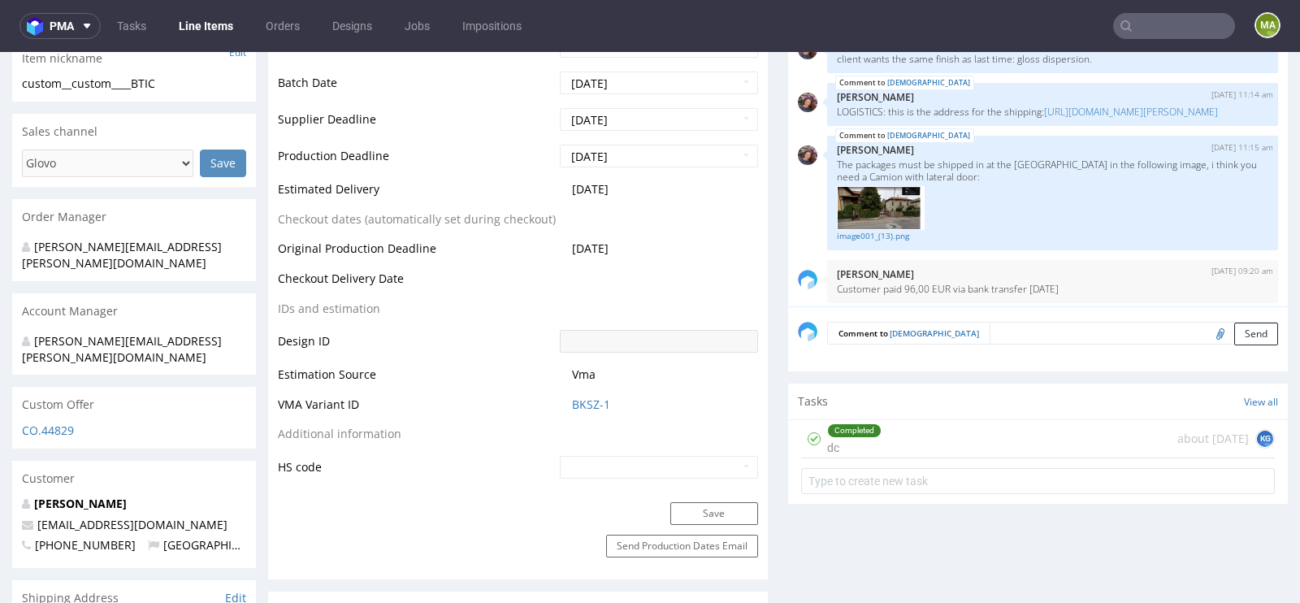
scroll to position [723, 0]
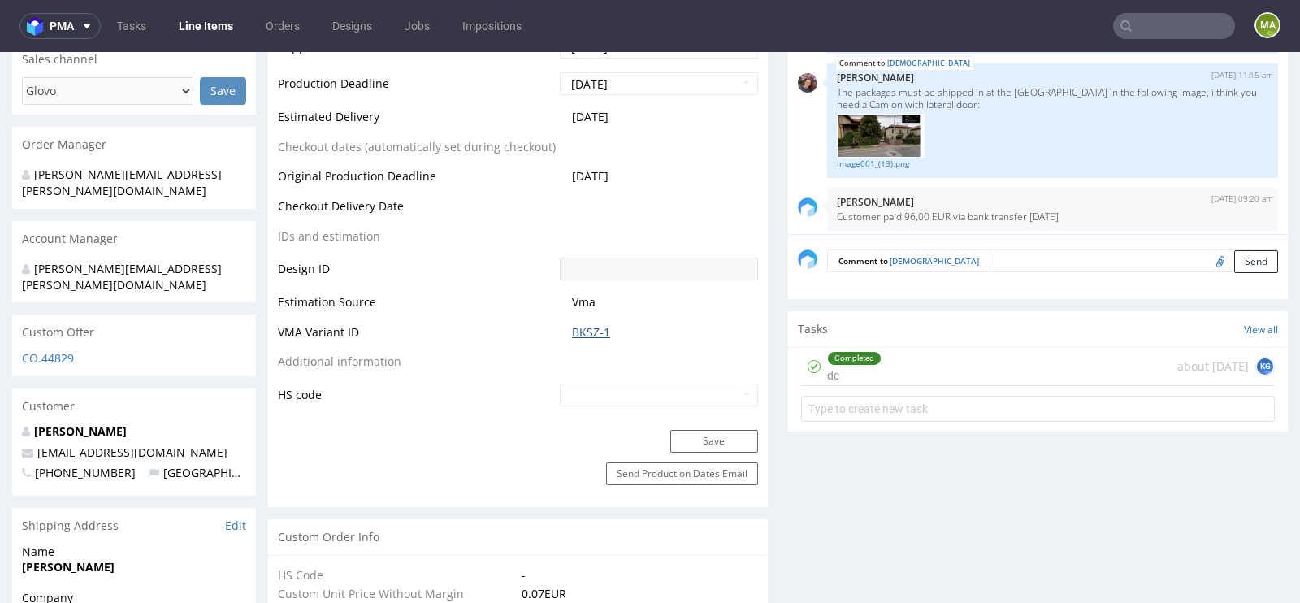
click at [586, 324] on link "BKSZ-1" at bounding box center [591, 332] width 38 height 16
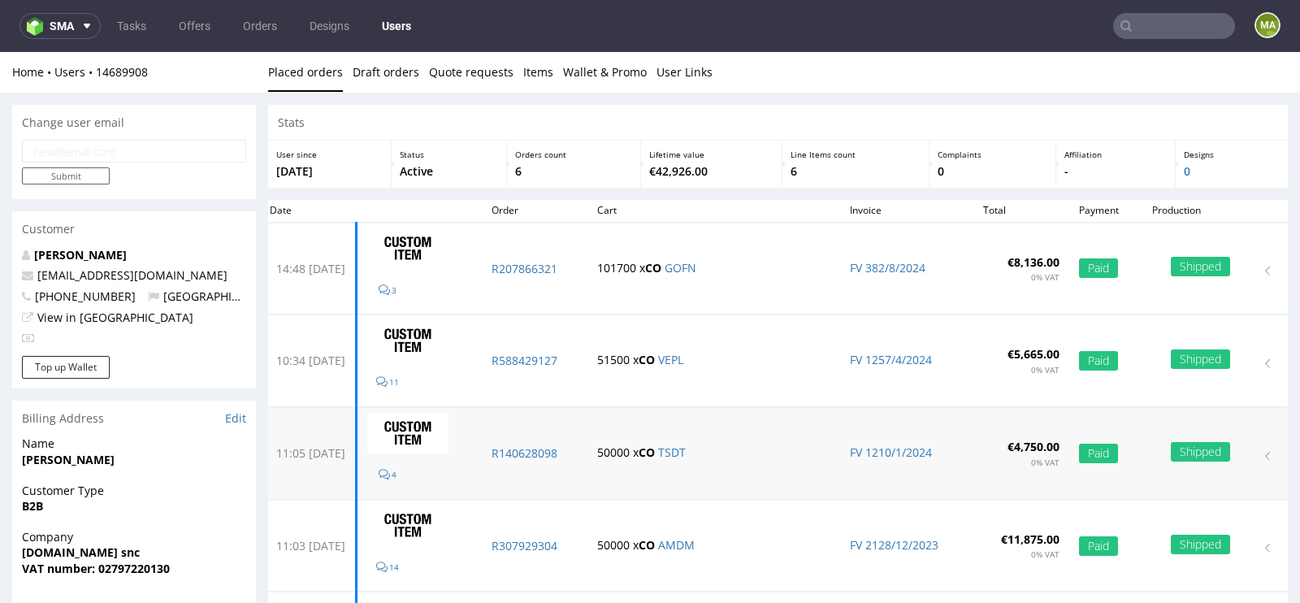
scroll to position [350, 0]
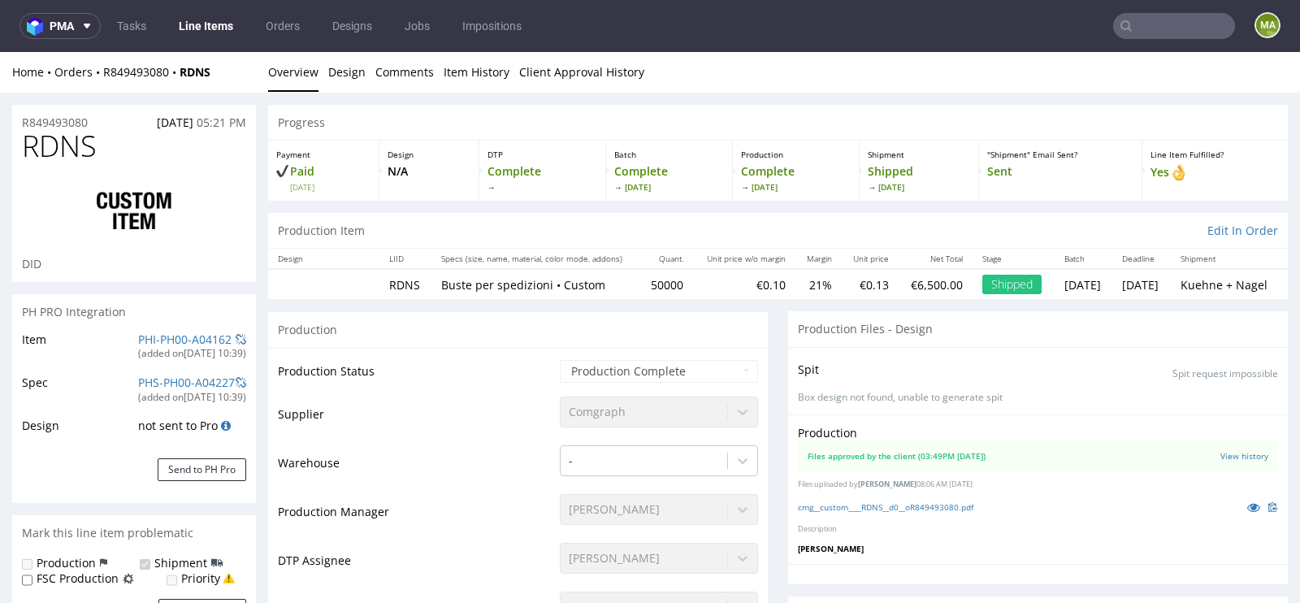
scroll to position [363, 0]
select select "in_progress"
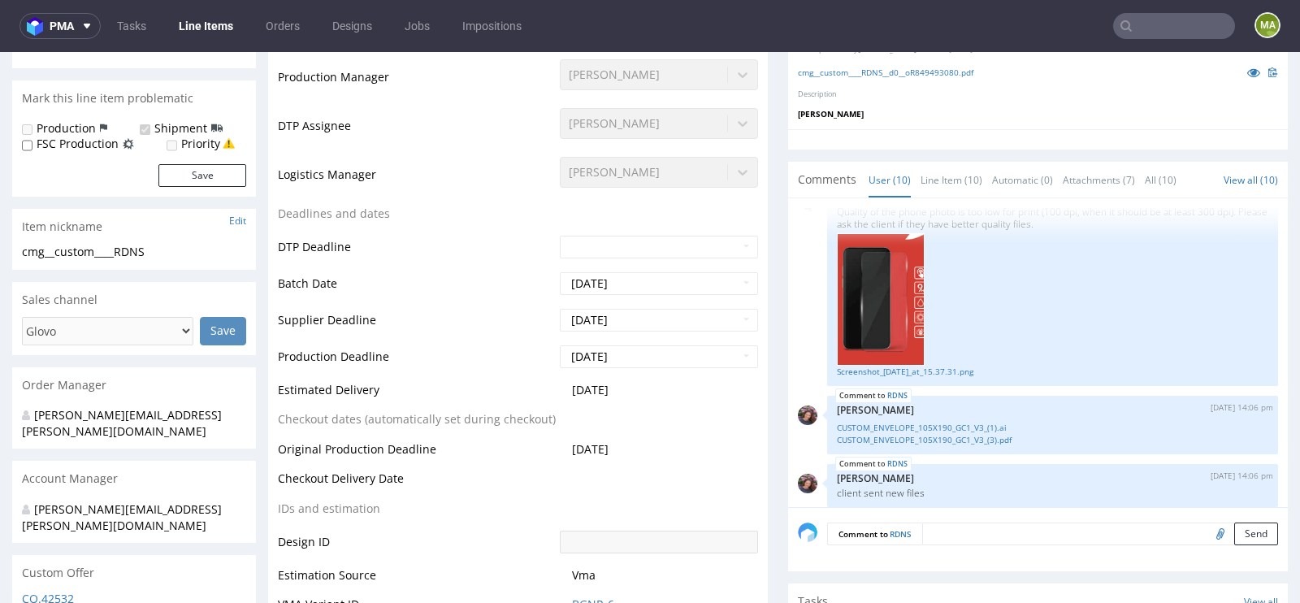
scroll to position [578, 0]
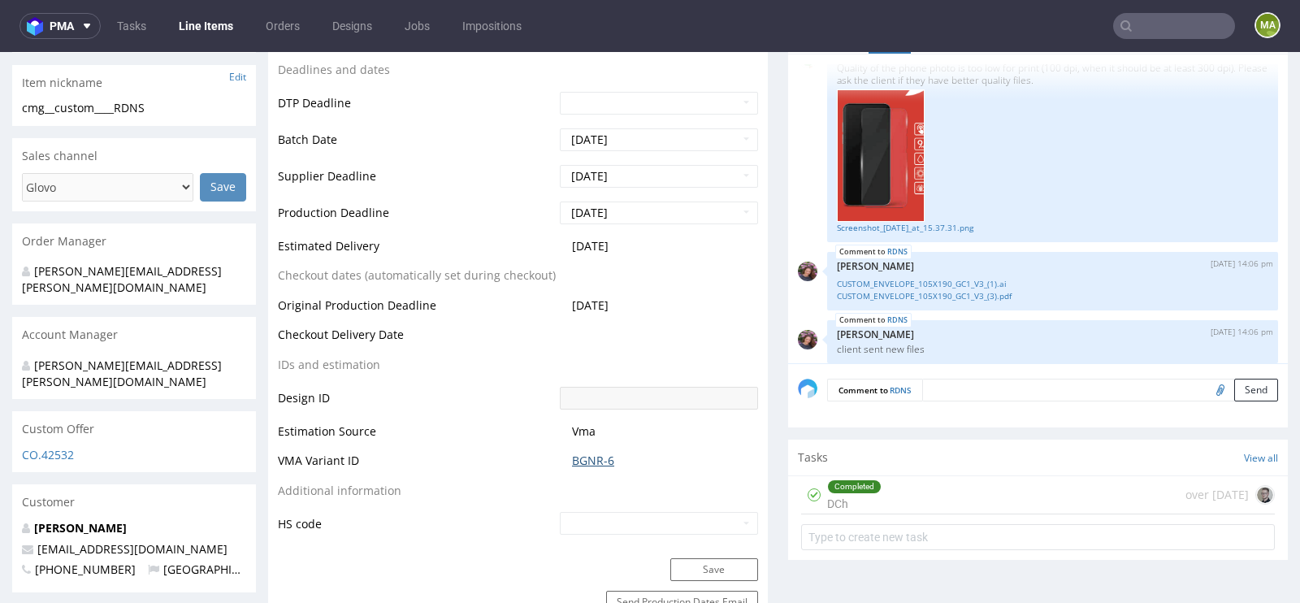
click at [573, 457] on link "BGNR-6" at bounding box center [593, 460] width 42 height 16
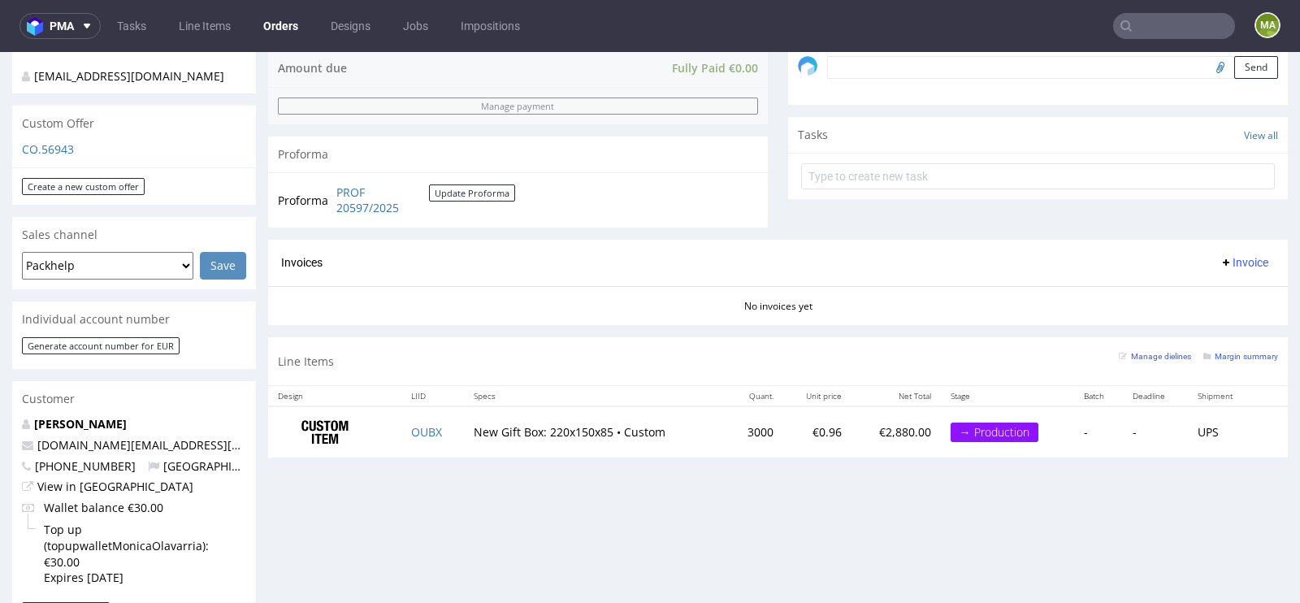
scroll to position [513, 0]
